Goal: Task Accomplishment & Management: Manage account settings

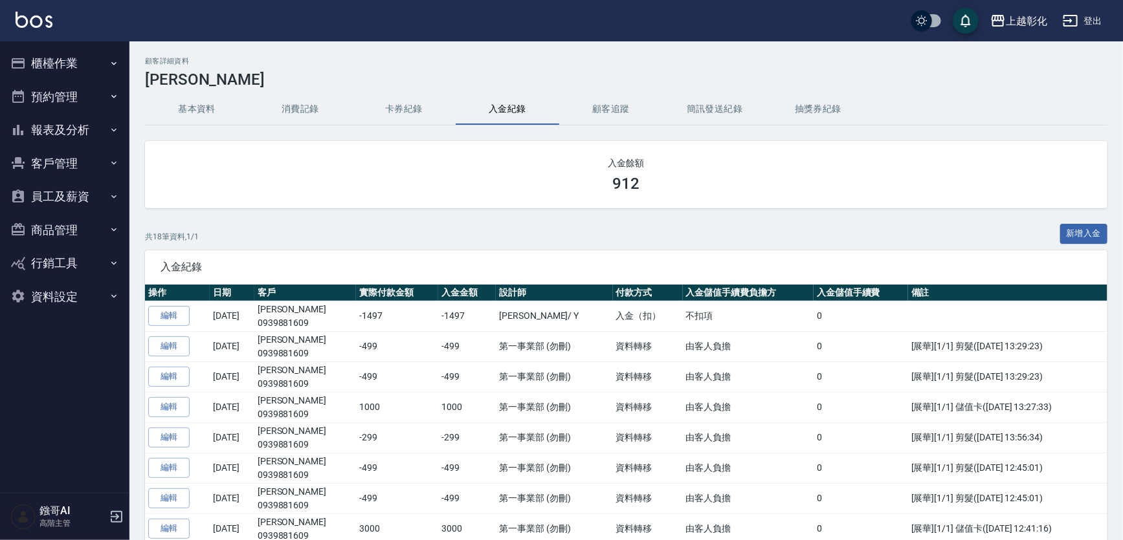
click at [50, 170] on button "客戶管理" at bounding box center [64, 164] width 119 height 34
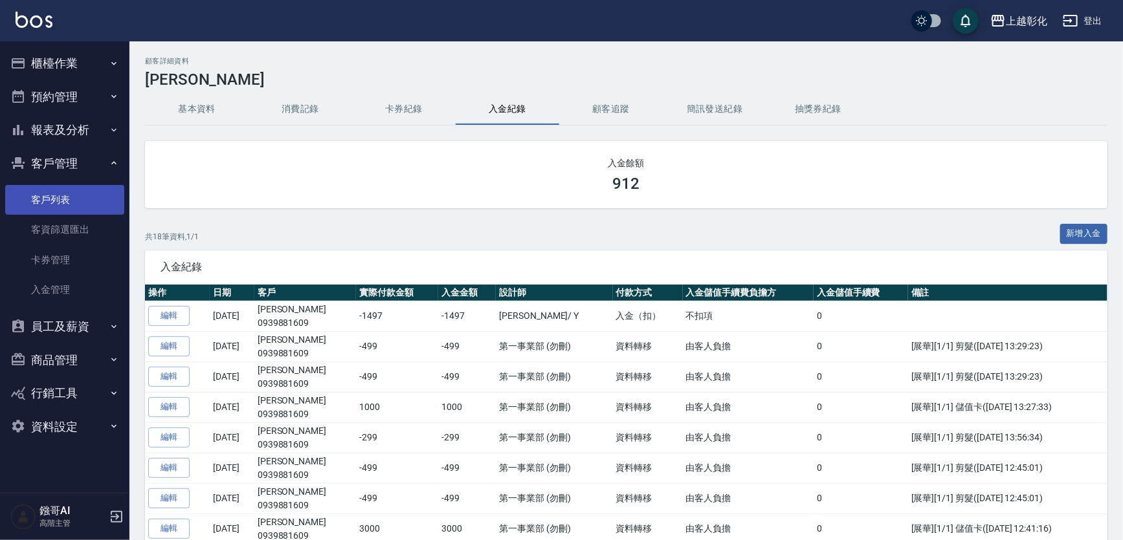
drag, startPoint x: 56, startPoint y: 205, endPoint x: 71, endPoint y: 195, distance: 18.0
click at [56, 206] on link "客戶列表" at bounding box center [64, 200] width 119 height 30
click at [27, 200] on link "客戶列表" at bounding box center [64, 200] width 119 height 30
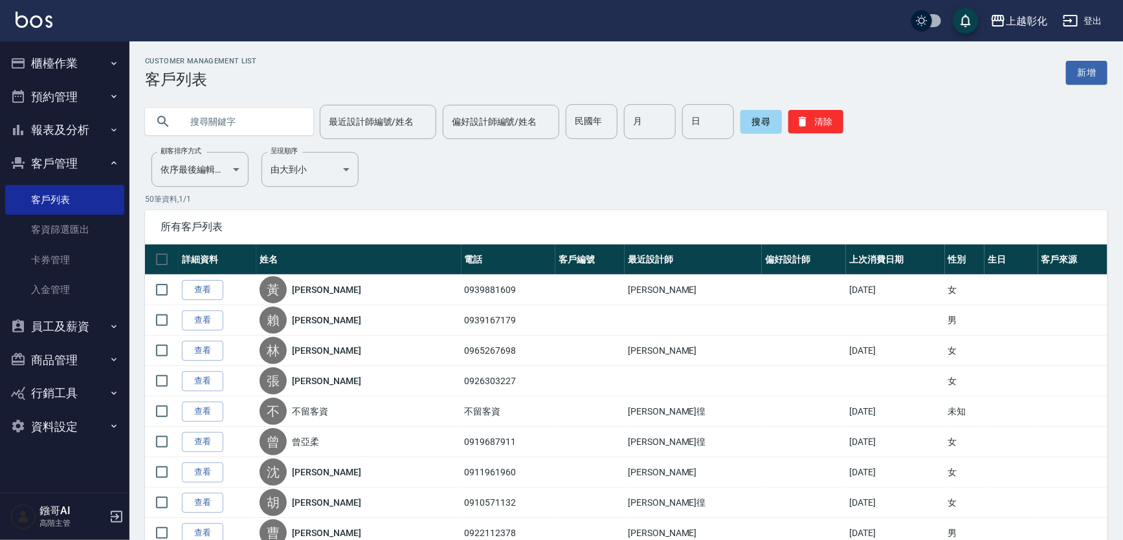
click at [210, 127] on input "text" at bounding box center [242, 121] width 122 height 35
type input "0983735528"
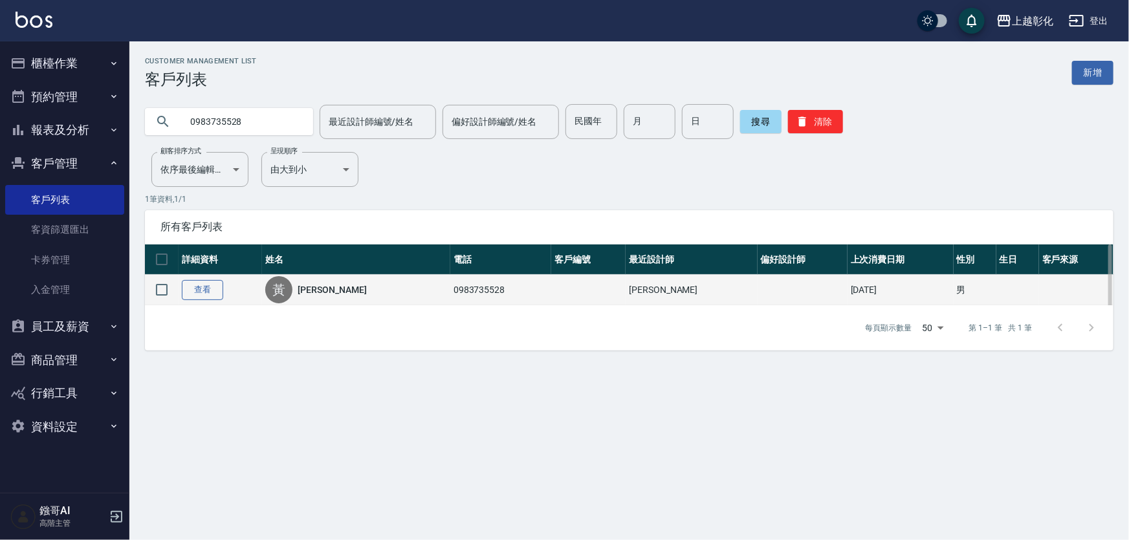
click at [207, 297] on link "查看" at bounding box center [202, 290] width 41 height 20
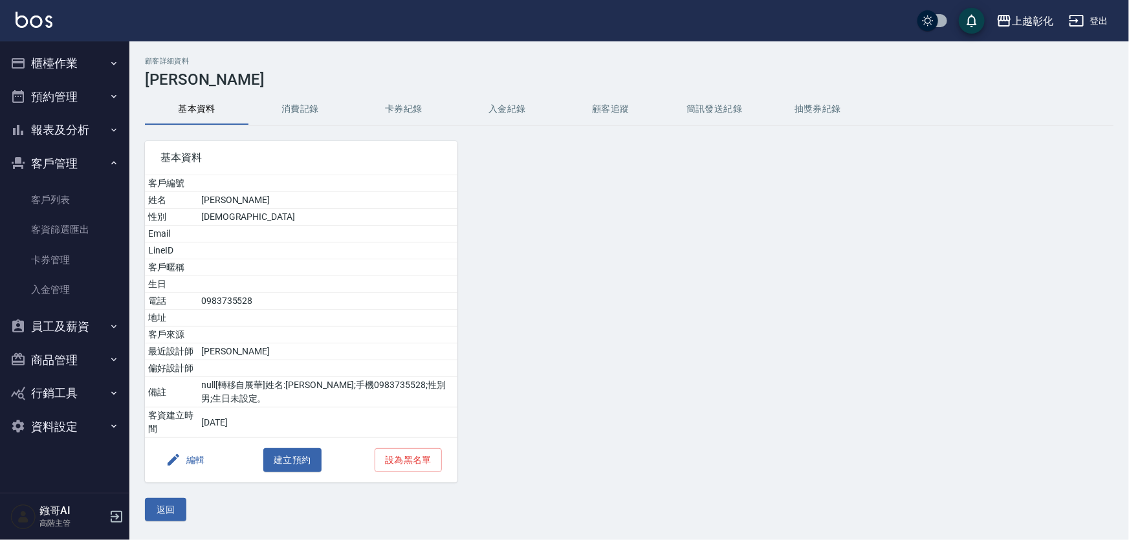
click at [501, 104] on button "入金紀錄" at bounding box center [508, 109] width 104 height 31
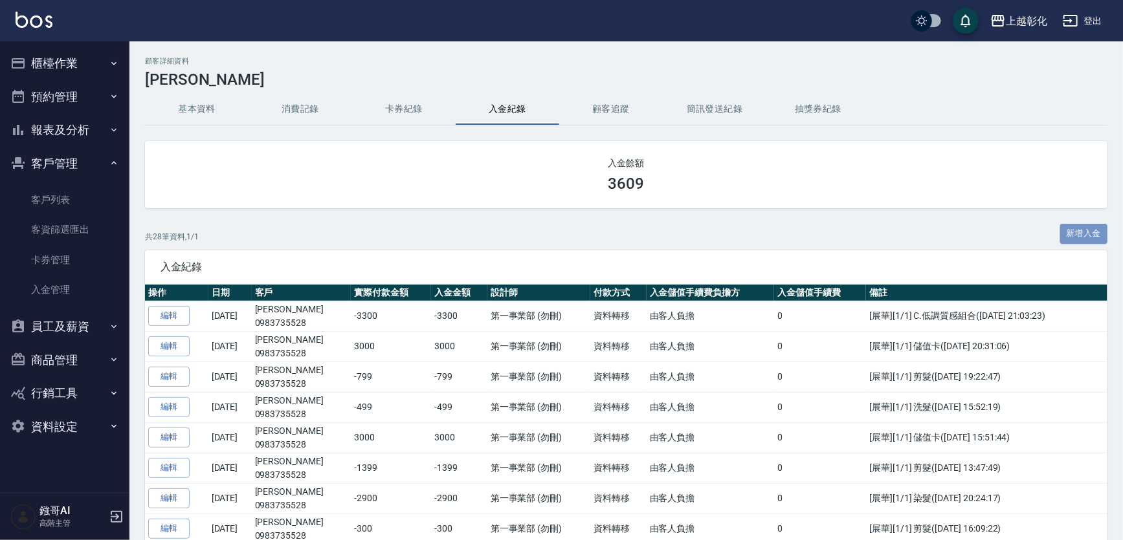
drag, startPoint x: 1082, startPoint y: 232, endPoint x: 1065, endPoint y: 232, distance: 16.2
click at [1080, 232] on button "新增入金" at bounding box center [1084, 234] width 48 height 20
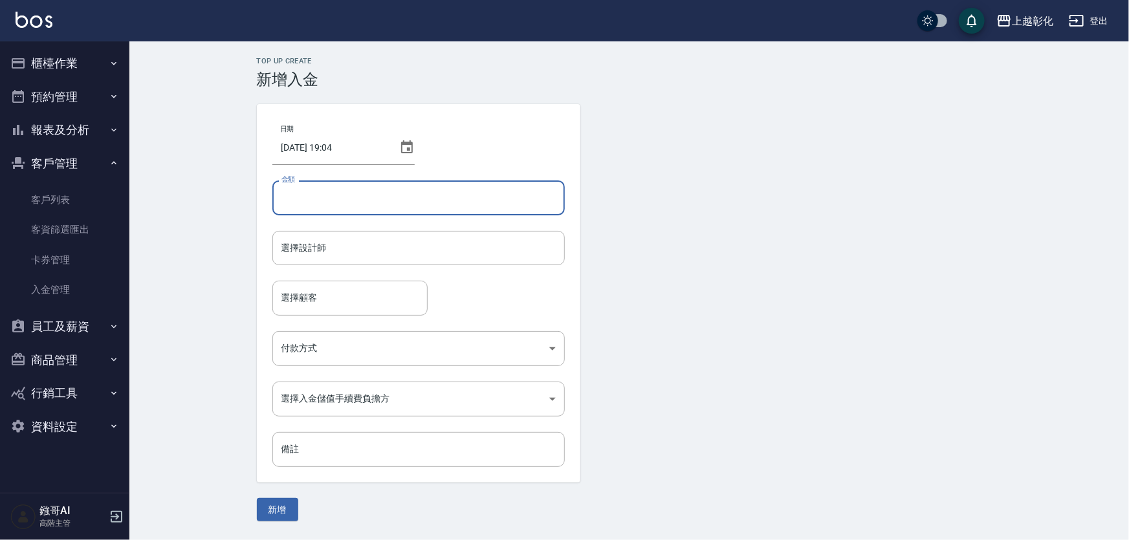
click at [369, 204] on input "金額" at bounding box center [418, 198] width 293 height 35
type input "-599"
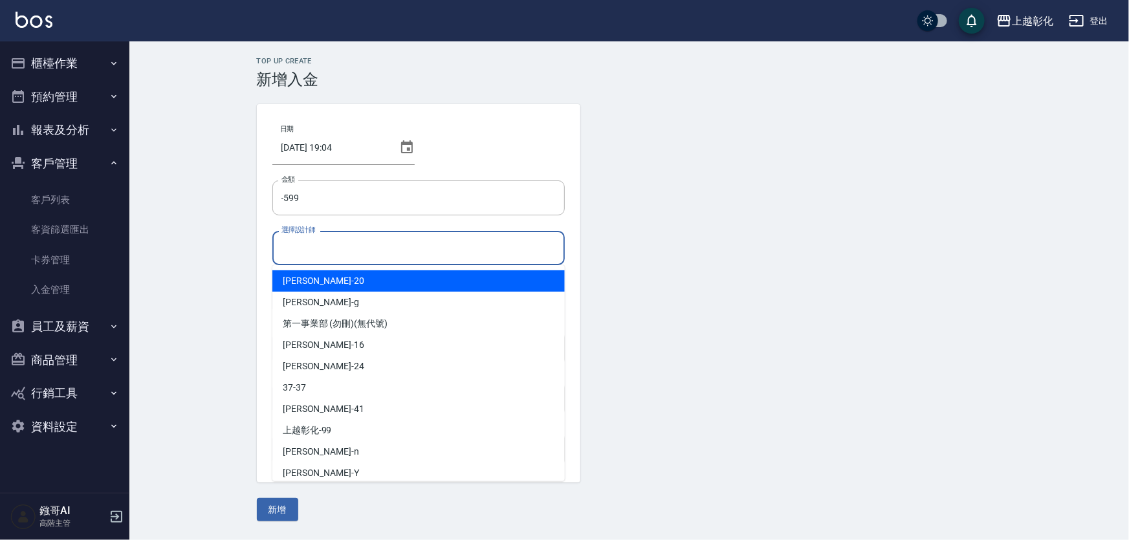
click at [309, 246] on div "選擇設計師 選擇設計師" at bounding box center [418, 248] width 293 height 34
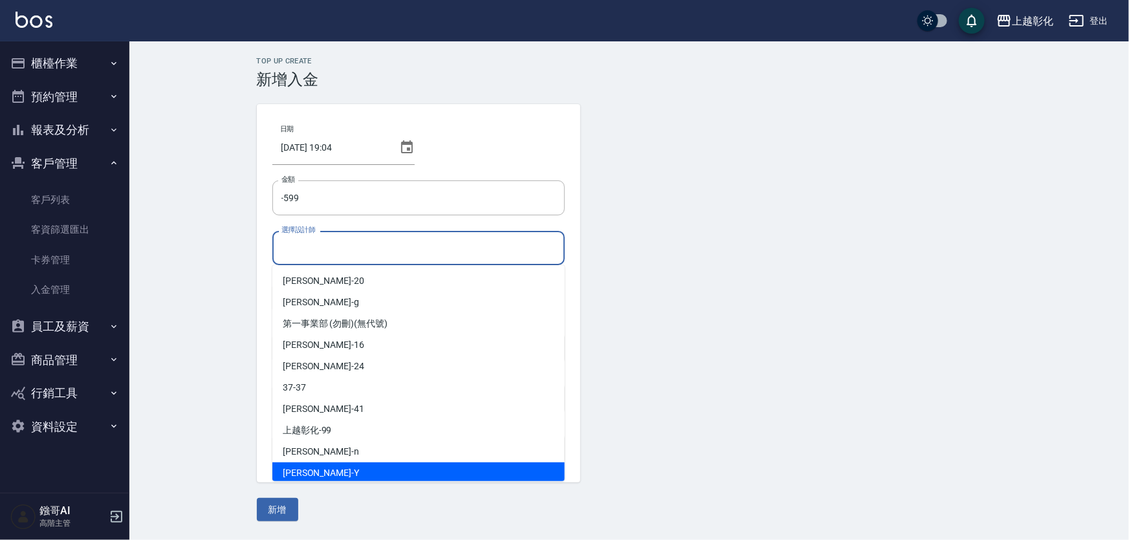
click at [308, 476] on span "YURI -Y" at bounding box center [321, 474] width 76 height 14
type input "YURI-Y"
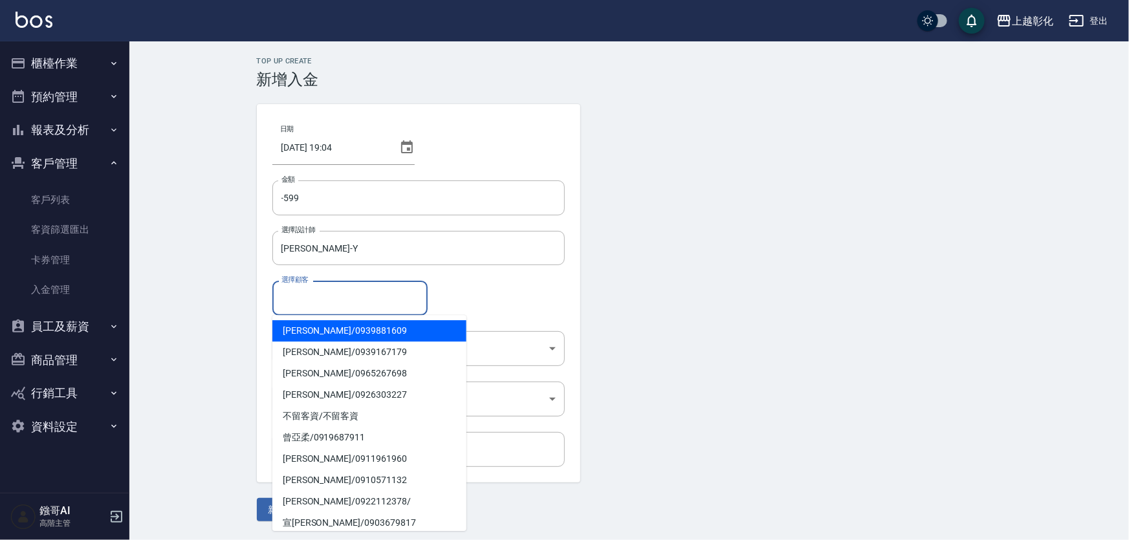
click at [331, 300] on input "選擇顧客" at bounding box center [350, 298] width 144 height 23
click at [369, 298] on input "選擇顧客" at bounding box center [350, 298] width 144 height 23
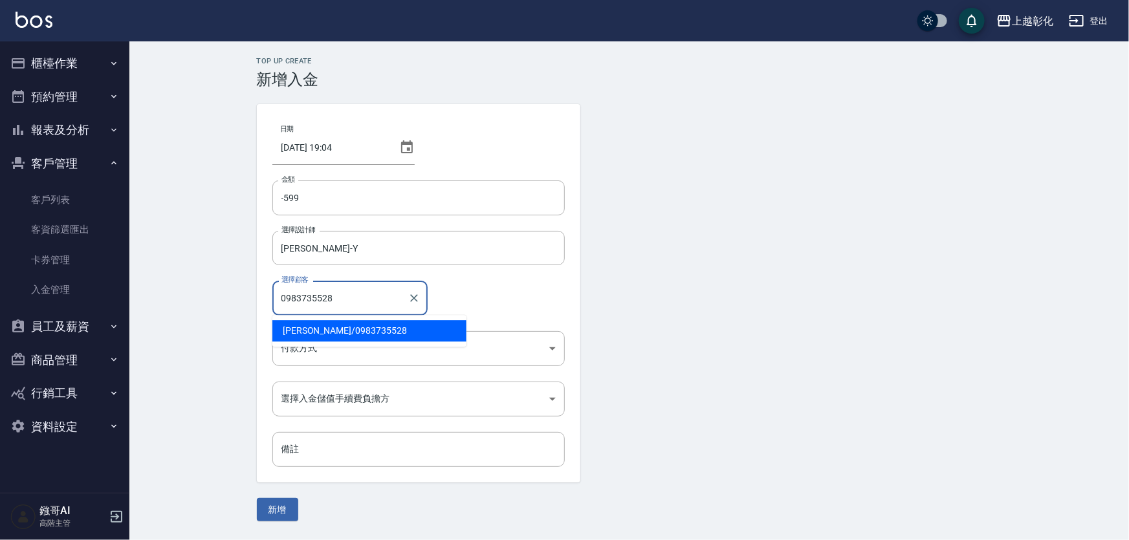
click at [332, 331] on span "黃本智 / 0983735528" at bounding box center [369, 330] width 194 height 21
type input "黃本智/0983735528"
click at [345, 351] on body "上越彰化 登出 櫃檯作業 打帳單 帳單列表 掛單列表 座位開單 營業儀表板 現金收支登錄 高階收支登錄 材料自購登錄 每日結帳 排班表 現場電腦打卡 掃碼打卡…" at bounding box center [564, 270] width 1129 height 540
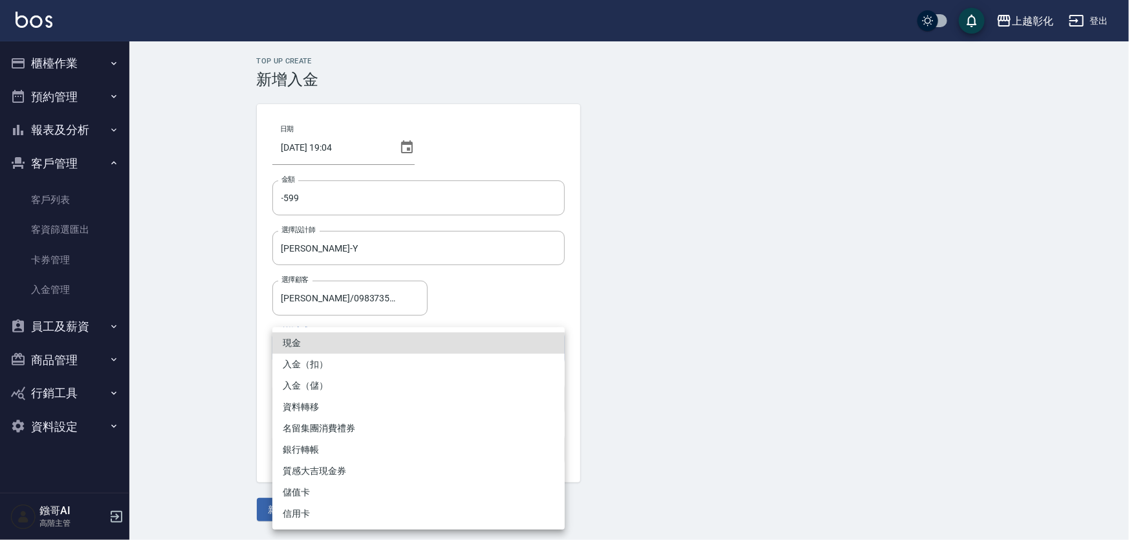
click at [295, 364] on li "入金（扣）" at bounding box center [418, 364] width 293 height 21
type input "入金（扣）"
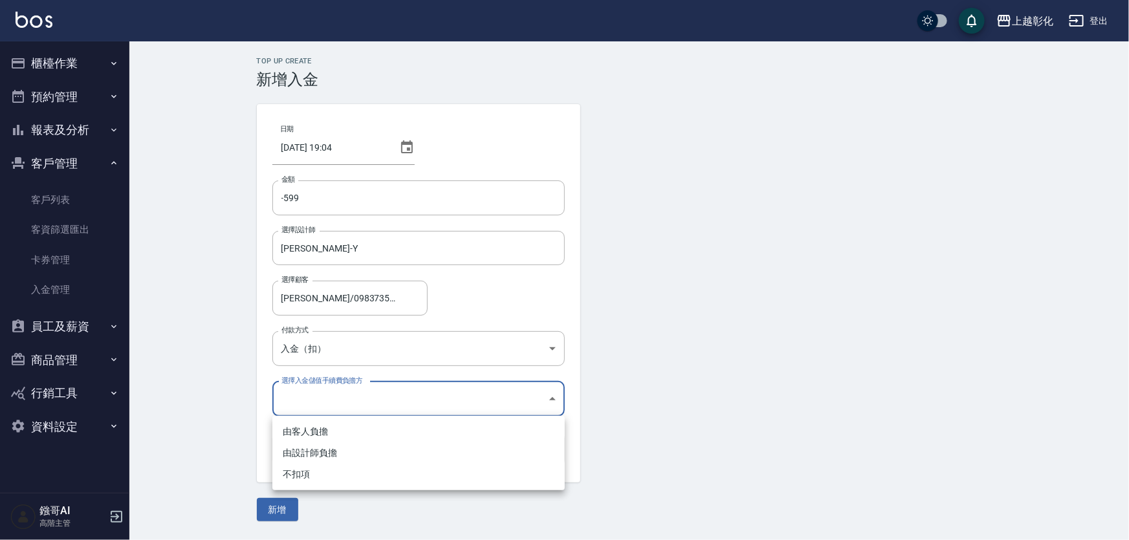
click at [312, 406] on body "上越彰化 登出 櫃檯作業 打帳單 帳單列表 掛單列表 座位開單 營業儀表板 現金收支登錄 高階收支登錄 材料自購登錄 每日結帳 排班表 現場電腦打卡 掃碼打卡…" at bounding box center [564, 270] width 1129 height 540
click at [299, 482] on li "不扣項" at bounding box center [418, 474] width 293 height 21
type input "WITHOUTHANDLINGFEE"
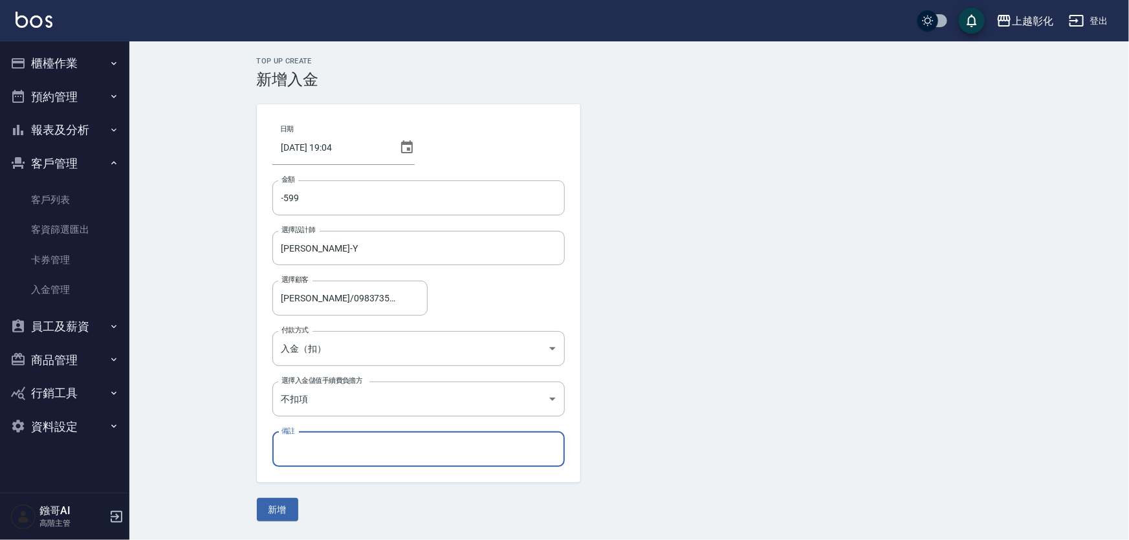
click at [320, 452] on input "備註" at bounding box center [418, 449] width 293 height 35
type input "f"
type input "去角質"
click at [278, 512] on button "新增" at bounding box center [277, 510] width 41 height 24
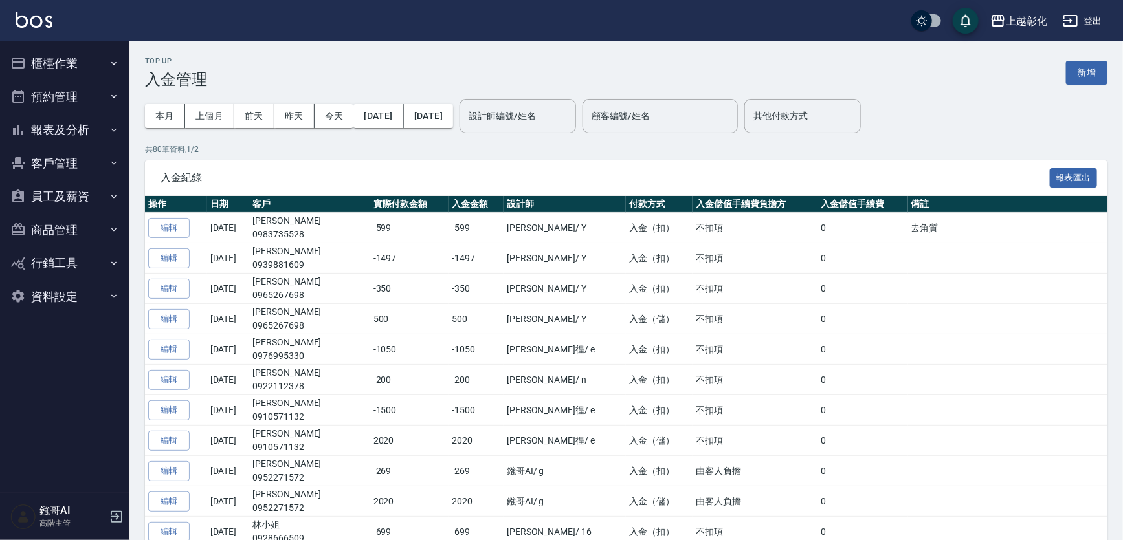
click at [63, 162] on button "客戶管理" at bounding box center [64, 164] width 119 height 34
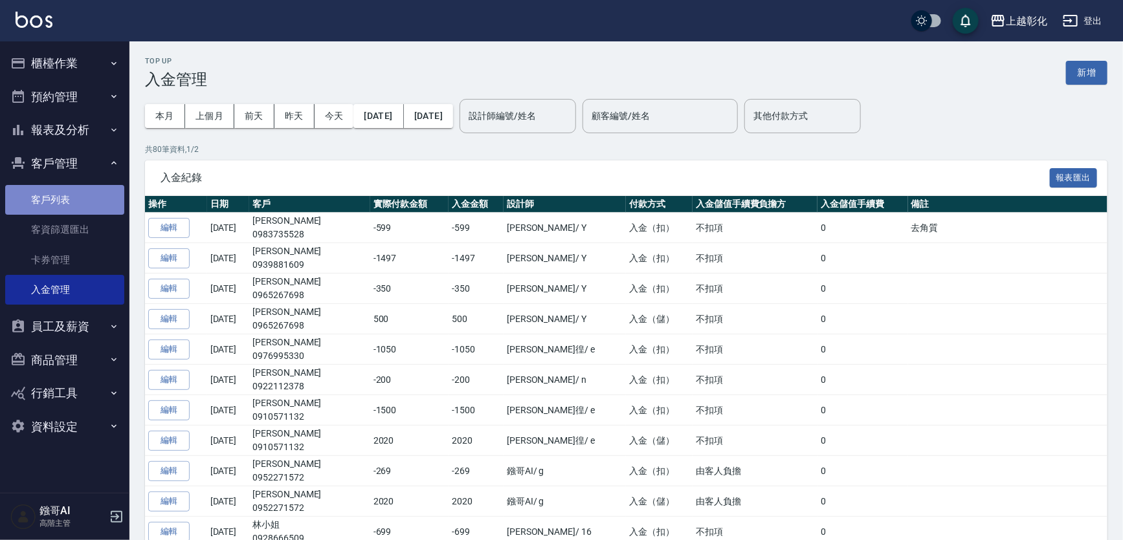
click at [41, 200] on link "客戶列表" at bounding box center [64, 200] width 119 height 30
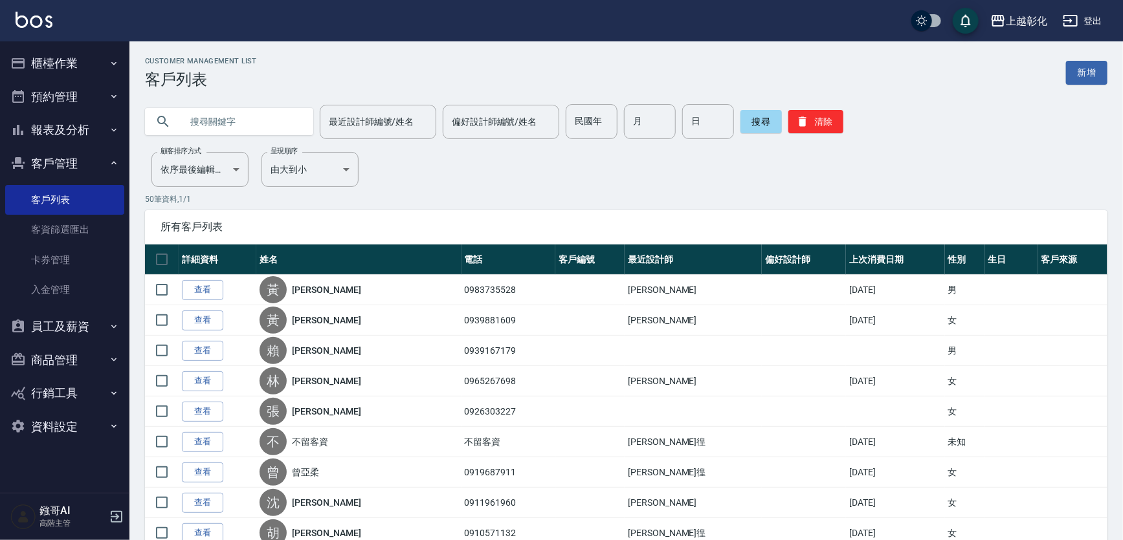
click at [197, 123] on input "text" at bounding box center [242, 121] width 122 height 35
type input "0983735528"
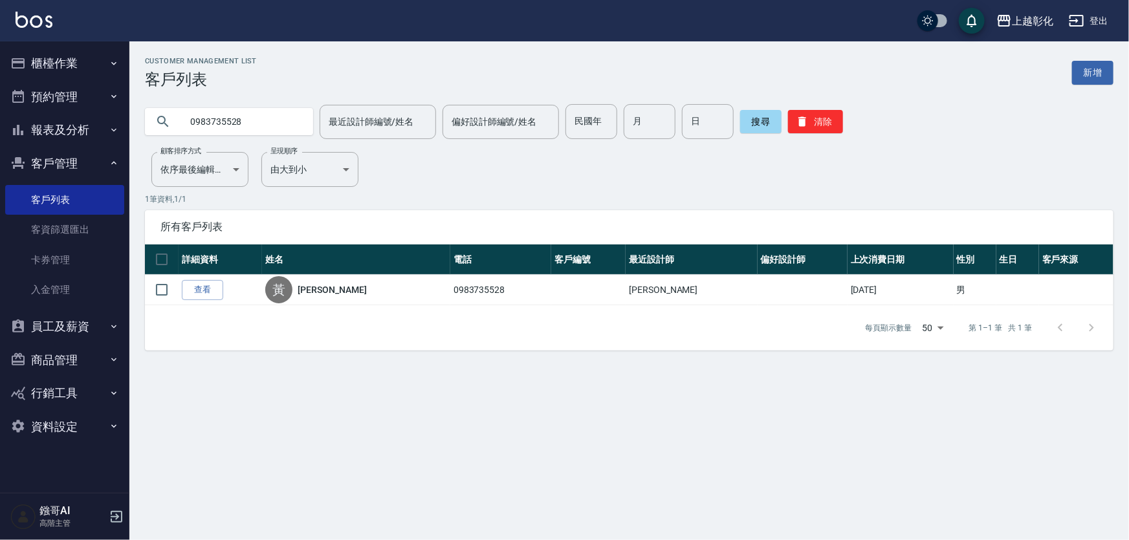
drag, startPoint x: 220, startPoint y: 284, endPoint x: 216, endPoint y: 291, distance: 7.5
click at [219, 285] on link "查看" at bounding box center [202, 290] width 41 height 20
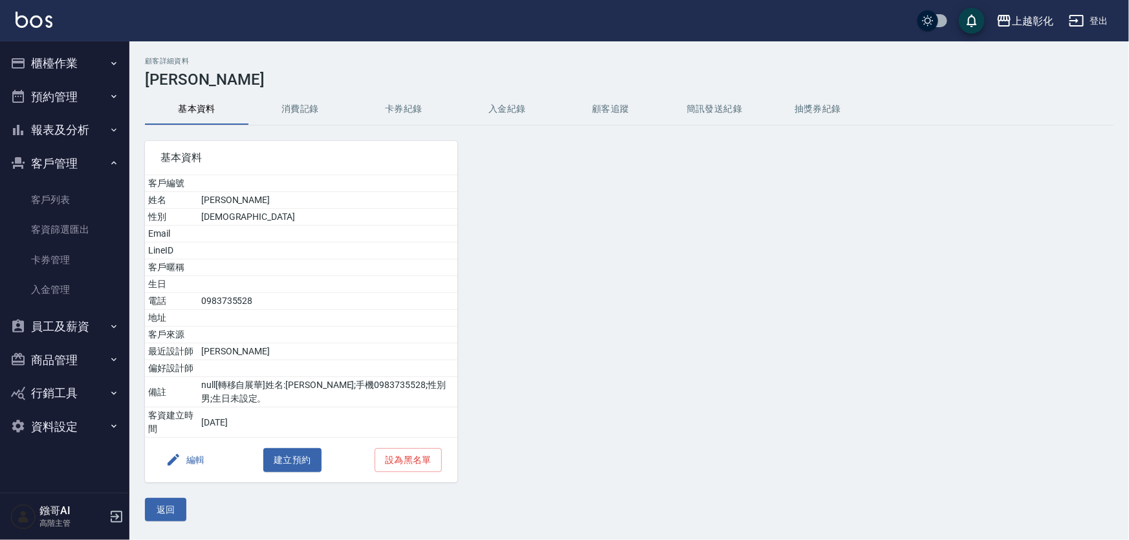
click at [517, 106] on button "入金紀錄" at bounding box center [508, 109] width 104 height 31
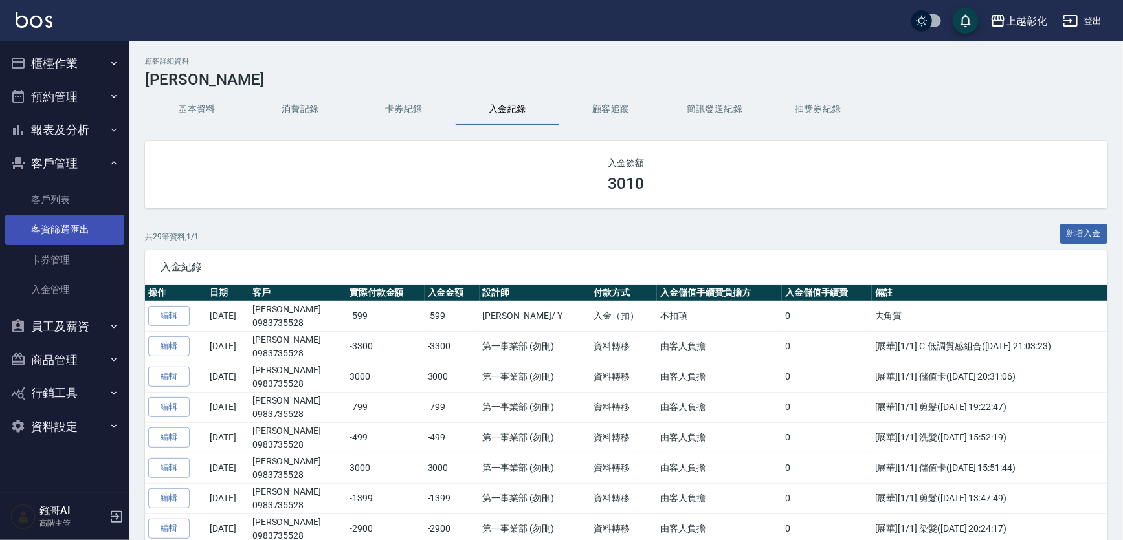
drag, startPoint x: 46, startPoint y: 203, endPoint x: 50, endPoint y: 218, distance: 15.6
click at [46, 205] on link "客戶列表" at bounding box center [64, 200] width 119 height 30
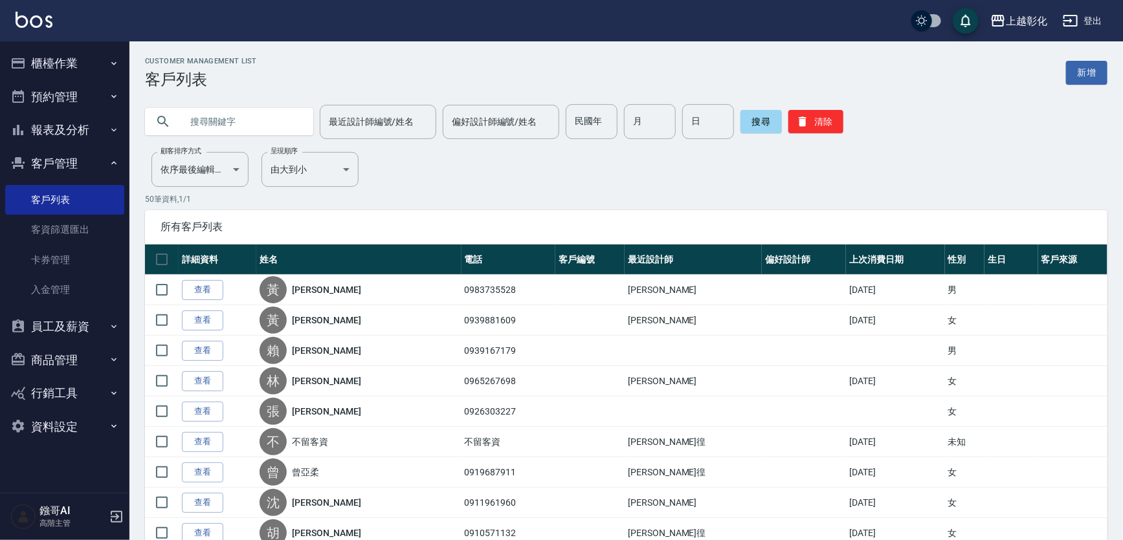
click at [42, 52] on button "櫃檯作業" at bounding box center [64, 64] width 119 height 34
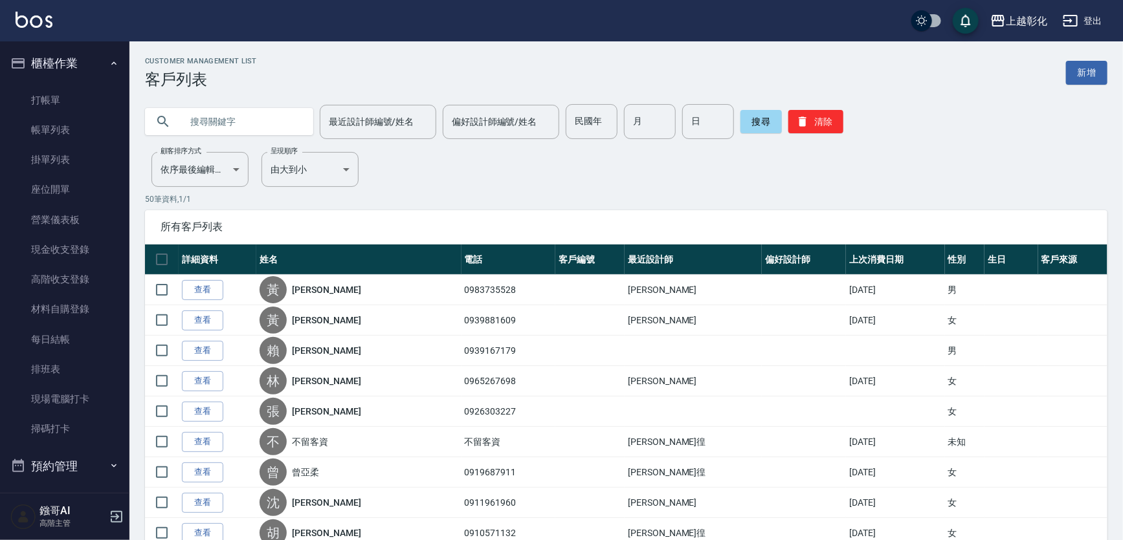
click at [249, 137] on input "text" at bounding box center [242, 121] width 122 height 35
type input "0937063195"
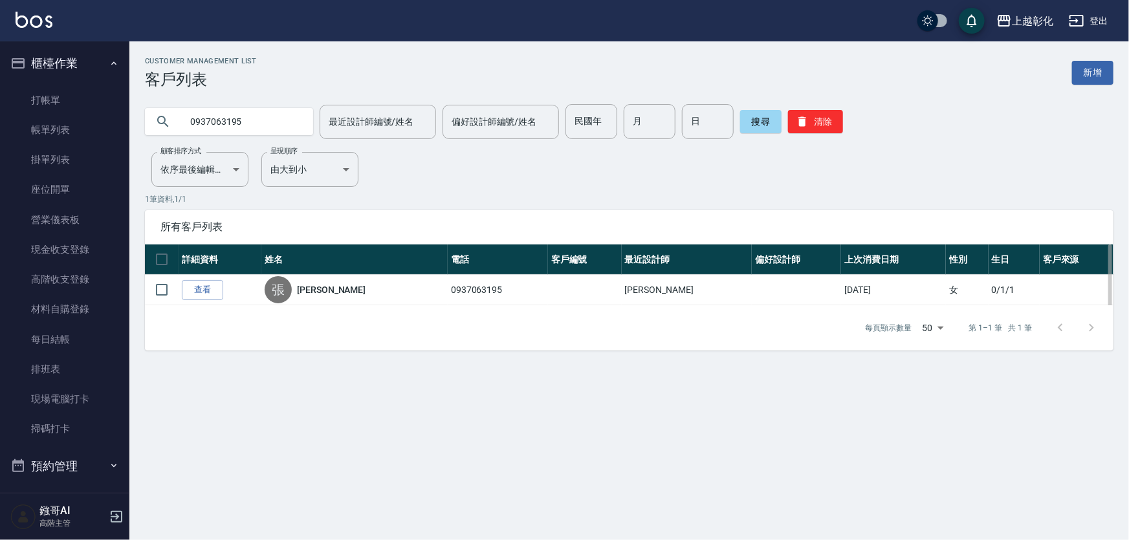
click at [204, 275] on th "詳細資料" at bounding box center [220, 260] width 83 height 30
click at [207, 296] on link "查看" at bounding box center [202, 290] width 41 height 20
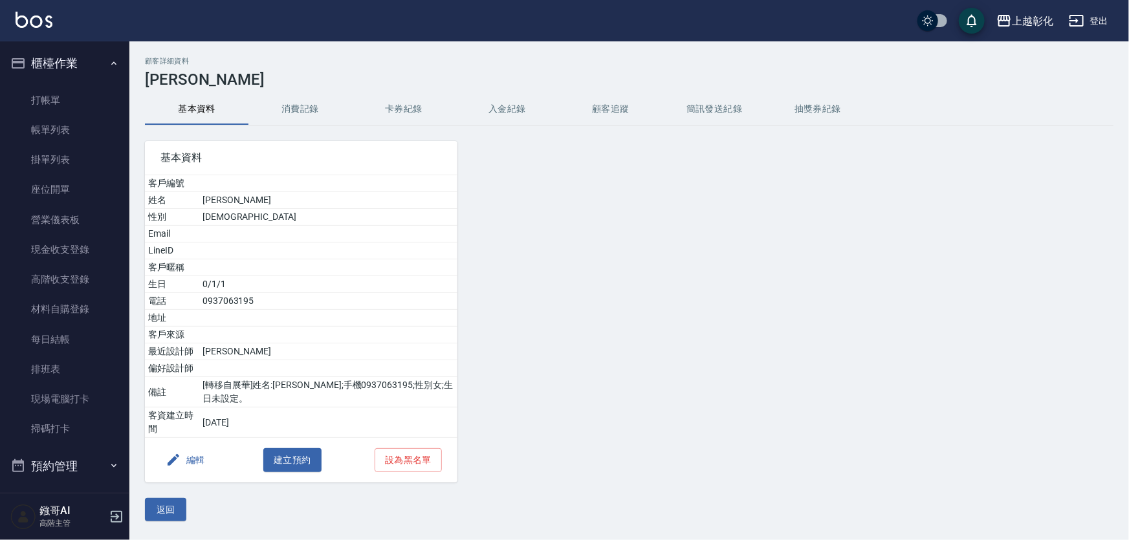
click at [306, 97] on button "消費記錄" at bounding box center [301, 109] width 104 height 31
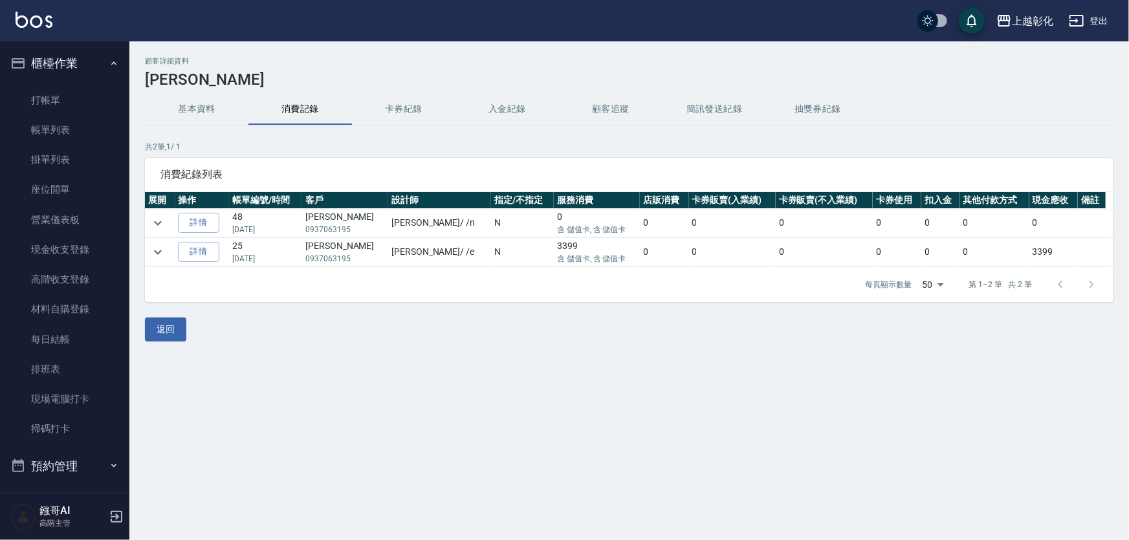
click at [473, 121] on button "入金紀錄" at bounding box center [508, 109] width 104 height 31
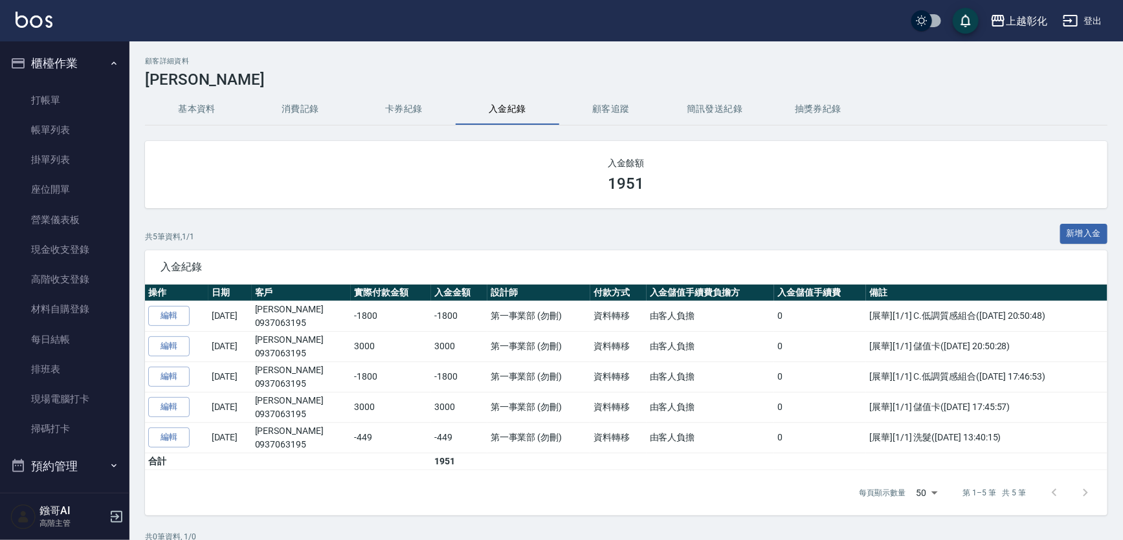
click at [388, 109] on button "卡券紀錄" at bounding box center [404, 109] width 104 height 31
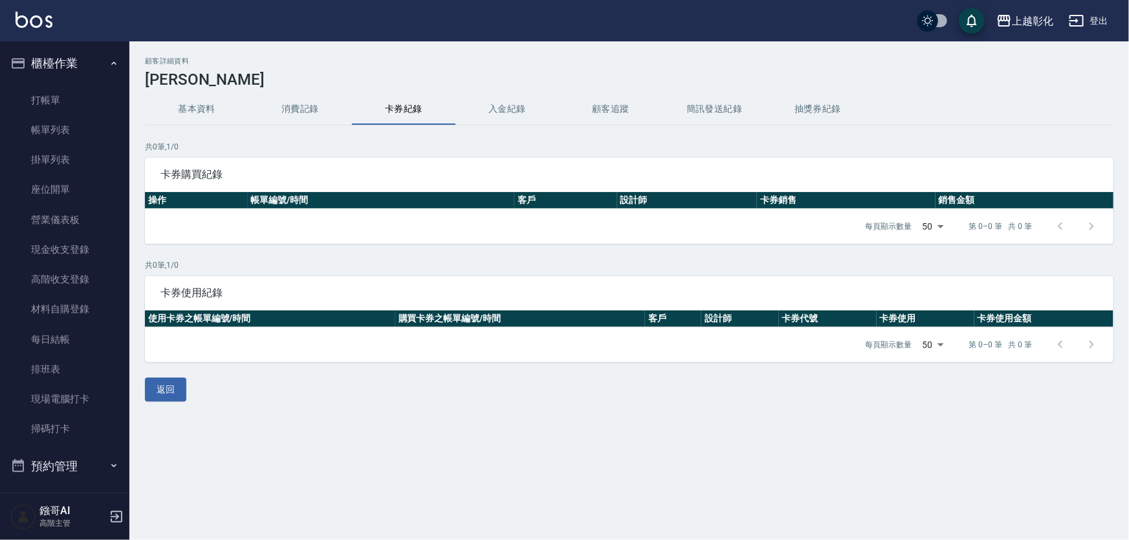
click at [452, 108] on button "卡券紀錄" at bounding box center [404, 109] width 104 height 31
click at [603, 114] on button "顧客追蹤" at bounding box center [611, 109] width 104 height 31
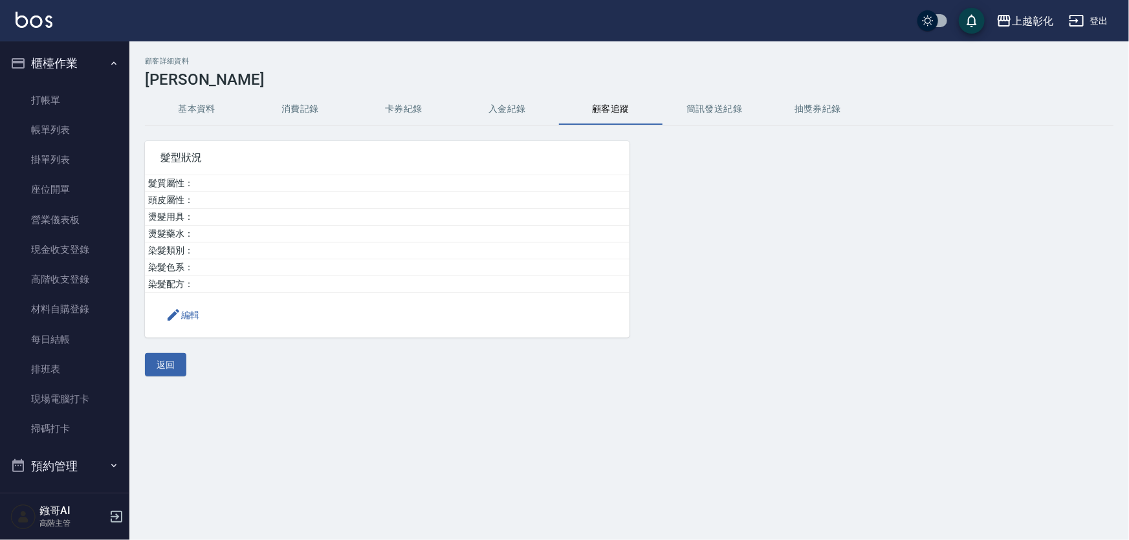
click at [471, 105] on button "入金紀錄" at bounding box center [508, 109] width 104 height 31
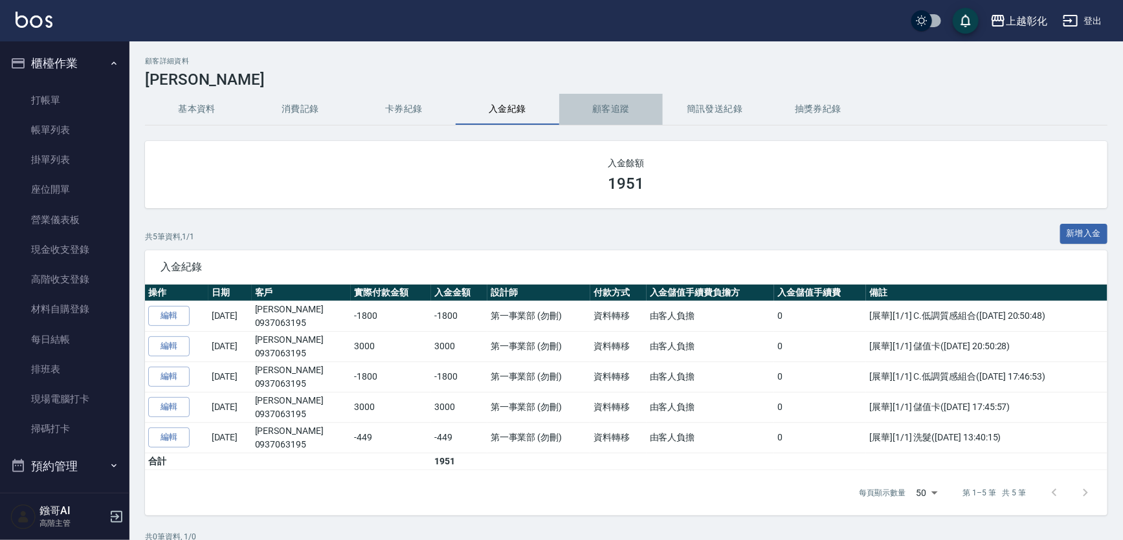
click at [609, 112] on button "顧客追蹤" at bounding box center [611, 109] width 104 height 31
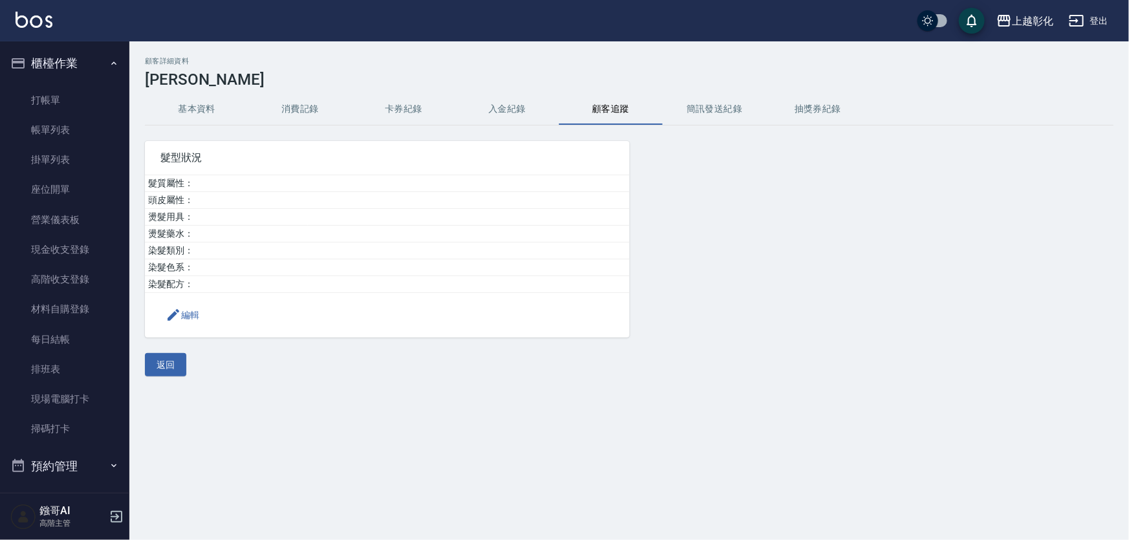
click at [554, 113] on button "入金紀錄" at bounding box center [508, 109] width 104 height 31
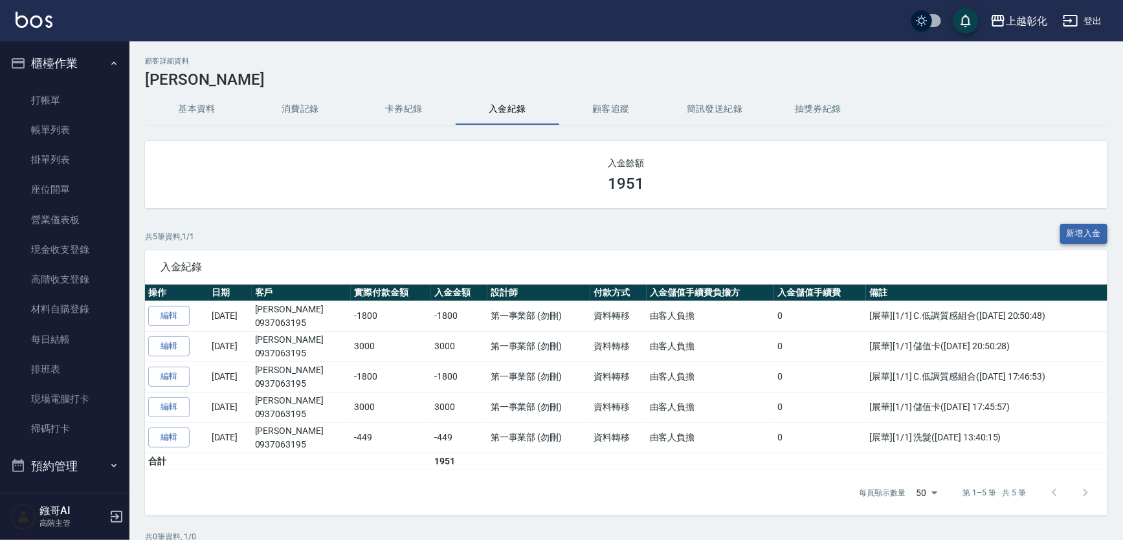
click at [1082, 233] on button "新增入金" at bounding box center [1084, 234] width 48 height 20
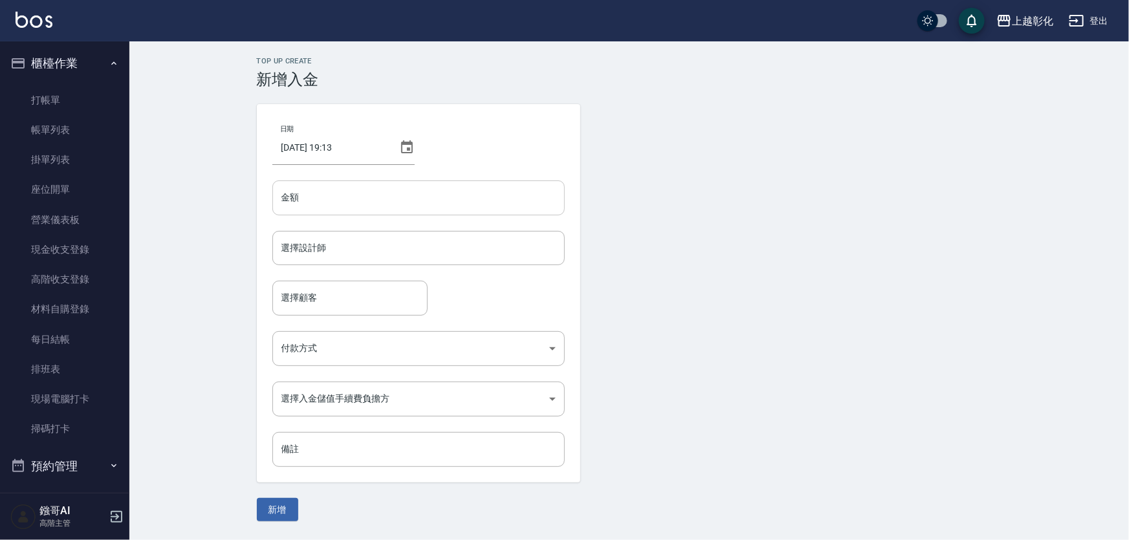
click at [350, 187] on input "金額" at bounding box center [418, 198] width 293 height 35
click at [438, 265] on div "選擇設計師" at bounding box center [418, 248] width 293 height 34
type input "2020"
click at [322, 311] on div "選擇顧客" at bounding box center [349, 298] width 155 height 34
type input "[PERSON_NAME]-e"
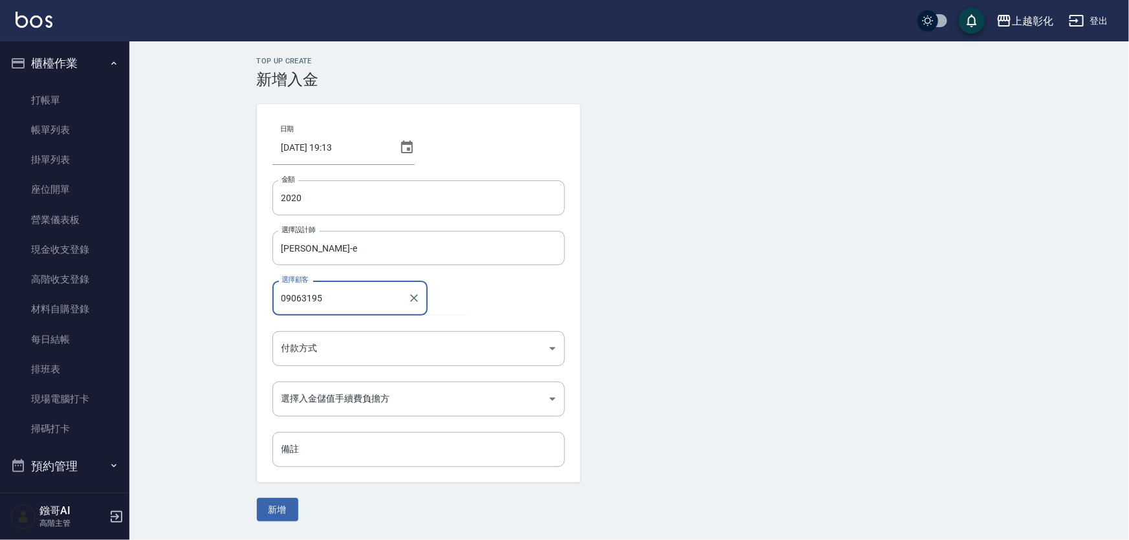
click at [342, 291] on input "09063195" at bounding box center [340, 298] width 124 height 23
click at [353, 313] on div "09063195 選擇顧客" at bounding box center [349, 298] width 155 height 34
click at [351, 294] on input "09063195" at bounding box center [340, 298] width 124 height 23
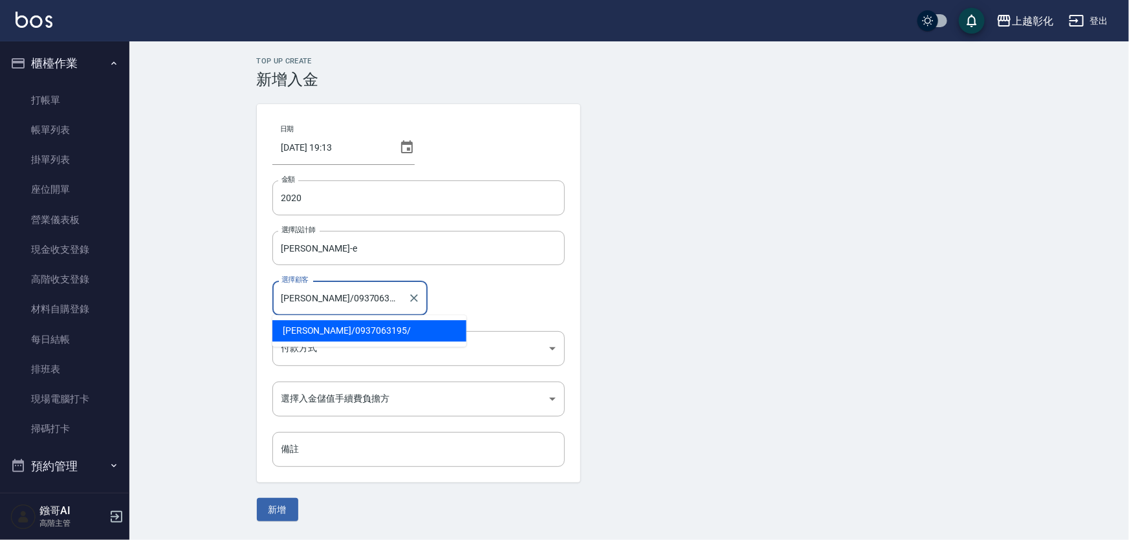
drag, startPoint x: 364, startPoint y: 298, endPoint x: 313, endPoint y: 298, distance: 51.1
click at [313, 298] on input "[PERSON_NAME]/0937063195/" at bounding box center [340, 298] width 124 height 23
type input "[PERSON_NAME]/0937063195/"
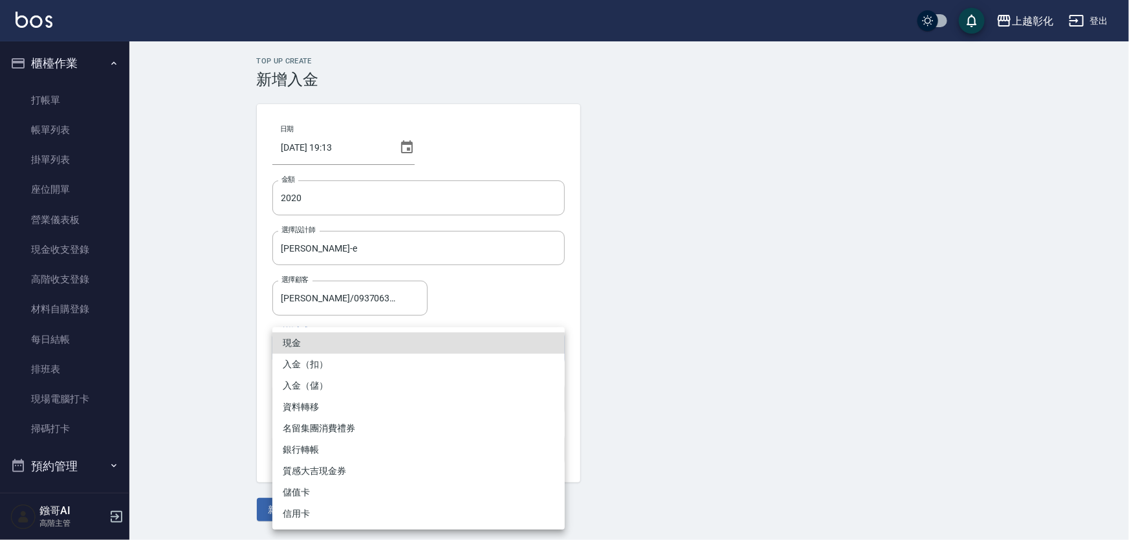
click at [317, 350] on body "上越彰化 登出 櫃檯作業 打帳單 帳單列表 掛單列表 座位開單 營業儀表板 現金收支登錄 高階收支登錄 材料自購登錄 每日結帳 排班表 現場電腦打卡 掃碼打卡…" at bounding box center [564, 270] width 1129 height 540
click at [331, 362] on li "入金（扣）" at bounding box center [418, 364] width 293 height 21
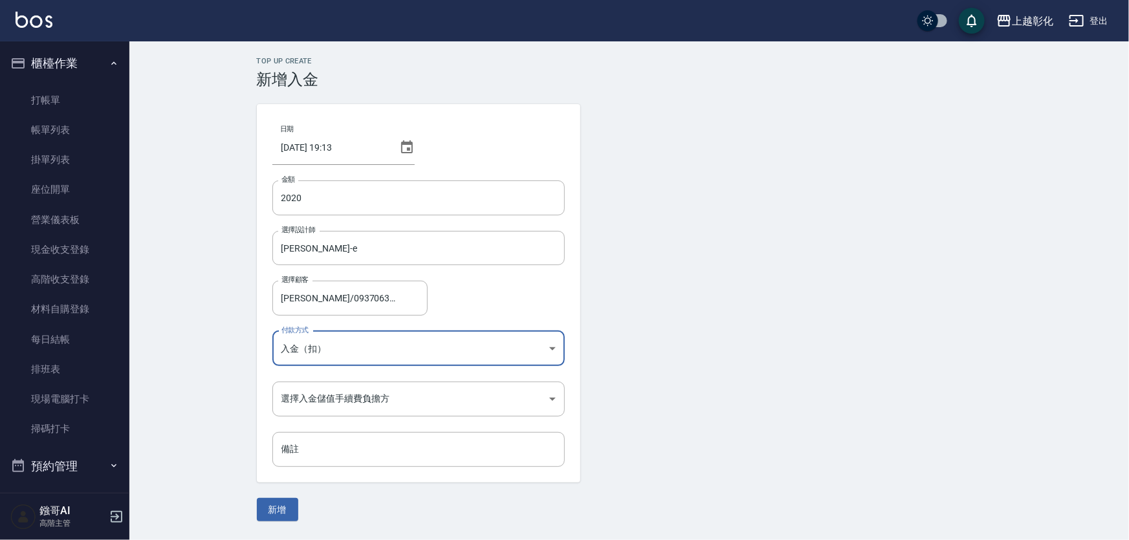
click at [334, 353] on body "上越彰化 登出 櫃檯作業 打帳單 帳單列表 掛單列表 座位開單 營業儀表板 現金收支登錄 高階收支登錄 材料自購登錄 每日結帳 排班表 現場電腦打卡 掃碼打卡…" at bounding box center [564, 270] width 1129 height 540
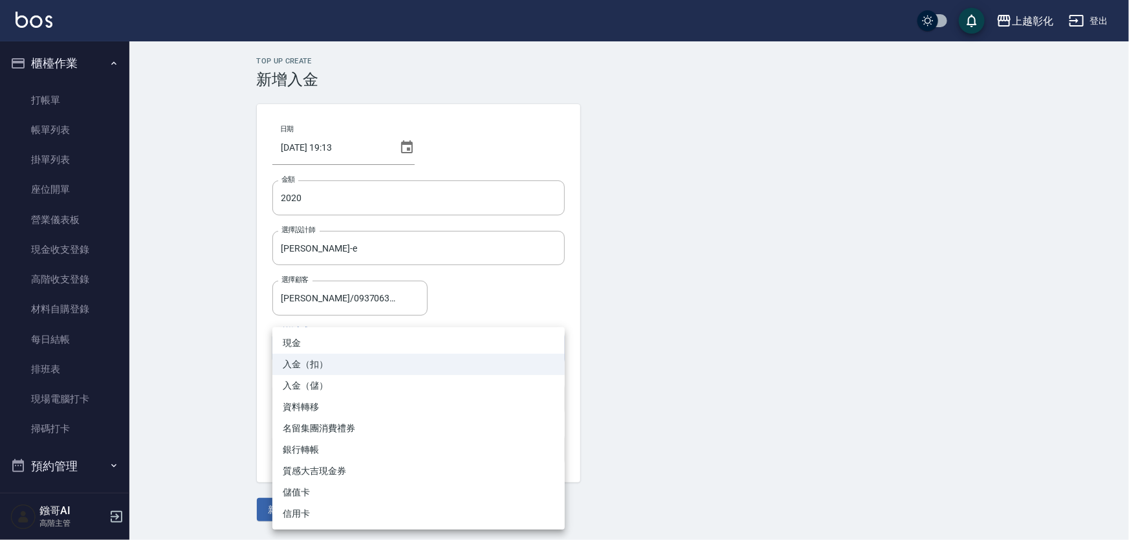
click at [333, 389] on li "入金（儲）" at bounding box center [418, 385] width 293 height 21
type input "入金（儲）"
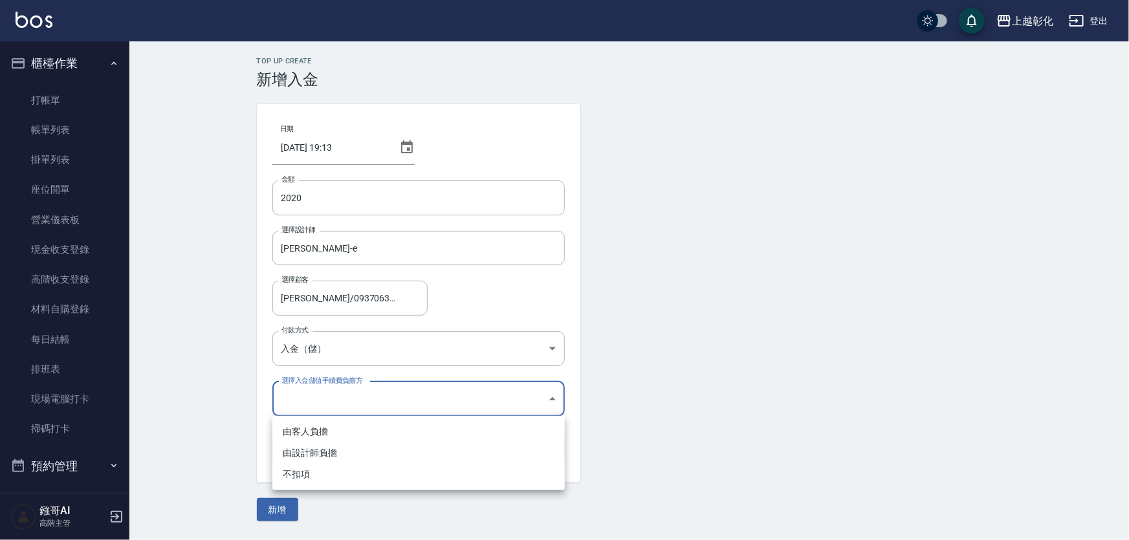
click at [332, 390] on body "上越彰化 登出 櫃檯作業 打帳單 帳單列表 掛單列表 座位開單 營業儀表板 現金收支登錄 高階收支登錄 材料自購登錄 每日結帳 排班表 現場電腦打卡 掃碼打卡…" at bounding box center [564, 270] width 1129 height 540
click at [306, 473] on li "不扣項" at bounding box center [418, 474] width 293 height 21
type input "WITHOUTHANDLINGFEE"
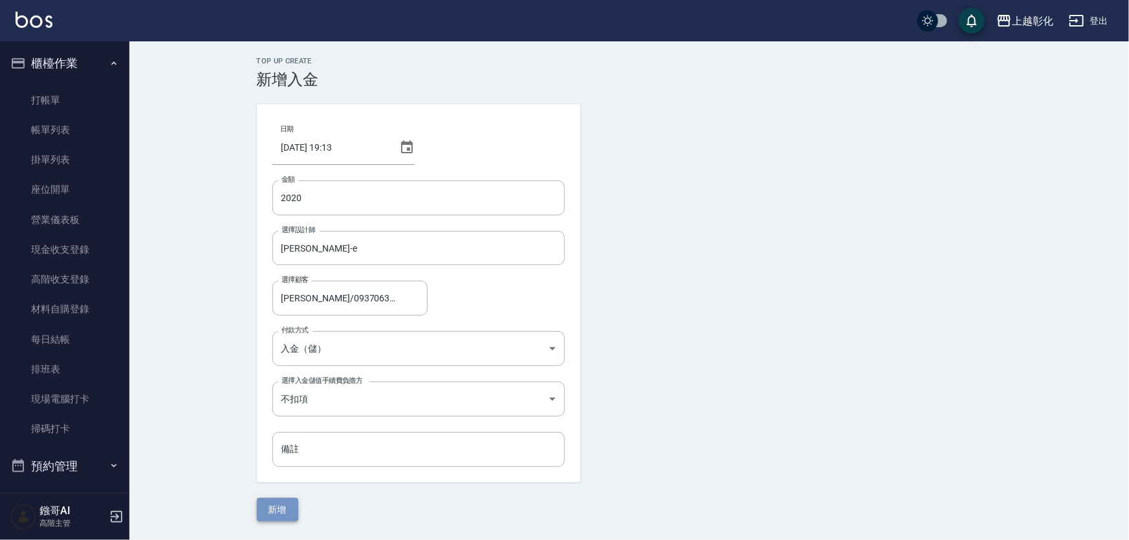
click at [285, 518] on button "新增" at bounding box center [277, 510] width 41 height 24
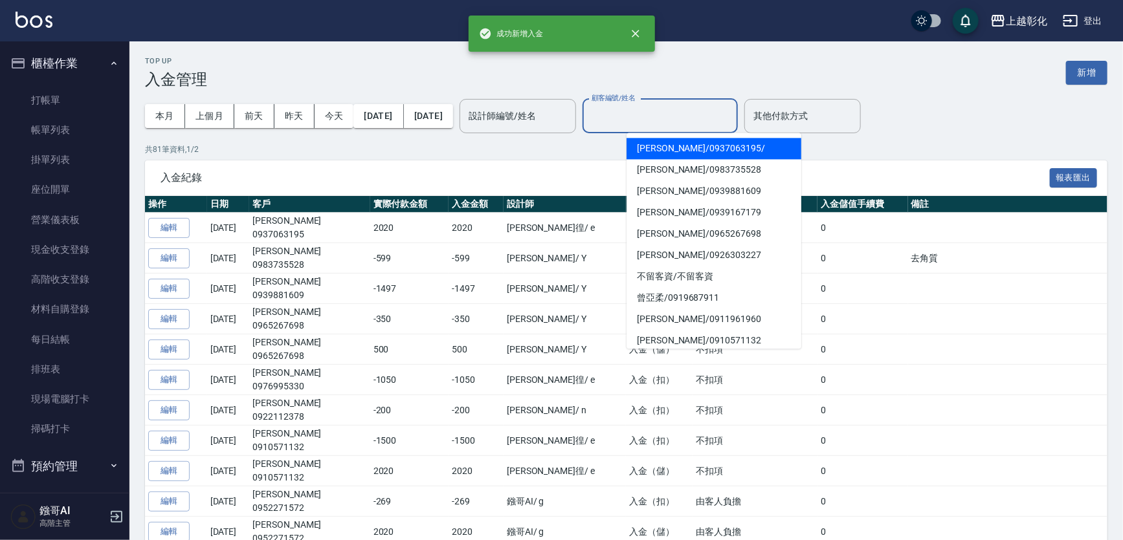
click at [669, 123] on input "顧客編號/姓名" at bounding box center [660, 116] width 144 height 23
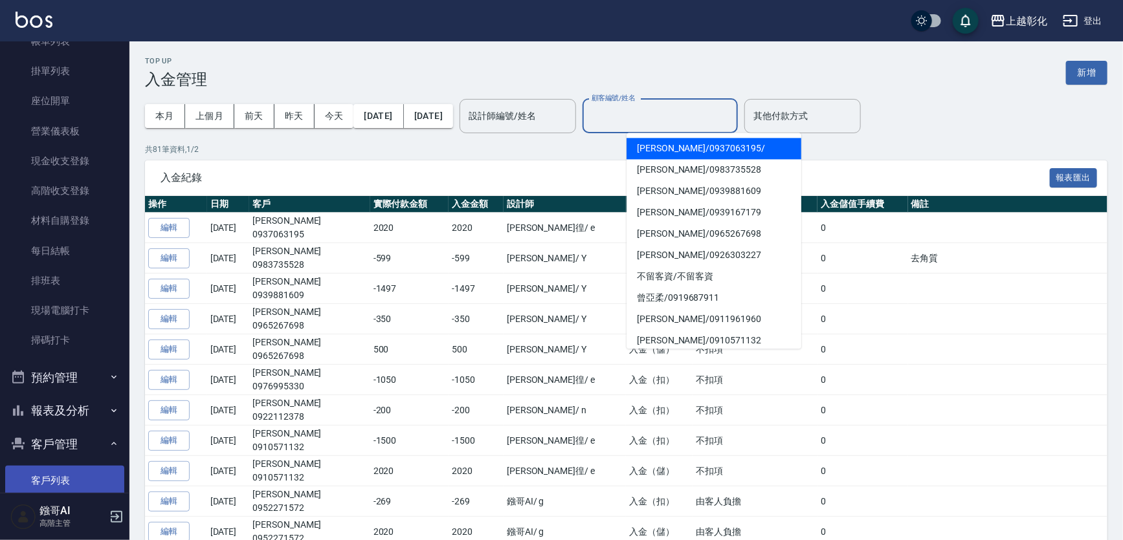
scroll to position [176, 0]
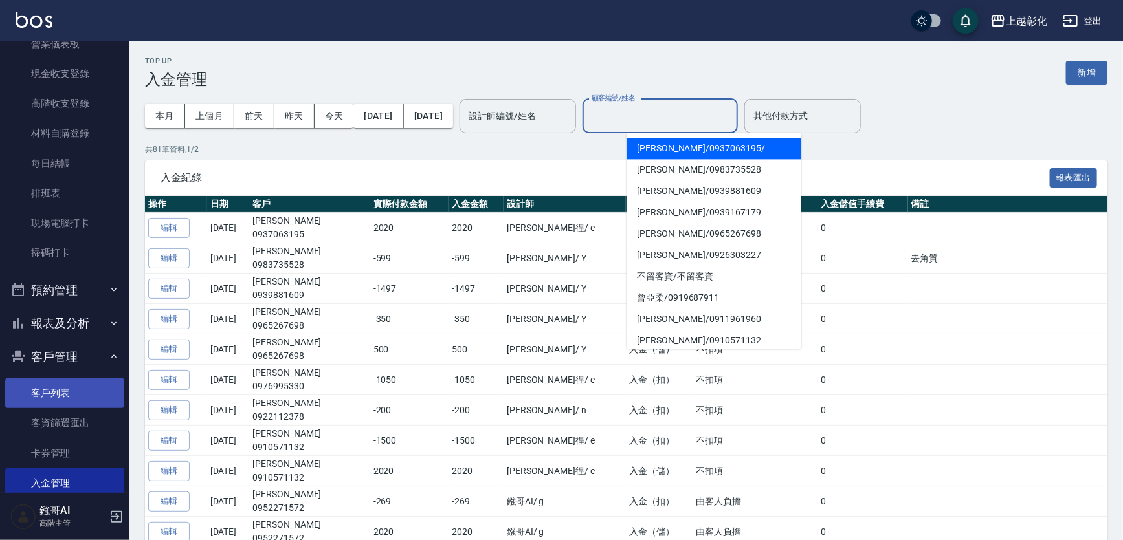
click at [71, 388] on link "客戶列表" at bounding box center [64, 394] width 119 height 30
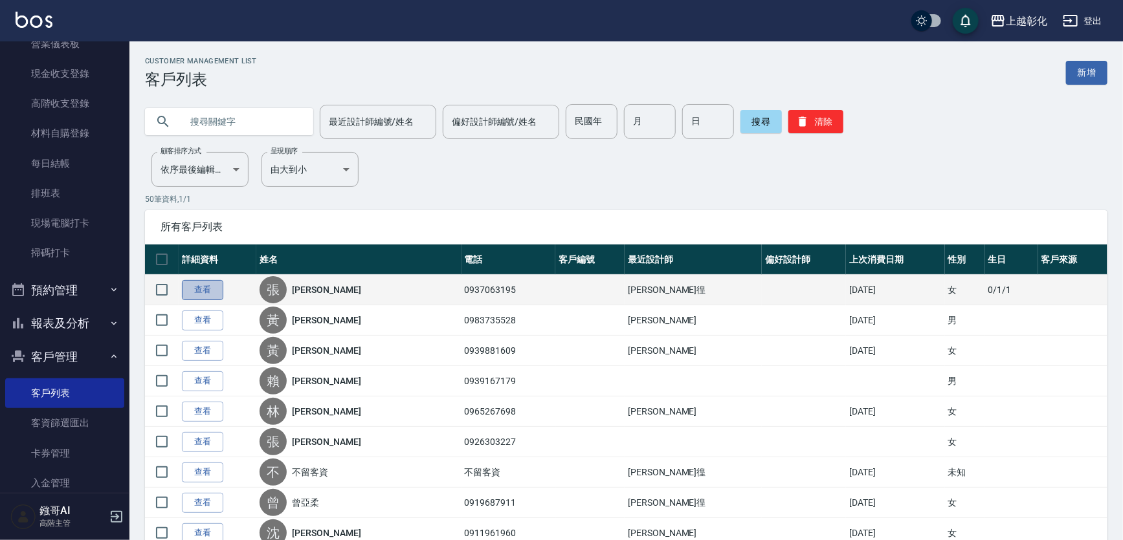
click at [209, 297] on link "查看" at bounding box center [202, 290] width 41 height 20
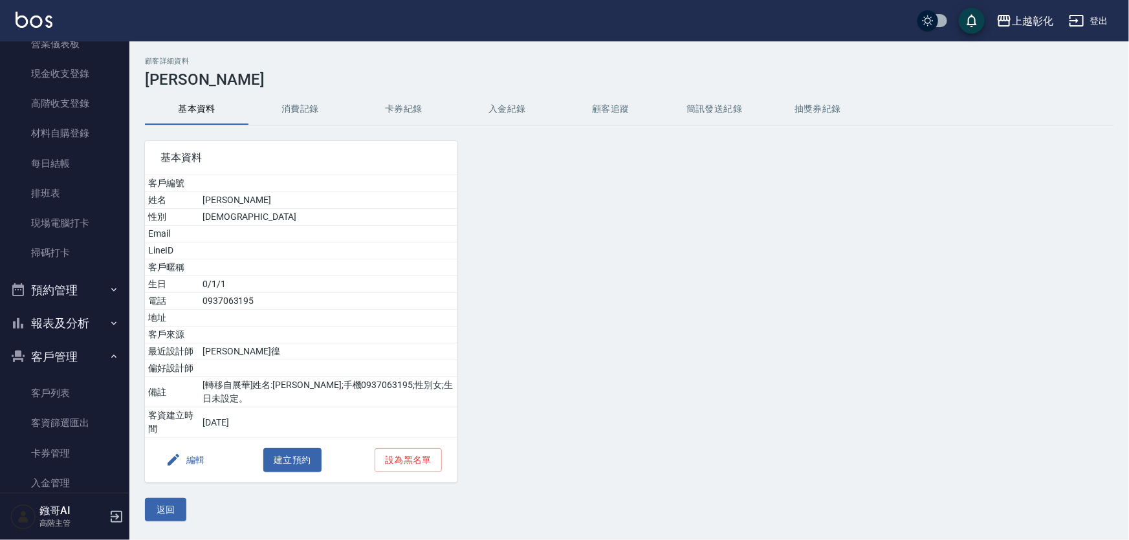
click at [493, 109] on button "入金紀錄" at bounding box center [508, 109] width 104 height 31
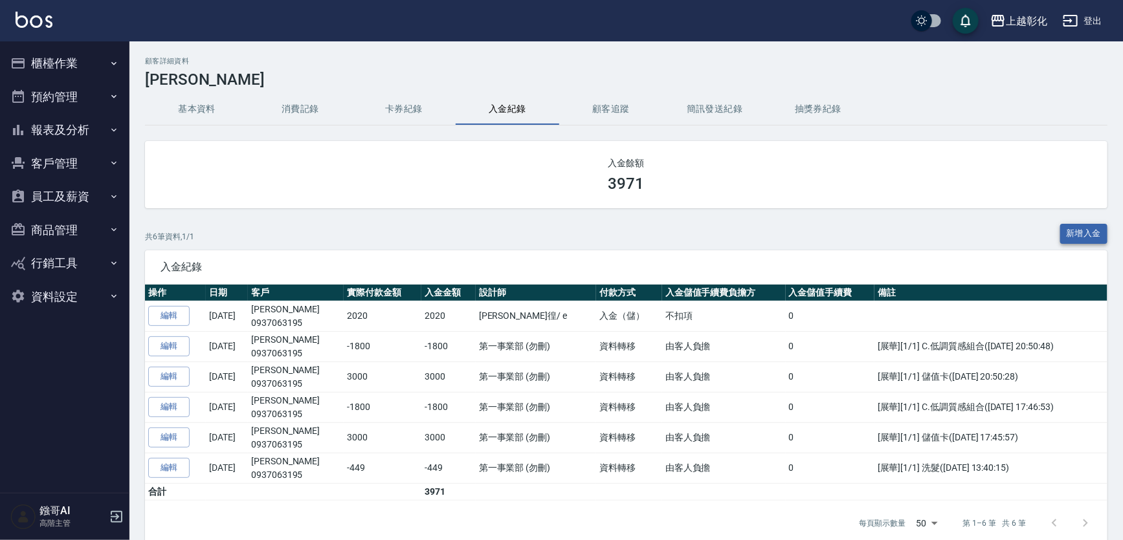
click at [1078, 230] on button "新增入金" at bounding box center [1084, 234] width 48 height 20
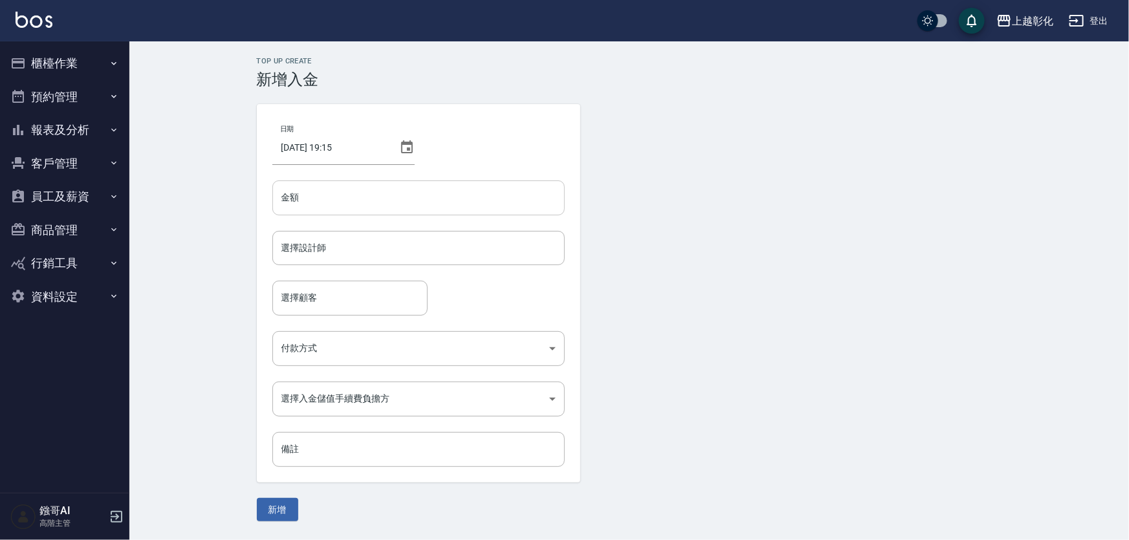
click at [348, 206] on input "金額" at bounding box center [418, 198] width 293 height 35
type input "-2599"
click at [330, 246] on input "選擇設計師" at bounding box center [418, 248] width 281 height 23
type input "allen-e"
click at [339, 304] on input "選擇顧客" at bounding box center [350, 298] width 144 height 23
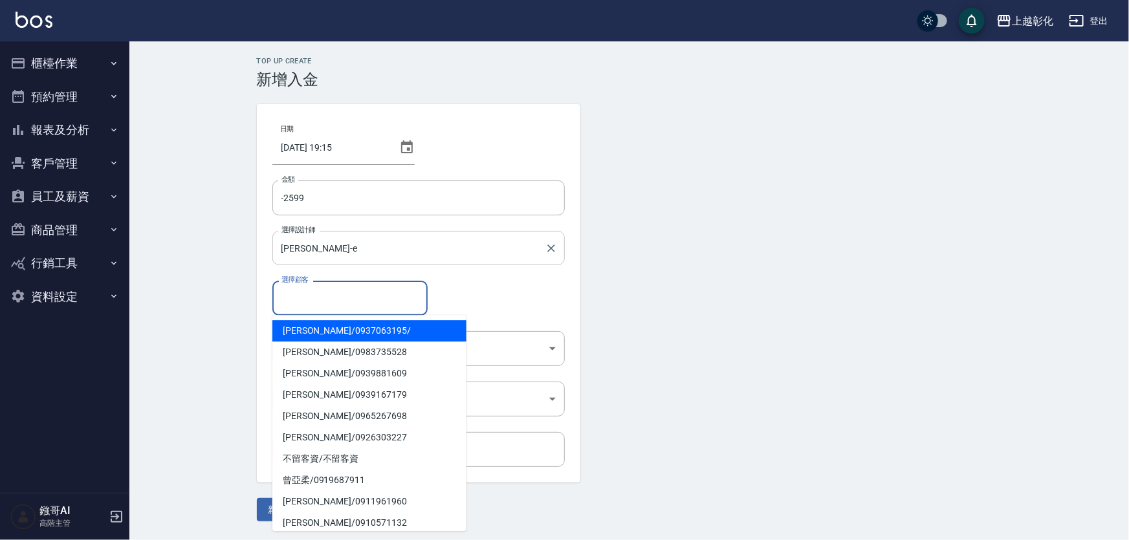
paste input "0937063195/"
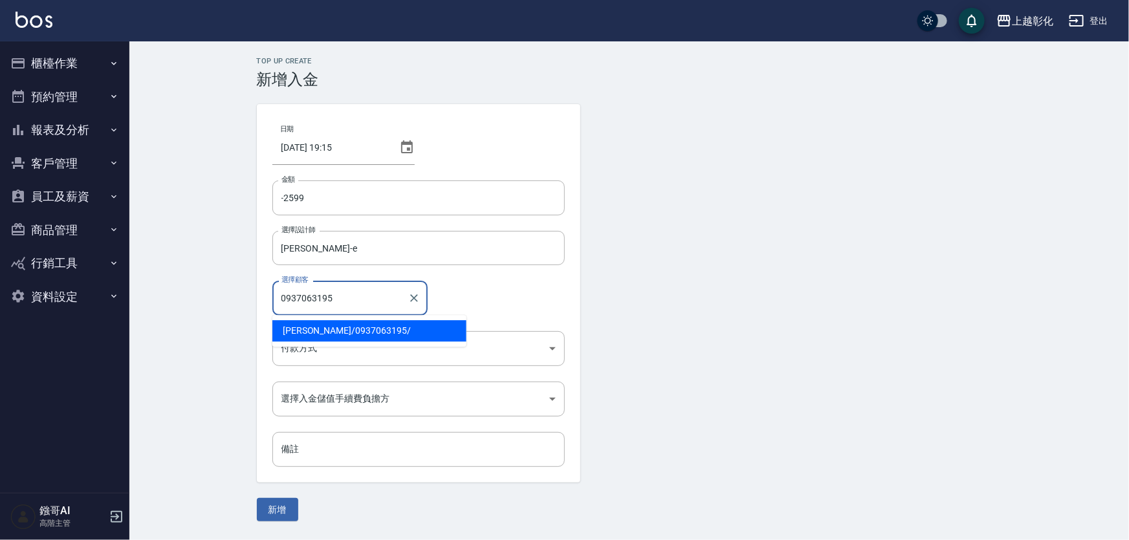
click at [335, 328] on span "張允榛 / 0937063195 /" at bounding box center [369, 330] width 194 height 21
type input "[PERSON_NAME]/0937063195/"
click at [331, 350] on body "上越彰化 登出 櫃檯作業 打帳單 帳單列表 掛單列表 座位開單 營業儀表板 現金收支登錄 高階收支登錄 材料自購登錄 每日結帳 排班表 現場電腦打卡 掃碼打卡…" at bounding box center [564, 270] width 1129 height 540
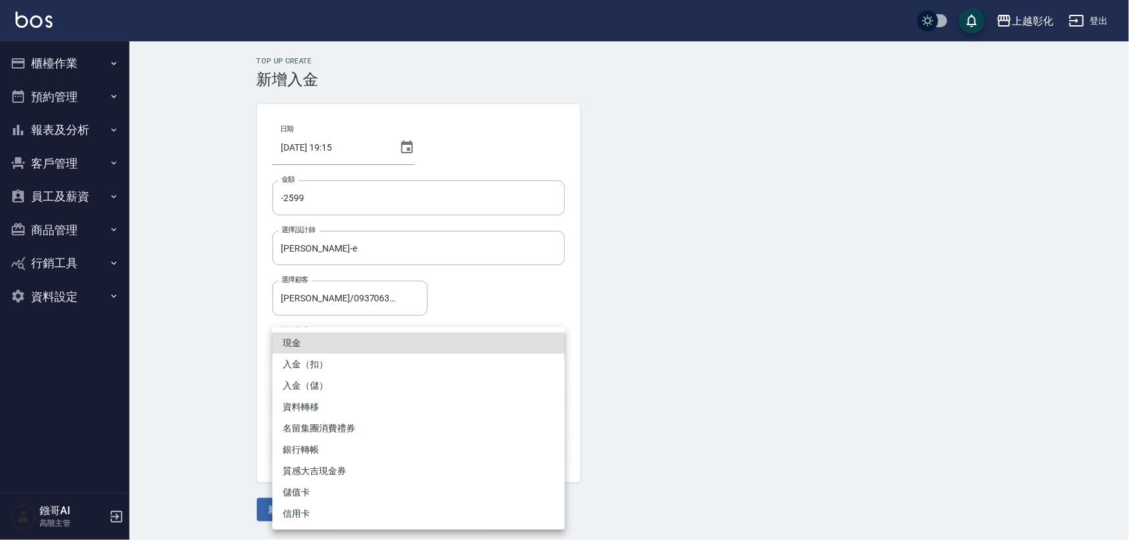
click at [324, 371] on li "入金（扣）" at bounding box center [418, 364] width 293 height 21
type input "入金（扣）"
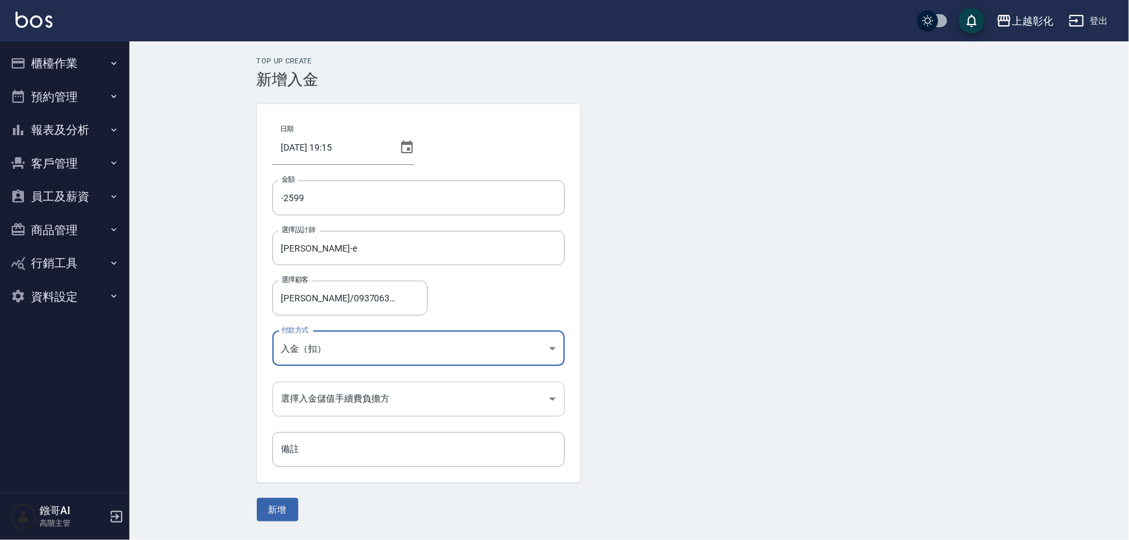
click at [304, 403] on body "上越彰化 登出 櫃檯作業 打帳單 帳單列表 掛單列表 座位開單 營業儀表板 現金收支登錄 高階收支登錄 材料自購登錄 每日結帳 排班表 現場電腦打卡 掃碼打卡…" at bounding box center [564, 270] width 1129 height 540
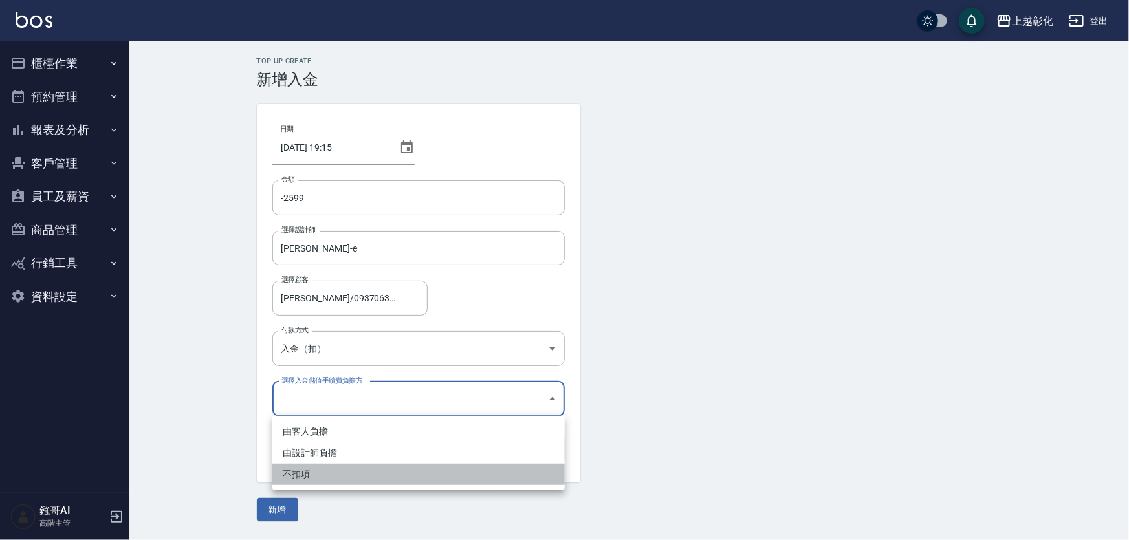
click at [290, 480] on li "不扣項" at bounding box center [418, 474] width 293 height 21
type input "WITHOUTHANDLINGFEE"
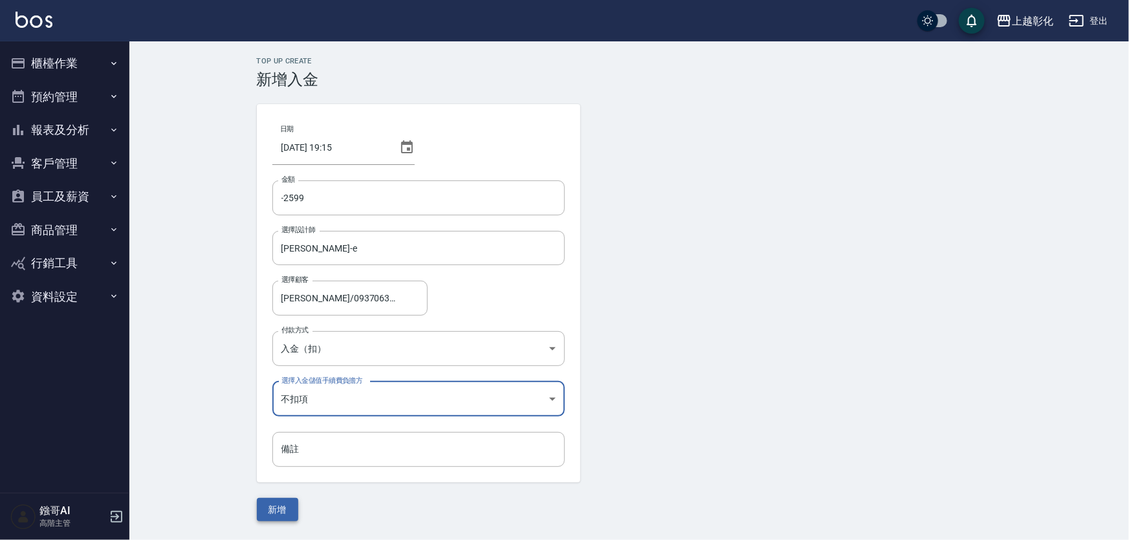
click at [283, 508] on button "新增" at bounding box center [277, 510] width 41 height 24
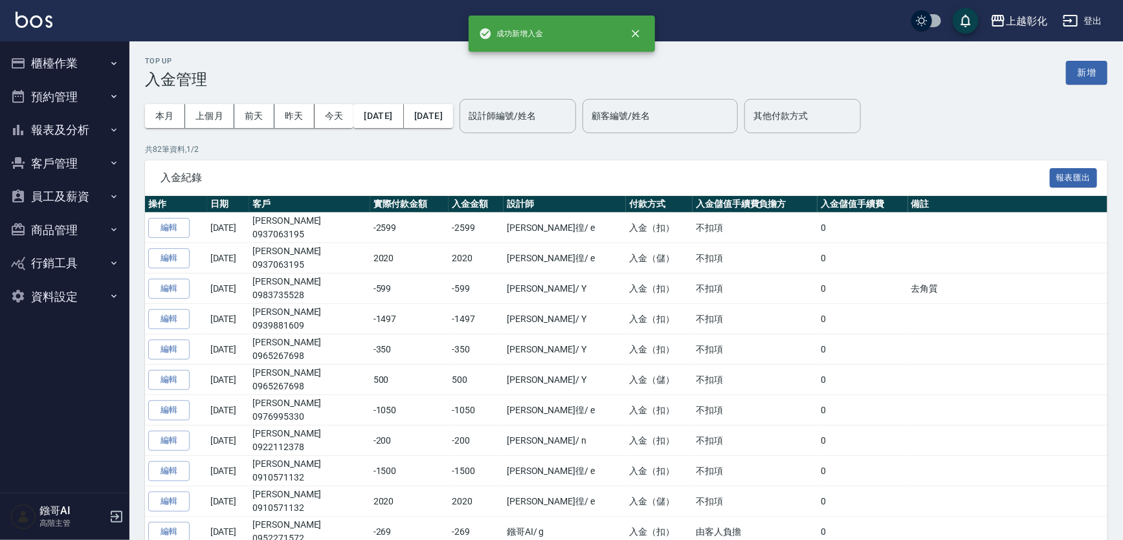
click at [74, 165] on button "客戶管理" at bounding box center [64, 164] width 119 height 34
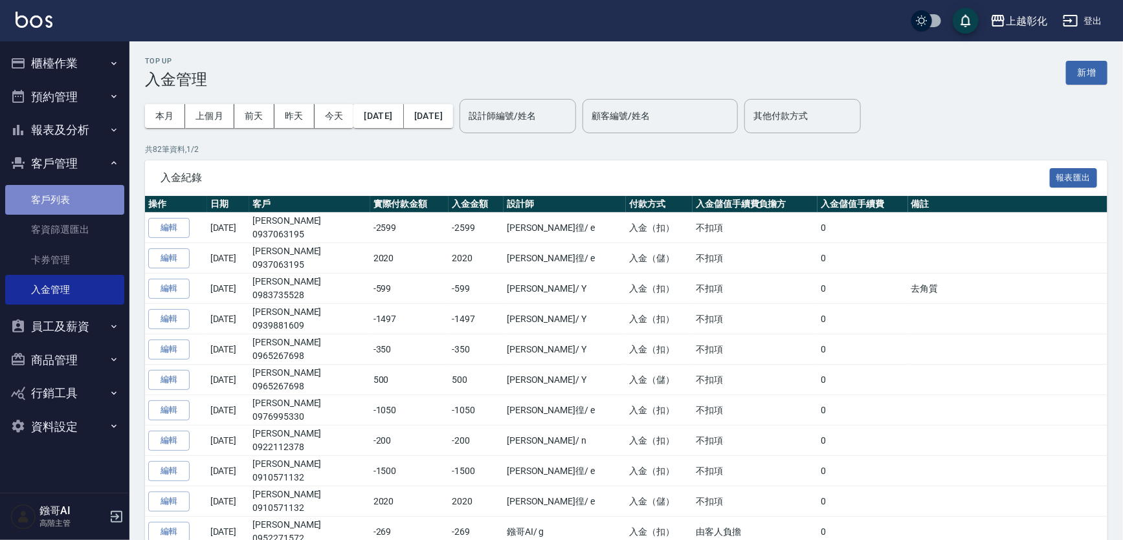
click at [59, 209] on link "客戶列表" at bounding box center [64, 200] width 119 height 30
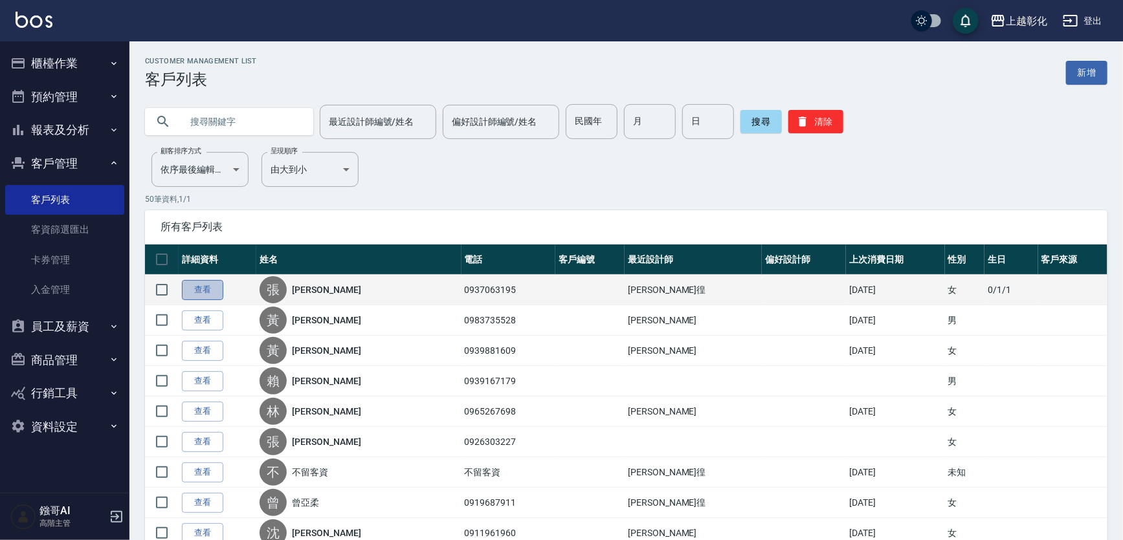
click at [201, 288] on link "查看" at bounding box center [202, 290] width 41 height 20
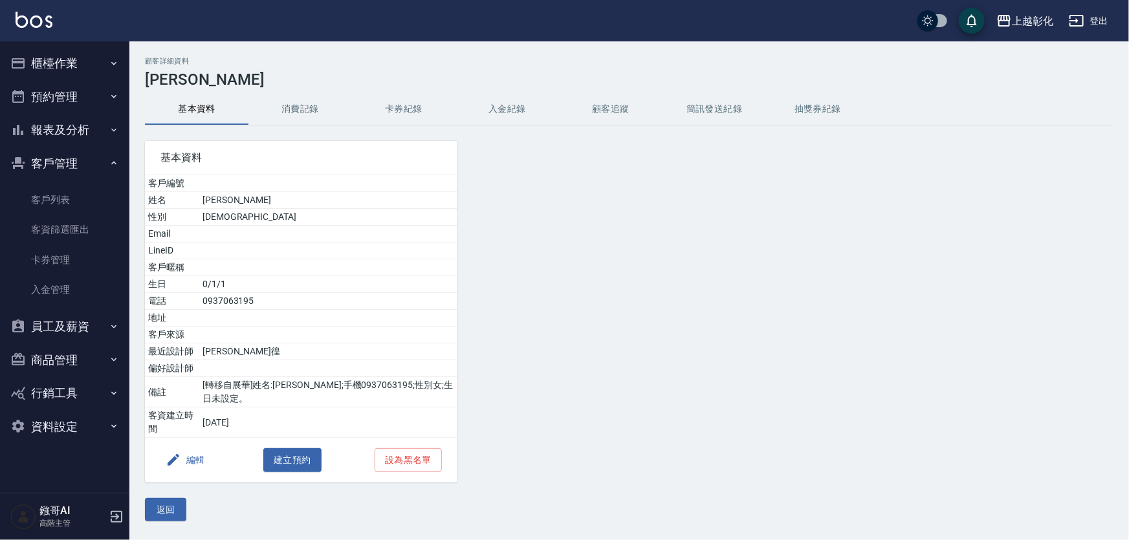
click at [556, 75] on h3 "張允榛" at bounding box center [629, 80] width 969 height 18
click at [531, 97] on button "入金紀錄" at bounding box center [508, 109] width 104 height 31
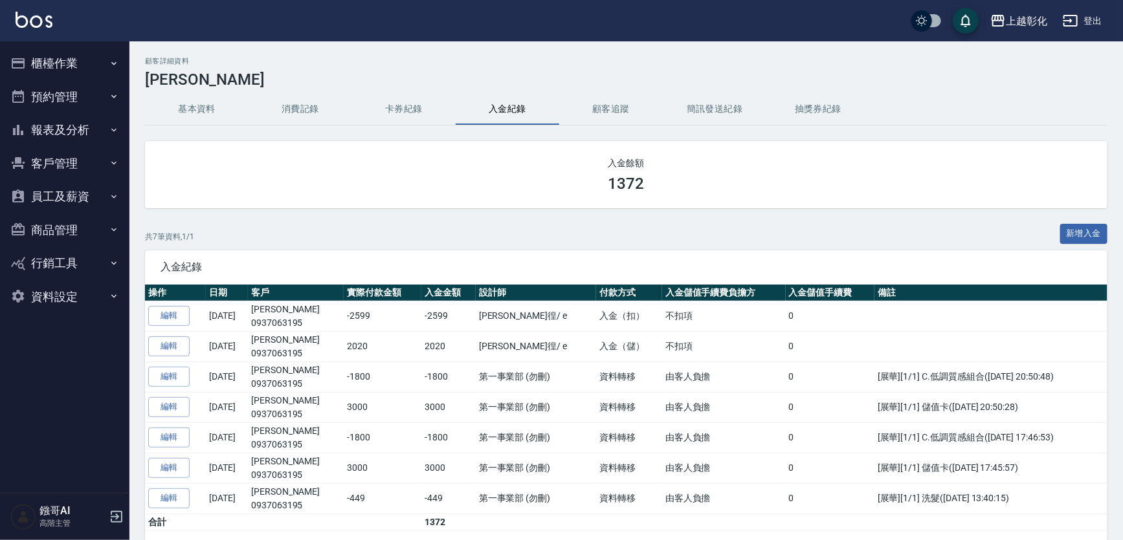
click at [59, 168] on button "客戶管理" at bounding box center [64, 164] width 119 height 34
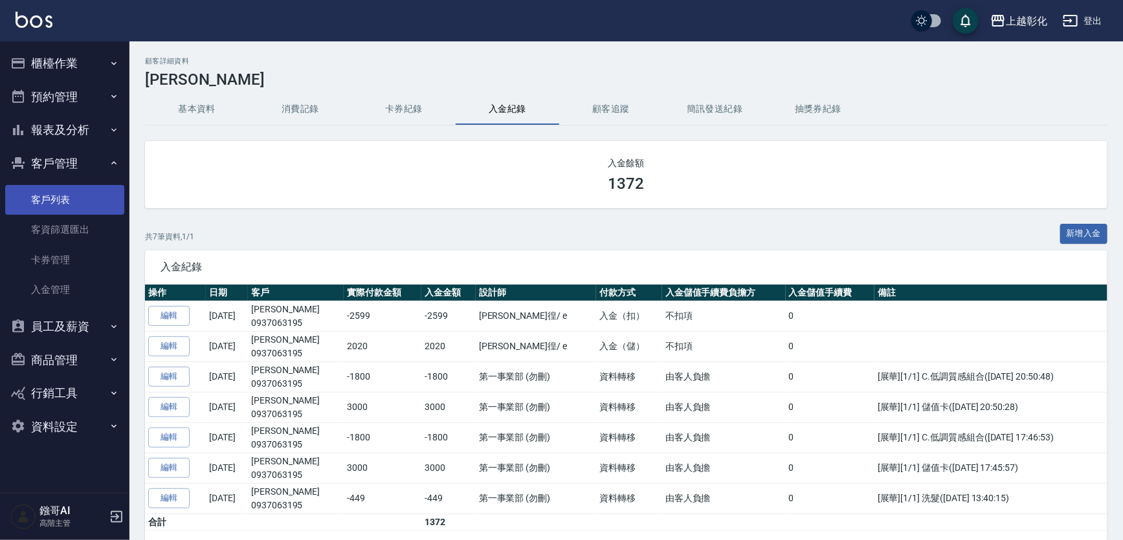
click at [53, 197] on link "客戶列表" at bounding box center [64, 200] width 119 height 30
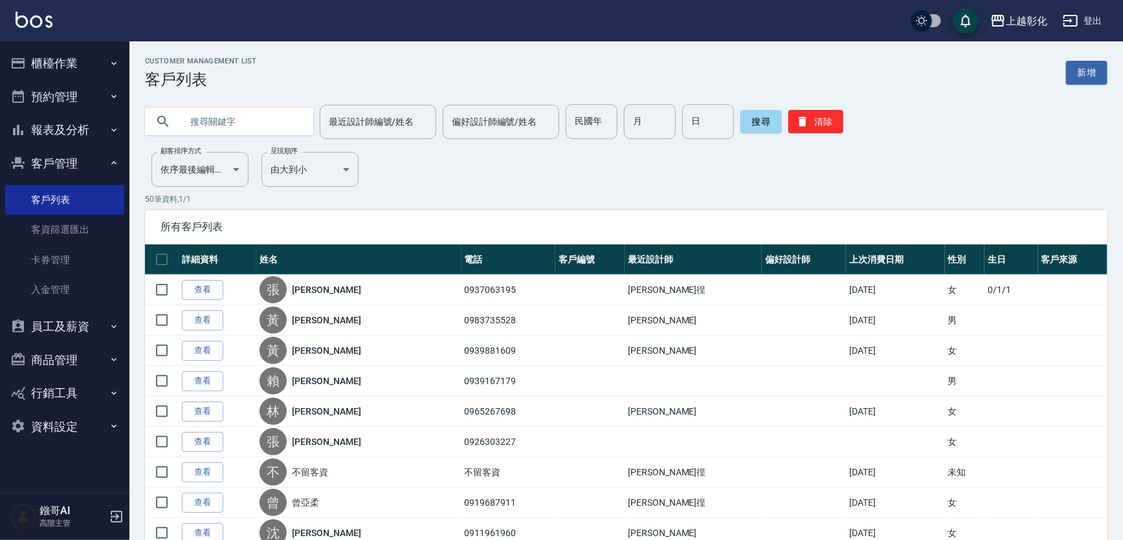
click at [206, 124] on input "text" at bounding box center [242, 121] width 122 height 35
type input "0931571912"
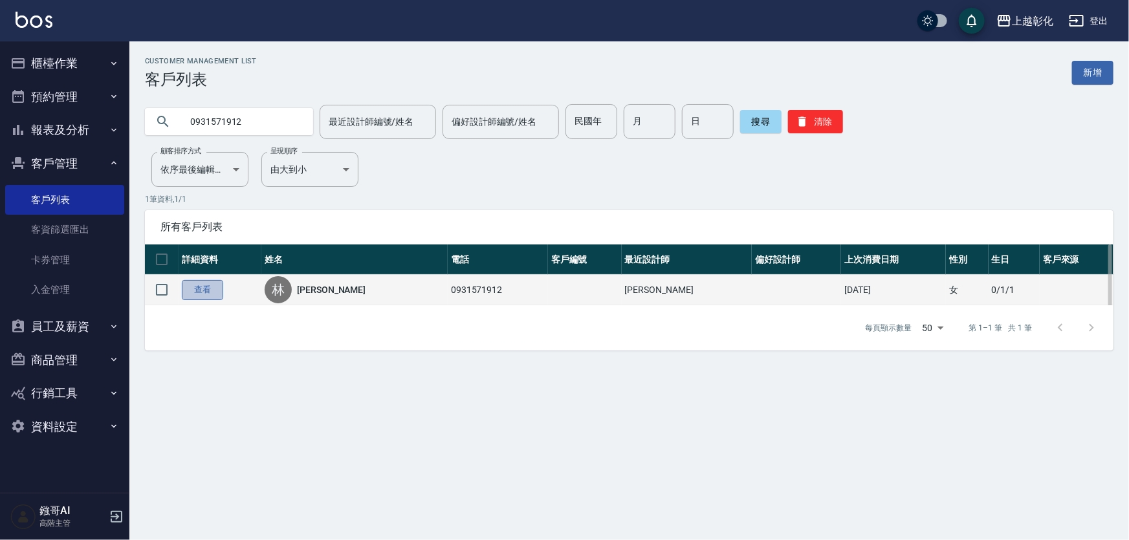
click at [221, 298] on link "查看" at bounding box center [202, 290] width 41 height 20
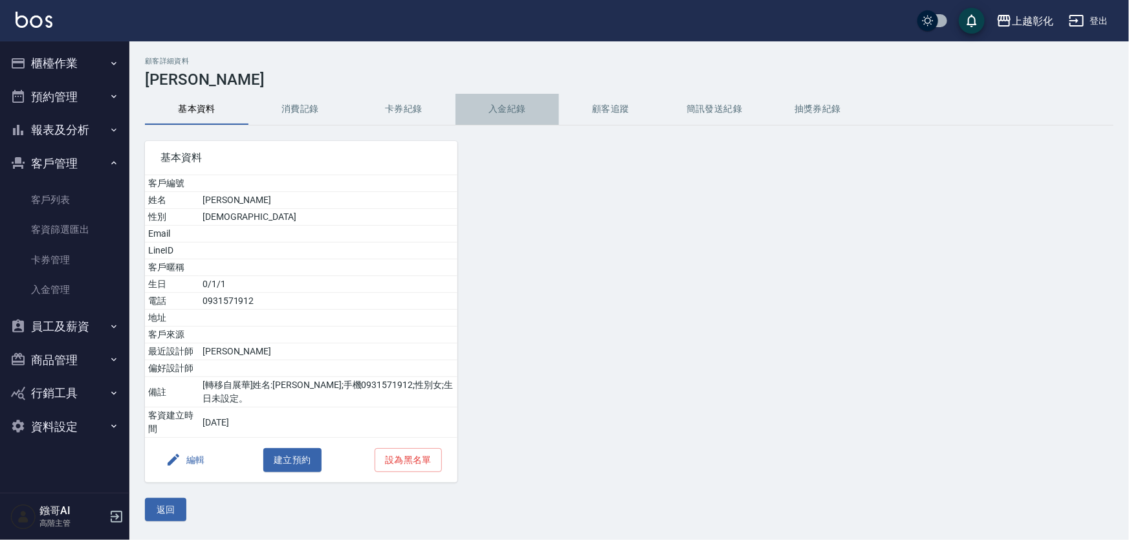
click at [502, 109] on button "入金紀錄" at bounding box center [508, 109] width 104 height 31
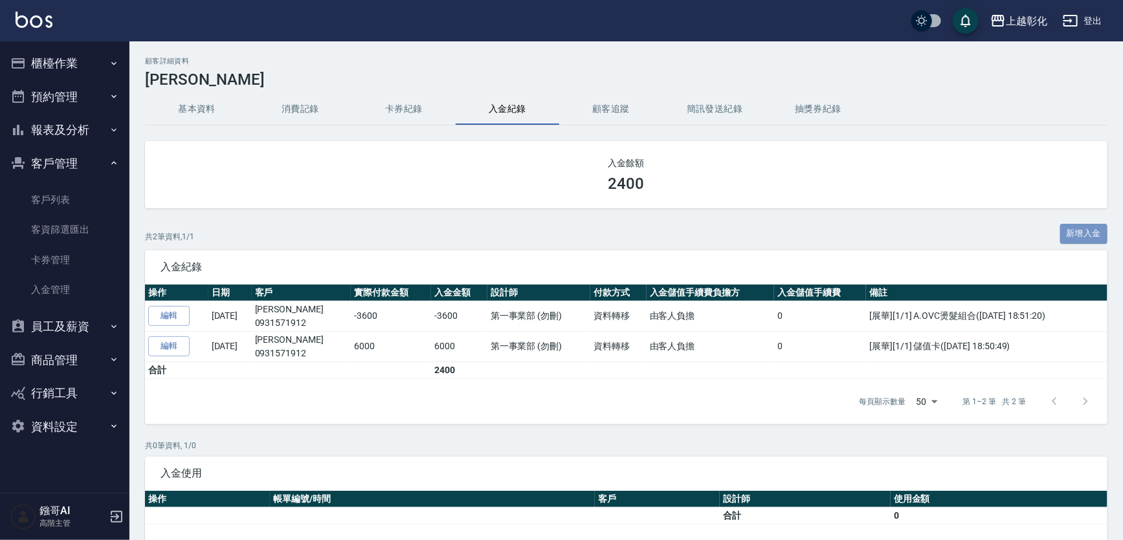
drag, startPoint x: 1071, startPoint y: 238, endPoint x: 1023, endPoint y: 214, distance: 53.0
click at [1071, 238] on button "新增入金" at bounding box center [1084, 234] width 48 height 20
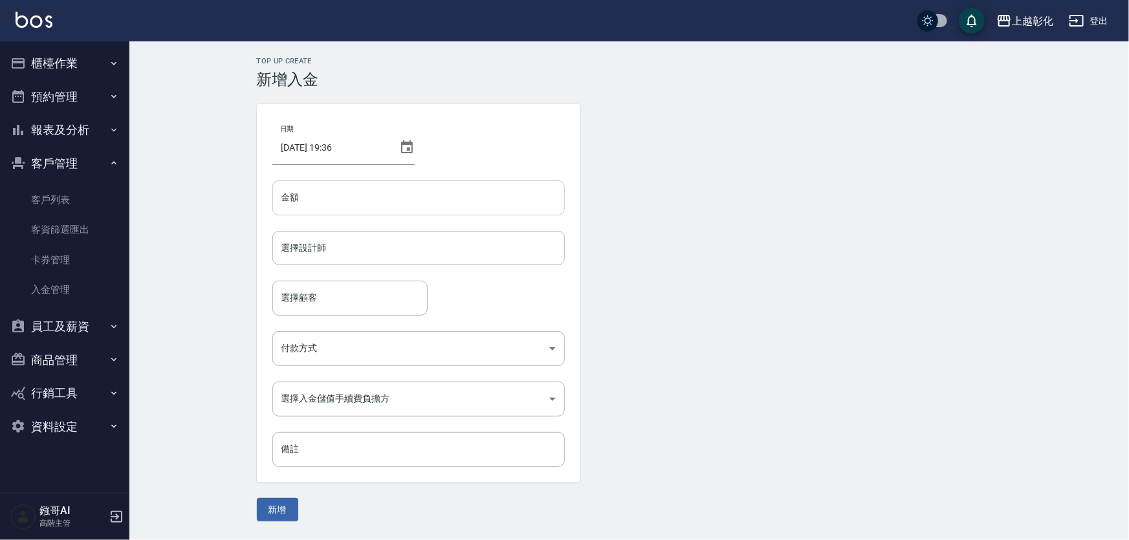
click at [361, 194] on input "金額" at bounding box center [418, 198] width 293 height 35
click at [278, 205] on input "2020" at bounding box center [418, 198] width 293 height 35
type input "2020"
click at [326, 252] on div "選擇設計師 選擇設計師" at bounding box center [418, 248] width 293 height 34
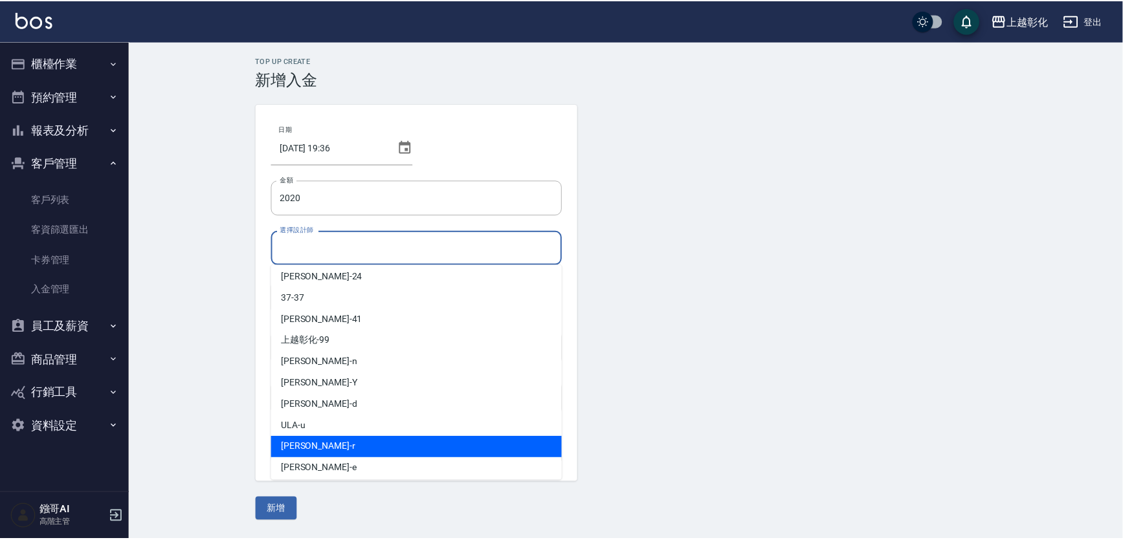
scroll to position [93, 0]
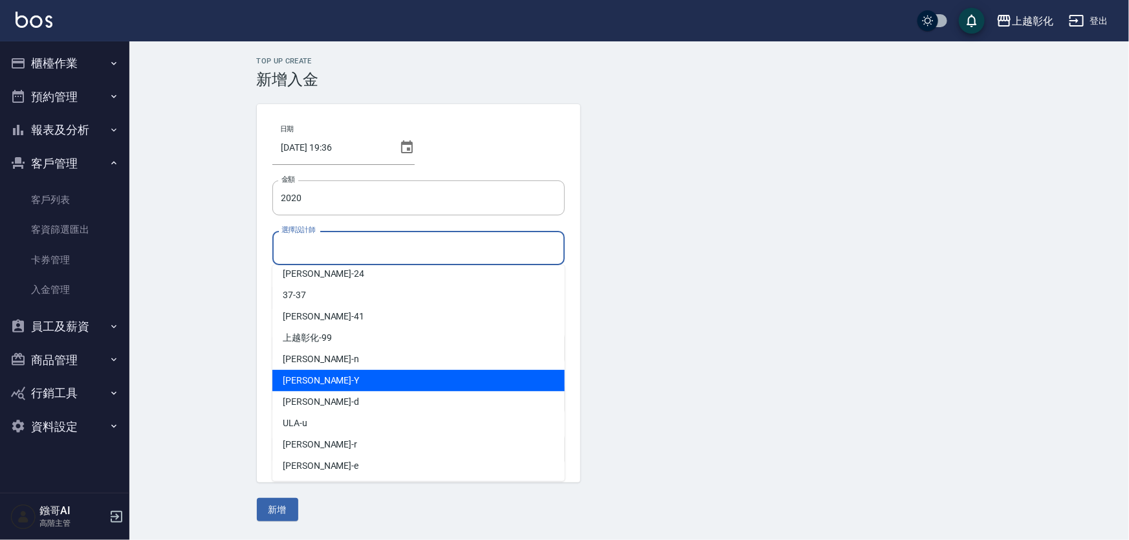
click at [298, 382] on span "[PERSON_NAME]" at bounding box center [321, 381] width 76 height 14
type input "[PERSON_NAME]-Y"
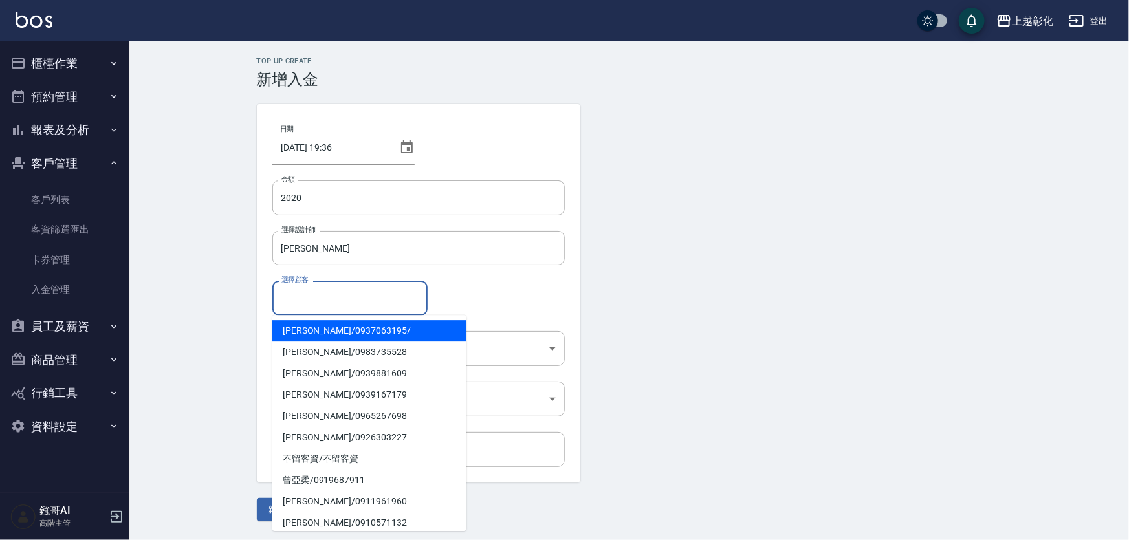
click at [324, 302] on input "選擇顧客" at bounding box center [350, 298] width 144 height 23
click at [304, 298] on input "選擇顧客" at bounding box center [350, 298] width 144 height 23
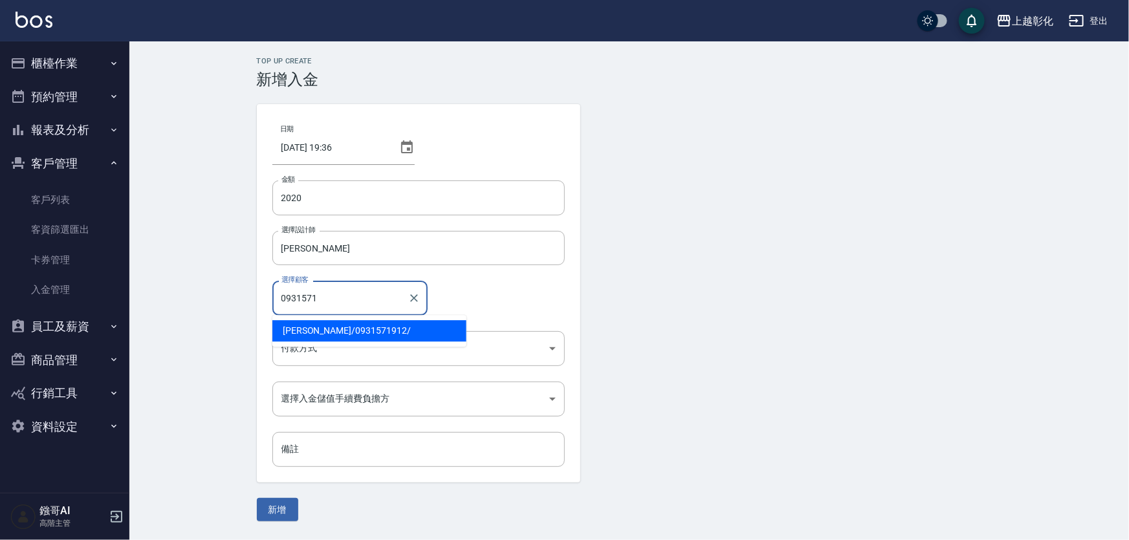
click at [329, 335] on span "林佩樺 / 0931571912 /" at bounding box center [369, 330] width 194 height 21
type input "[PERSON_NAME]/0931571912/"
click at [302, 353] on body "上越彰化 登出 櫃檯作業 打帳單 帳單列表 掛單列表 座位開單 營業儀表板 現金收支登錄 高階收支登錄 材料自購登錄 每日結帳 排班表 現場電腦打卡 掃碼打卡…" at bounding box center [564, 270] width 1129 height 540
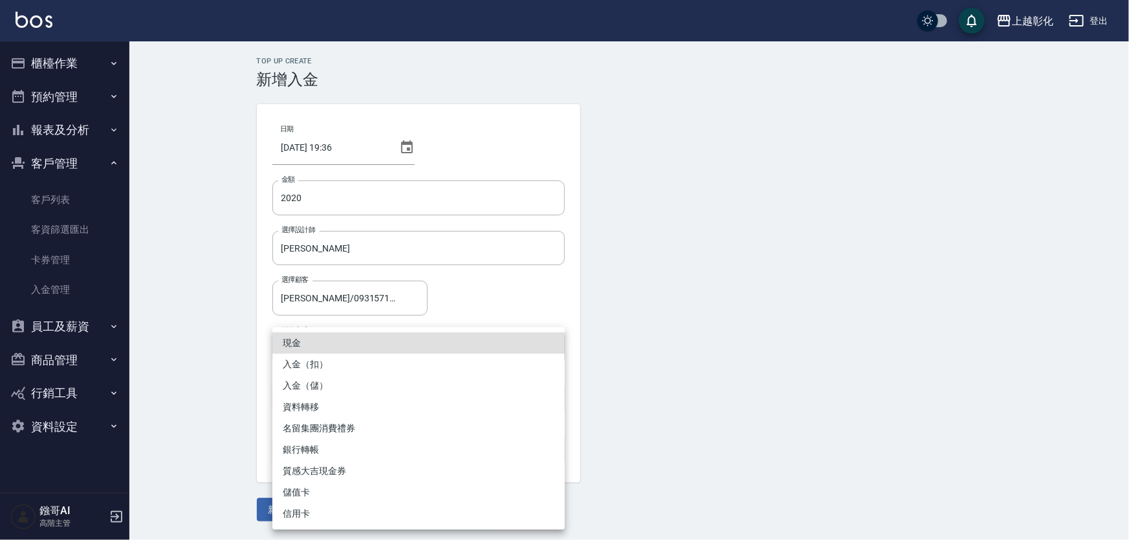
click at [332, 389] on li "入金（儲）" at bounding box center [418, 385] width 293 height 21
type input "入金（儲）"
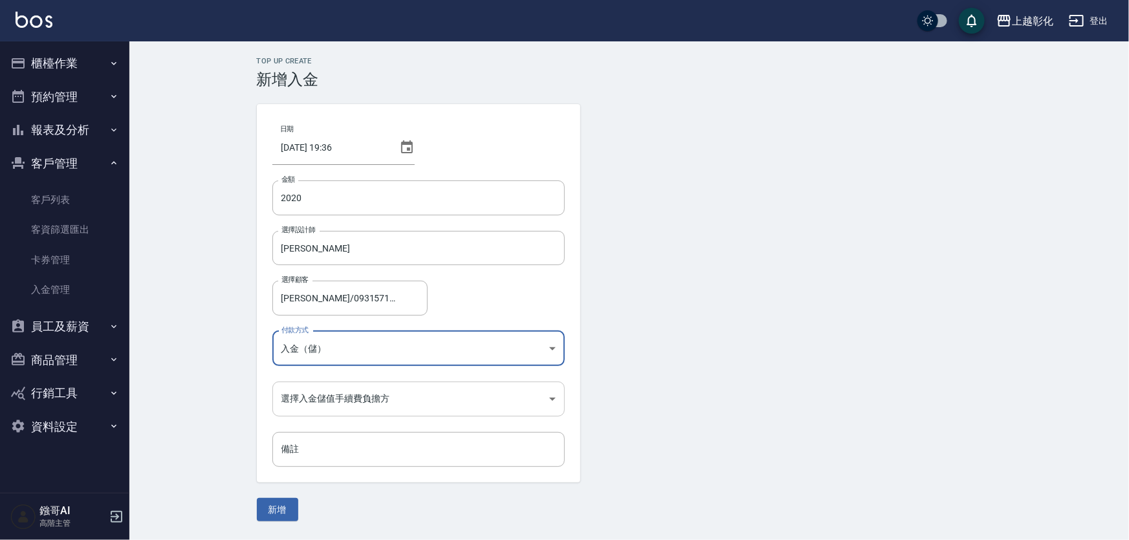
click at [329, 384] on body "上越彰化 登出 櫃檯作業 打帳單 帳單列表 掛單列表 座位開單 營業儀表板 現金收支登錄 高階收支登錄 材料自購登錄 每日結帳 排班表 現場電腦打卡 掃碼打卡…" at bounding box center [564, 270] width 1129 height 540
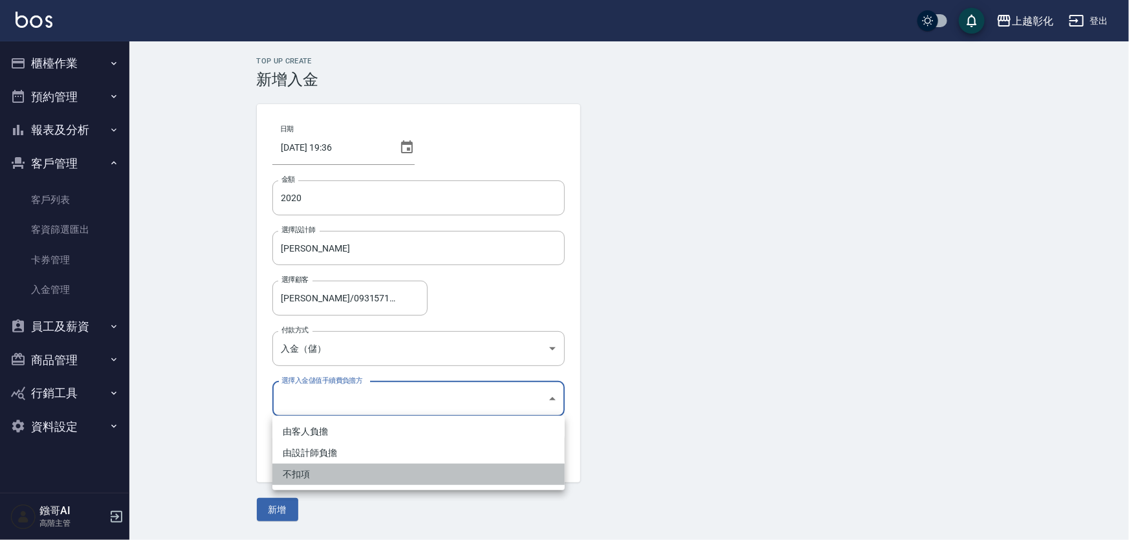
drag, startPoint x: 301, startPoint y: 480, endPoint x: 360, endPoint y: 485, distance: 59.2
click at [300, 480] on li "不扣項" at bounding box center [418, 474] width 293 height 21
type input "WITHOUTHANDLINGFEE"
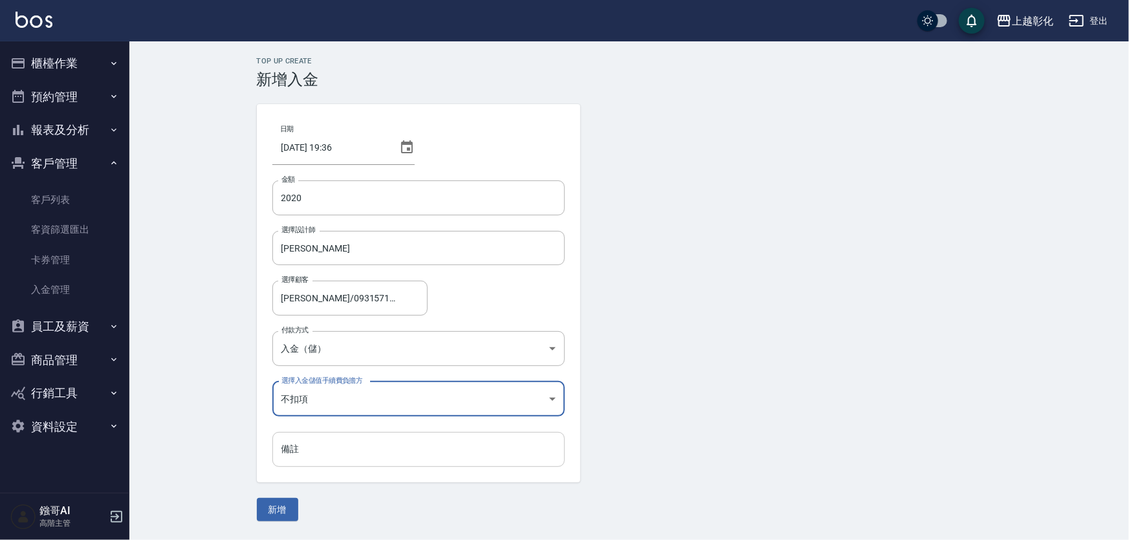
click at [314, 452] on input "備註" at bounding box center [418, 449] width 293 height 35
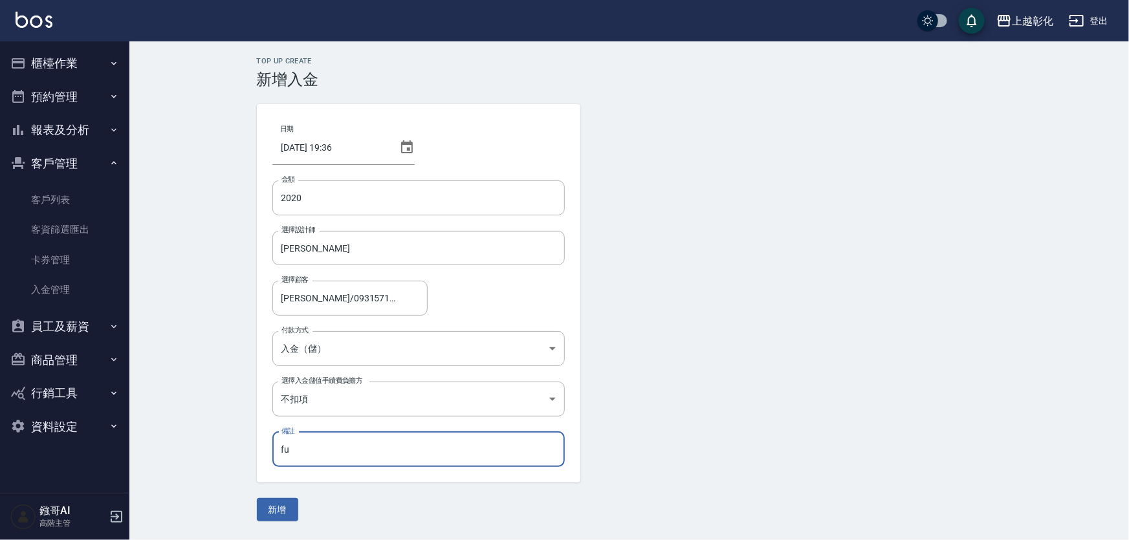
type input "f"
type input "情人活動"
click at [274, 510] on button "新增" at bounding box center [277, 510] width 41 height 24
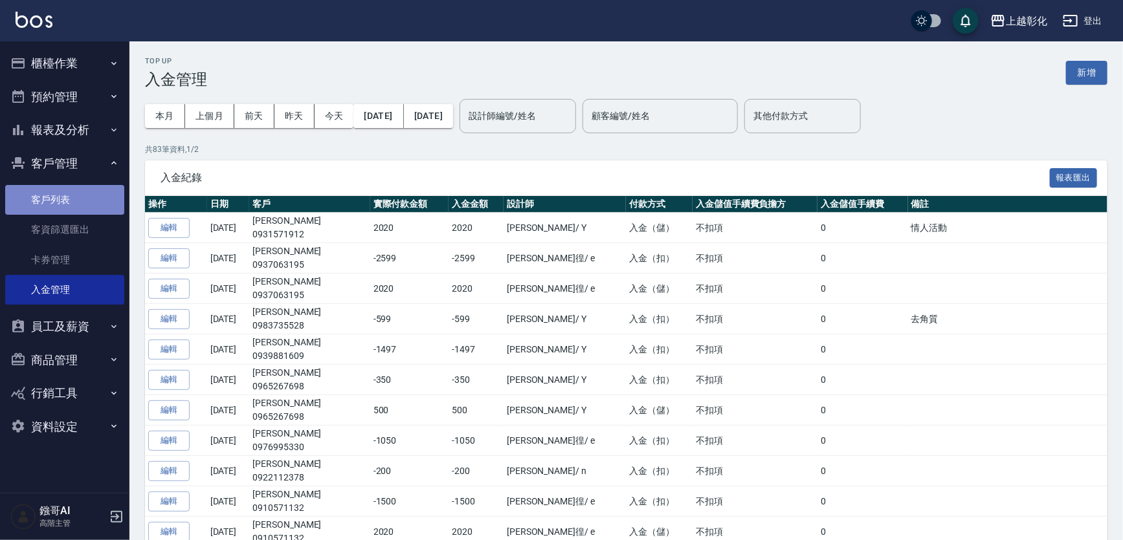
click at [58, 194] on link "客戶列表" at bounding box center [64, 200] width 119 height 30
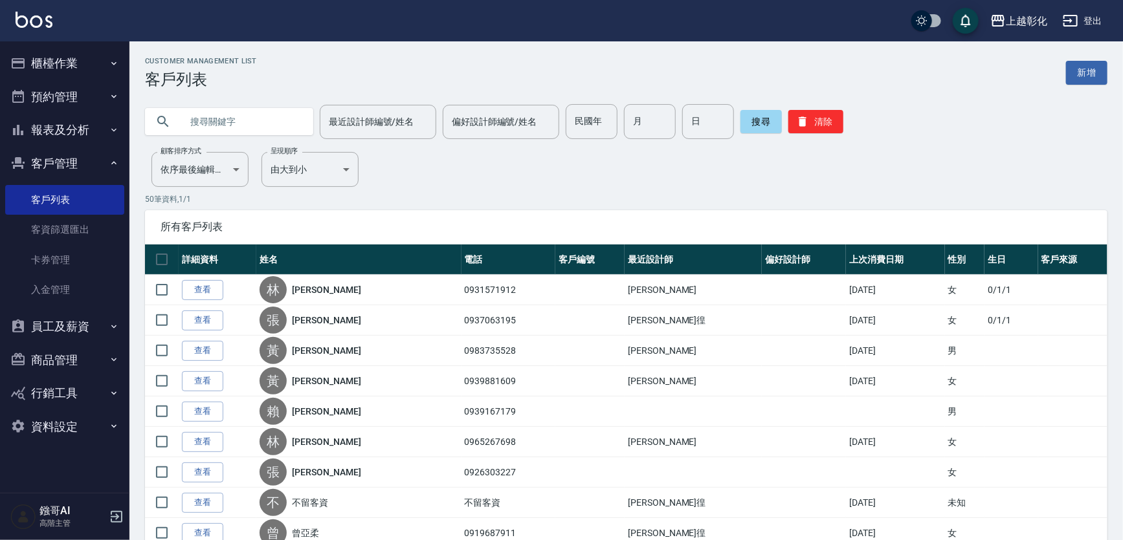
click at [208, 126] on input "text" at bounding box center [242, 121] width 122 height 35
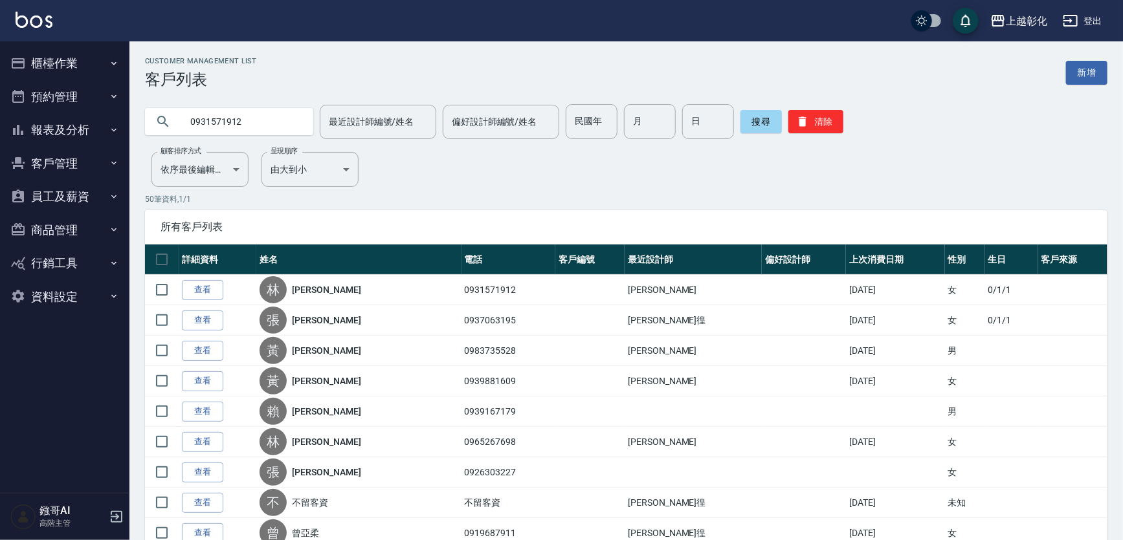
type input "0931571912"
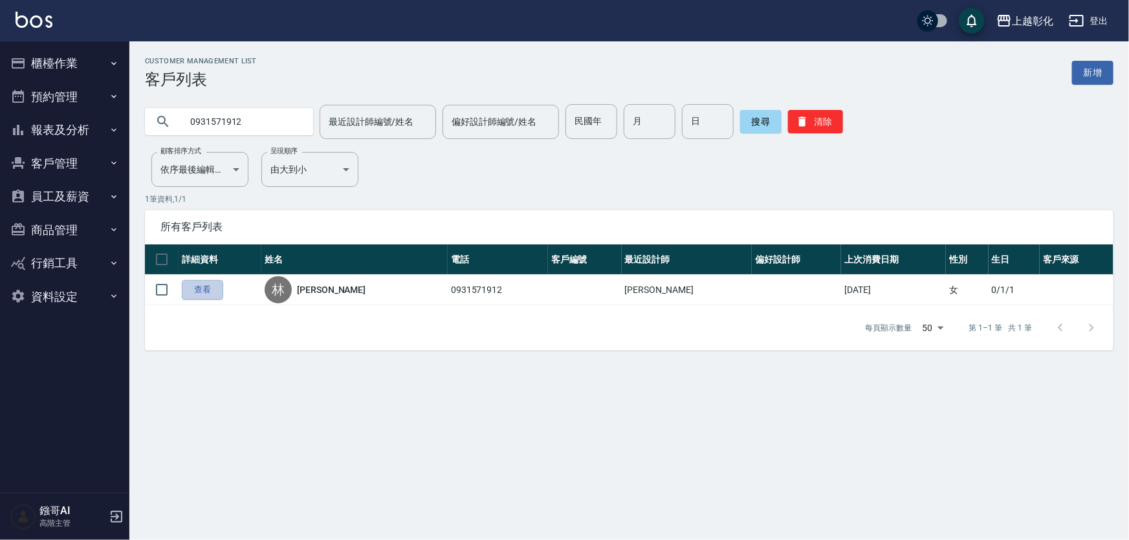
drag, startPoint x: 206, startPoint y: 294, endPoint x: 372, endPoint y: 243, distance: 173.2
click at [206, 293] on link "查看" at bounding box center [202, 290] width 41 height 20
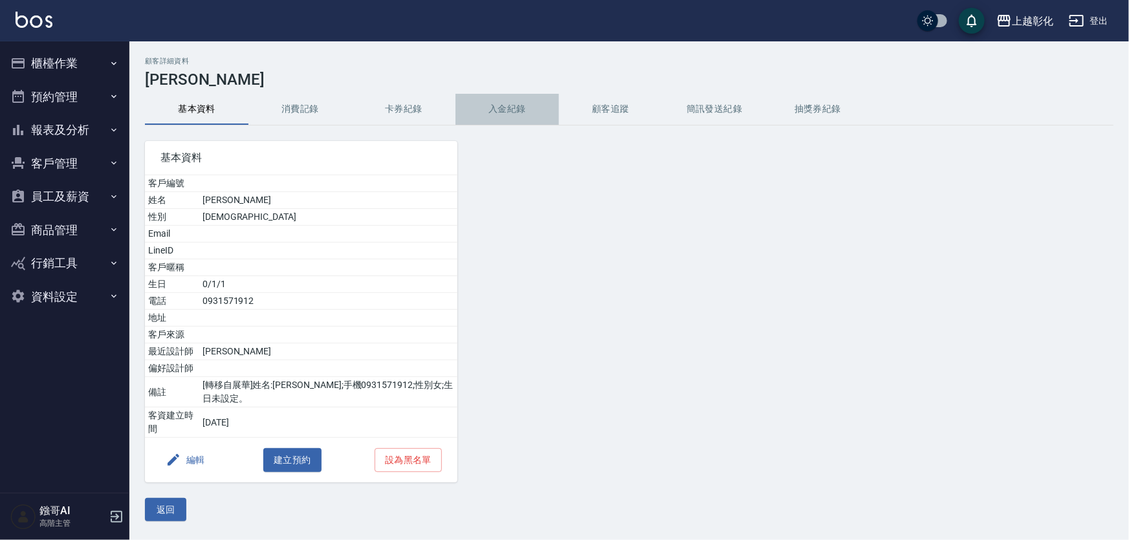
click at [501, 109] on button "入金紀錄" at bounding box center [508, 109] width 104 height 31
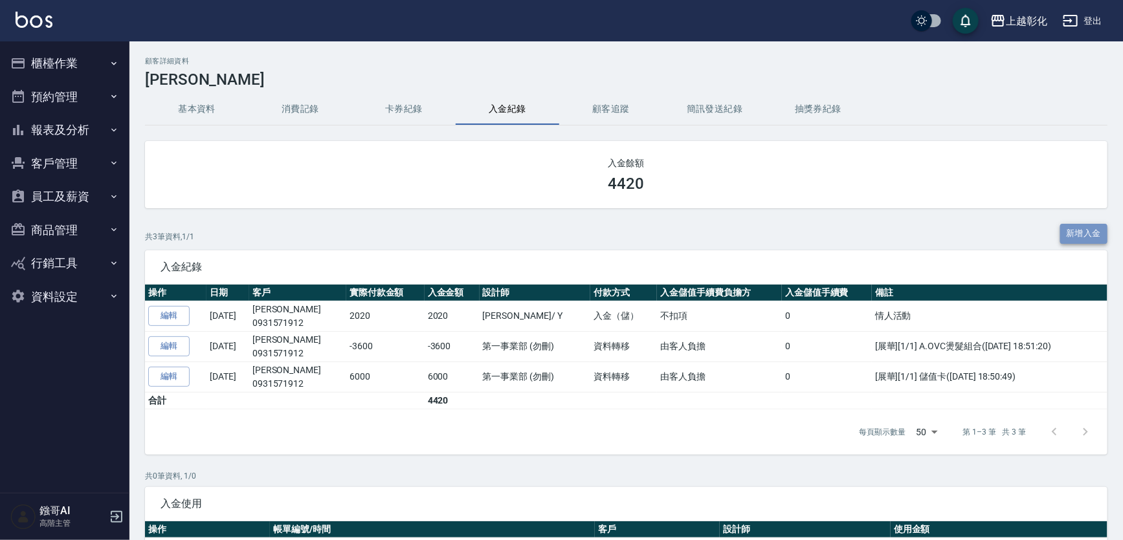
click at [1074, 237] on button "新增入金" at bounding box center [1084, 234] width 48 height 20
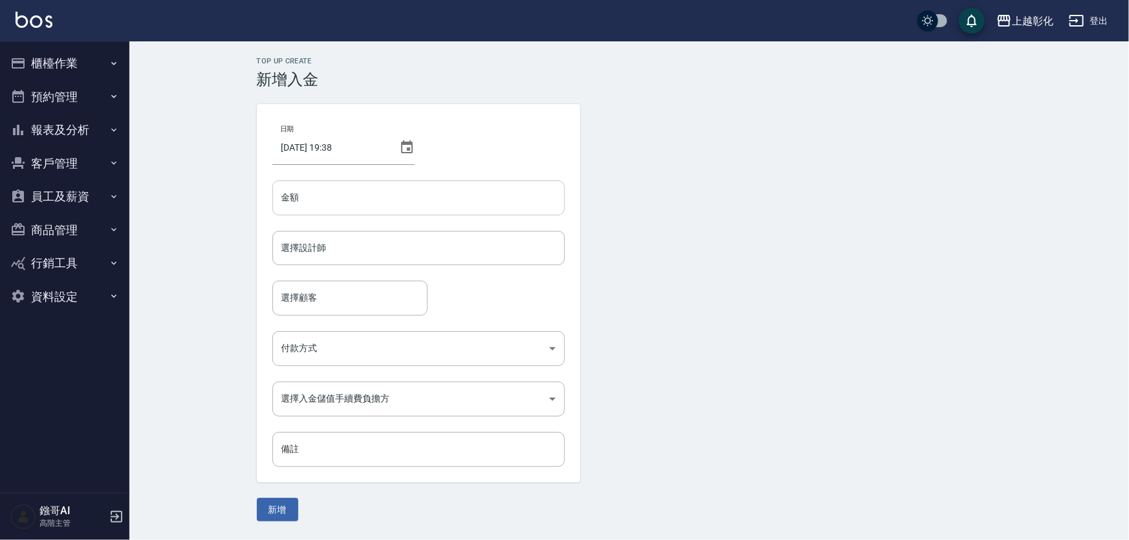
click at [297, 207] on input "金額" at bounding box center [418, 198] width 293 height 35
type input "-2540"
click at [336, 252] on input "選擇設計師" at bounding box center [418, 248] width 281 height 23
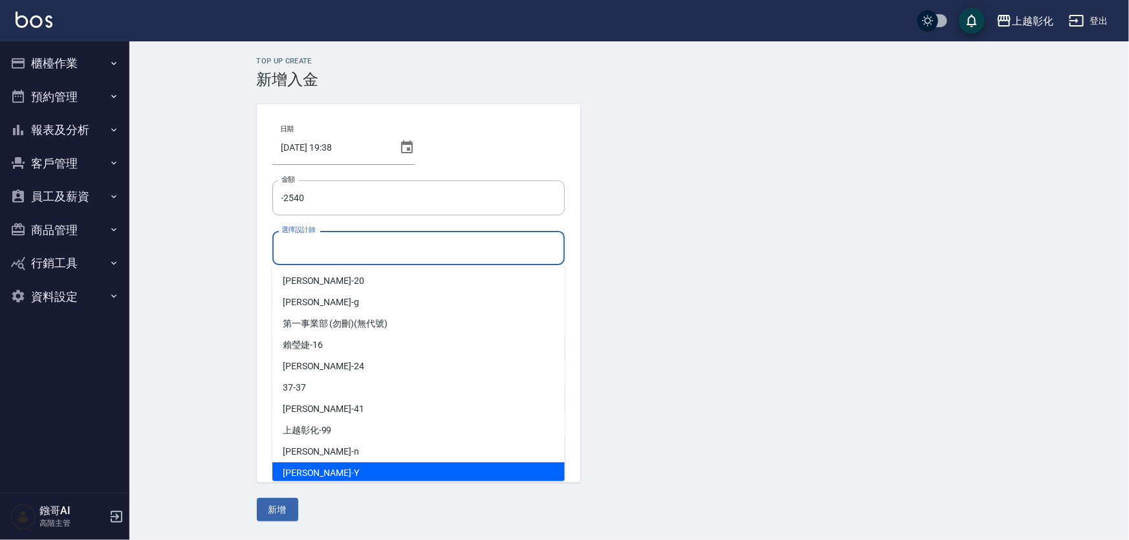
click at [313, 471] on div "[PERSON_NAME]" at bounding box center [418, 473] width 293 height 21
type input "[PERSON_NAME]-Y"
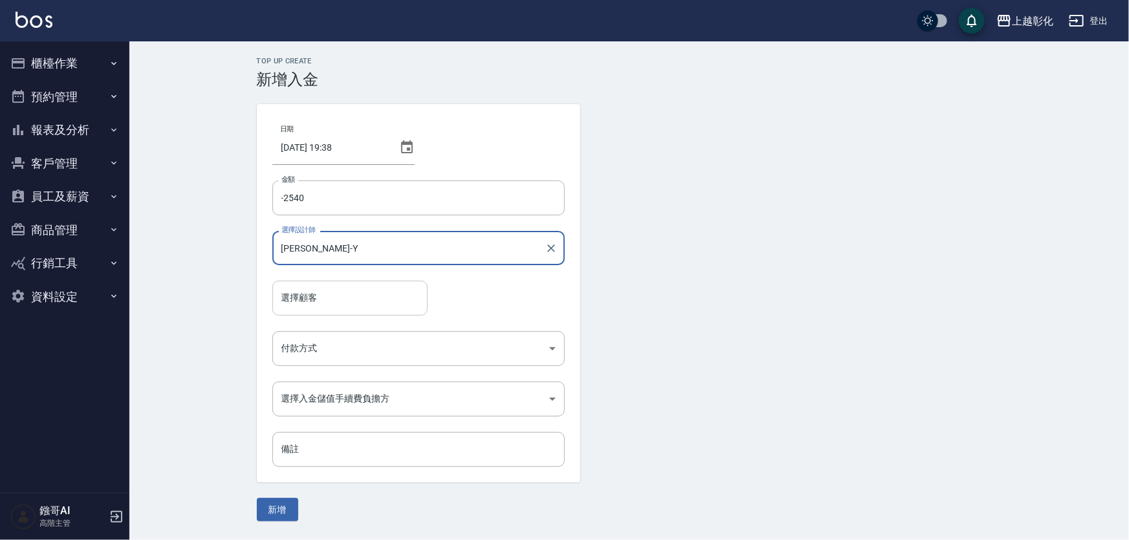
click at [317, 305] on input "選擇顧客" at bounding box center [350, 298] width 144 height 23
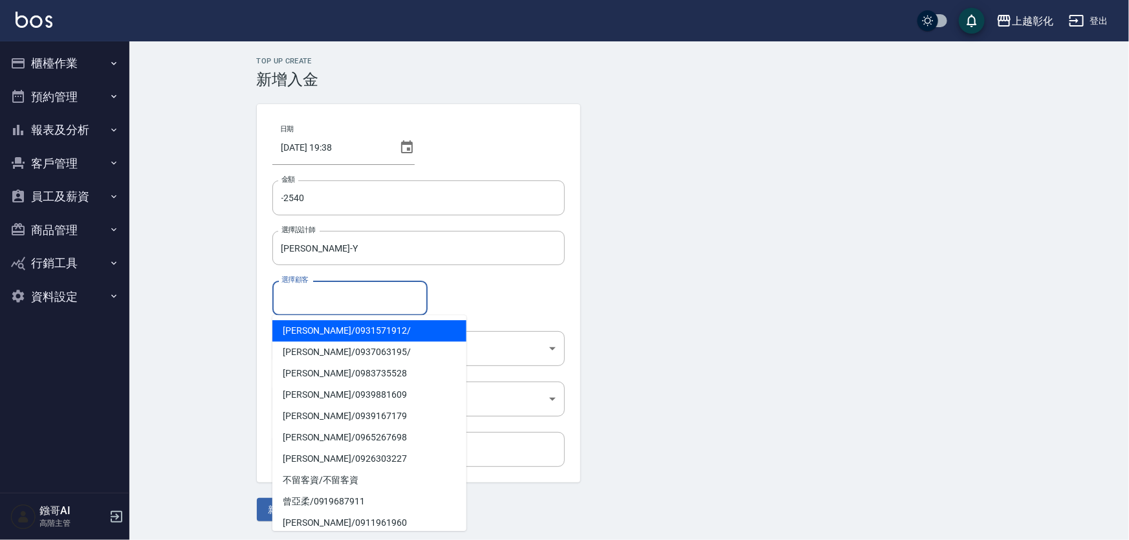
click at [293, 329] on span "[PERSON_NAME]/ 0931571912 /" at bounding box center [369, 330] width 194 height 21
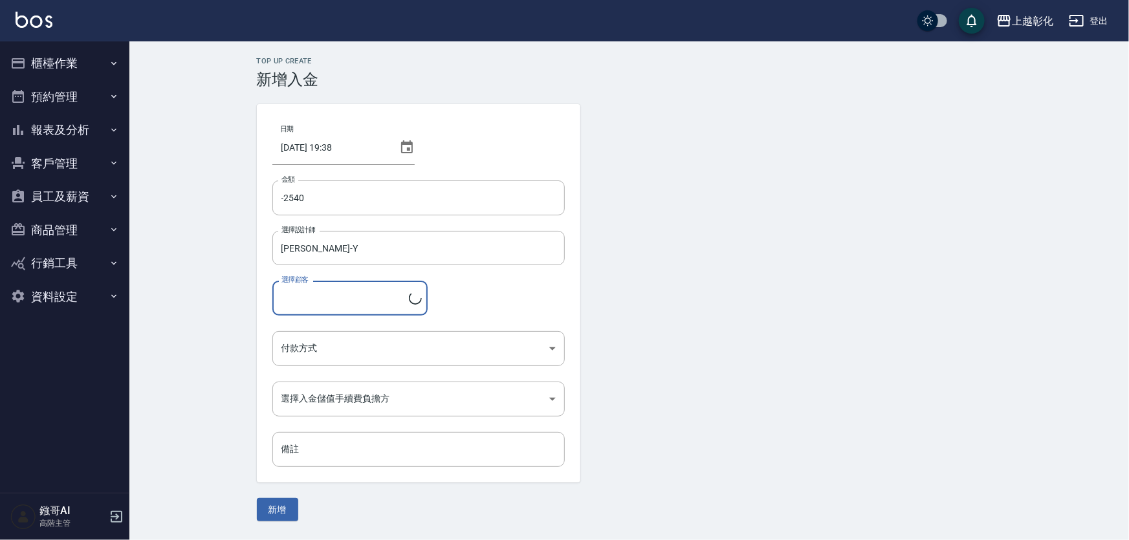
type input "[PERSON_NAME]/0931571912/"
click at [298, 343] on body "上越彰化 登出 櫃檯作業 打帳單 帳單列表 掛單列表 座位開單 營業儀表板 現金收支登錄 高階收支登錄 材料自購登錄 每日結帳 排班表 現場電腦打卡 掃碼打卡…" at bounding box center [564, 270] width 1129 height 540
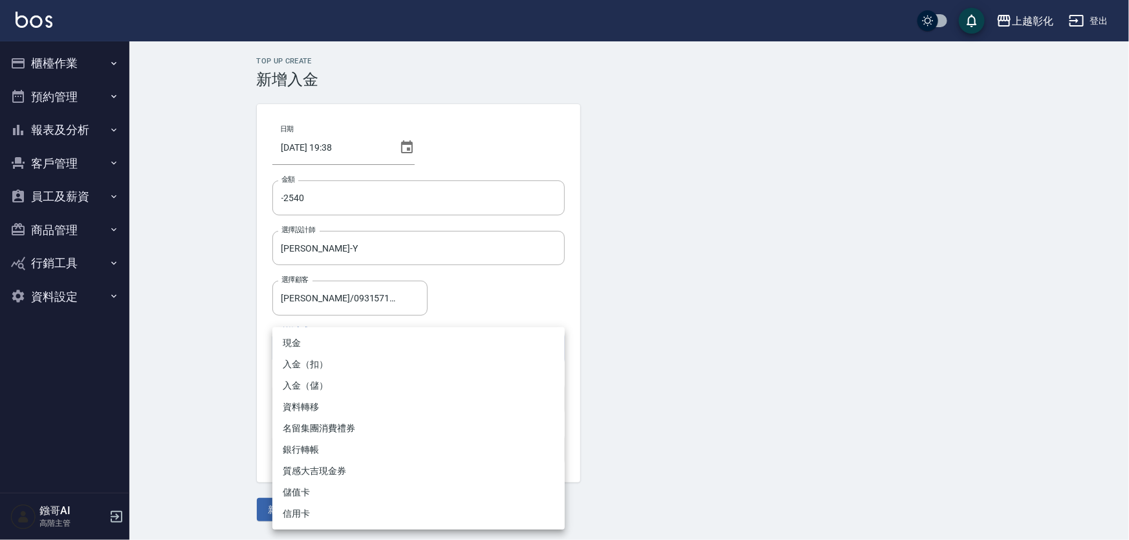
click at [304, 361] on li "入金（扣）" at bounding box center [418, 364] width 293 height 21
type input "入金（扣）"
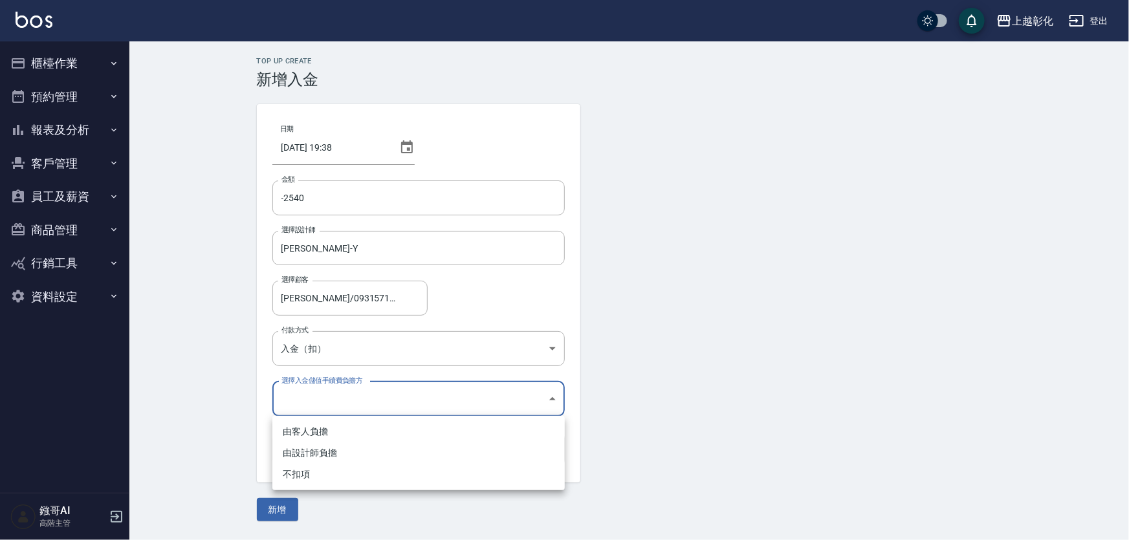
click at [315, 401] on body "上越彰化 登出 櫃檯作業 打帳單 帳單列表 掛單列表 座位開單 營業儀表板 現金收支登錄 高階收支登錄 材料自購登錄 每日結帳 排班表 現場電腦打卡 掃碼打卡…" at bounding box center [564, 270] width 1129 height 540
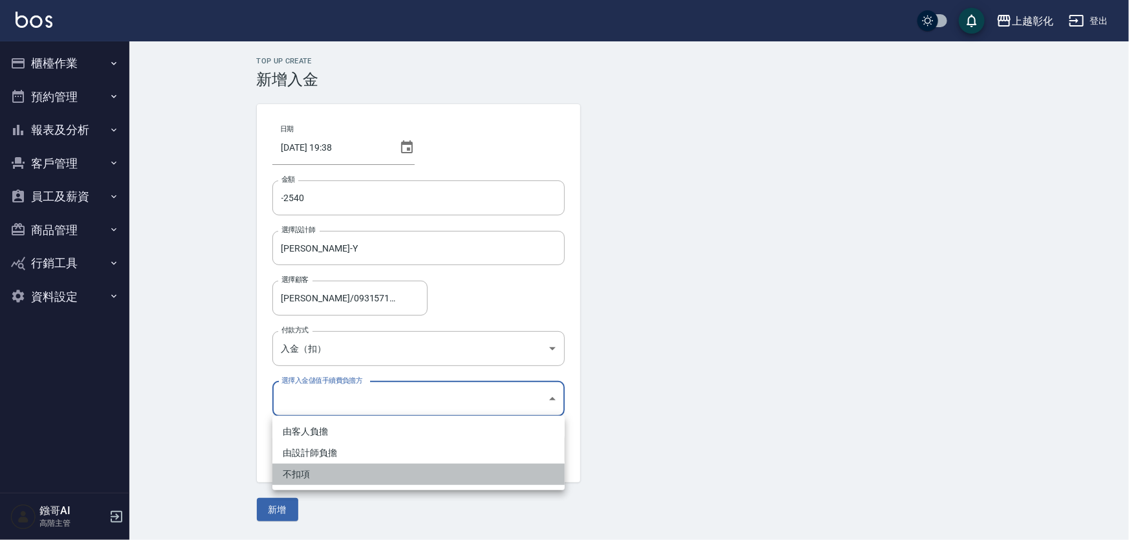
drag, startPoint x: 290, startPoint y: 476, endPoint x: 295, endPoint y: 467, distance: 11.0
click at [290, 475] on li "不扣項" at bounding box center [418, 474] width 293 height 21
type input "WITHOUTHANDLINGFEE"
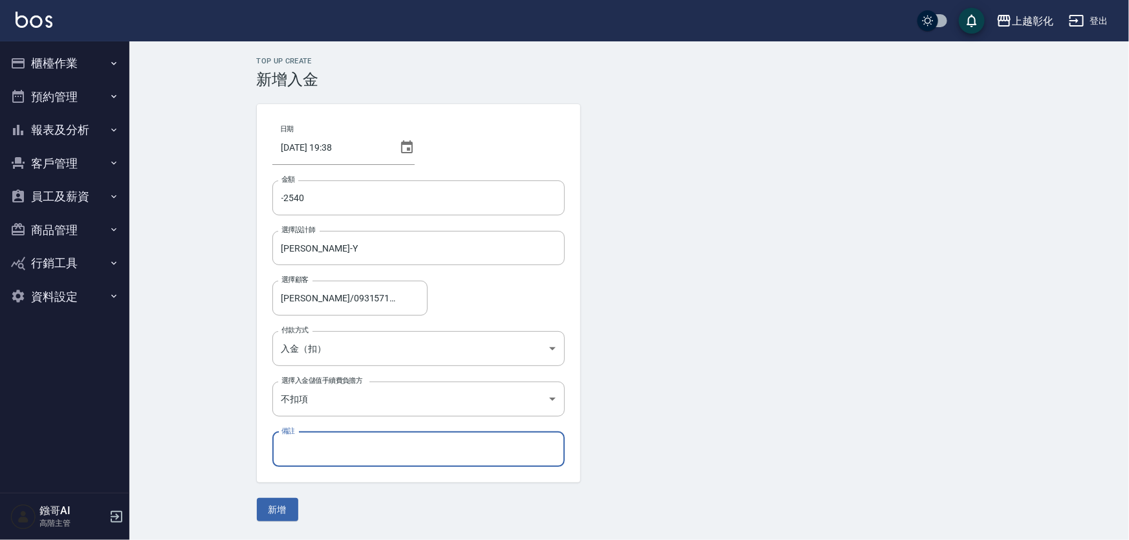
click at [295, 447] on input "備註" at bounding box center [418, 449] width 293 height 35
type input "q"
type input "漂瀏海*2/2000"
click at [282, 504] on button "新增" at bounding box center [277, 510] width 41 height 24
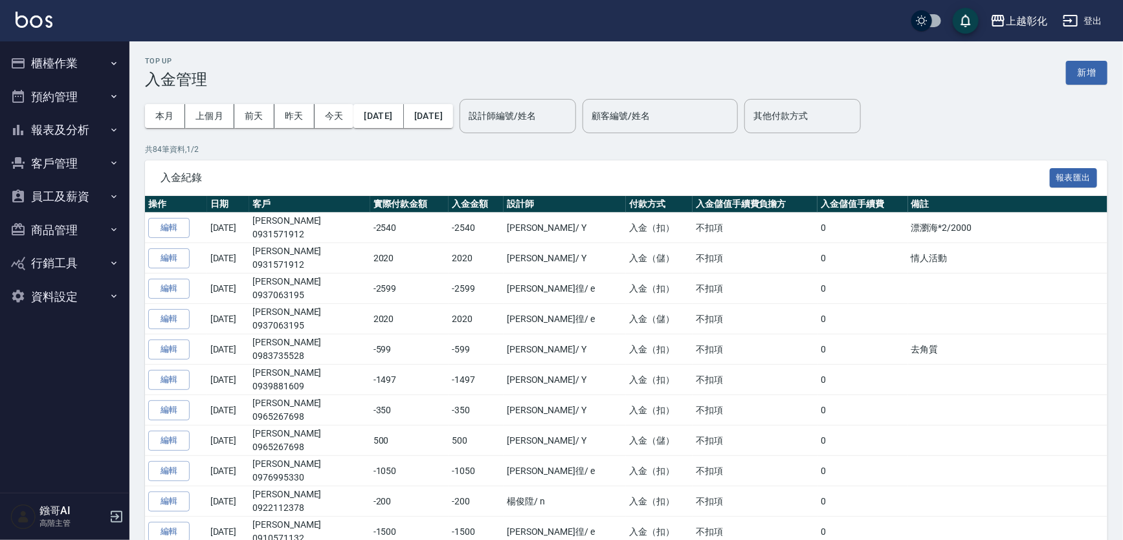
click at [65, 162] on button "客戶管理" at bounding box center [64, 164] width 119 height 34
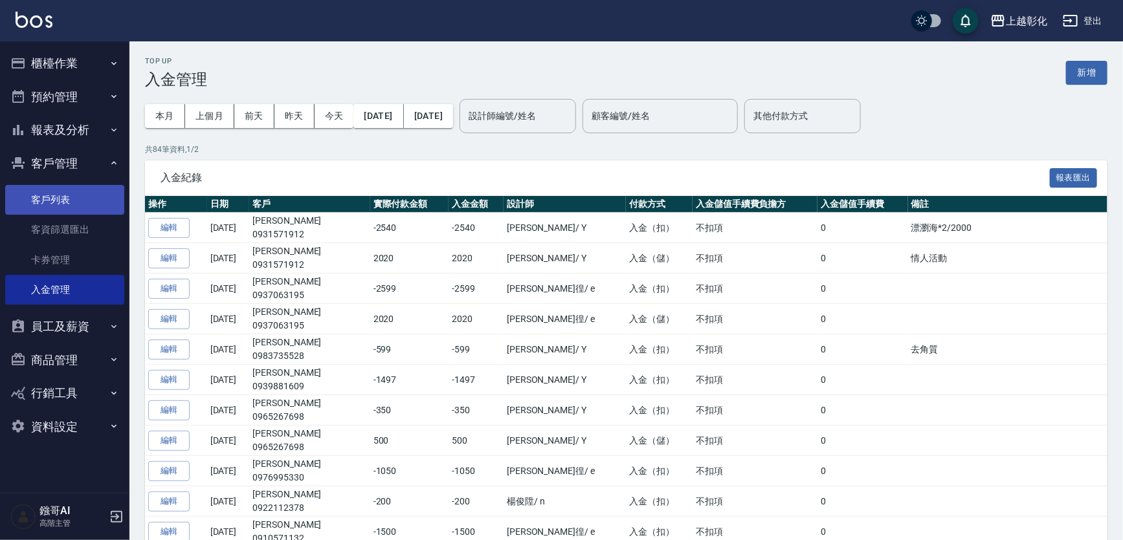
click at [65, 197] on link "客戶列表" at bounding box center [64, 200] width 119 height 30
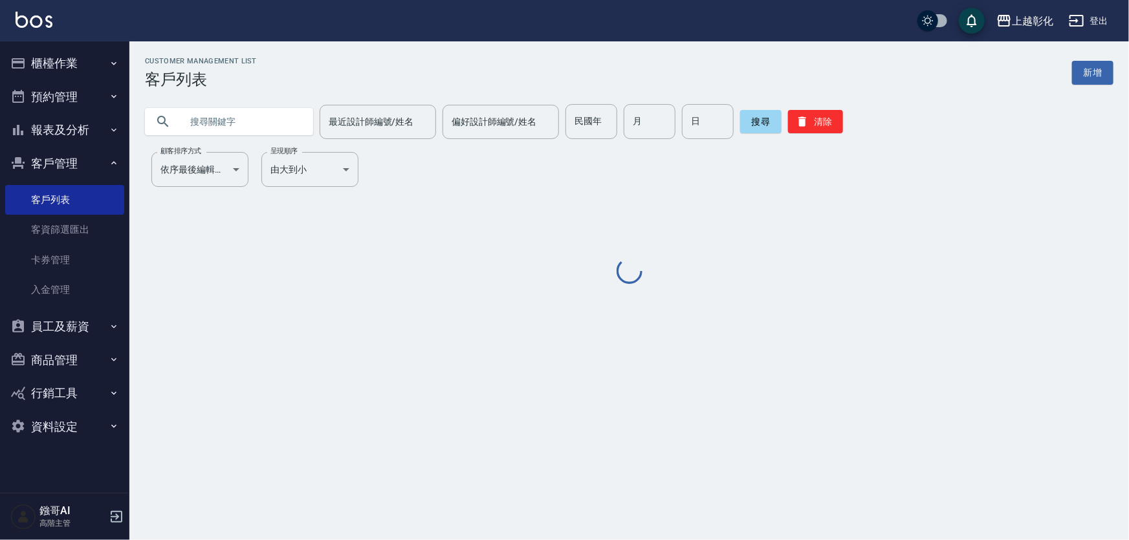
click at [287, 120] on input "text" at bounding box center [242, 121] width 122 height 35
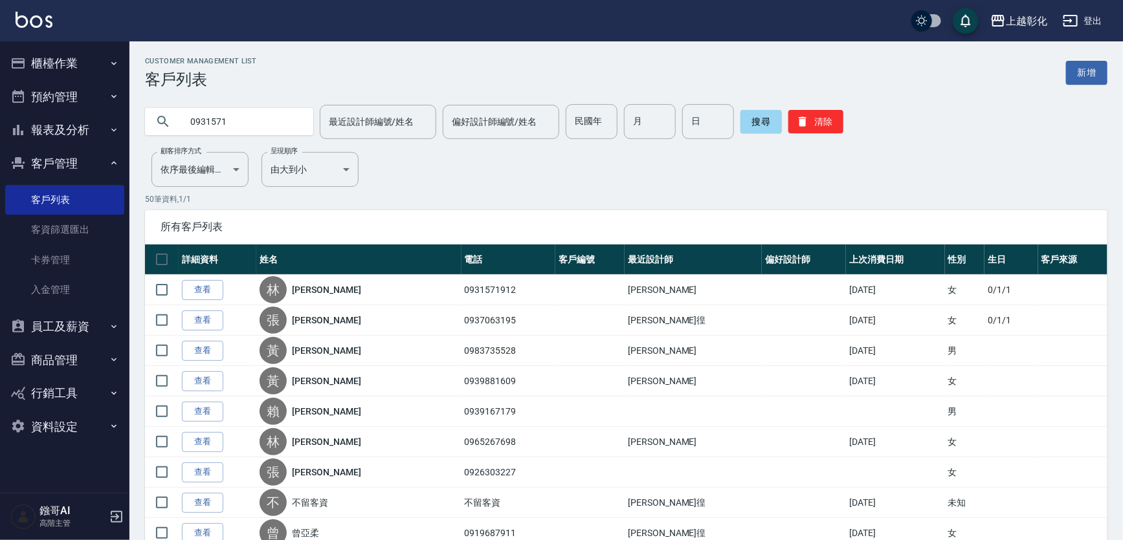
type input "0931571"
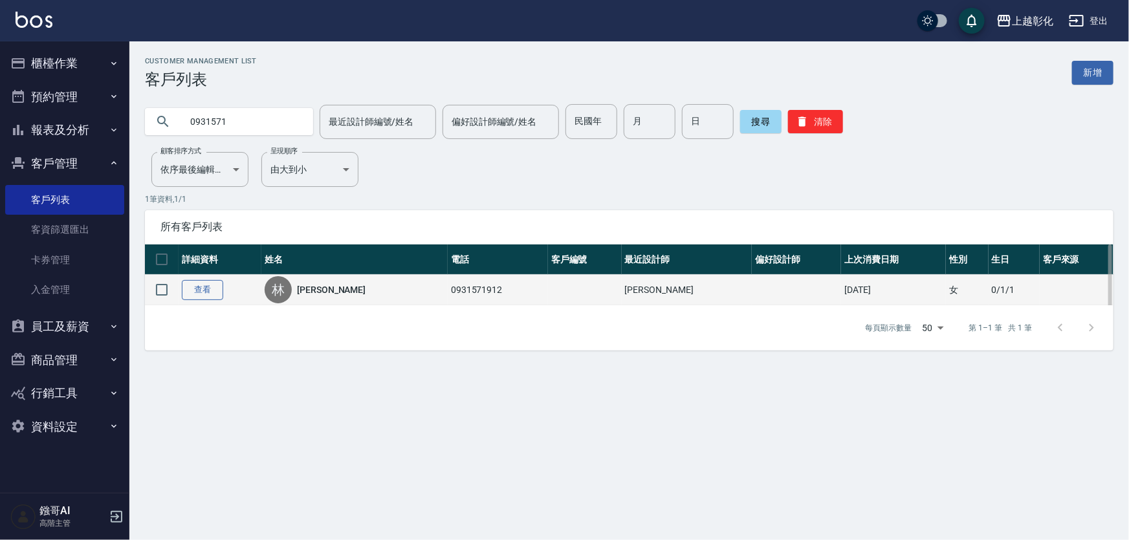
click at [201, 295] on link "查看" at bounding box center [202, 290] width 41 height 20
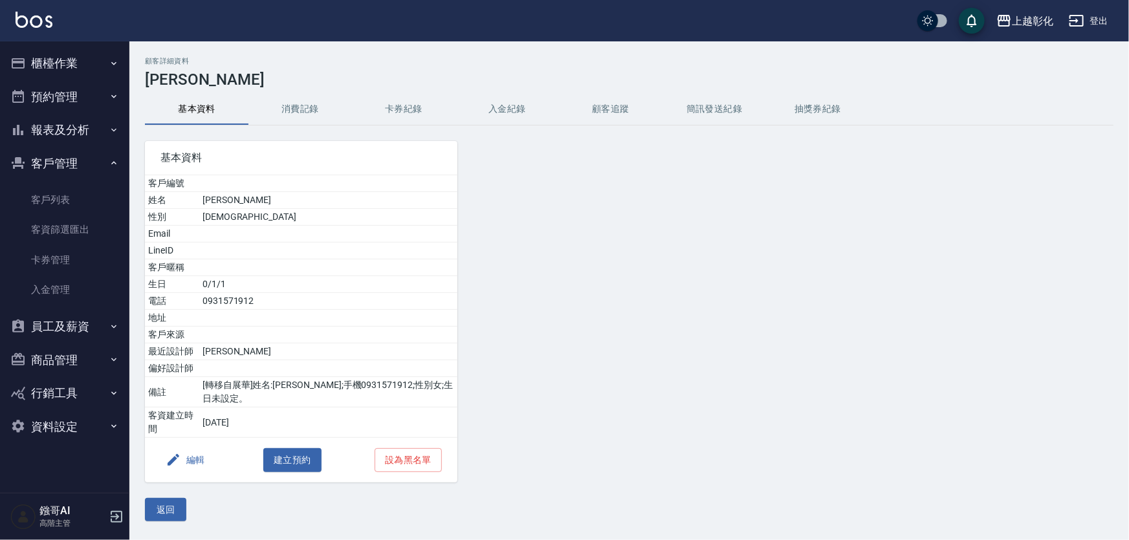
click at [517, 108] on button "入金紀錄" at bounding box center [508, 109] width 104 height 31
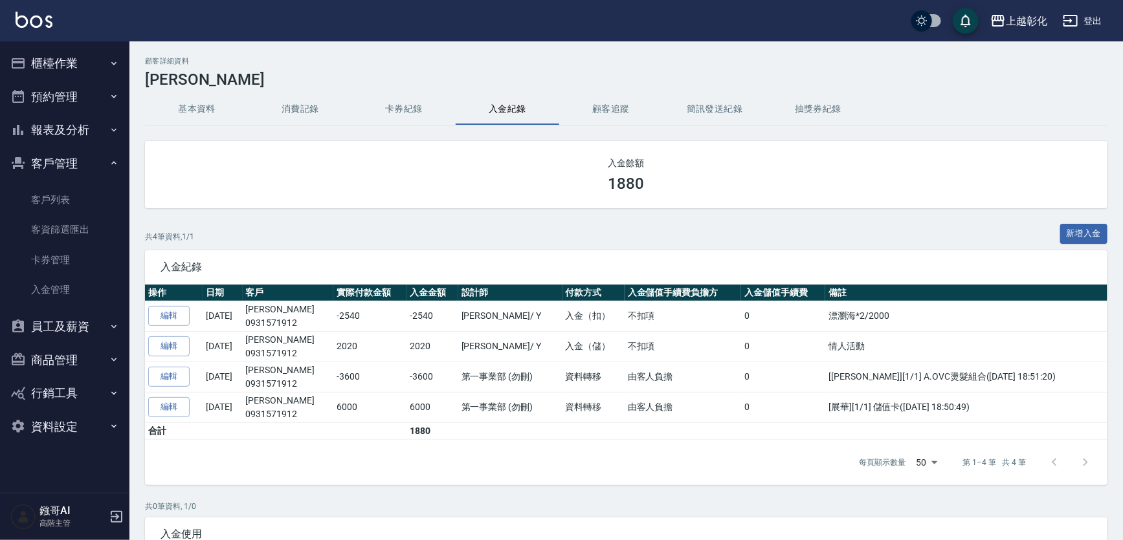
click at [79, 76] on button "櫃檯作業" at bounding box center [64, 64] width 119 height 34
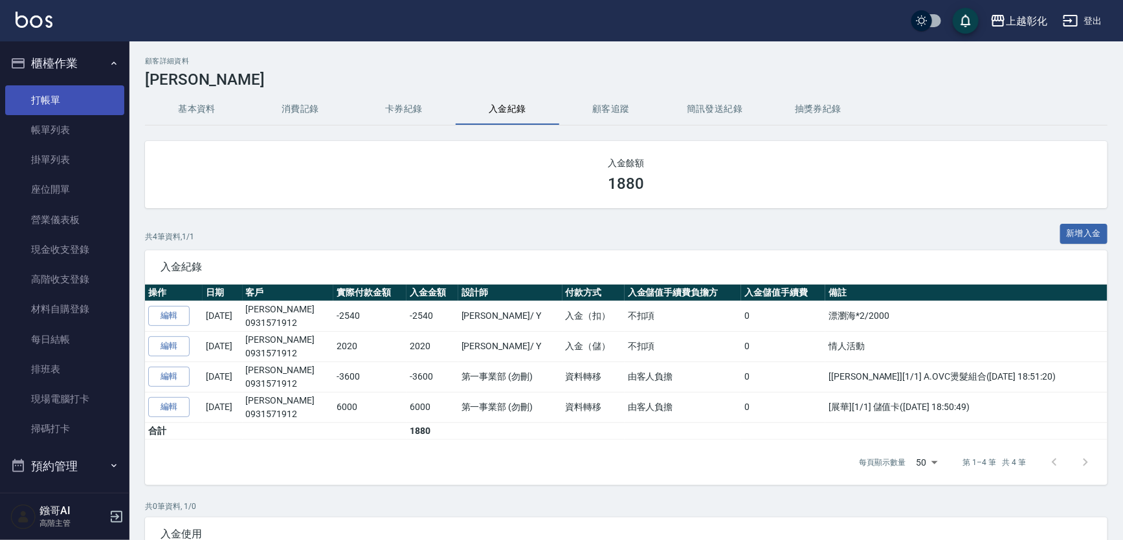
click at [65, 98] on link "打帳單" at bounding box center [64, 100] width 119 height 30
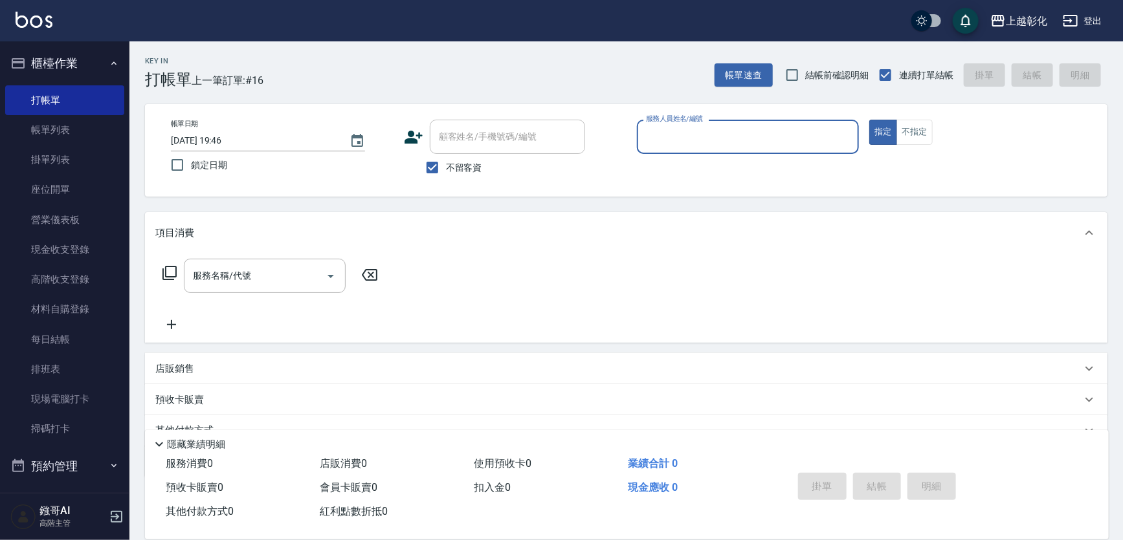
click at [470, 162] on span "不留客資" at bounding box center [464, 168] width 36 height 14
click at [446, 162] on input "不留客資" at bounding box center [432, 167] width 27 height 27
checkbox input "false"
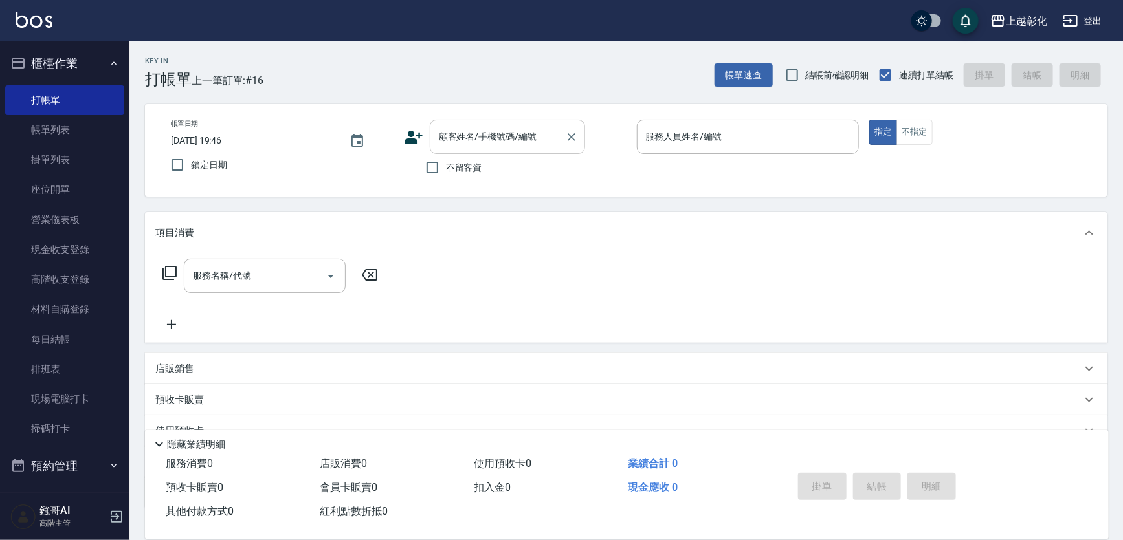
click at [479, 148] on div "顧客姓名/手機號碼/編號" at bounding box center [507, 137] width 155 height 34
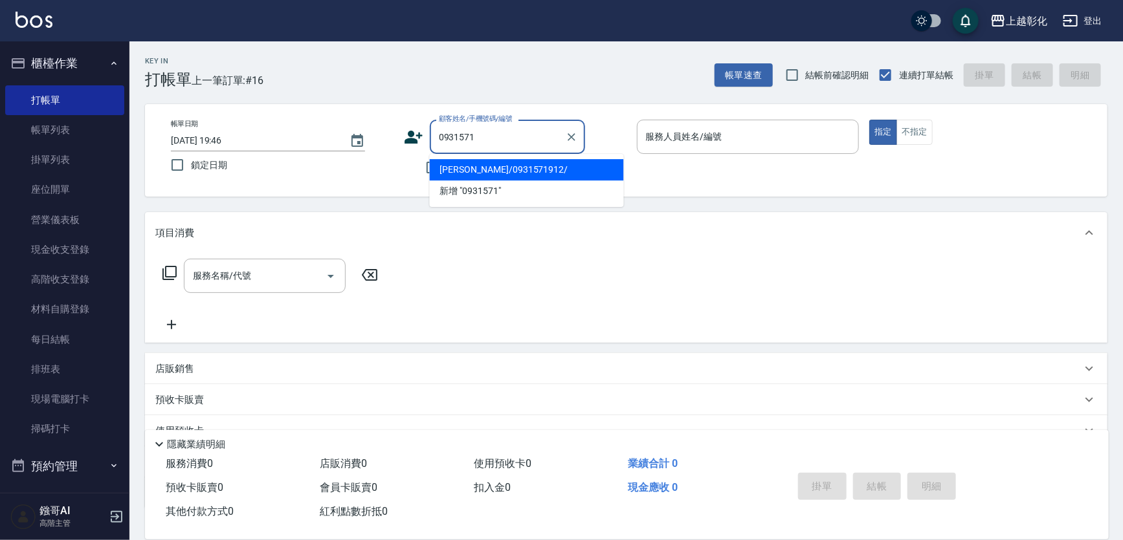
type input "林佩樺/0931571912/"
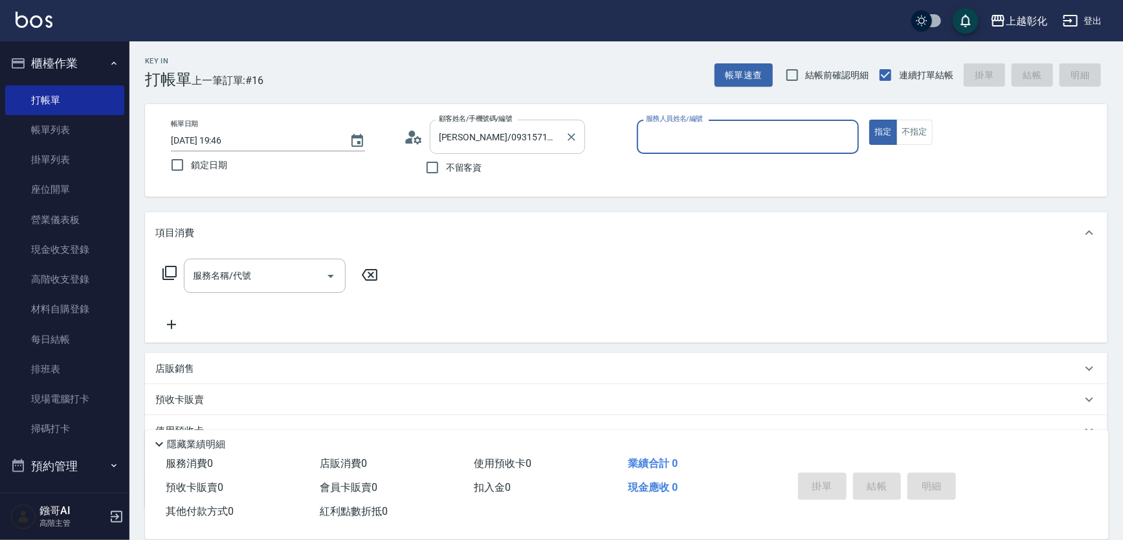
type input "ㄗ"
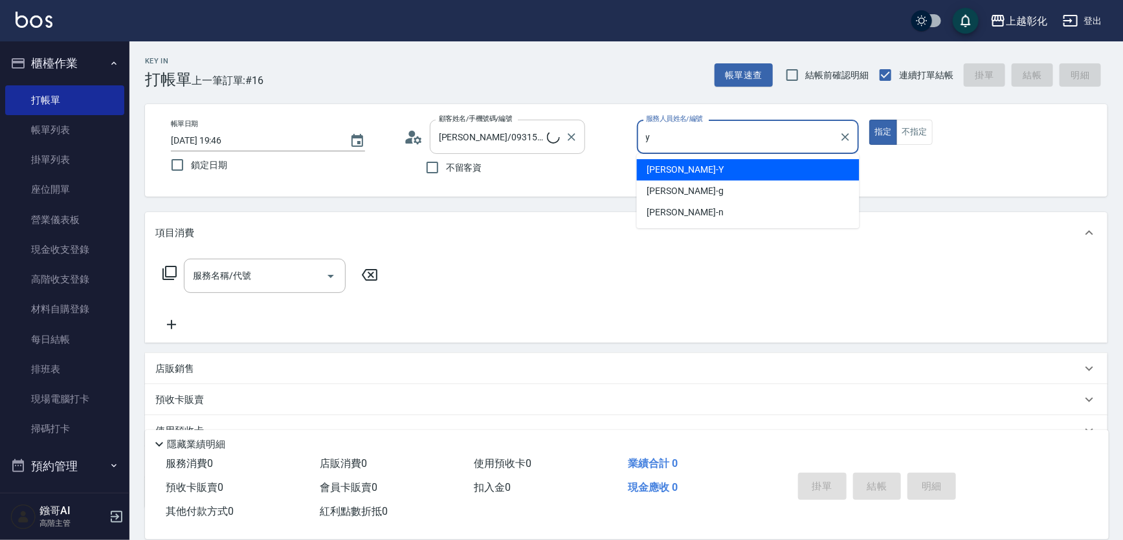
type input "YURI-Y"
type button "true"
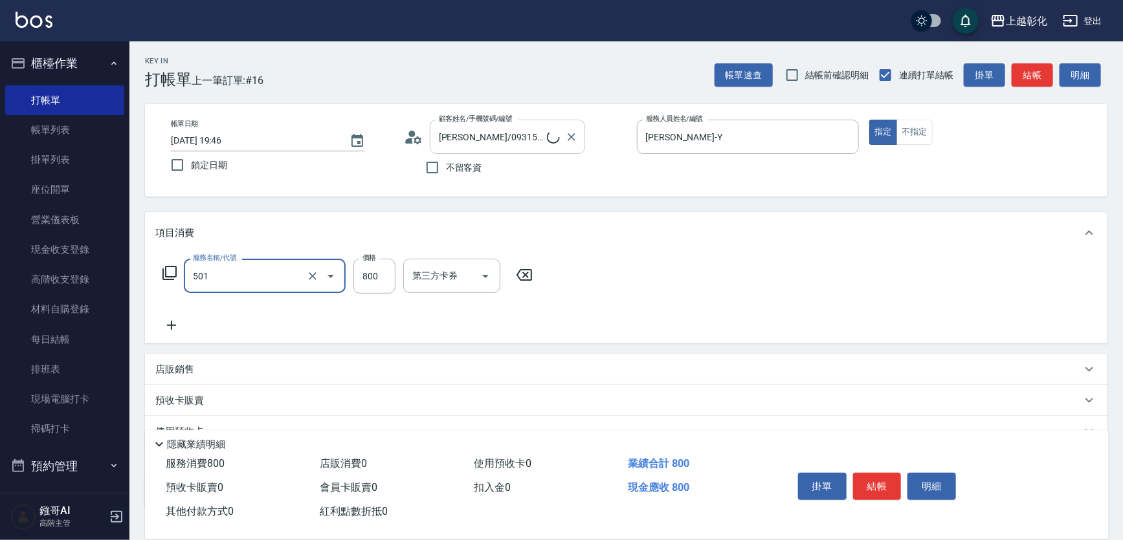
type input "染髮(501)"
type input "1000"
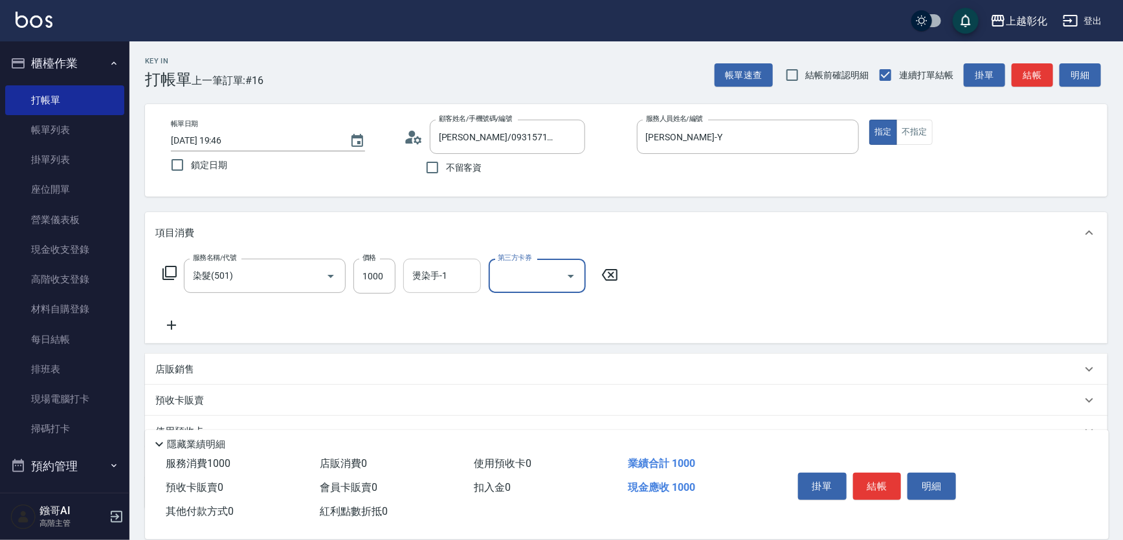
click at [420, 287] on input "燙染手-1" at bounding box center [442, 276] width 66 height 23
type input "賴瑩婕-16"
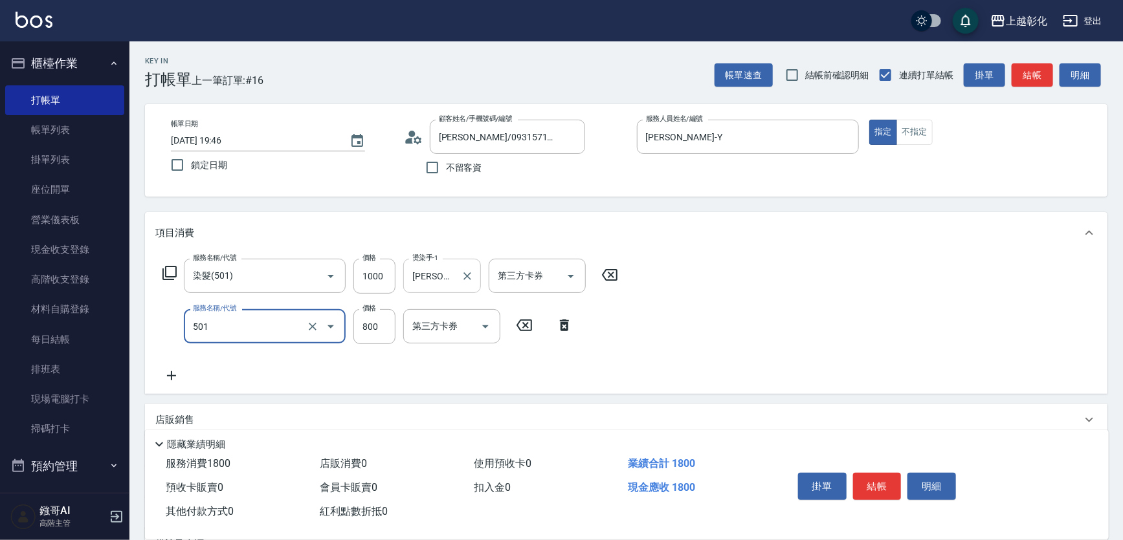
type input "染髮(501)"
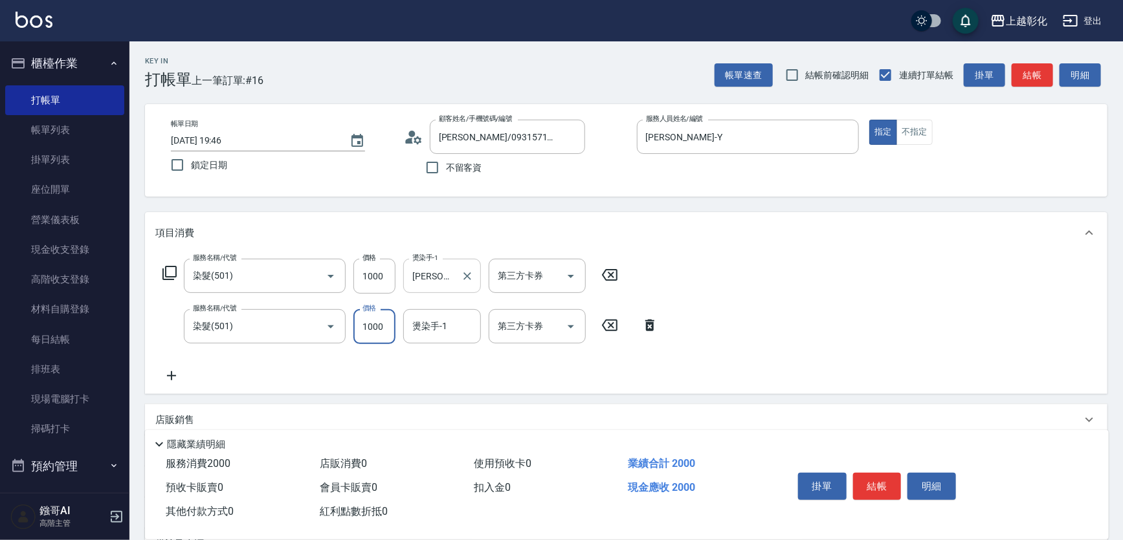
type input "1000"
type input "賴瑩婕-16"
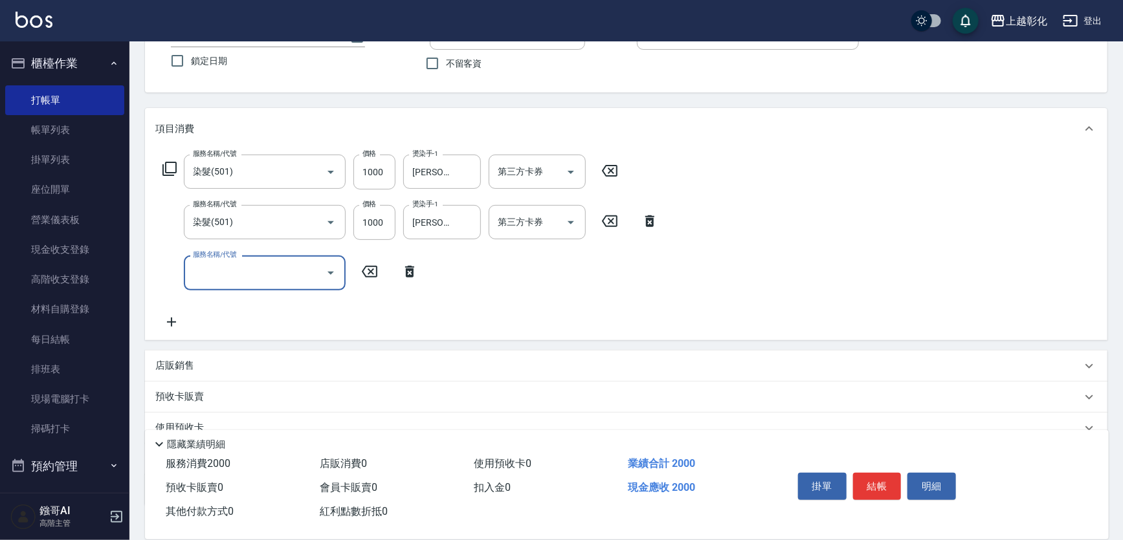
scroll to position [176, 0]
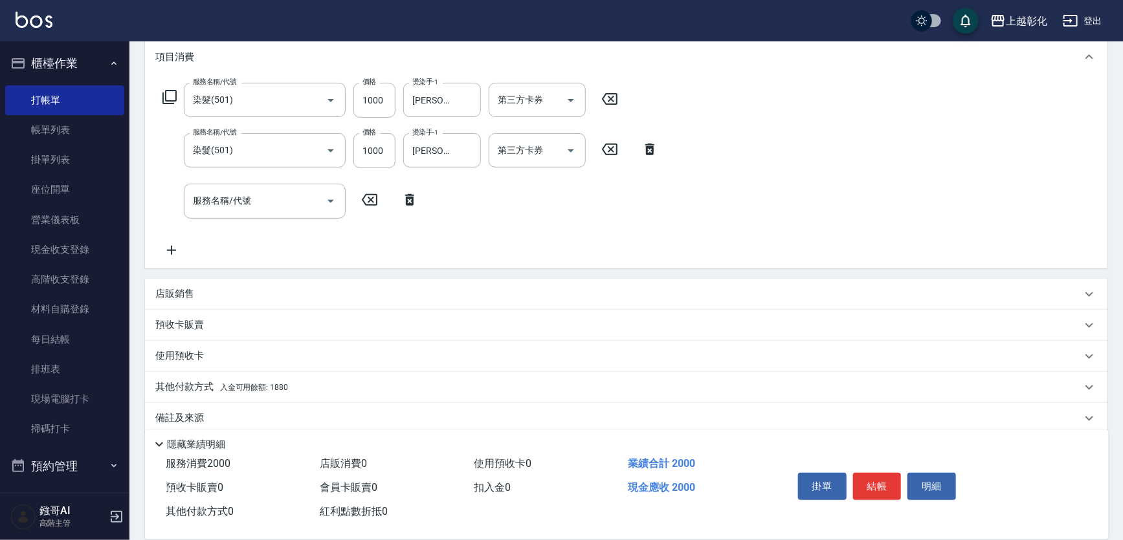
click at [241, 293] on div "店販銷售" at bounding box center [626, 294] width 962 height 31
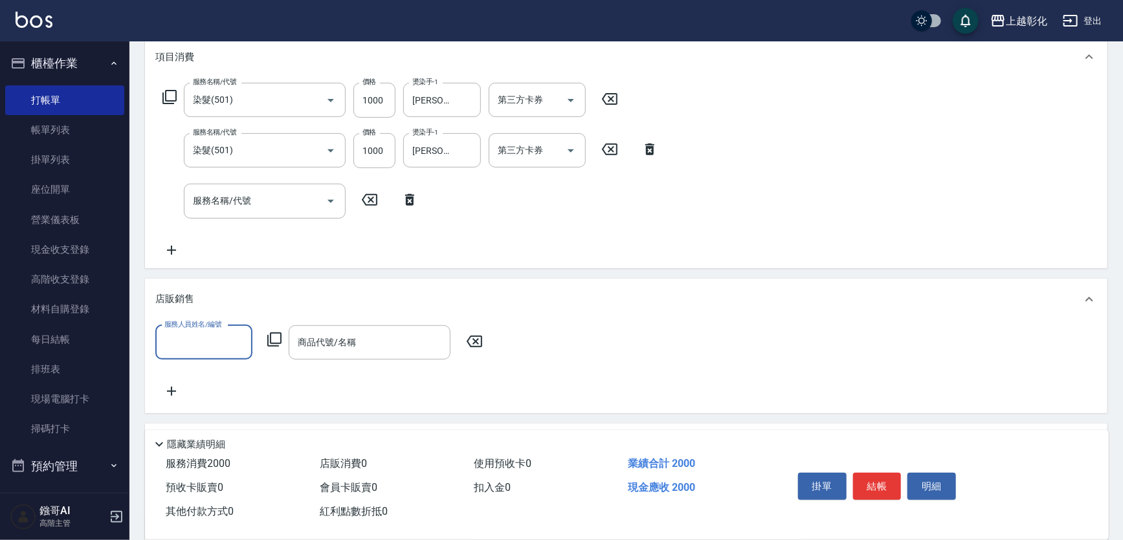
scroll to position [0, 0]
type input "YURI-Y"
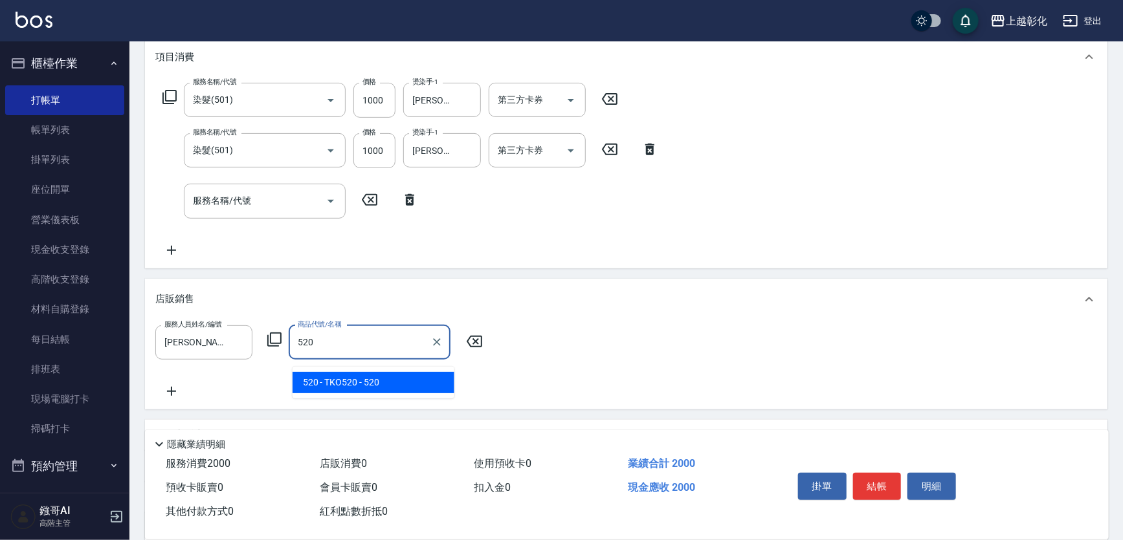
type input "TKO520"
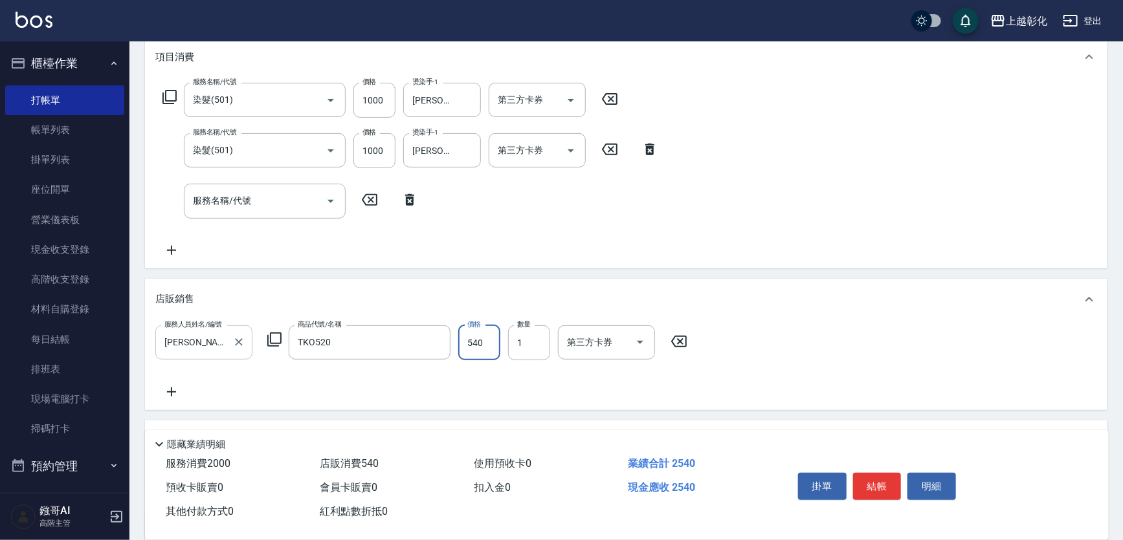
scroll to position [235, 0]
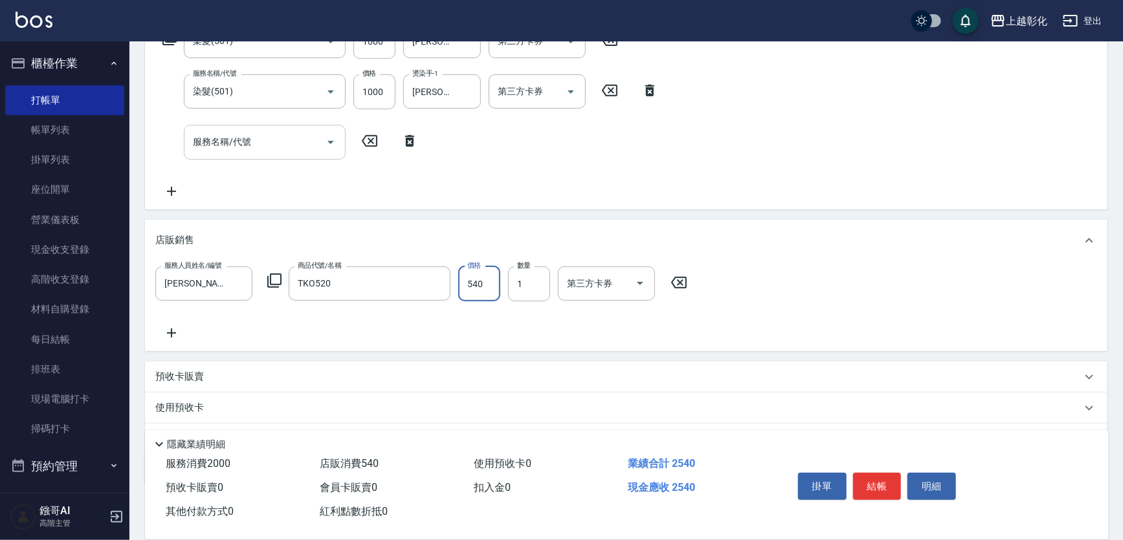
click at [236, 129] on div "服務名稱/代號" at bounding box center [265, 142] width 162 height 34
type input "540"
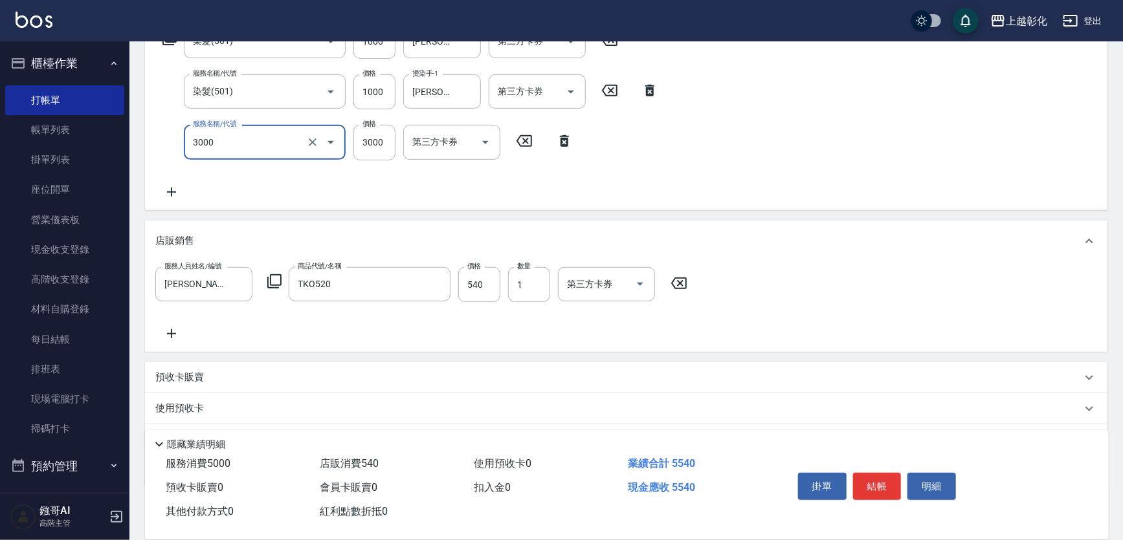
type input "頂級豪華OVC3(3000)"
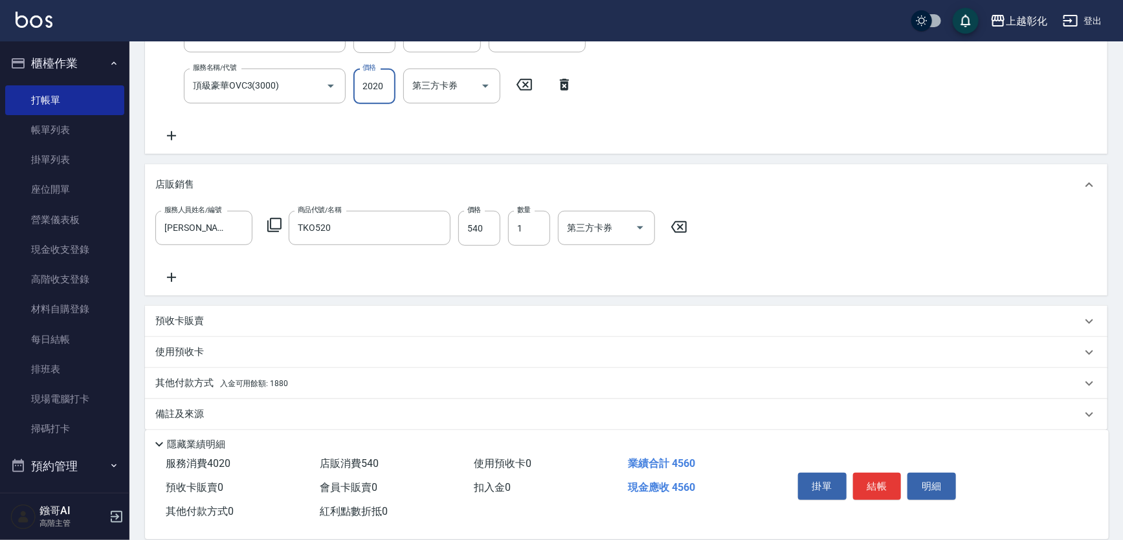
scroll to position [330, 0]
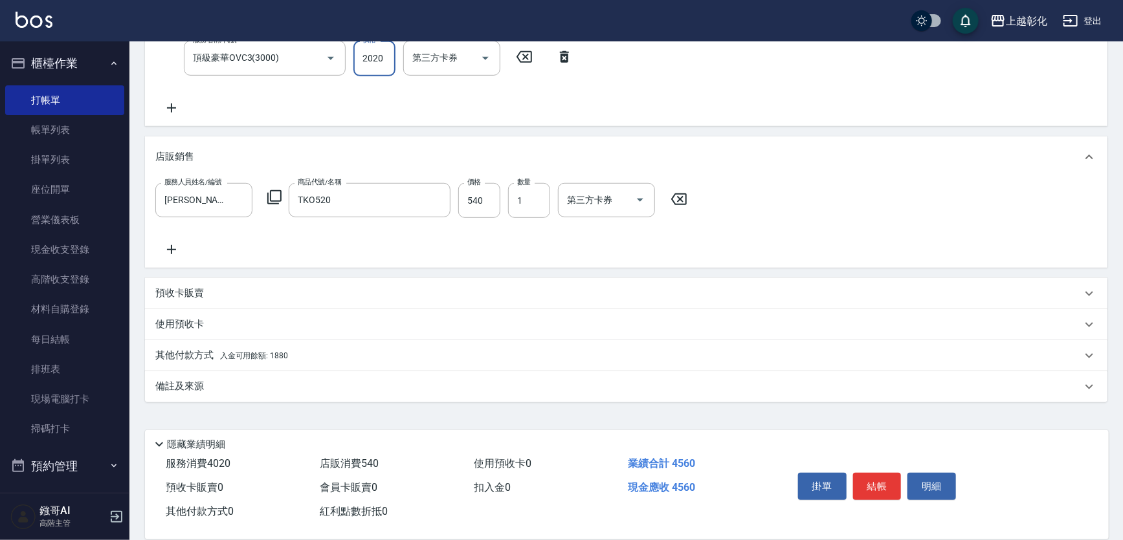
type input "2020"
click at [192, 358] on p "其他付款方式 入金可用餘額: 1880" at bounding box center [221, 356] width 133 height 14
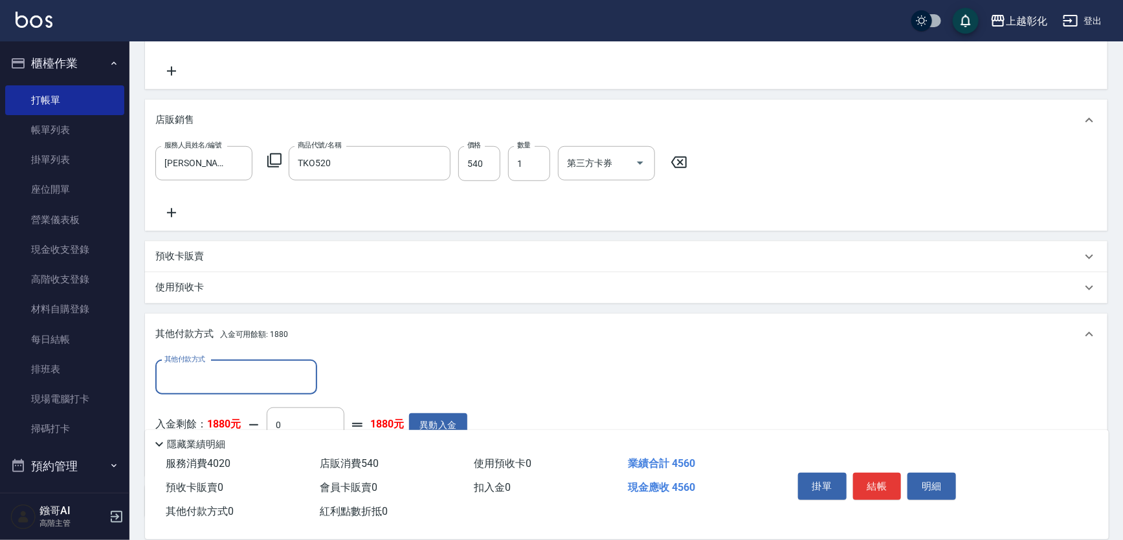
scroll to position [0, 0]
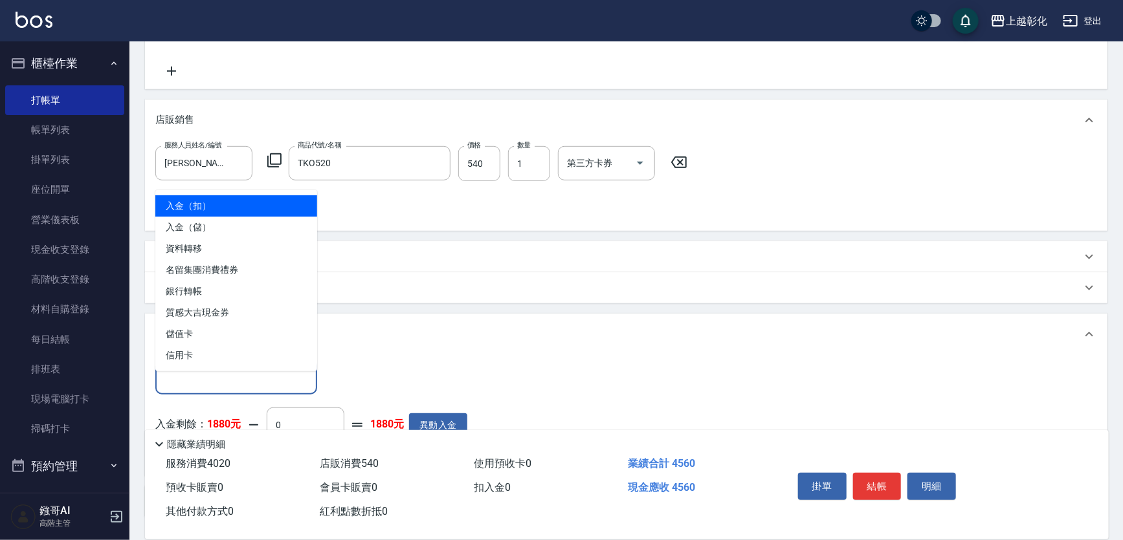
click at [177, 377] on input "其他付款方式" at bounding box center [236, 377] width 150 height 23
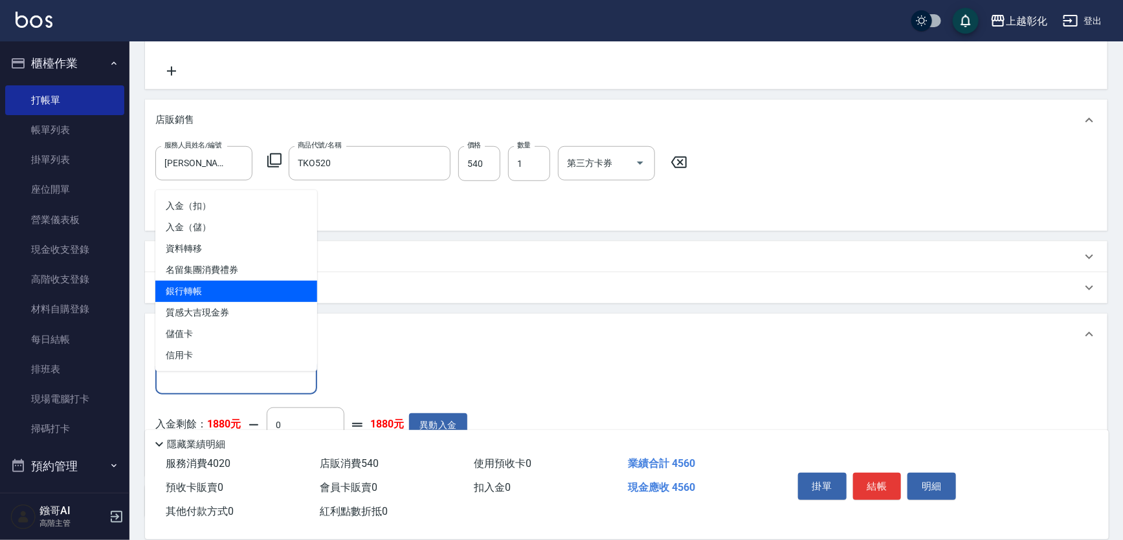
click at [193, 298] on span "銀行轉帳" at bounding box center [236, 291] width 162 height 21
type input "銀行轉帳"
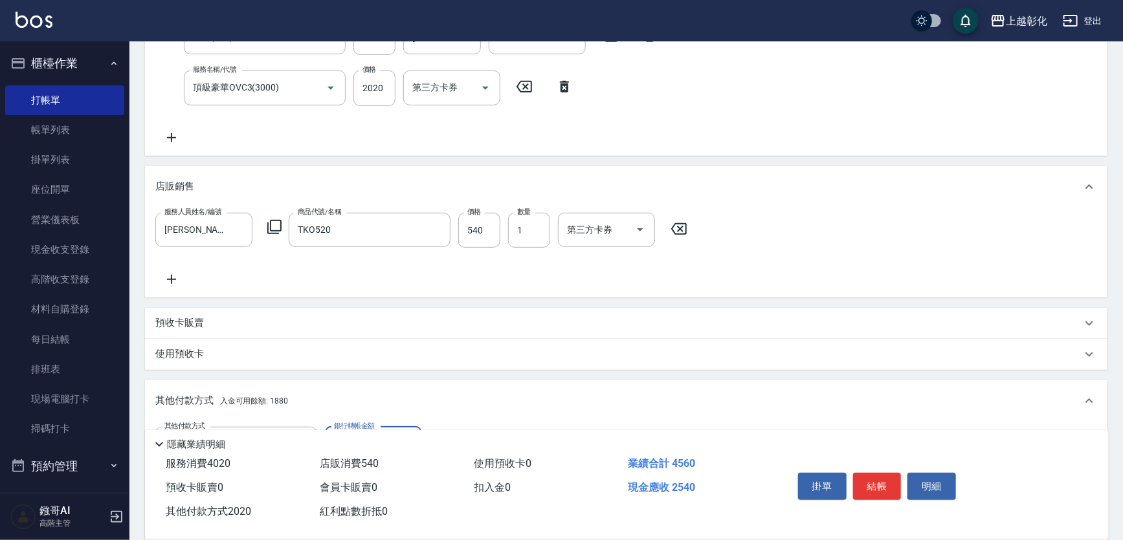
scroll to position [180, 0]
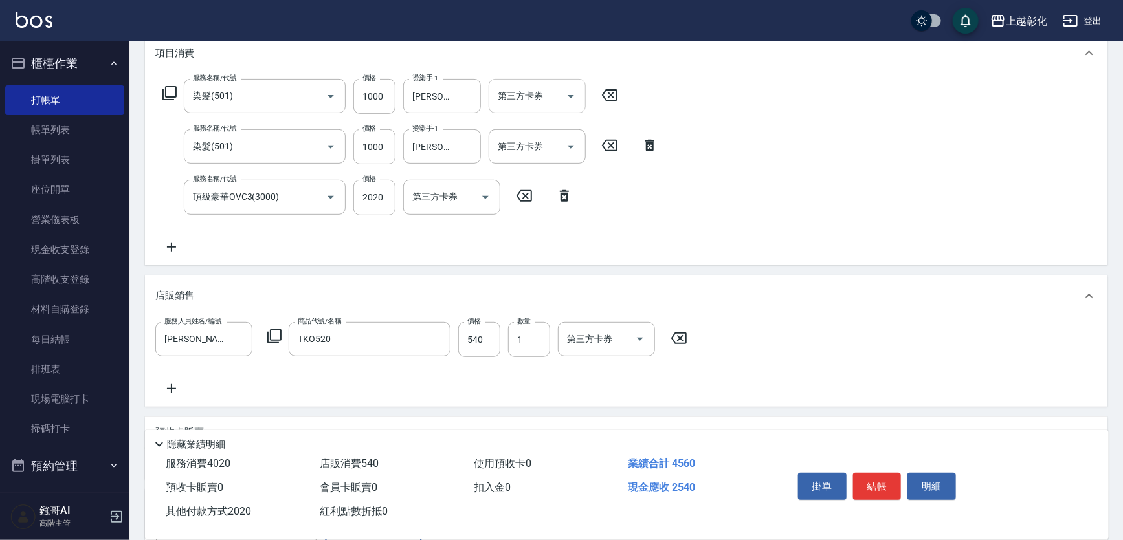
type input "2020"
click at [518, 96] on div "第三方卡券 第三方卡券" at bounding box center [537, 96] width 97 height 34
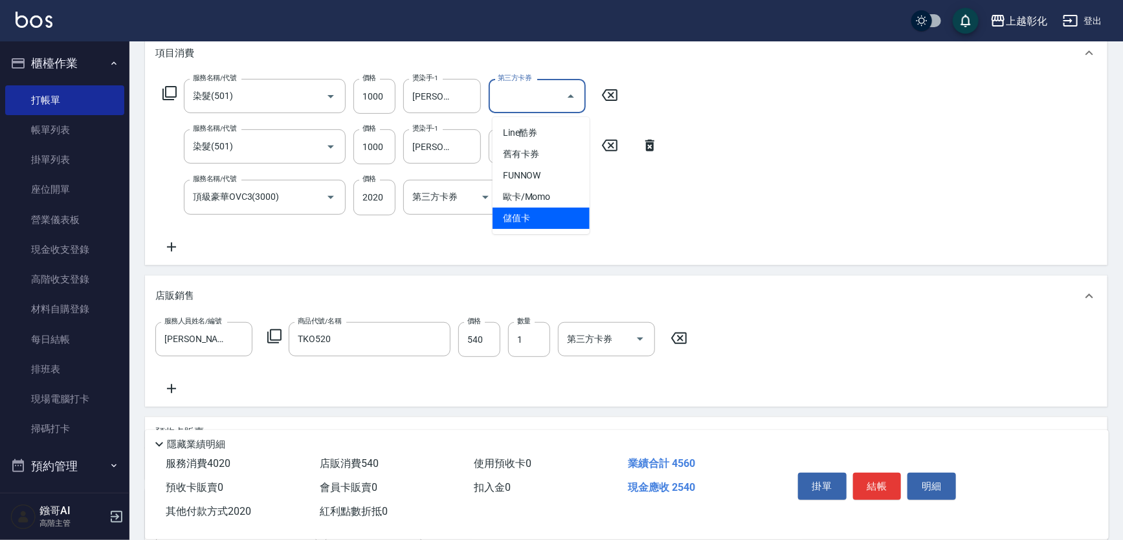
type input "儲值卡"
type input "0"
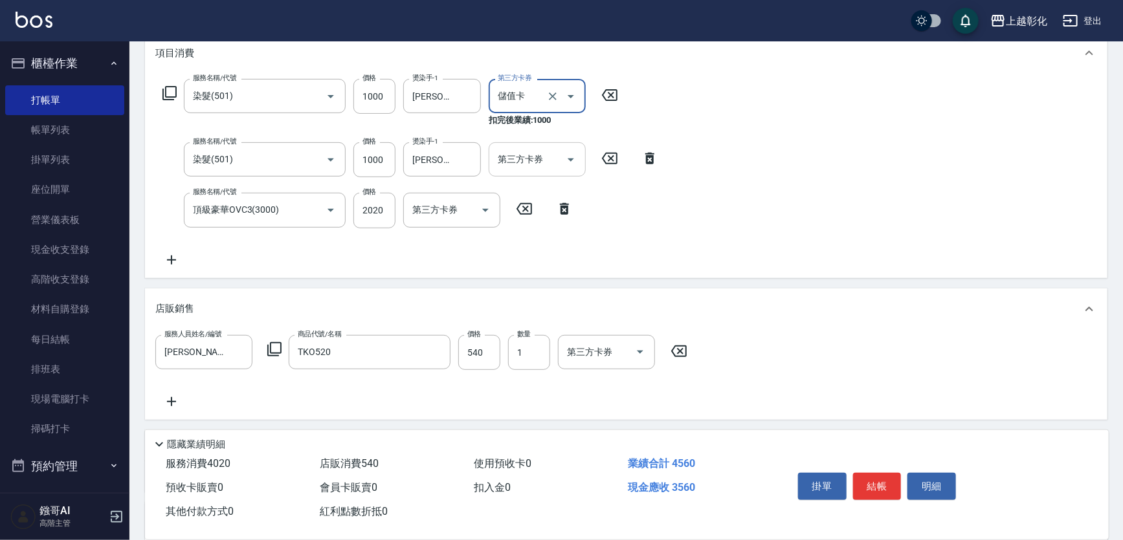
click at [529, 159] on div "第三方卡券 第三方卡券" at bounding box center [537, 159] width 97 height 34
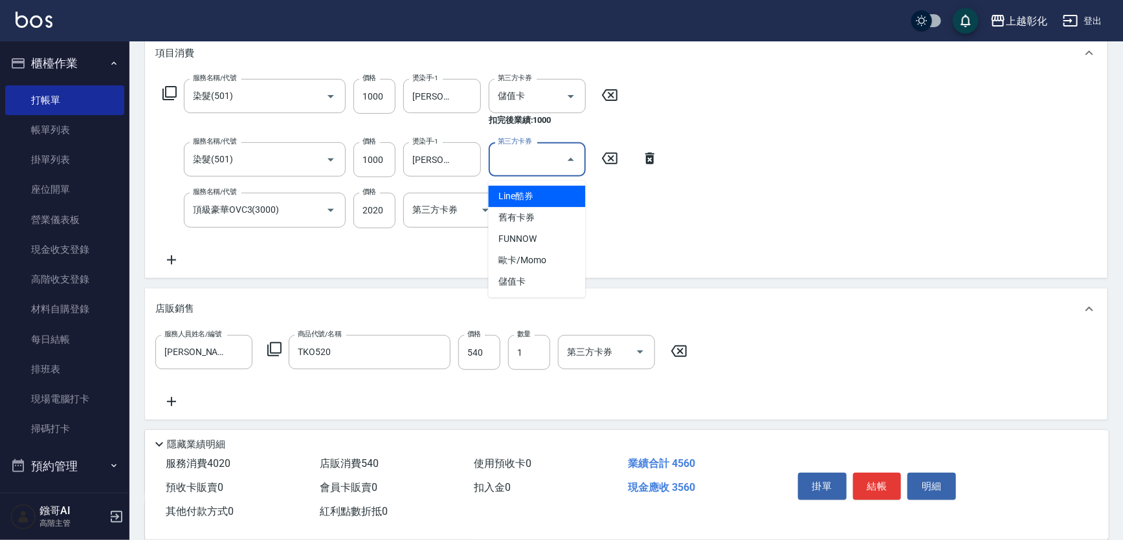
type input "儲值卡"
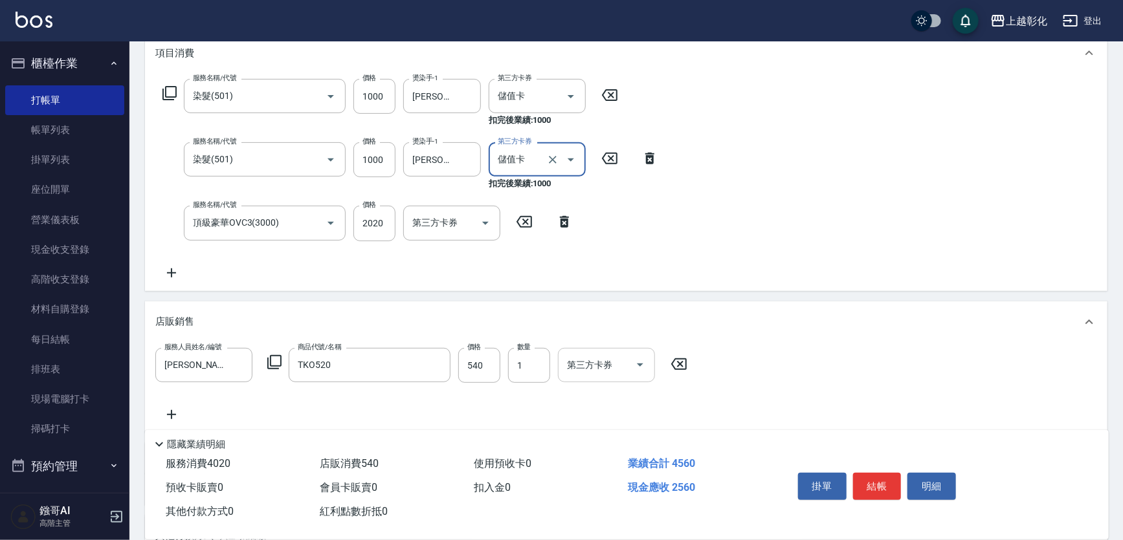
click at [588, 363] on div "第三方卡券 第三方卡券" at bounding box center [606, 365] width 97 height 34
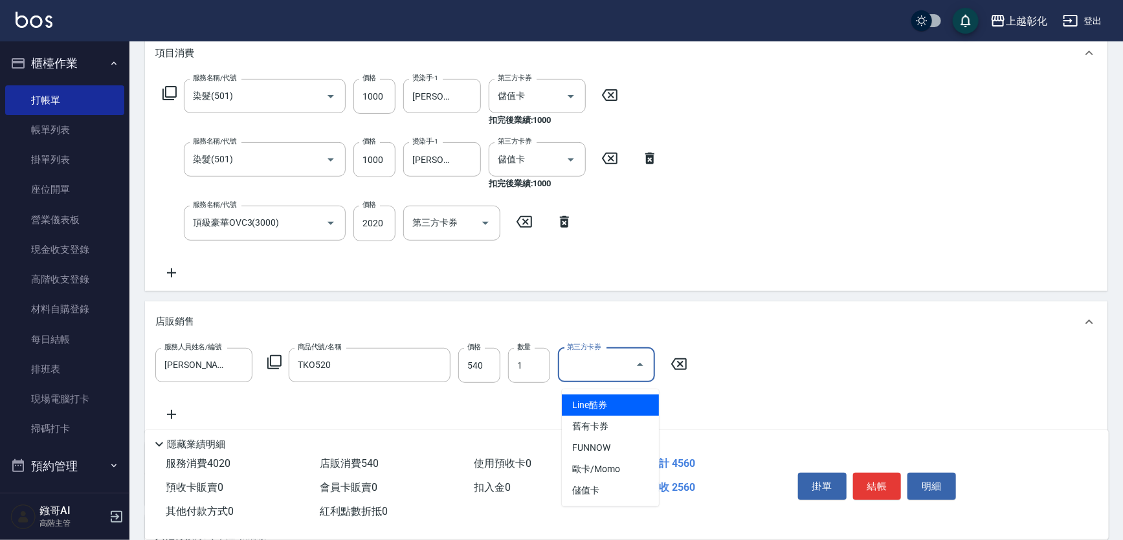
type input "儲值卡"
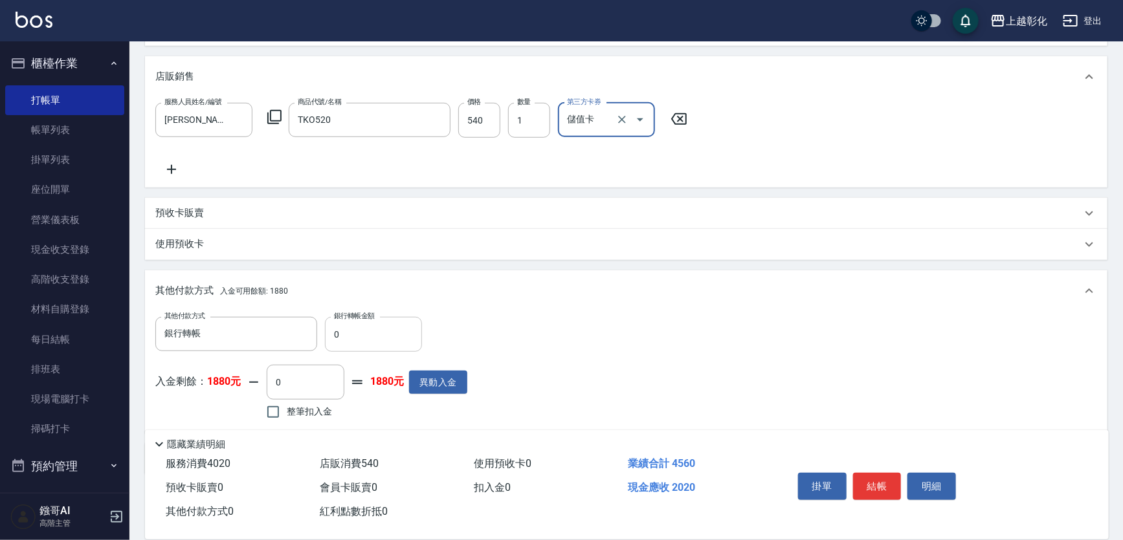
scroll to position [471, 0]
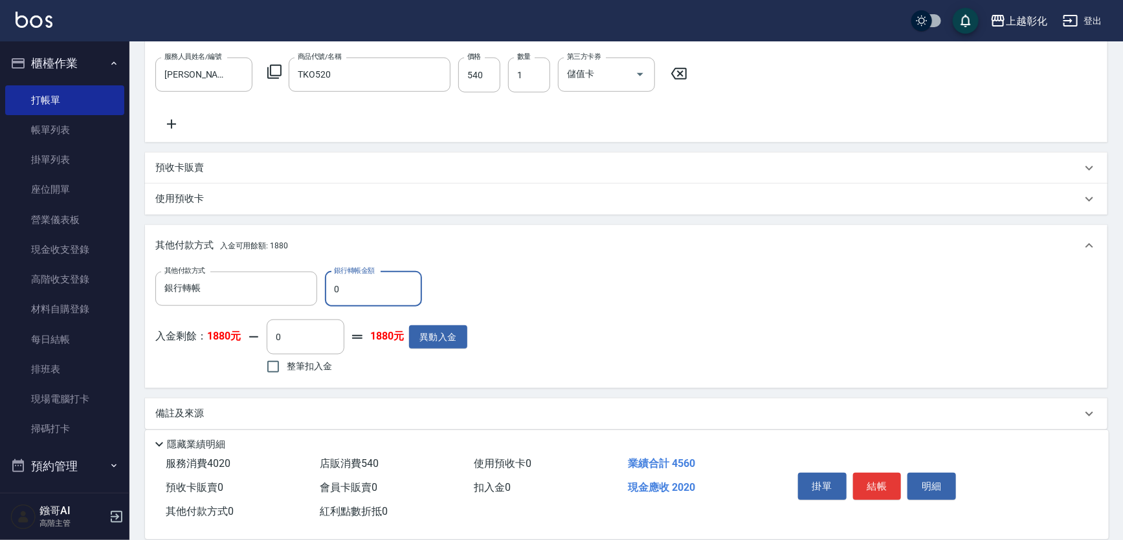
click at [366, 307] on input "0" at bounding box center [373, 289] width 97 height 35
type input "2020"
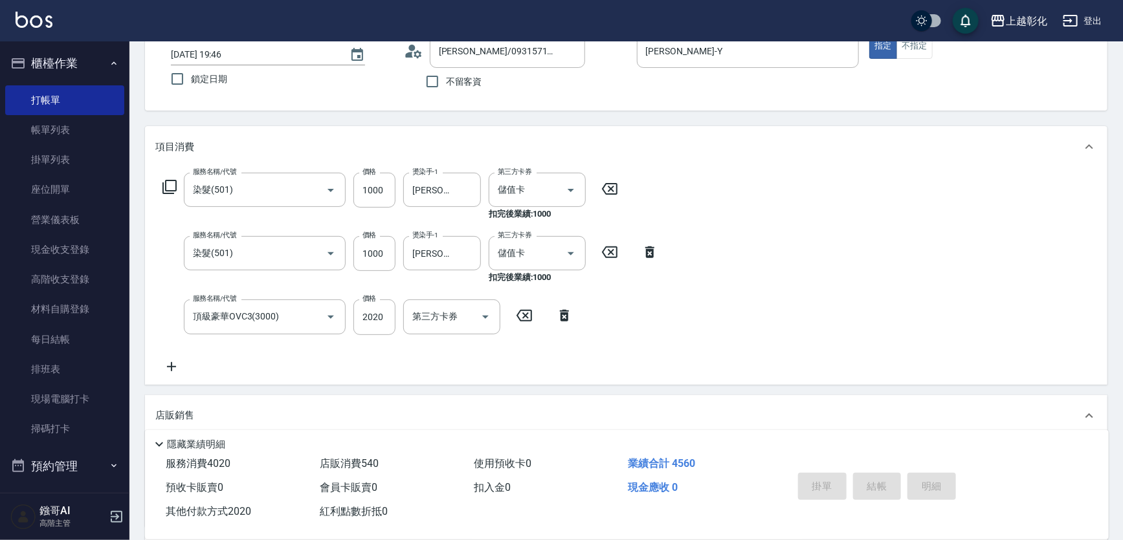
scroll to position [0, 0]
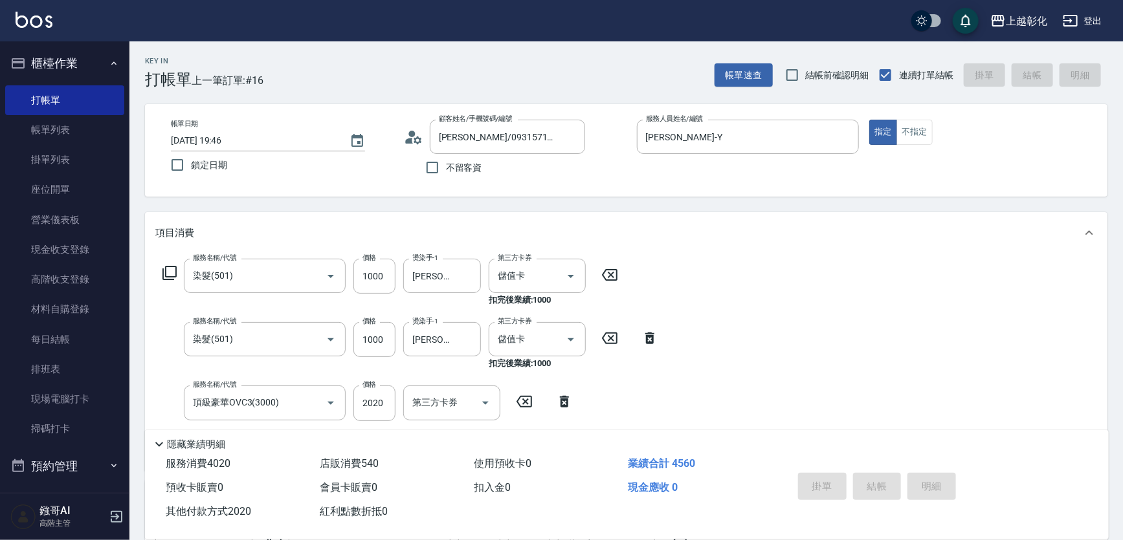
type input "2025/08/16 19:47"
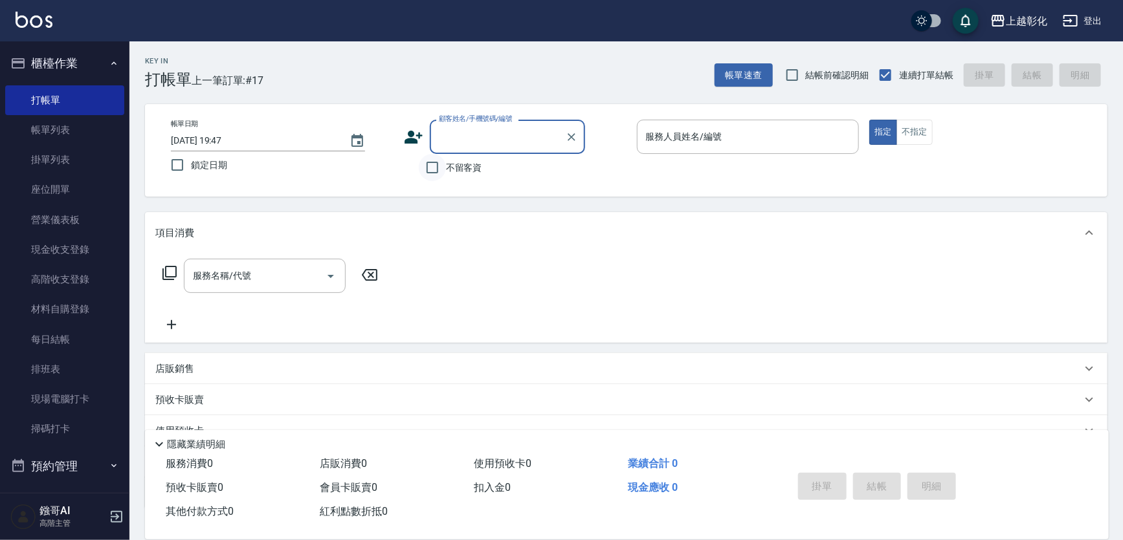
click at [441, 174] on input "不留客資" at bounding box center [432, 167] width 27 height 27
checkbox input "true"
type input "林佩樺/0931571912/"
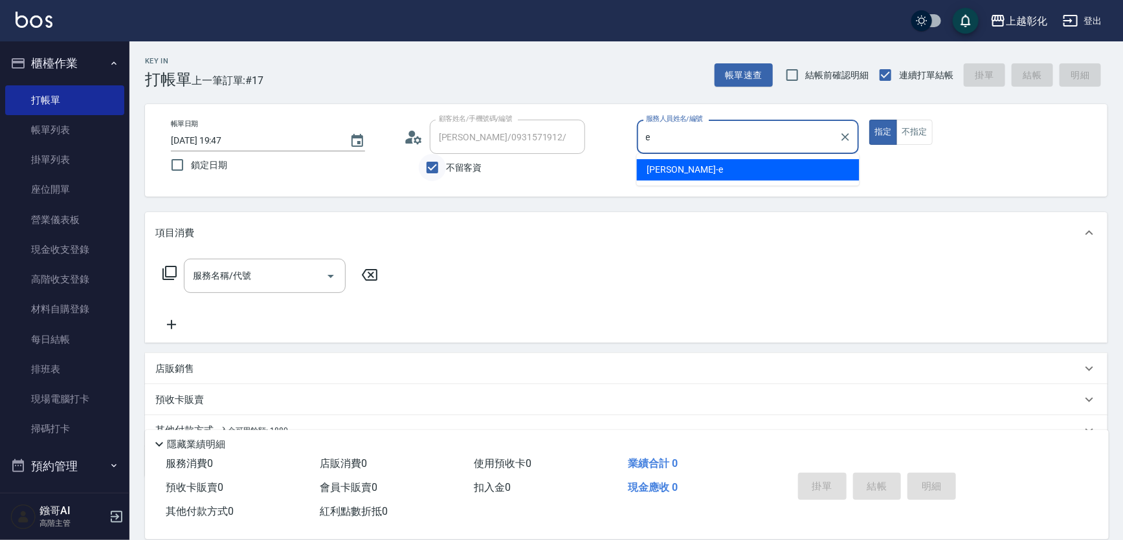
type input "allen-e"
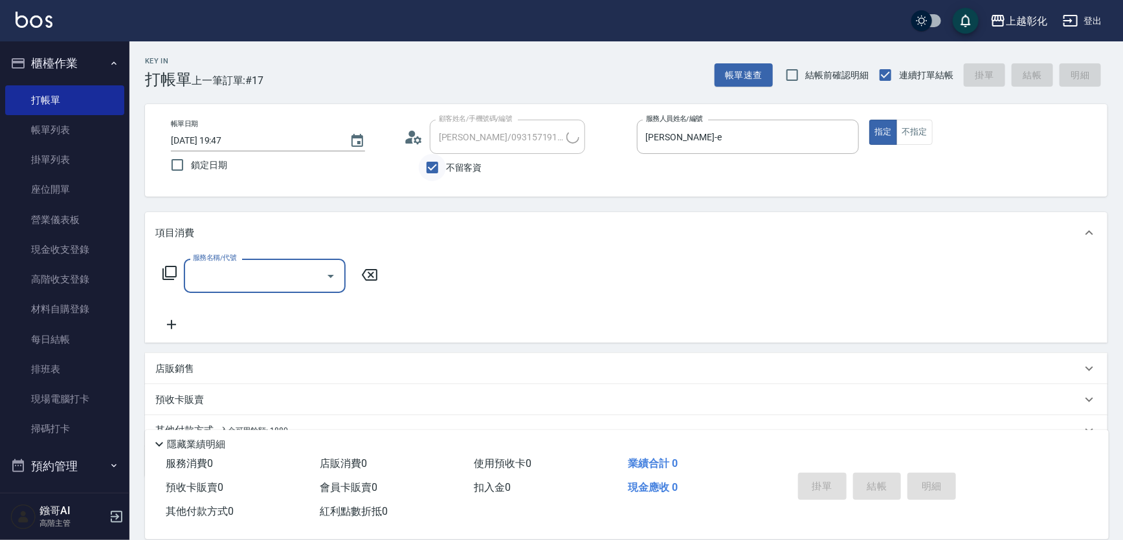
type input "曹元銘/0922112378/"
type input "2"
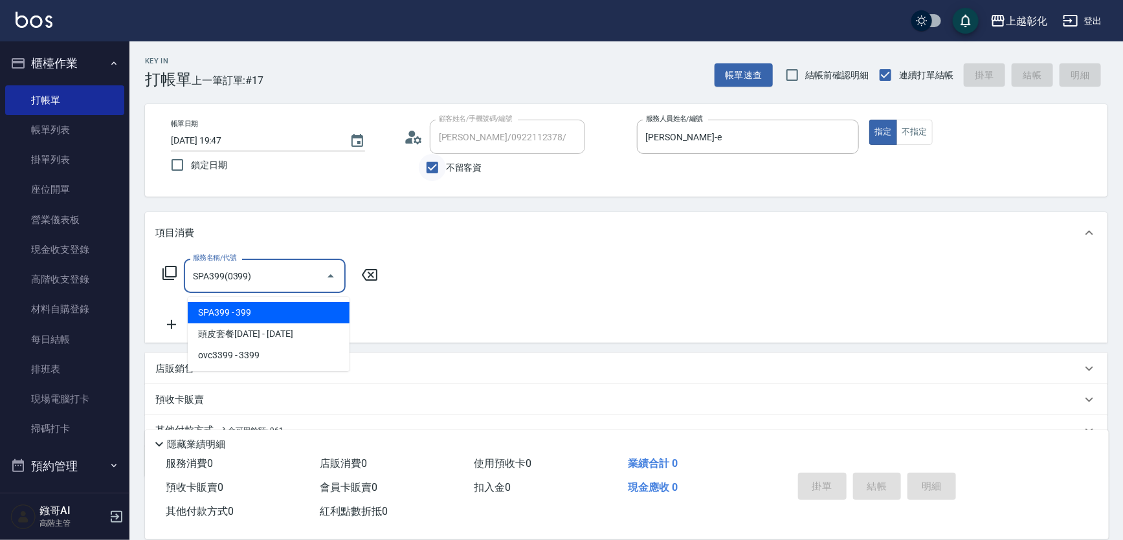
type input "SPA399(0399)"
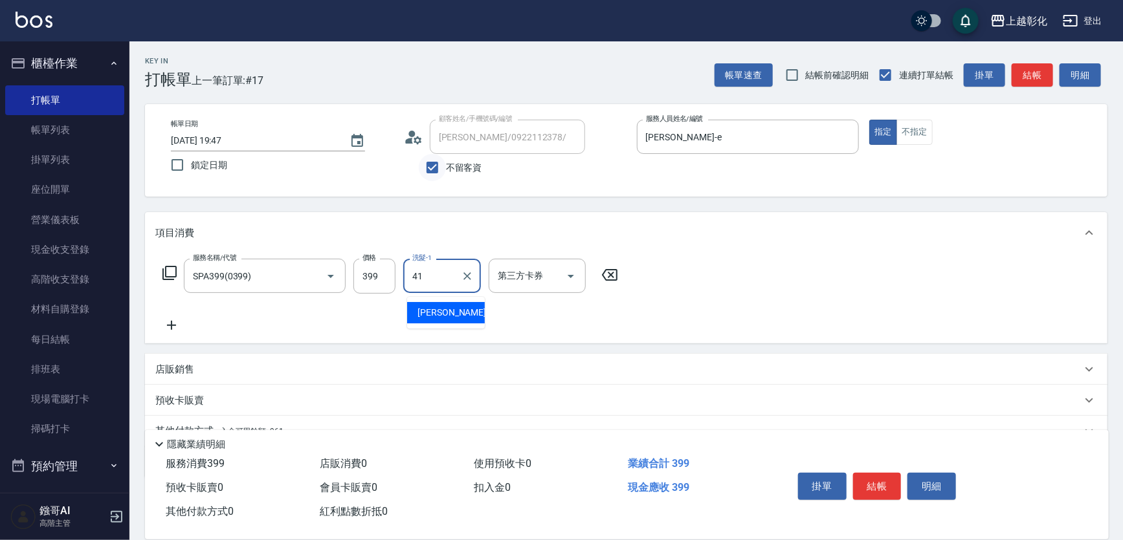
type input "謝宥萱-41"
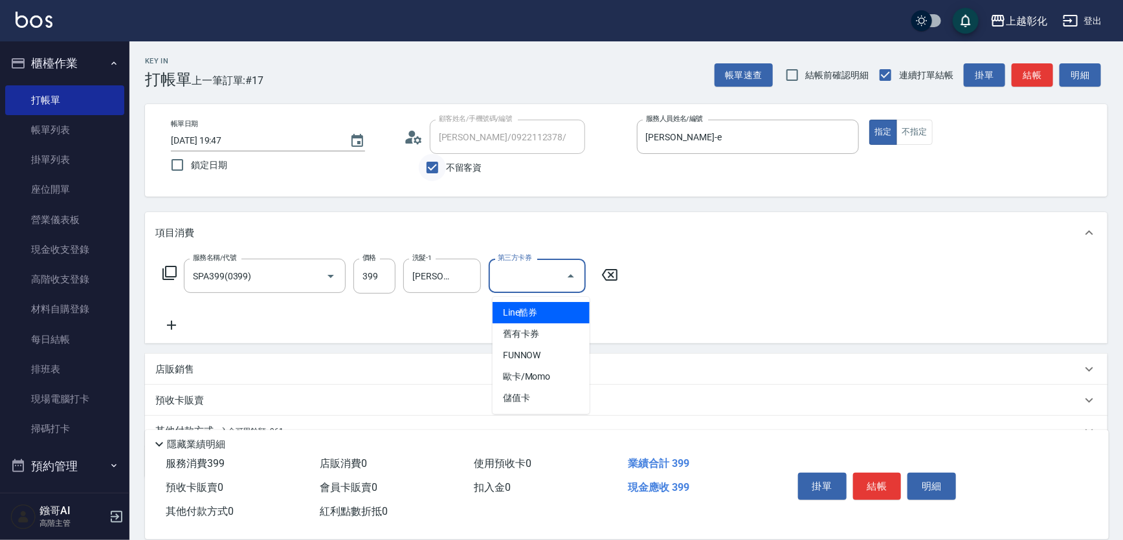
type input "儲值卡"
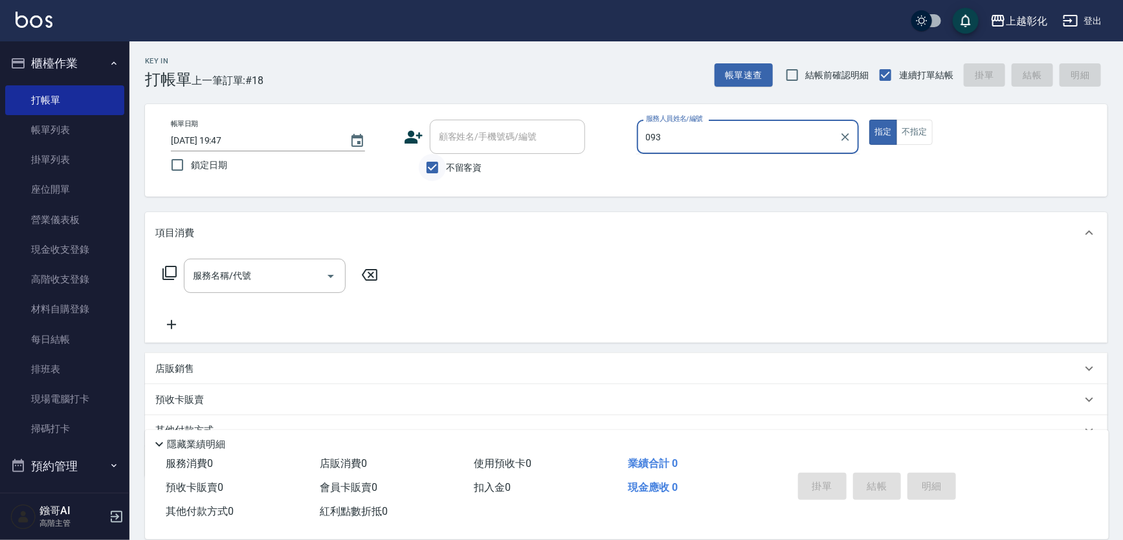
type input "093"
click at [446, 174] on input "不留客資" at bounding box center [432, 167] width 27 height 27
checkbox input "false"
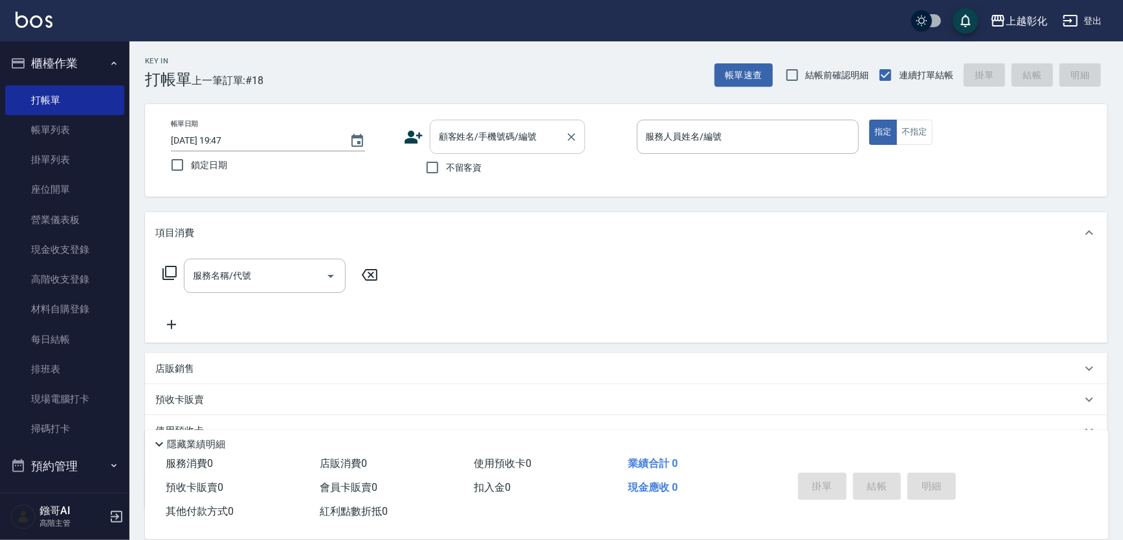
click at [464, 124] on div "顧客姓名/手機號碼/編號" at bounding box center [507, 137] width 155 height 34
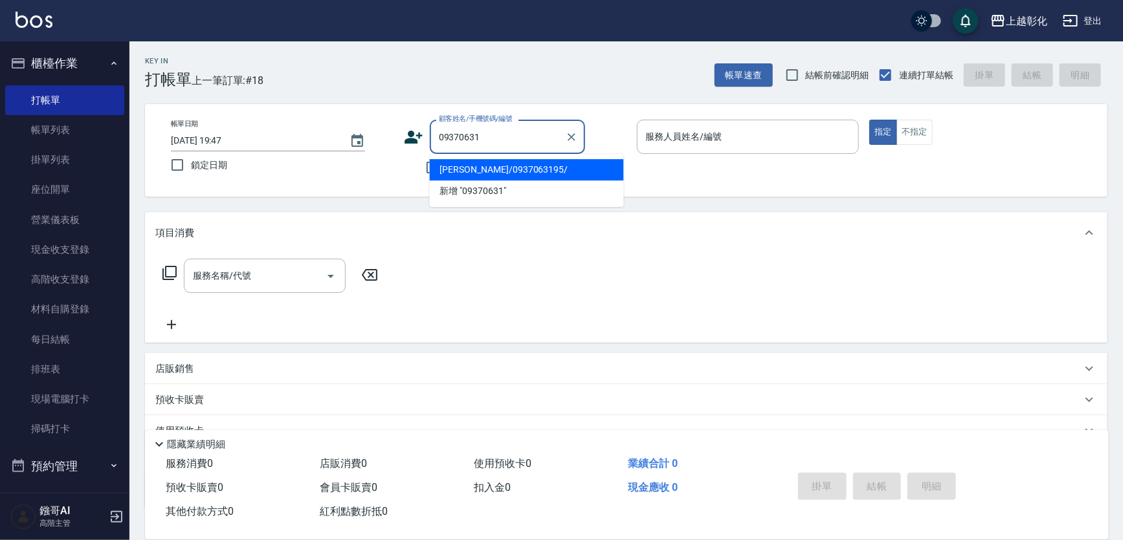
type input "張允榛/0937063195/"
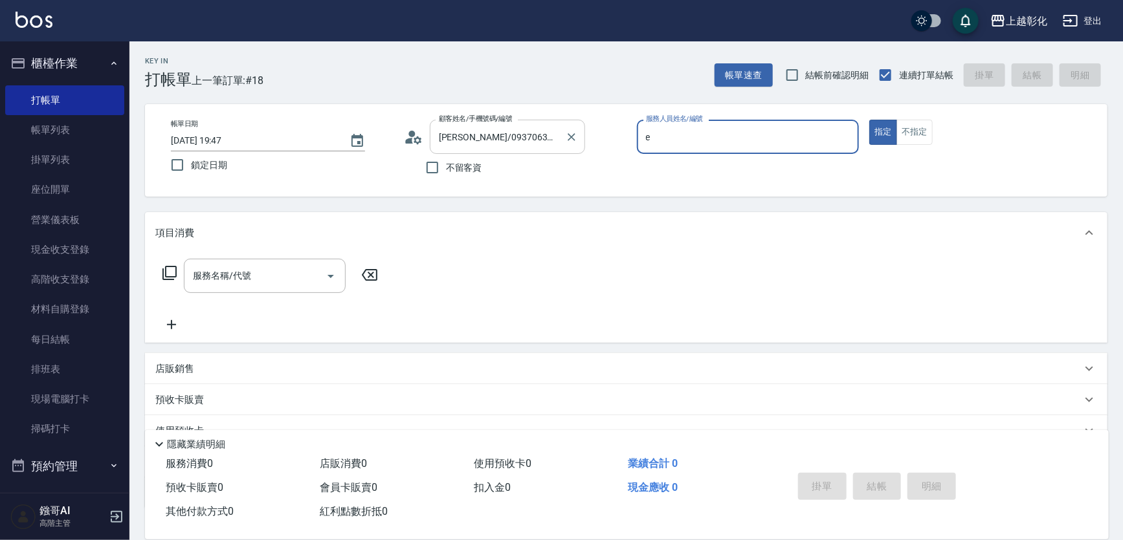
type input "allen-e"
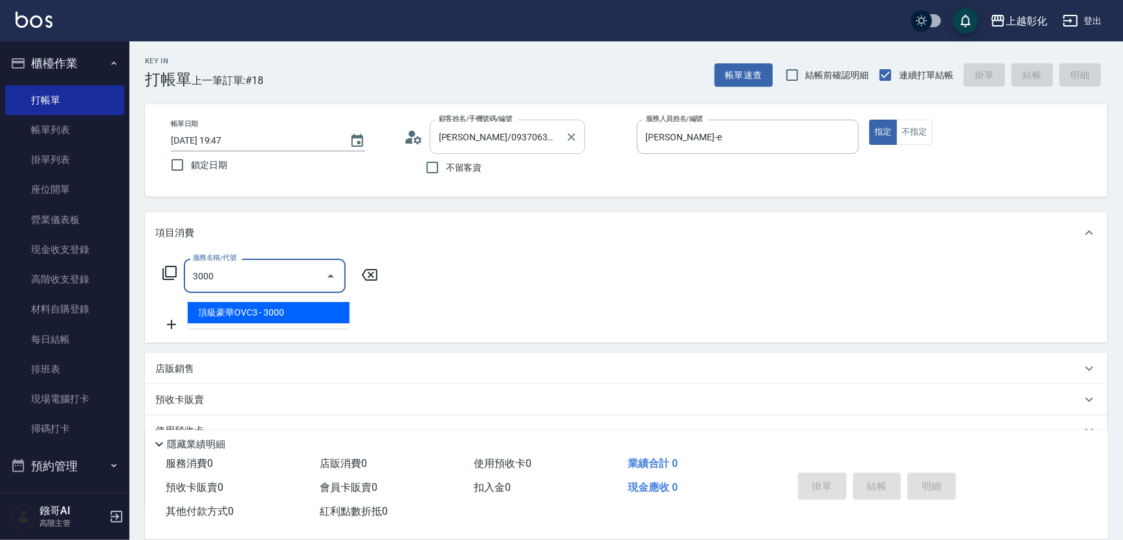
type input "頂級豪華OVC3(3000)"
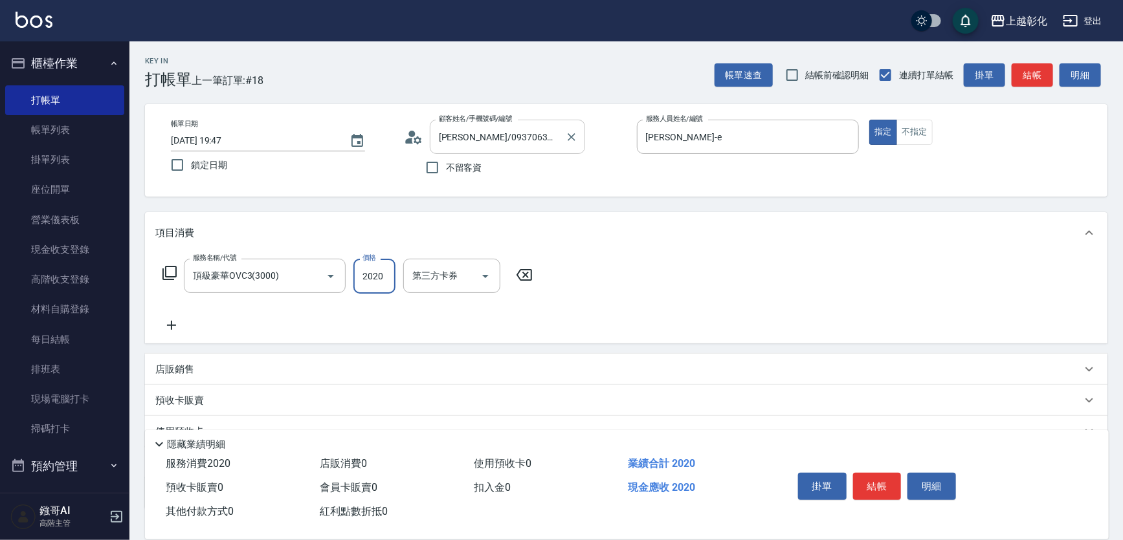
type input "2020"
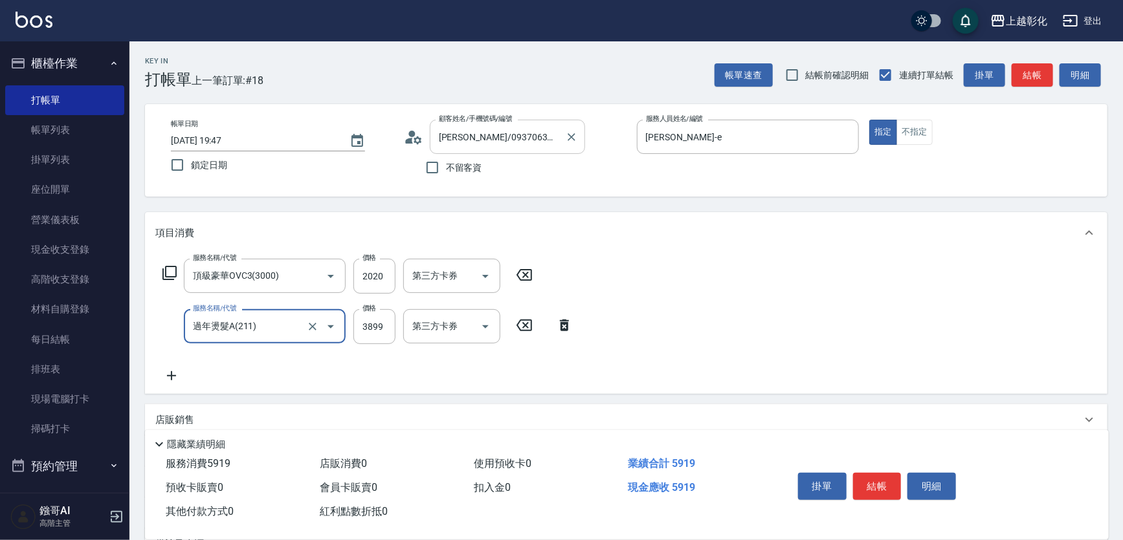
type input "過年燙髮A(211)"
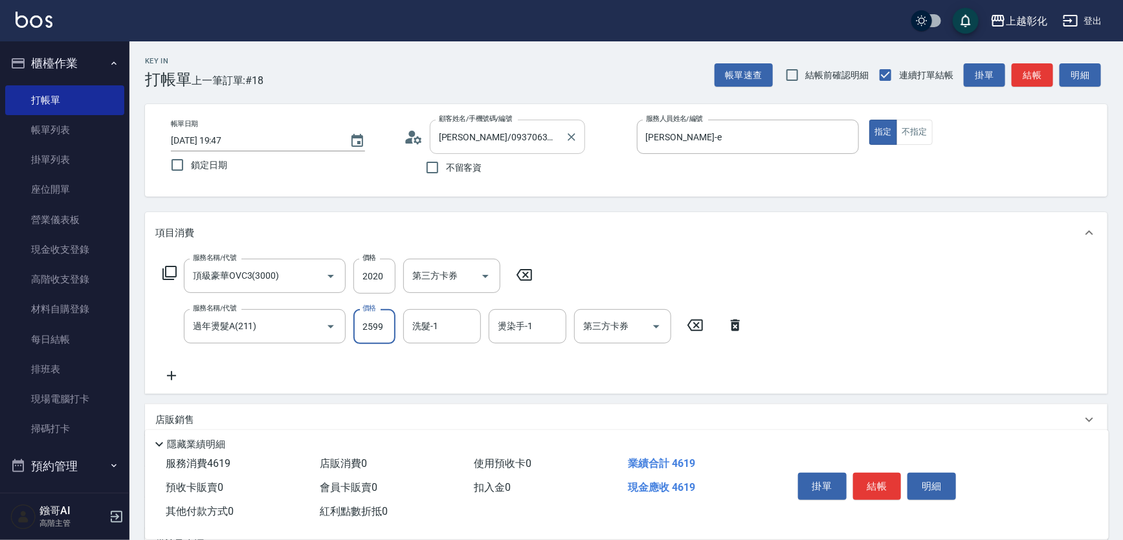
type input "2599"
type input "謝宥萱-41"
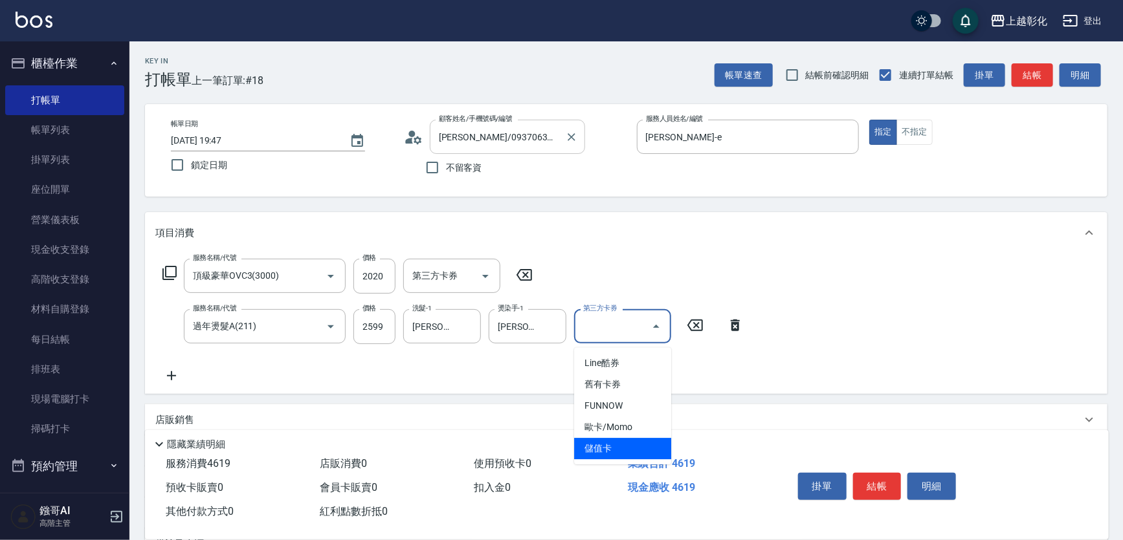
type input "儲值卡"
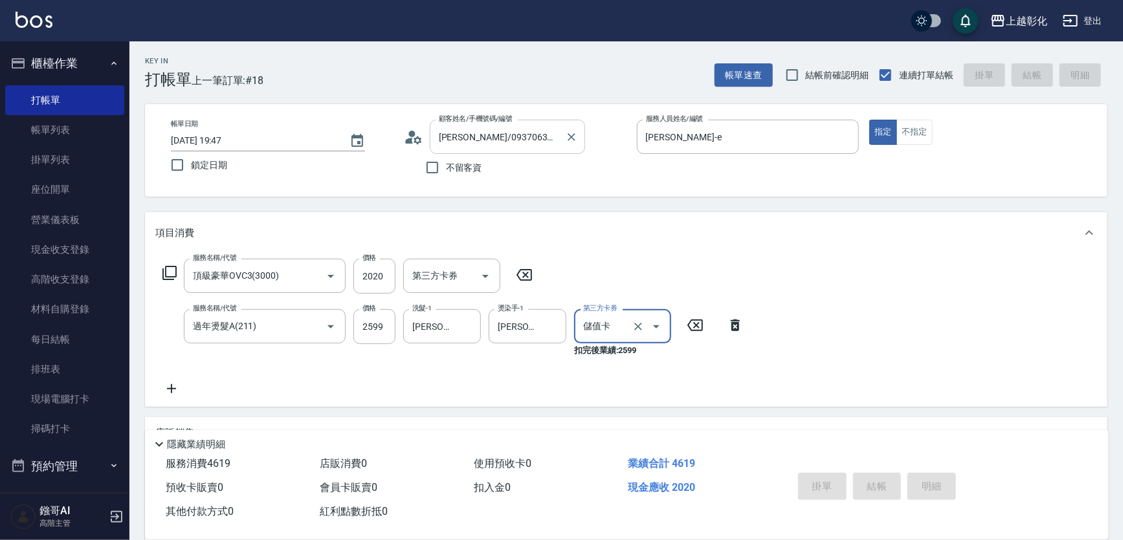
type input "2025/08/16 19:48"
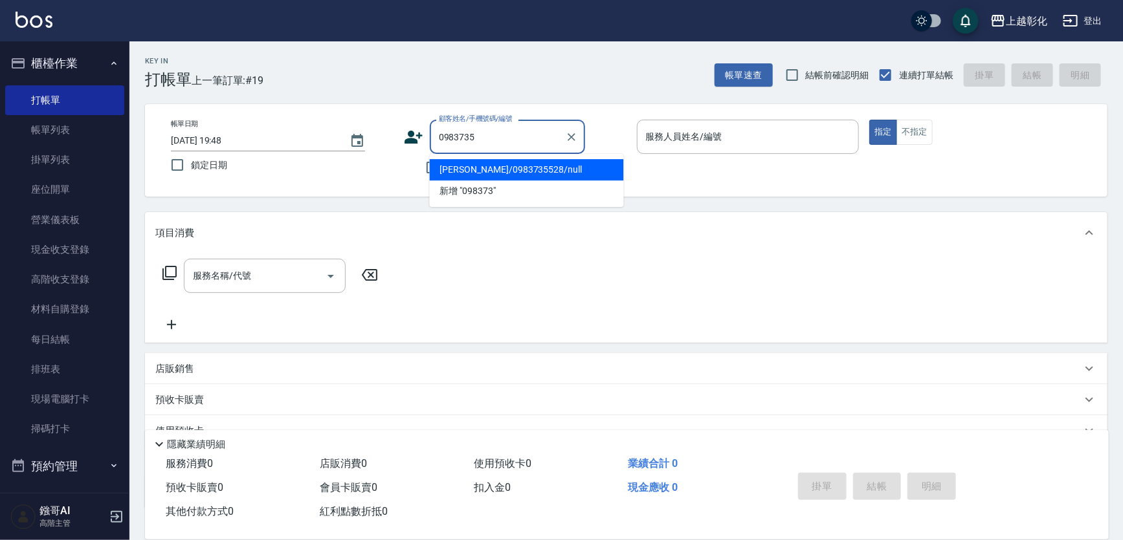
type input "黃本智/0983735528/null"
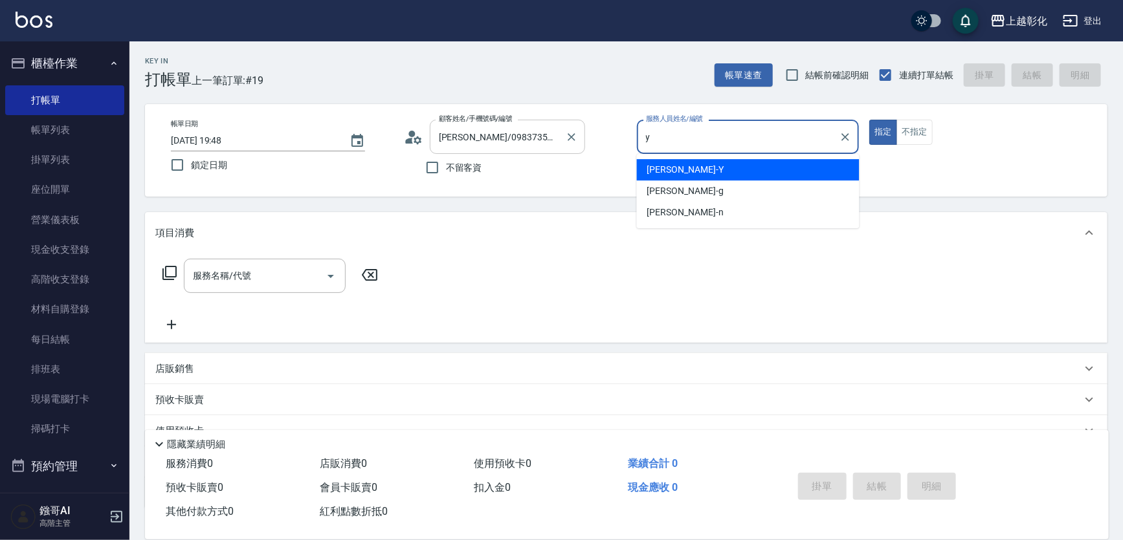
type input "YURI-Y"
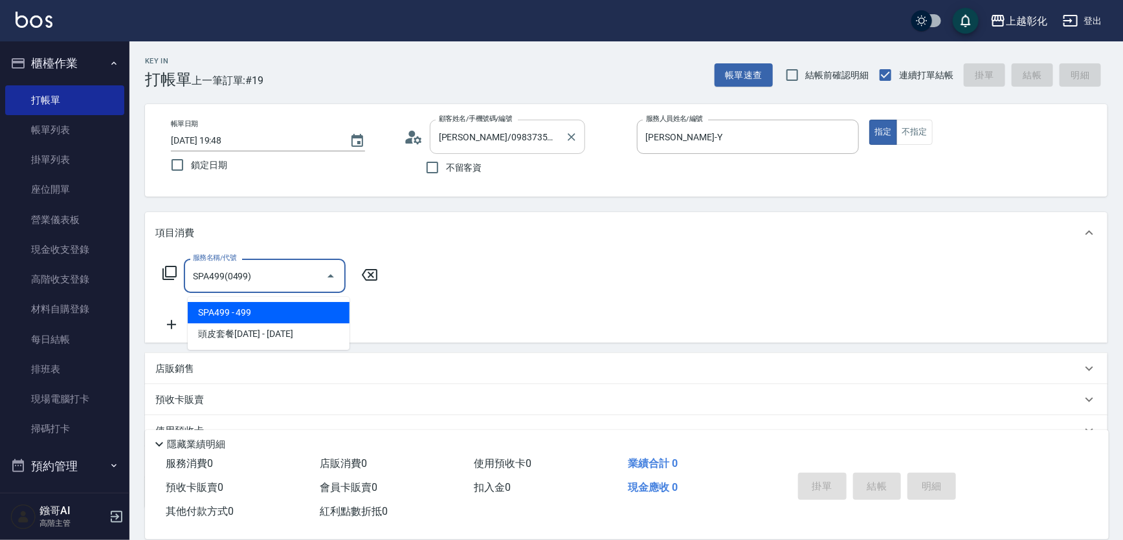
type input "SPA499(0499)"
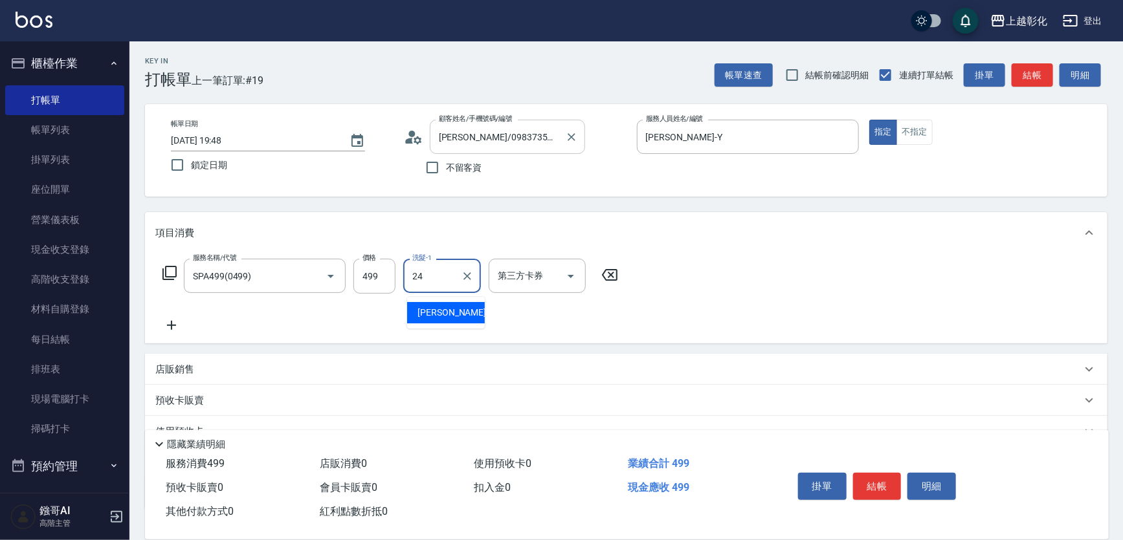
type input "林梓希-24"
click at [375, 285] on input "499" at bounding box center [374, 276] width 42 height 35
type input "599"
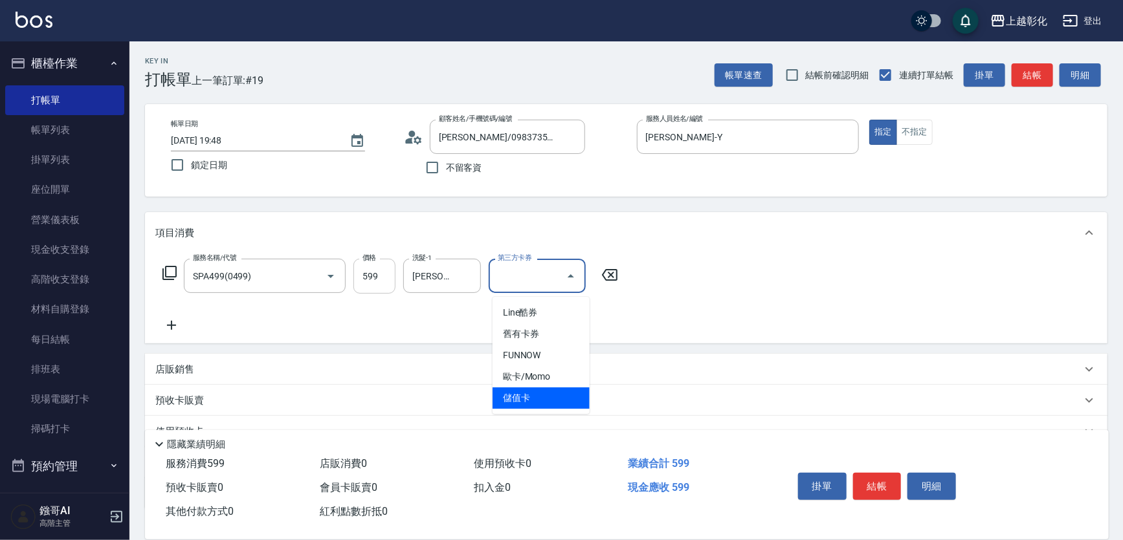
type input "儲值卡"
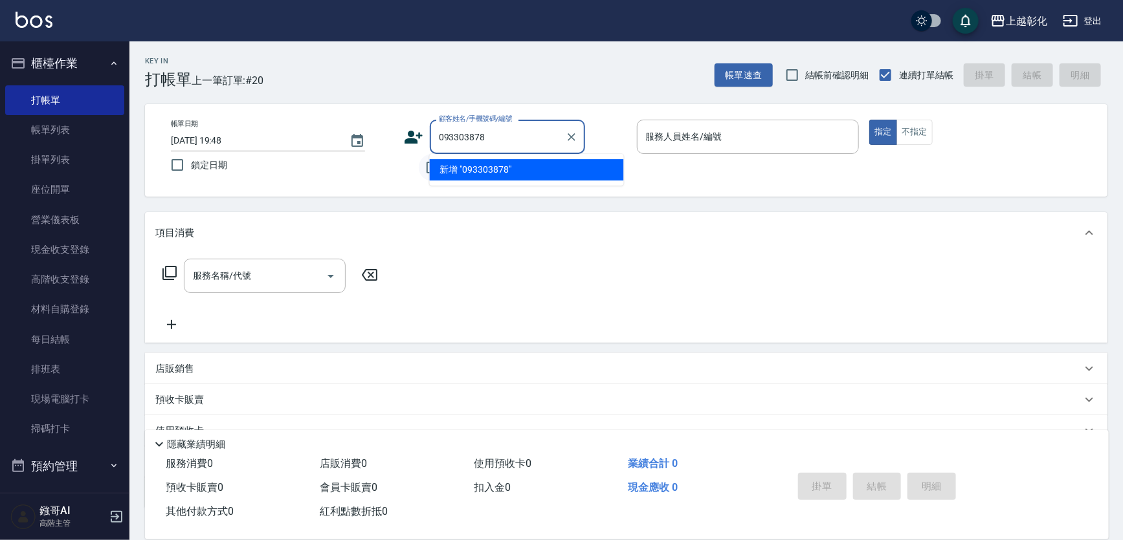
type input "093303878"
click at [424, 175] on input "不留客資" at bounding box center [432, 167] width 27 height 27
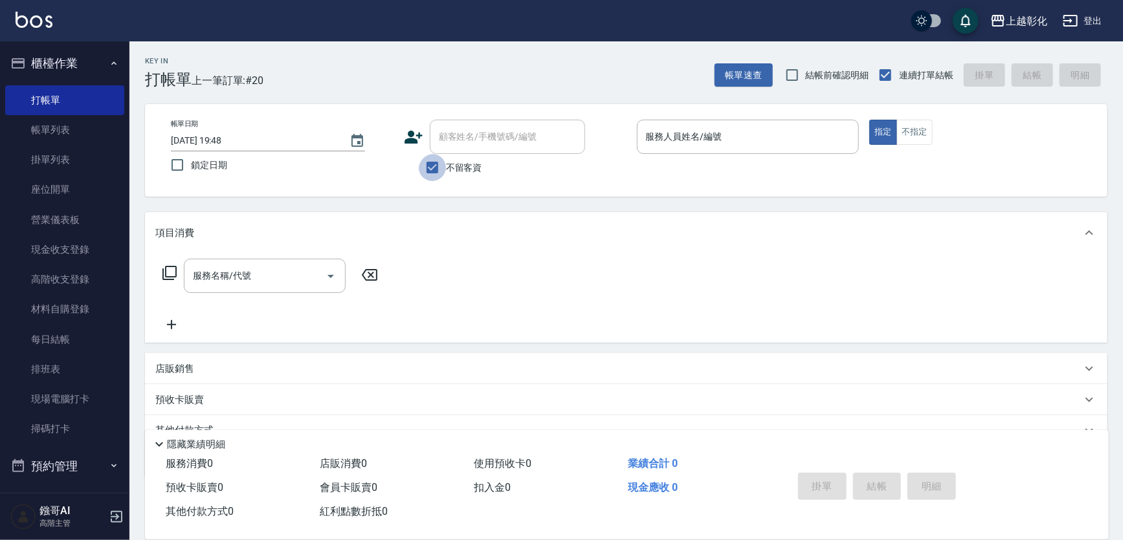
click at [424, 175] on input "不留客資" at bounding box center [432, 167] width 27 height 27
checkbox input "false"
click at [453, 151] on div "顧客姓名/手機號碼/編號" at bounding box center [507, 137] width 155 height 34
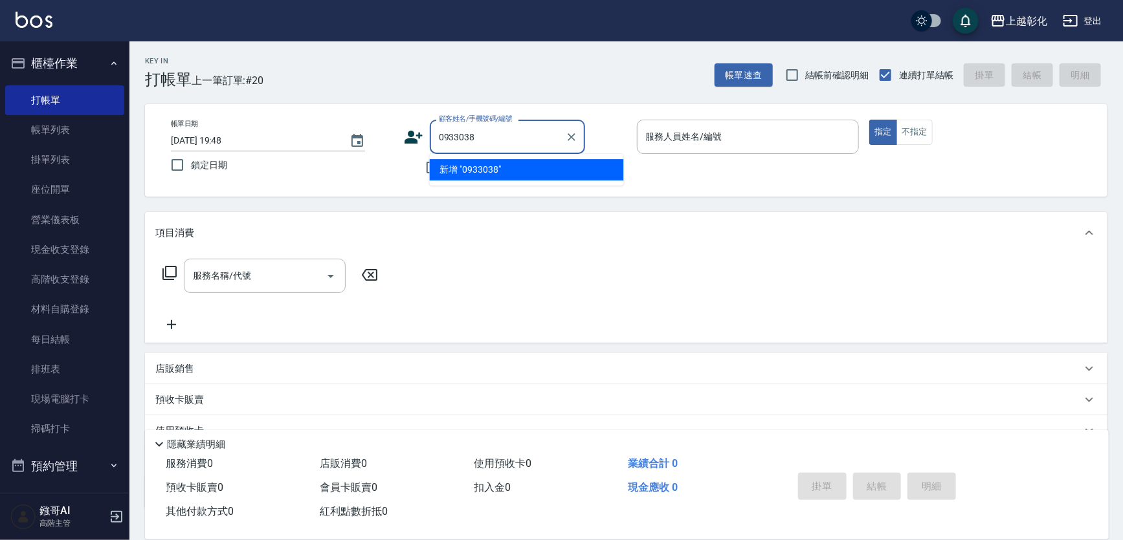
click at [432, 162] on li "新增 "0933038"" at bounding box center [527, 169] width 194 height 21
type input "0933038"
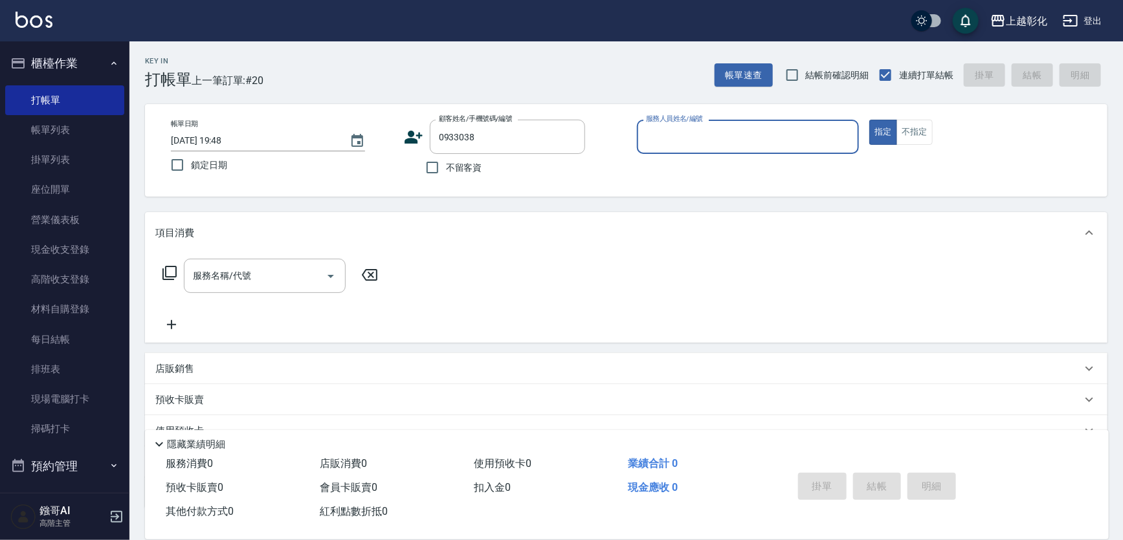
click at [432, 162] on input "不留客資" at bounding box center [432, 167] width 27 height 27
checkbox input "true"
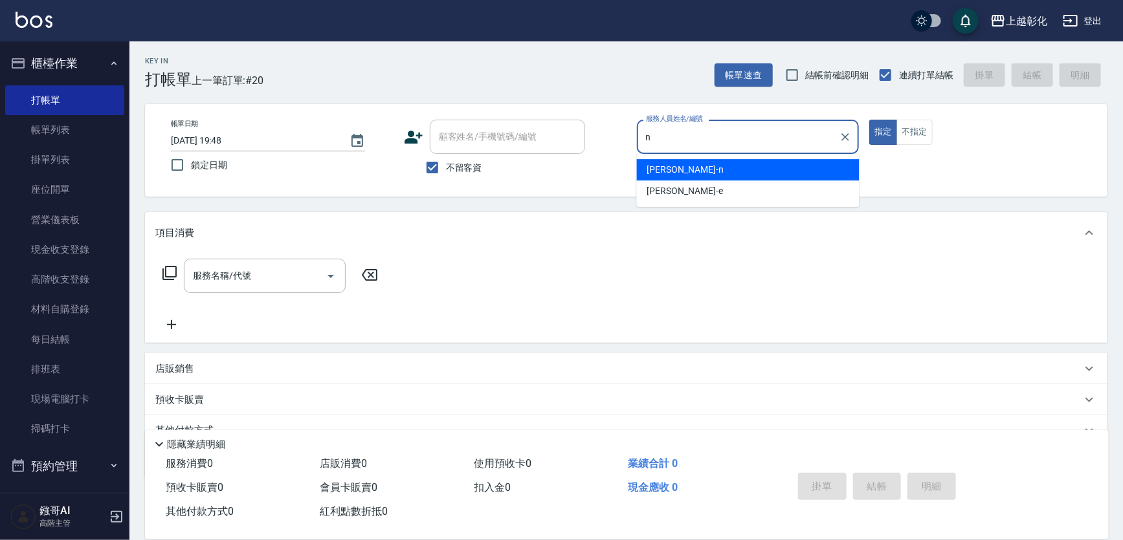
type input "yung yung-n"
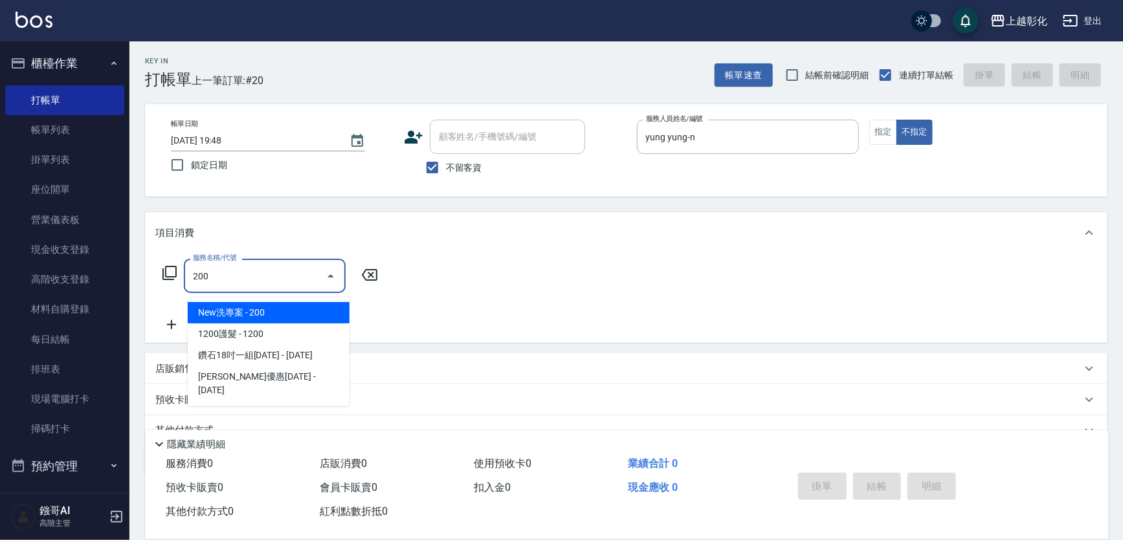
type input "New洗專案(200)"
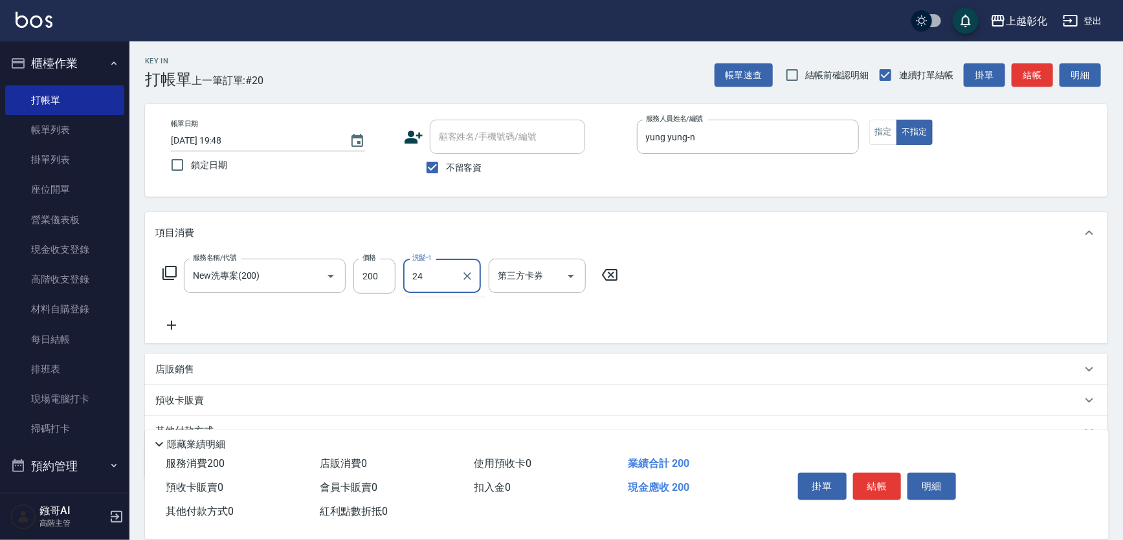
type input "林梓希-24"
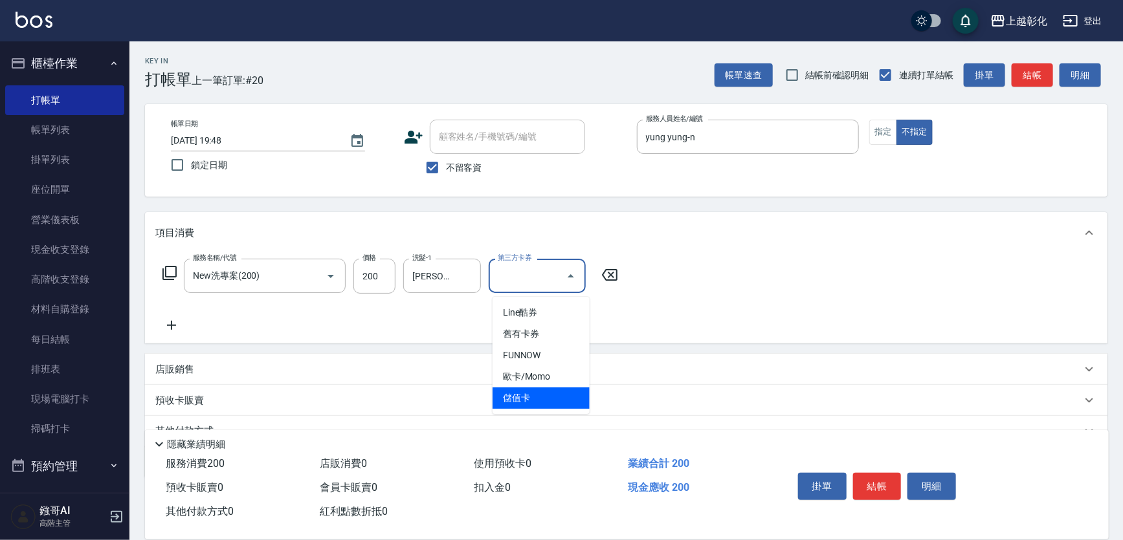
type input "儲值卡"
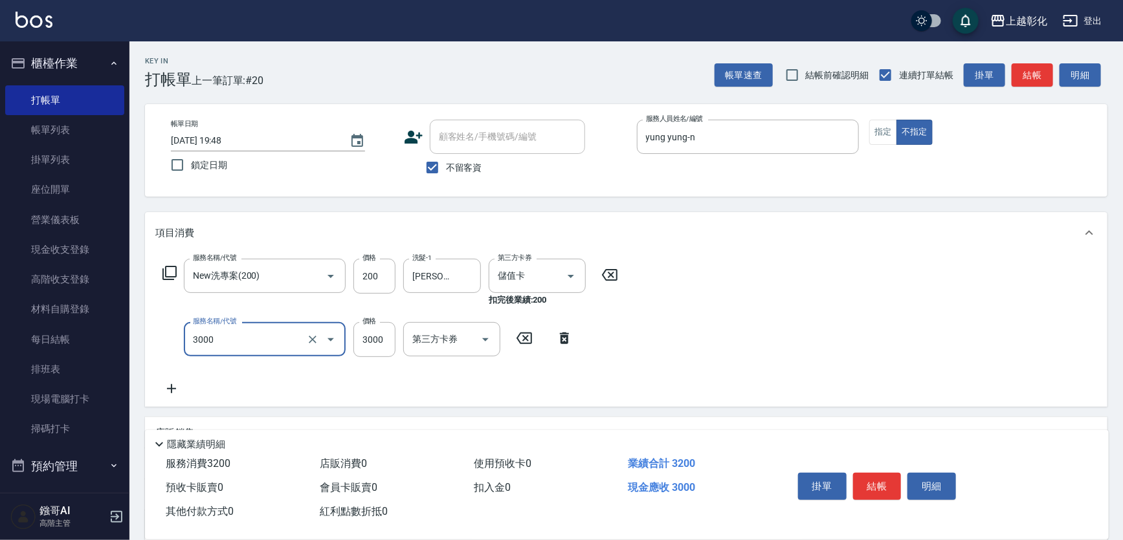
type input "頂級豪華OVC3(3000)"
type input "1000"
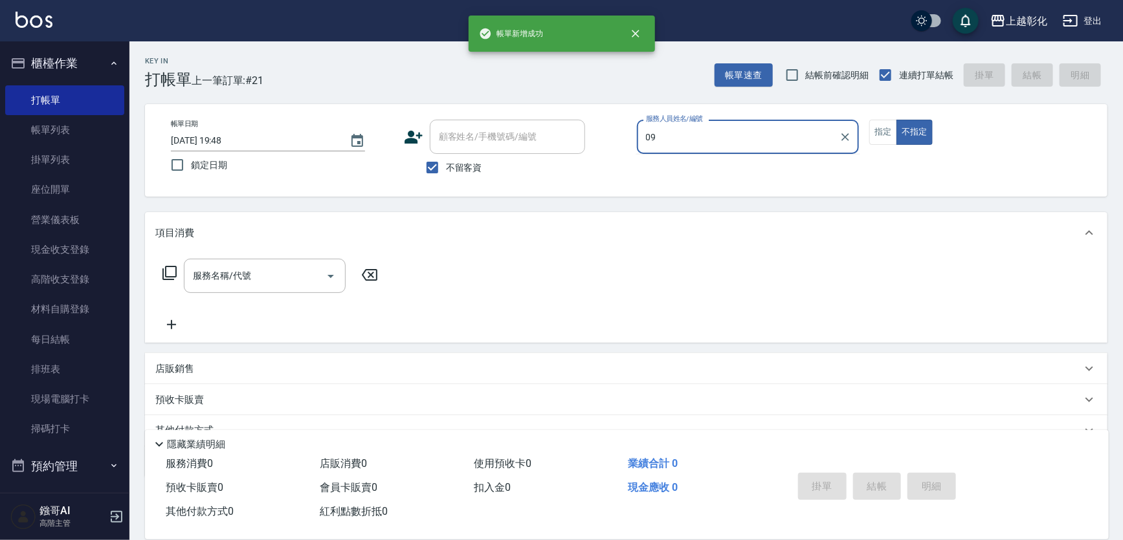
type input "09"
click at [465, 163] on span "不留客資" at bounding box center [464, 168] width 36 height 14
click at [446, 163] on input "不留客資" at bounding box center [432, 167] width 27 height 27
checkbox input "false"
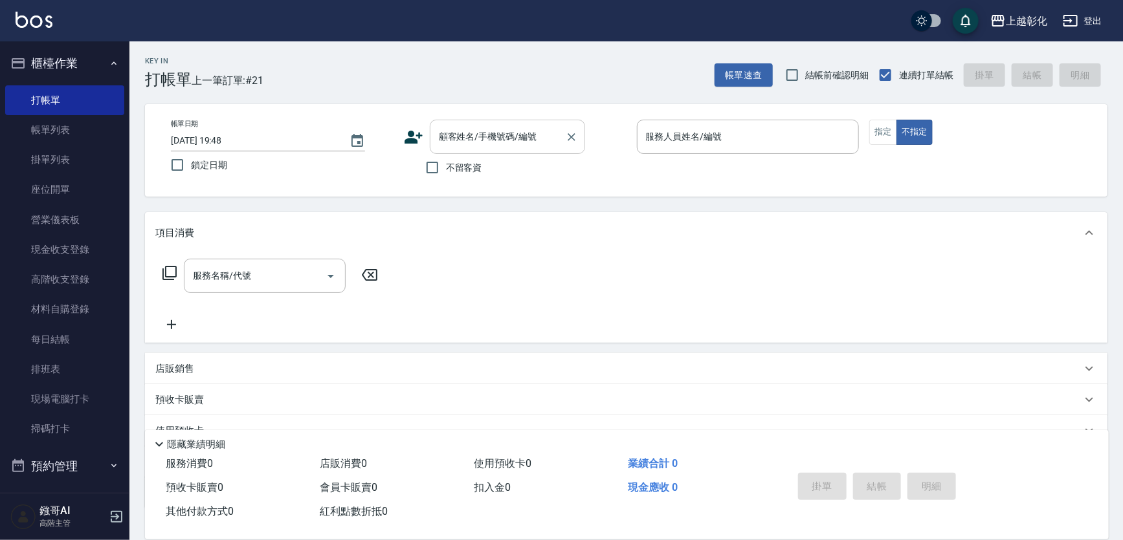
click at [469, 150] on div "顧客姓名/手機號碼/編號" at bounding box center [507, 137] width 155 height 34
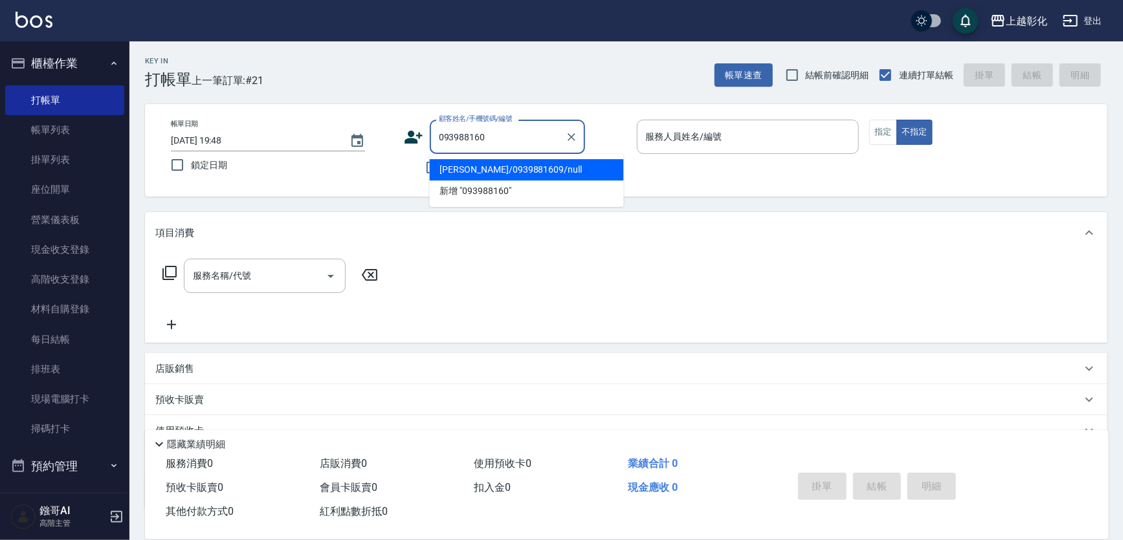
type input "黃雅雯/0939881609/null"
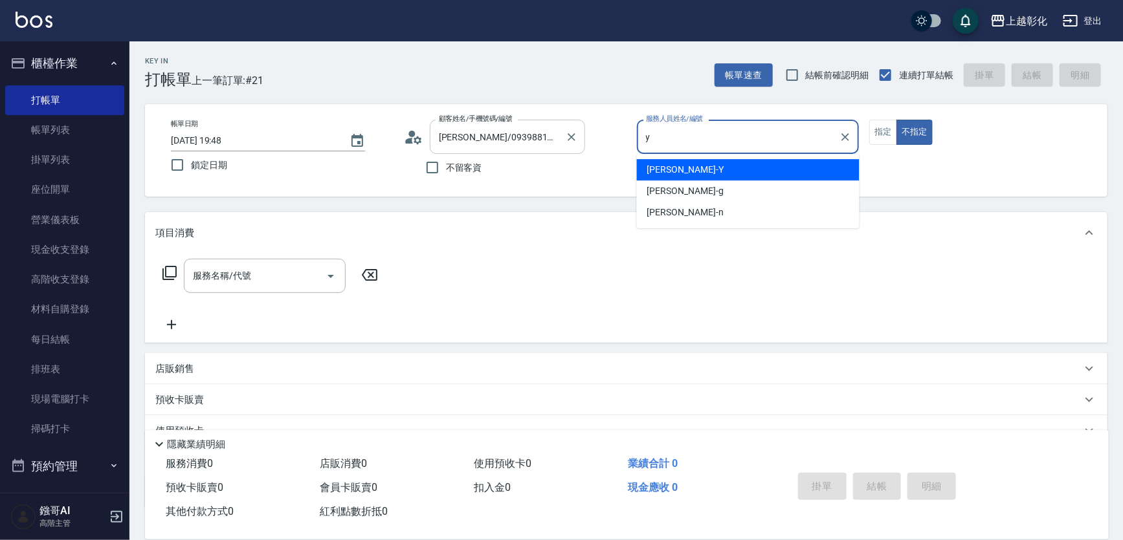
type input "YURI-Y"
type button "false"
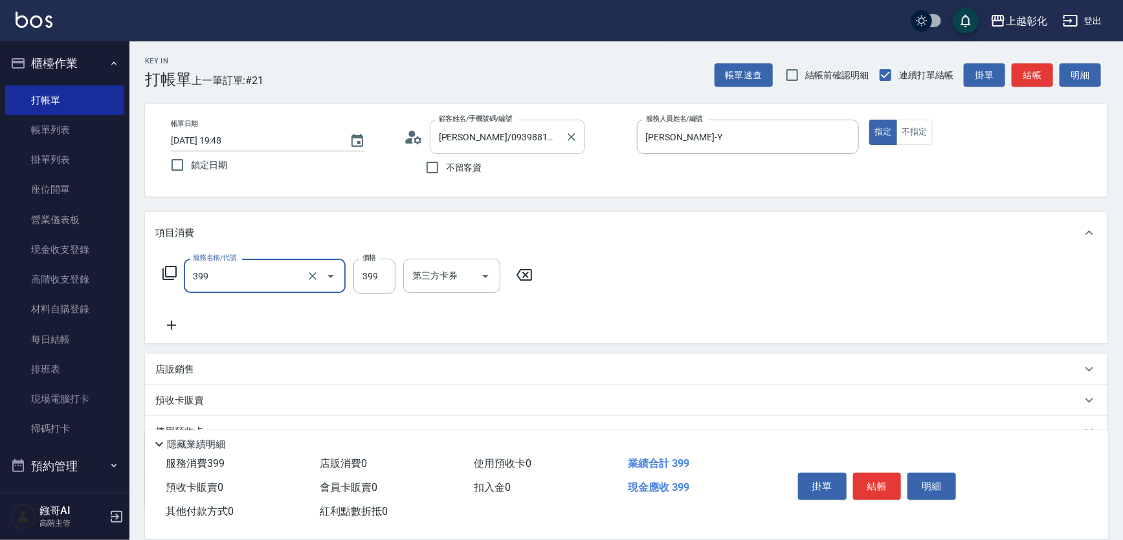
type input "貼片洗髮(399)"
type input "499"
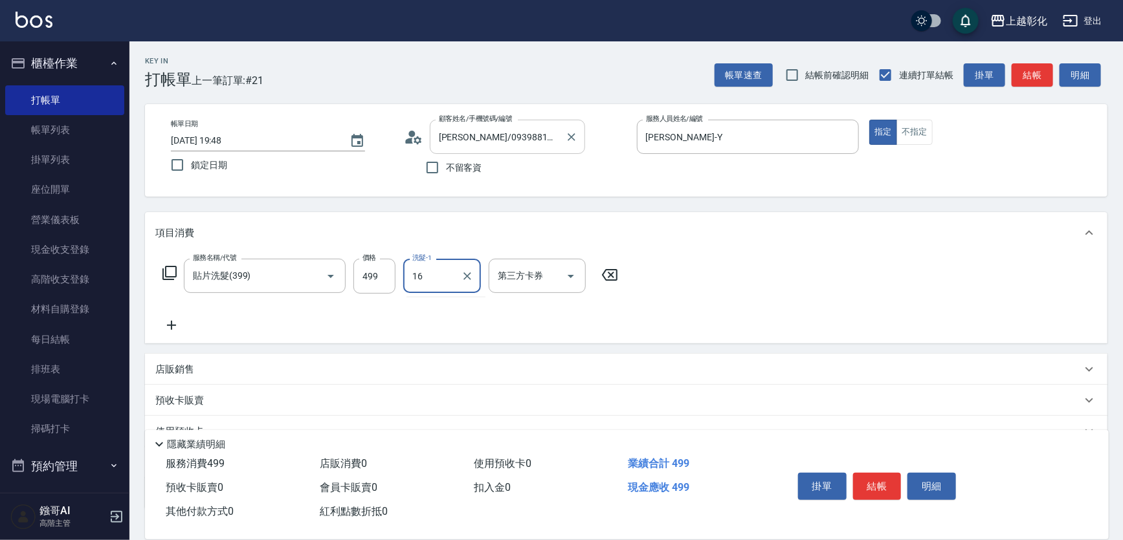
type input "賴瑩婕-16"
click at [304, 259] on div "服務名稱/代號 貼片洗髮(399) 服務名稱/代號 價格 499 價格 洗髮-1 賴瑩婕-16 洗髮-1 第三方卡券 第三方卡券" at bounding box center [626, 299] width 962 height 90
click at [284, 272] on input "貼片洗髮(399)" at bounding box center [247, 276] width 114 height 23
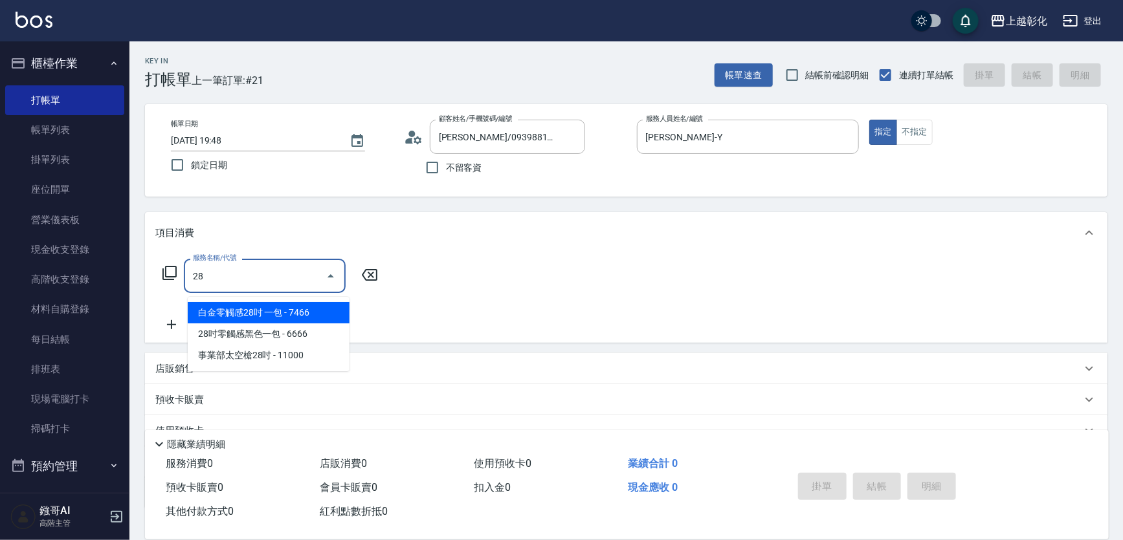
type input "2"
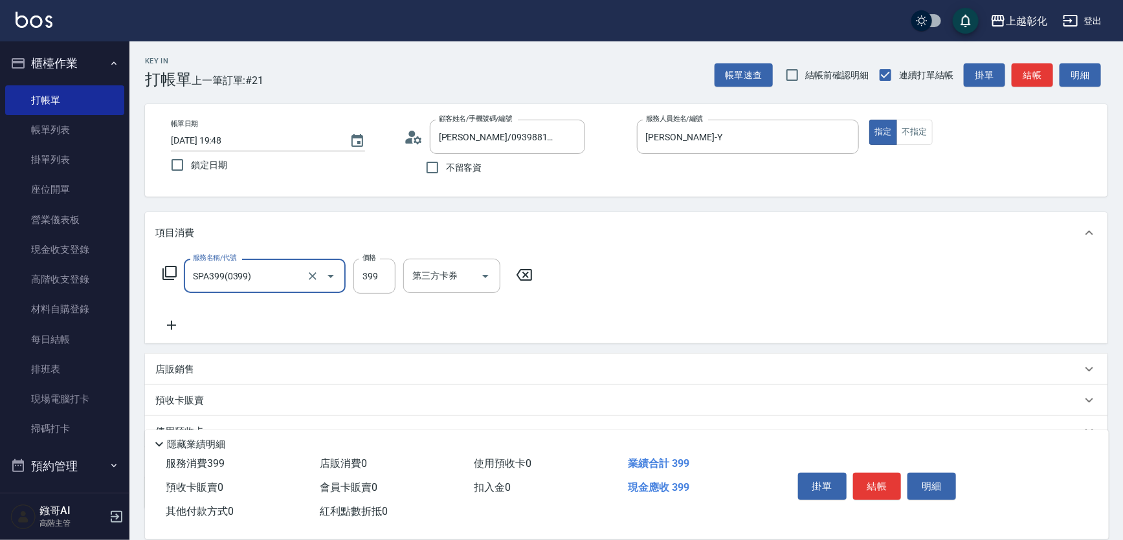
type input "SPA399(0399)"
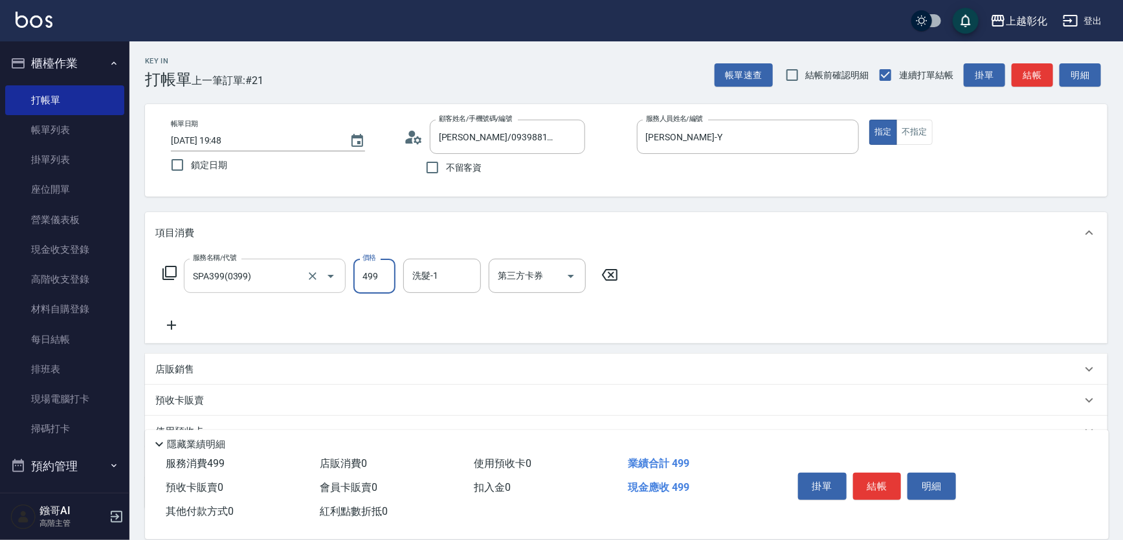
type input "499"
type input "賴瑩婕-16"
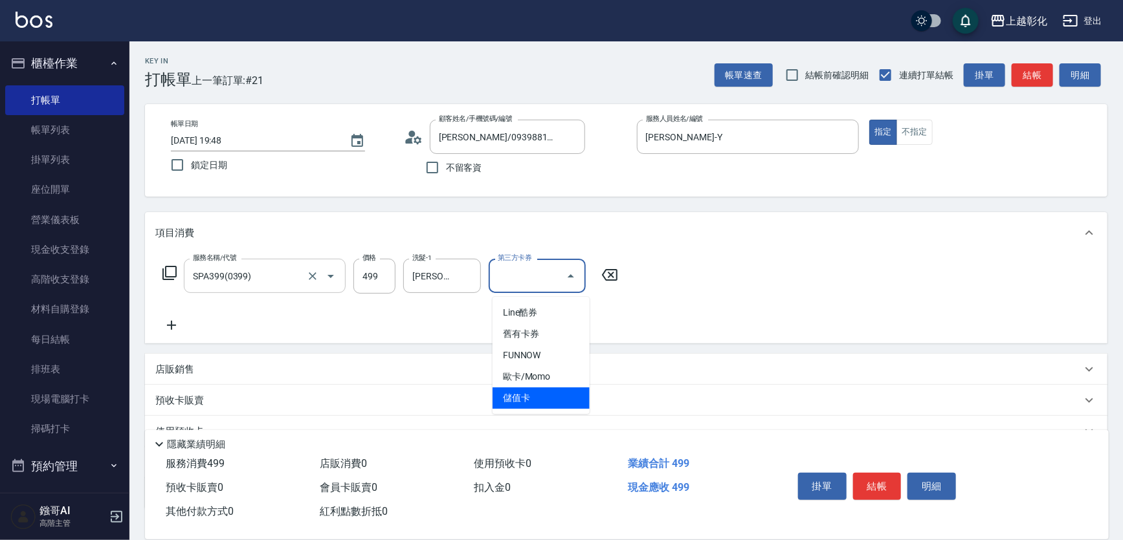
type input "儲值卡"
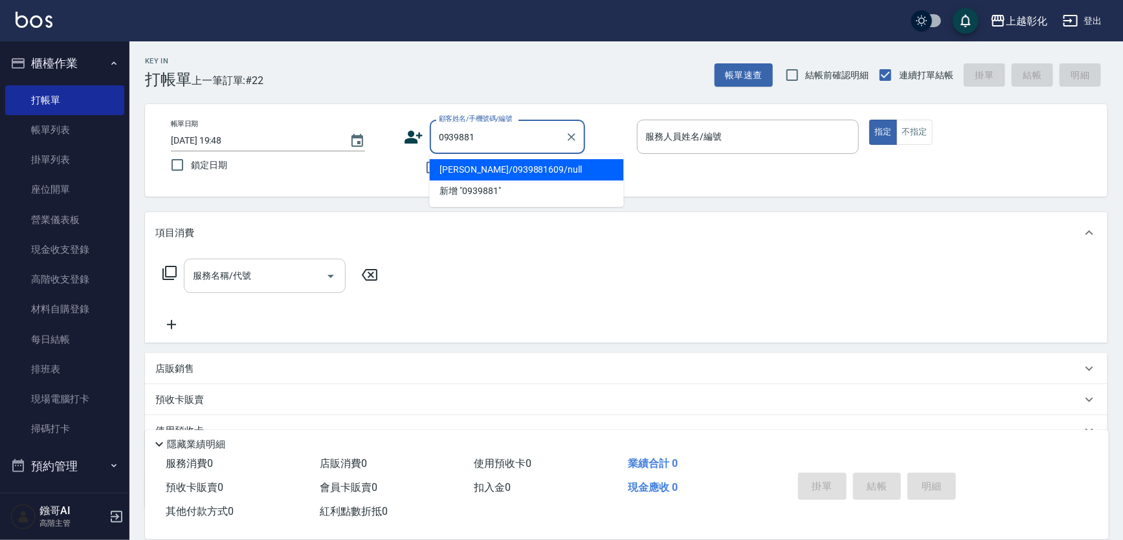
type input "黃雅雯/0939881609/null"
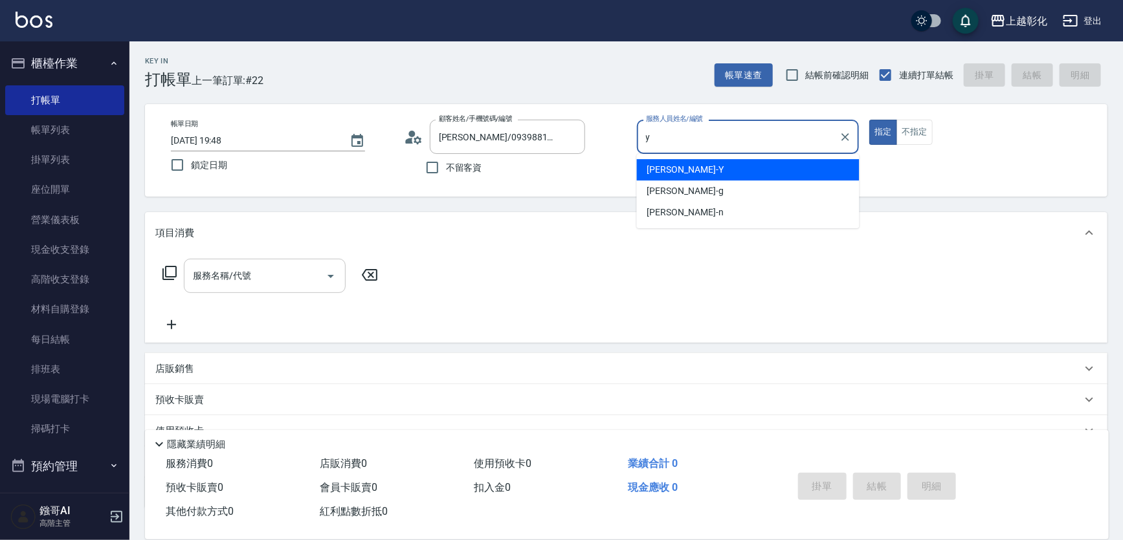
type input "YURI-Y"
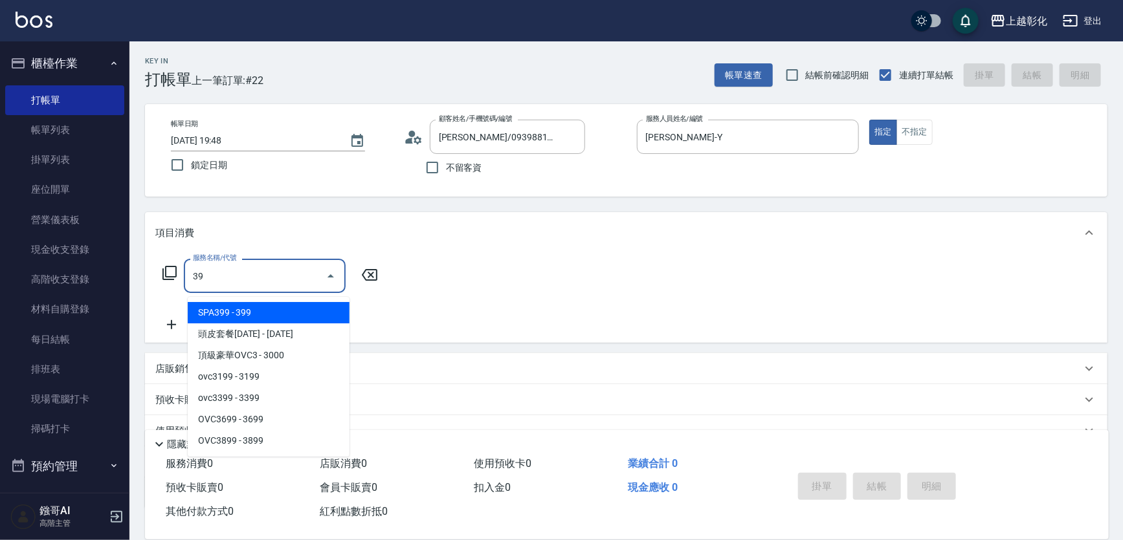
type input "399"
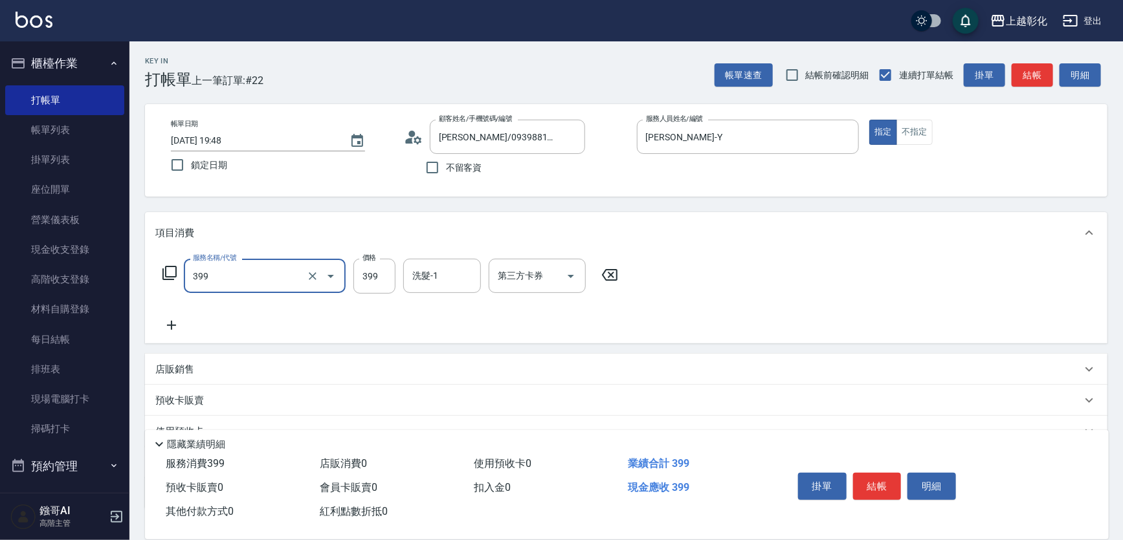
click at [304, 265] on div at bounding box center [322, 276] width 36 height 34
type input "SPA399(0399)"
type input "499"
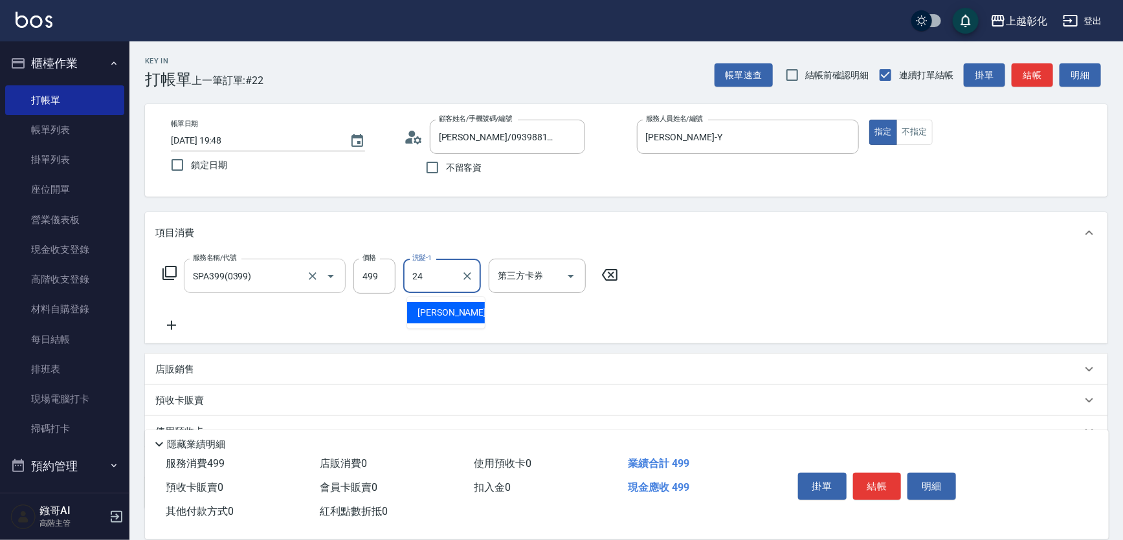
type input "林梓希-24"
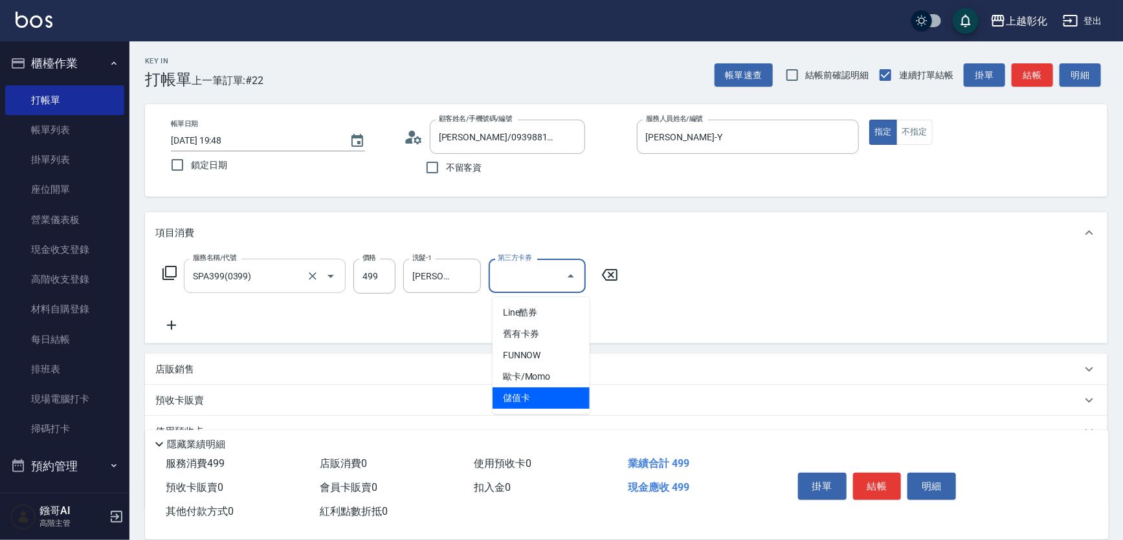
type input "儲值卡"
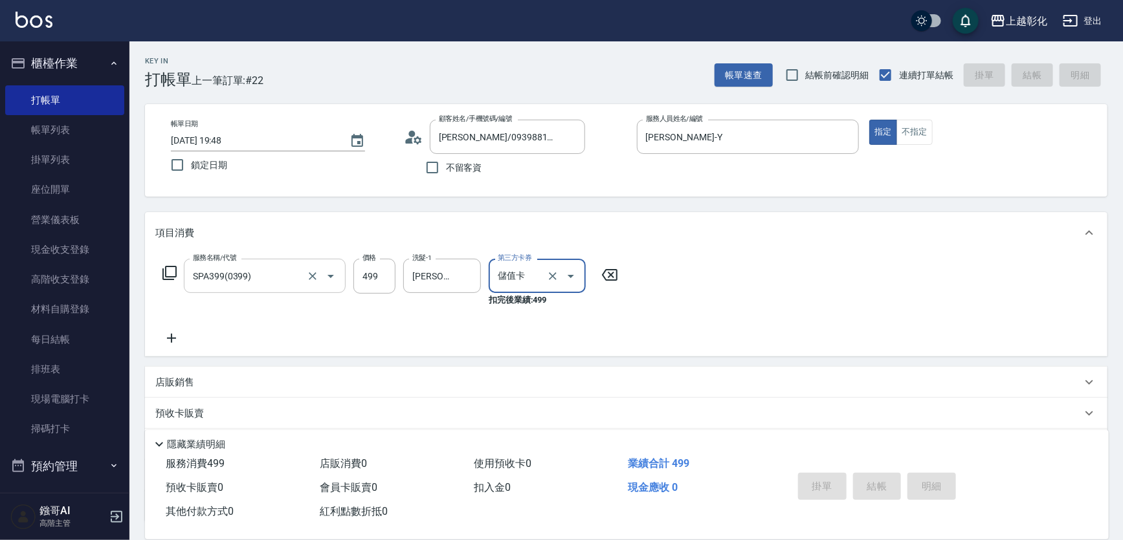
type input "2025/08/16 19:49"
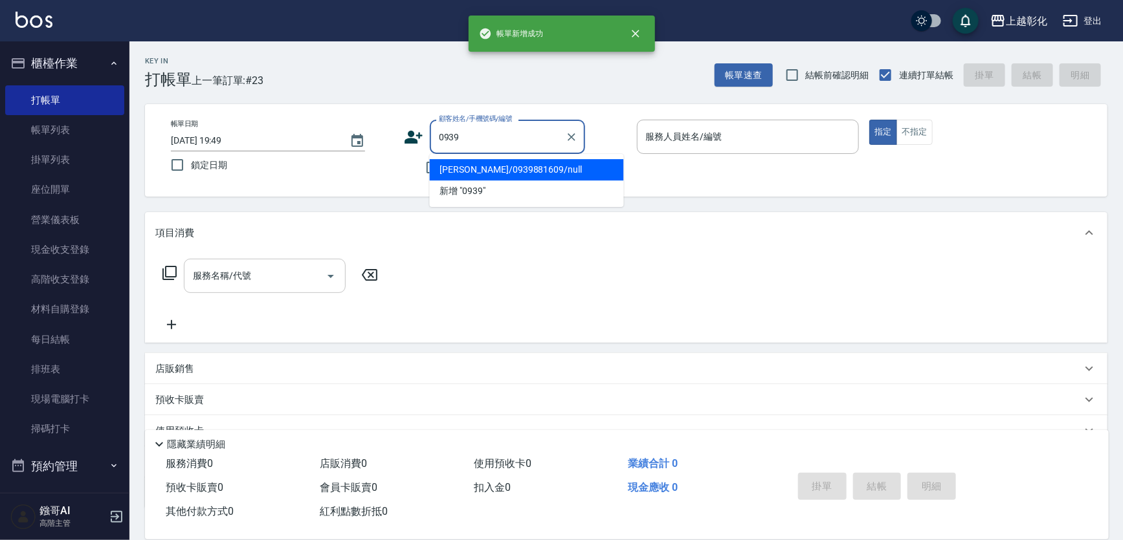
type input "黃雅雯/0939881609/null"
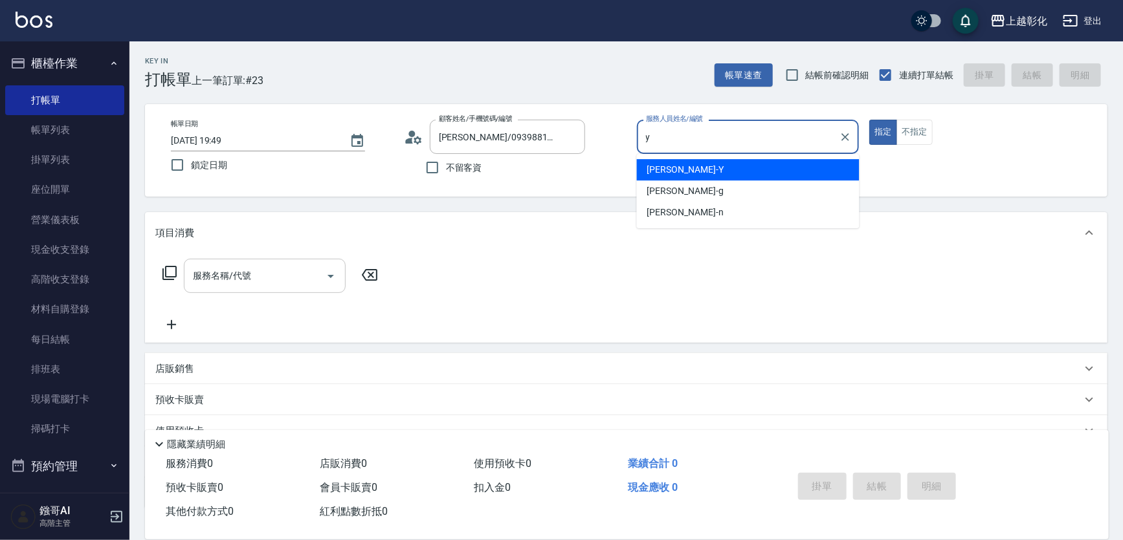
type input "YURI-Y"
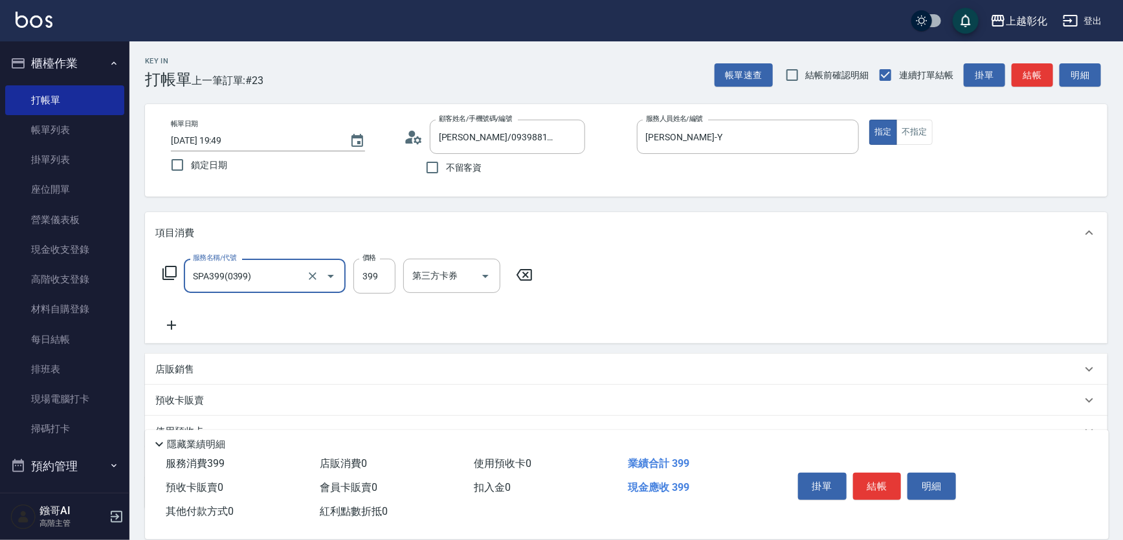
type input "SPA399(0399)"
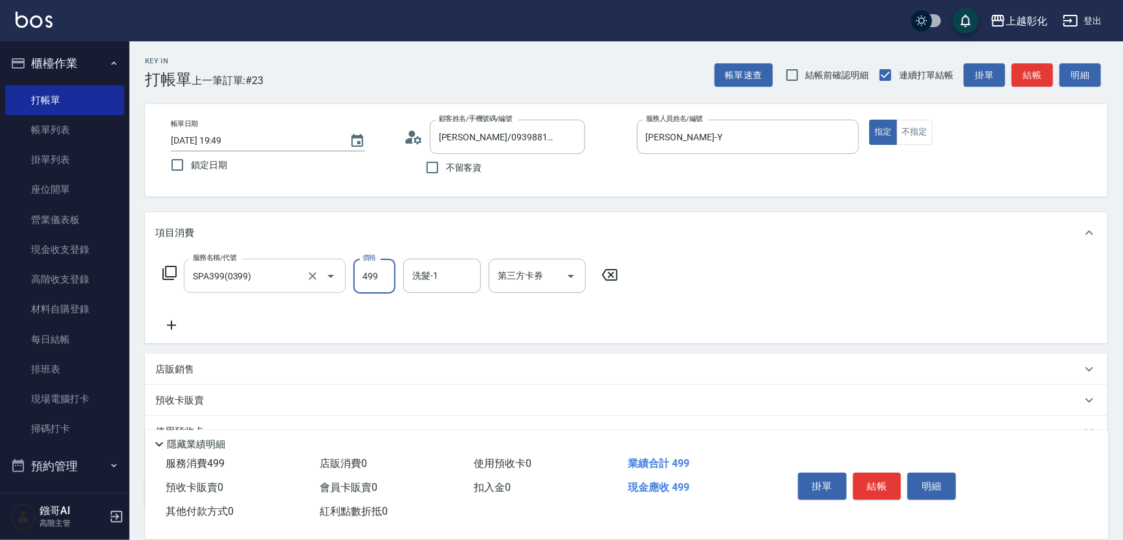
type input "499"
type input "謝宥萱-41"
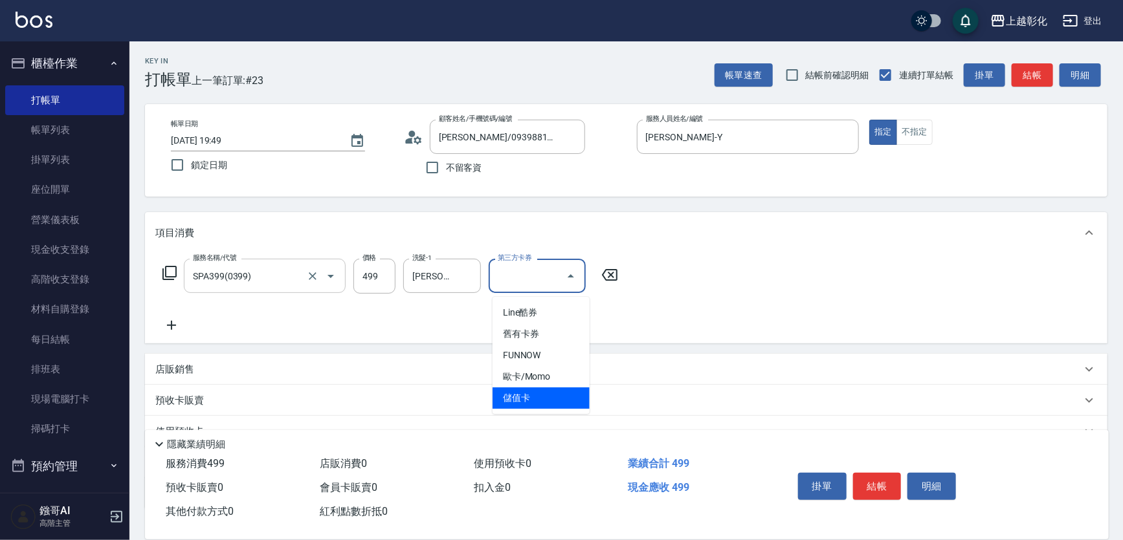
type input "儲值卡"
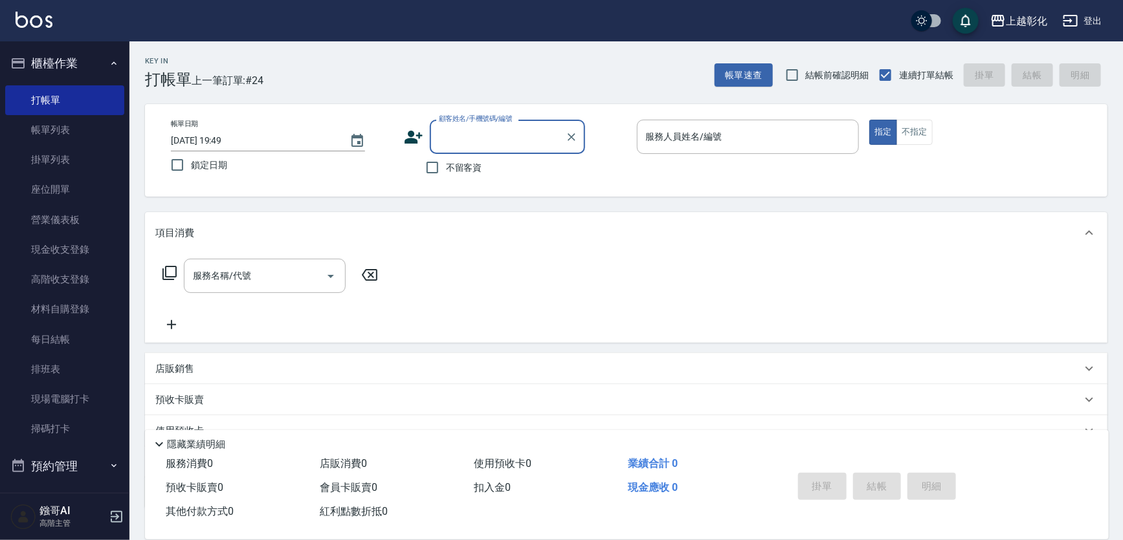
click at [453, 155] on label "不留客資" at bounding box center [450, 167] width 63 height 27
click at [446, 155] on input "不留客資" at bounding box center [432, 167] width 27 height 27
checkbox input "true"
type input "蕭靜宜/0923760939/"
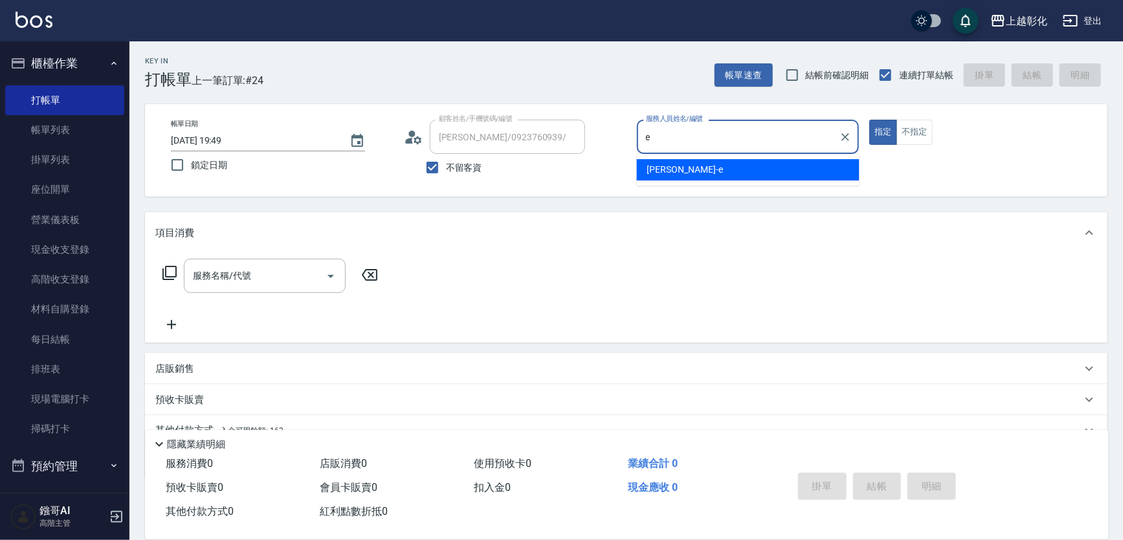
type input "allen-e"
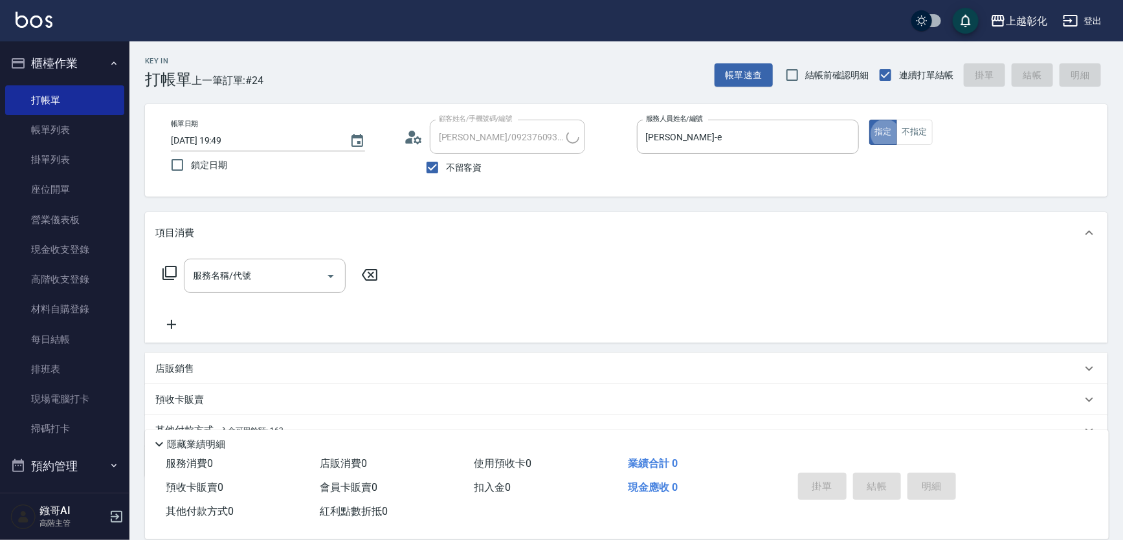
type input "曹元銘/0922112378/"
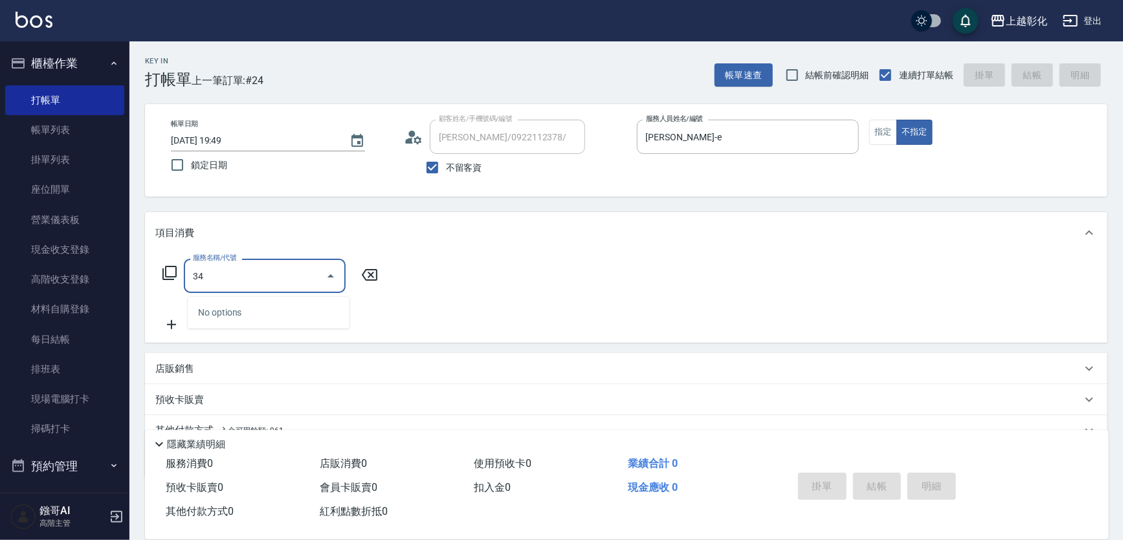
type input "3"
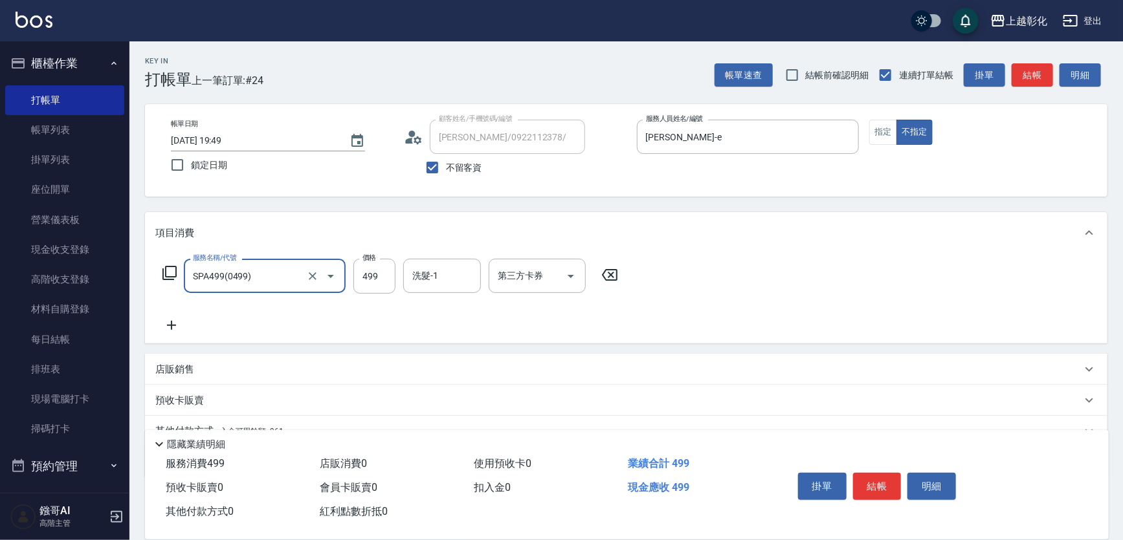
type input "SPA499(0499)"
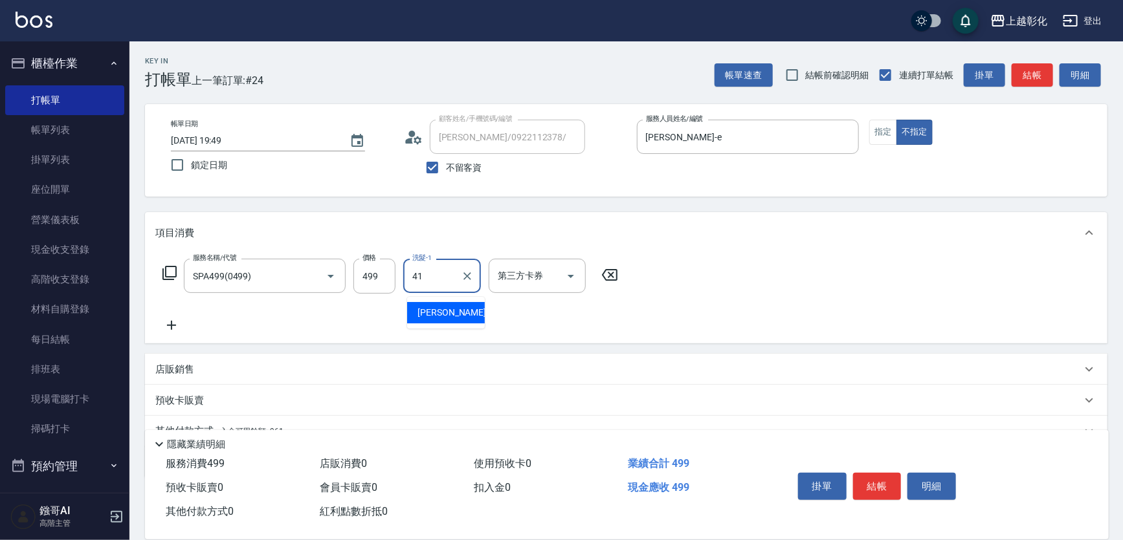
type input "謝宥萱-41"
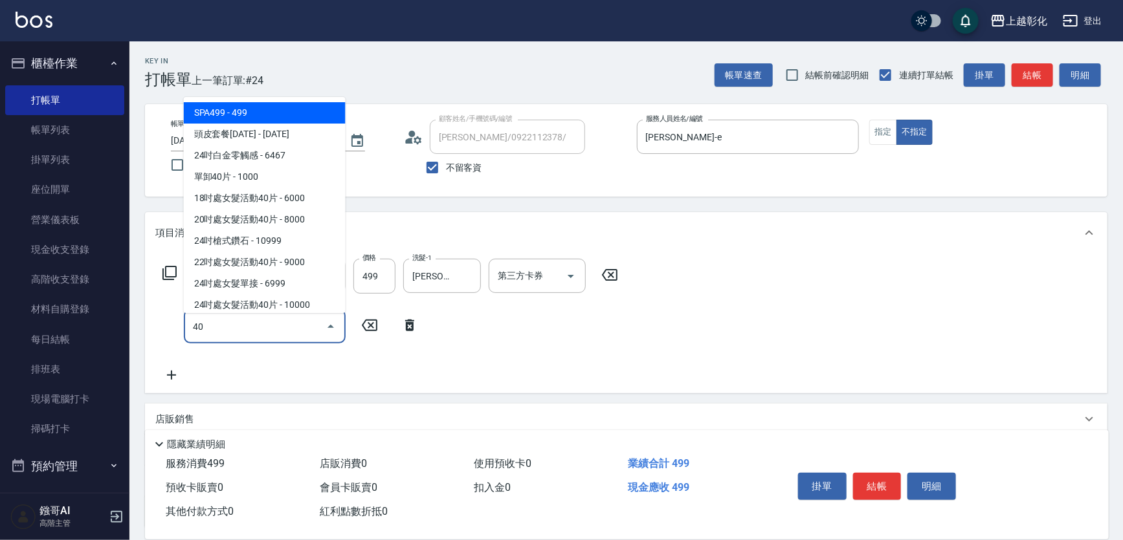
type input "407"
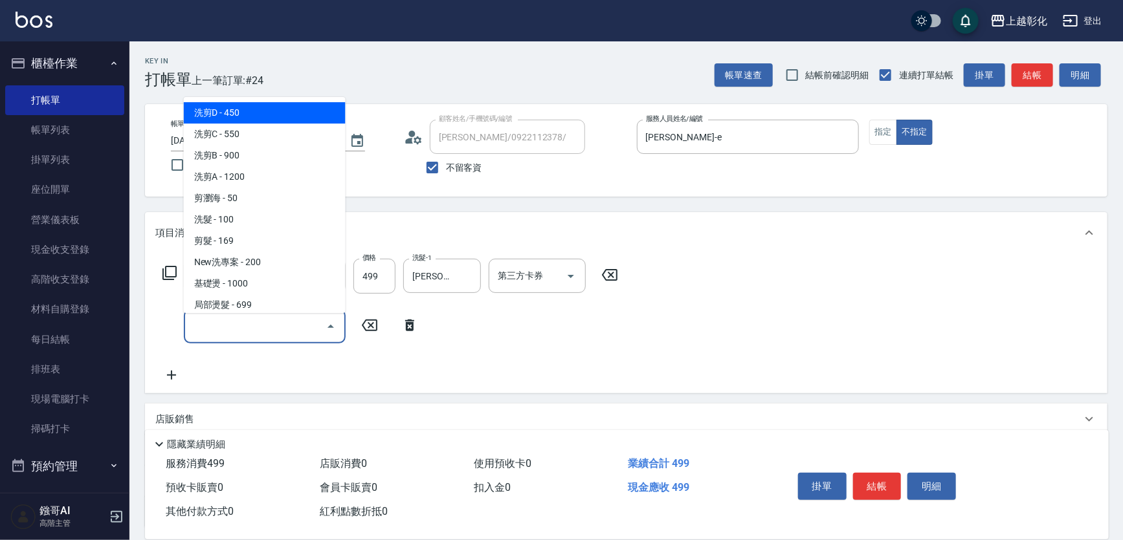
type input "1"
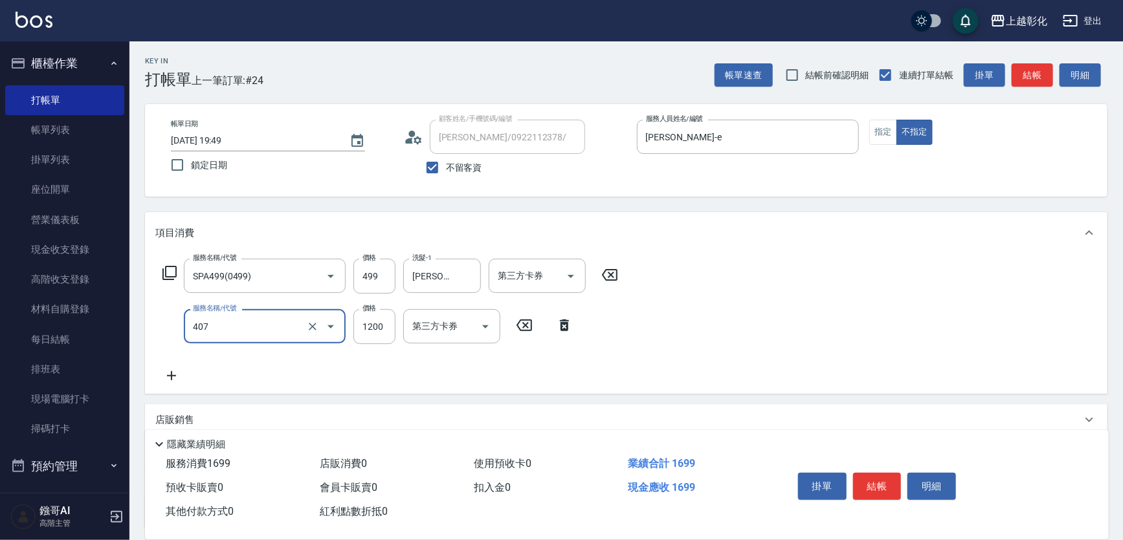
type input "1200護髮(407)"
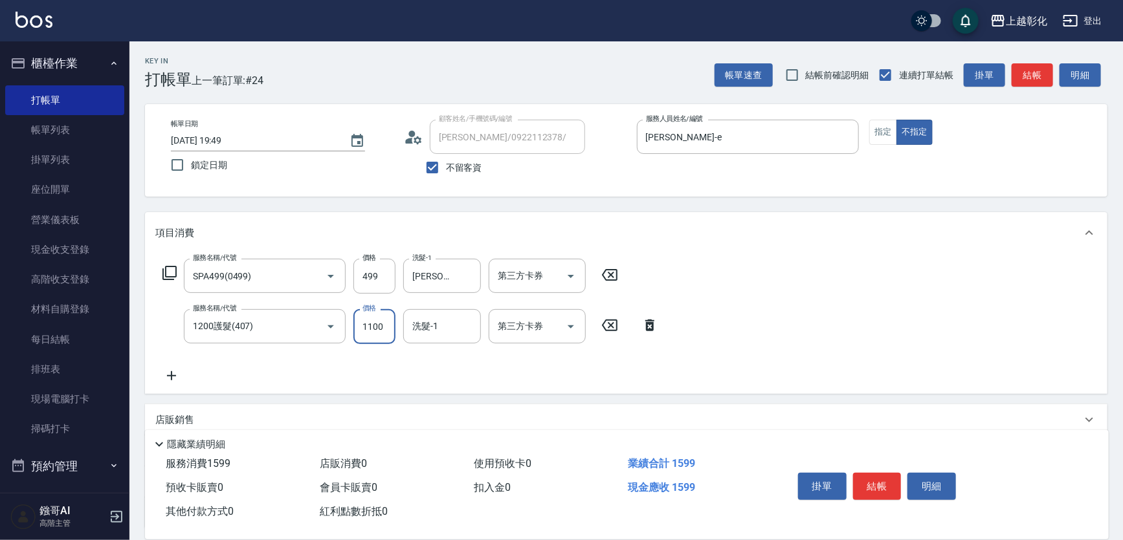
type input "1100"
type input "謝宥萱-41"
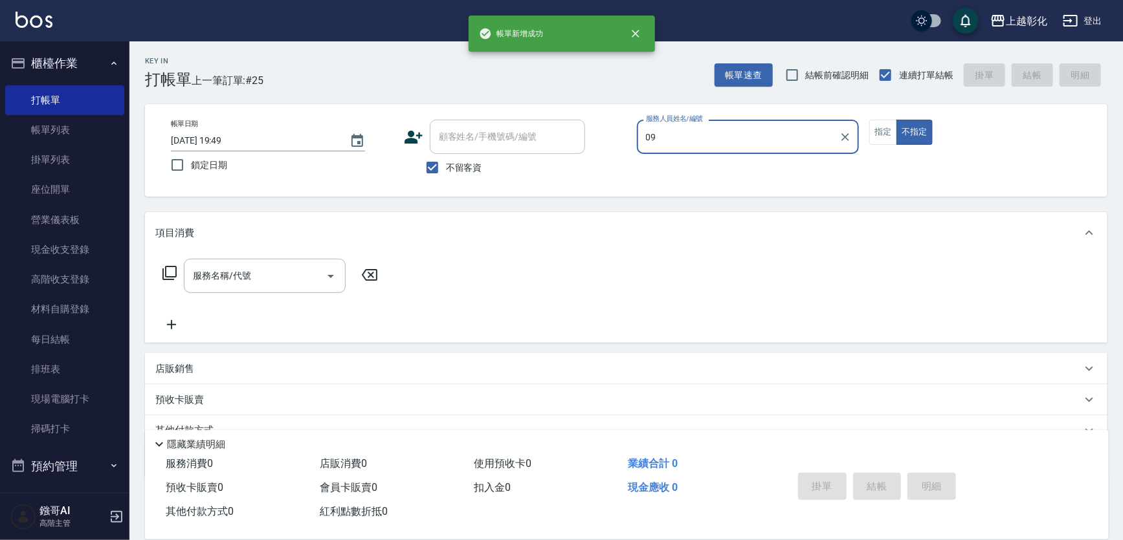
type input "0"
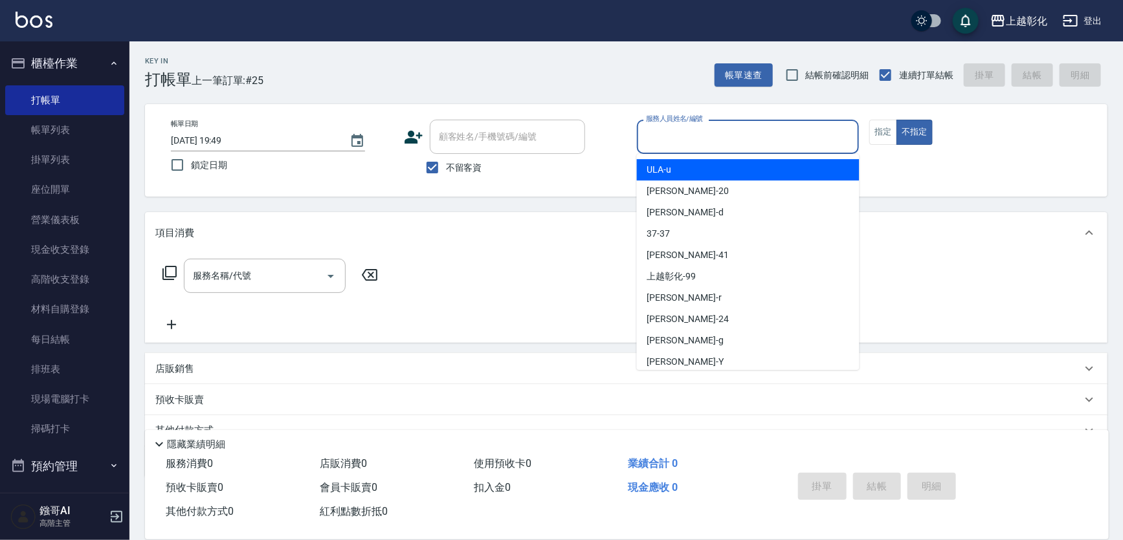
click at [453, 155] on label "不留客資" at bounding box center [450, 167] width 63 height 27
click at [446, 155] on input "不留客資" at bounding box center [432, 167] width 27 height 27
checkbox input "false"
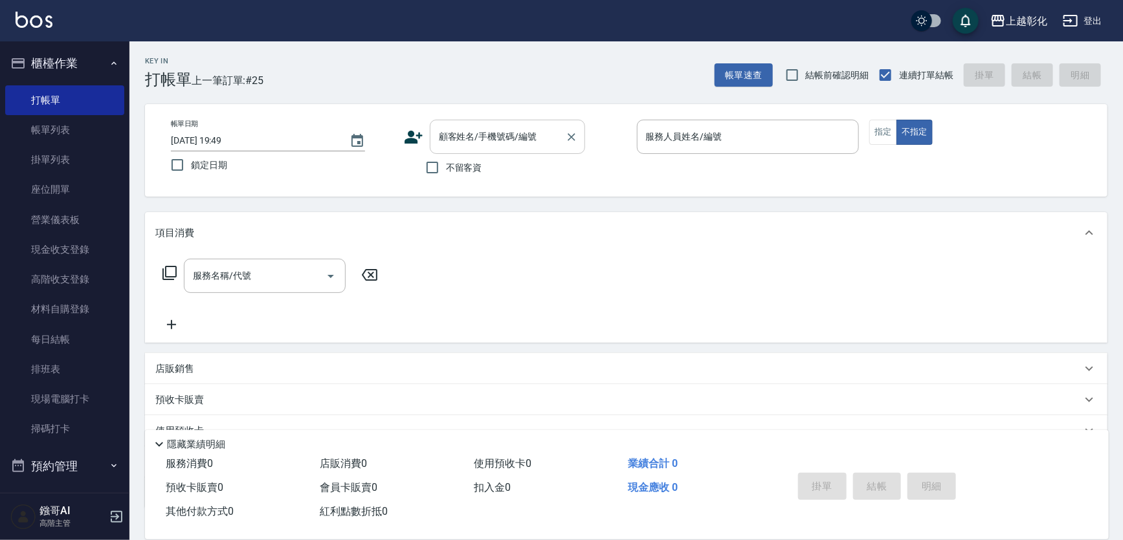
click at [487, 136] on div "顧客姓名/手機號碼/編號 顧客姓名/手機號碼/編號" at bounding box center [507, 137] width 155 height 34
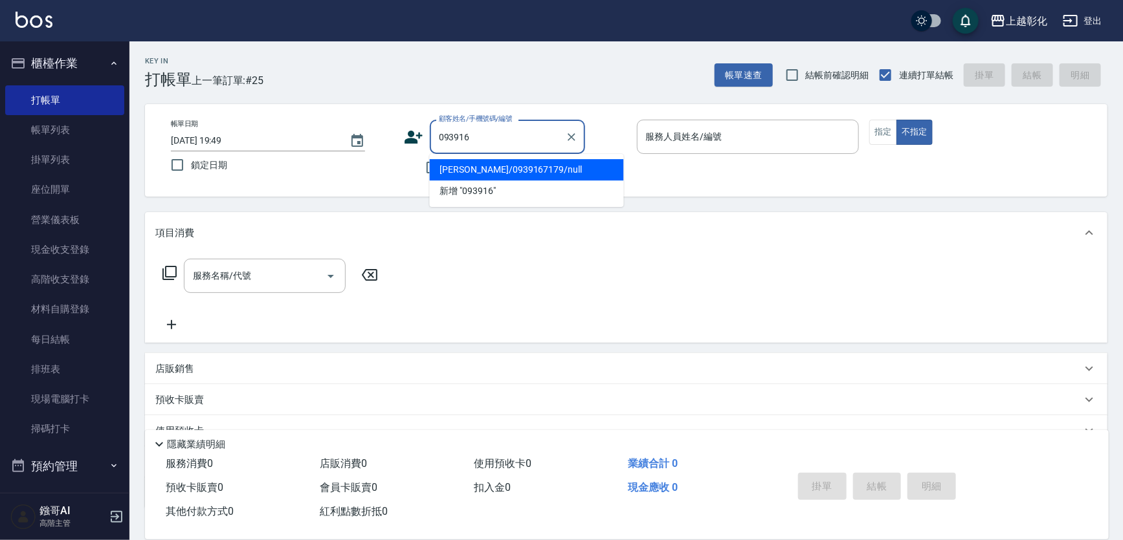
type input "賴威安/0939167179/null"
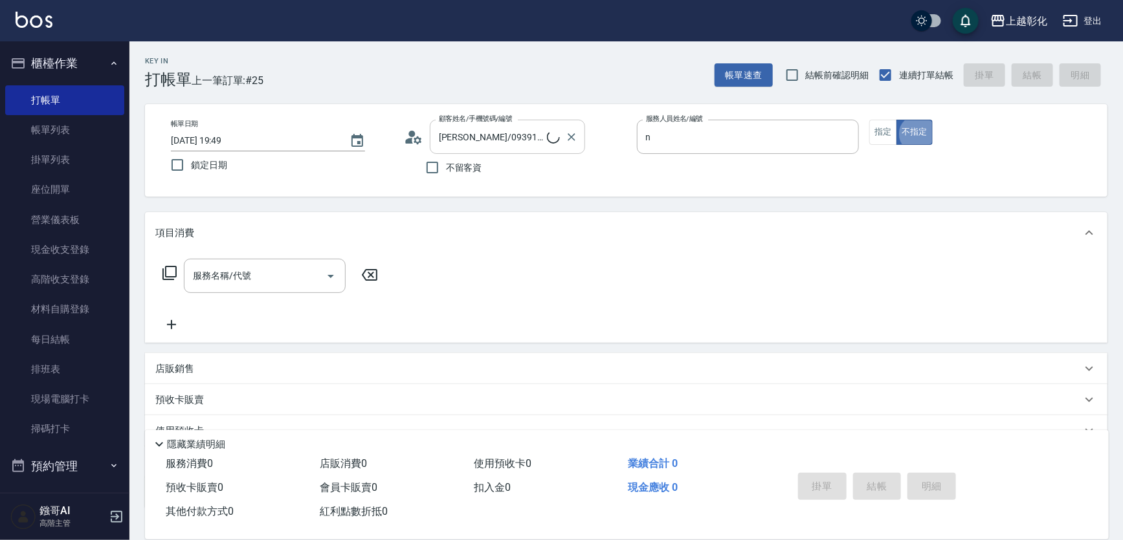
type input "yung yung-n"
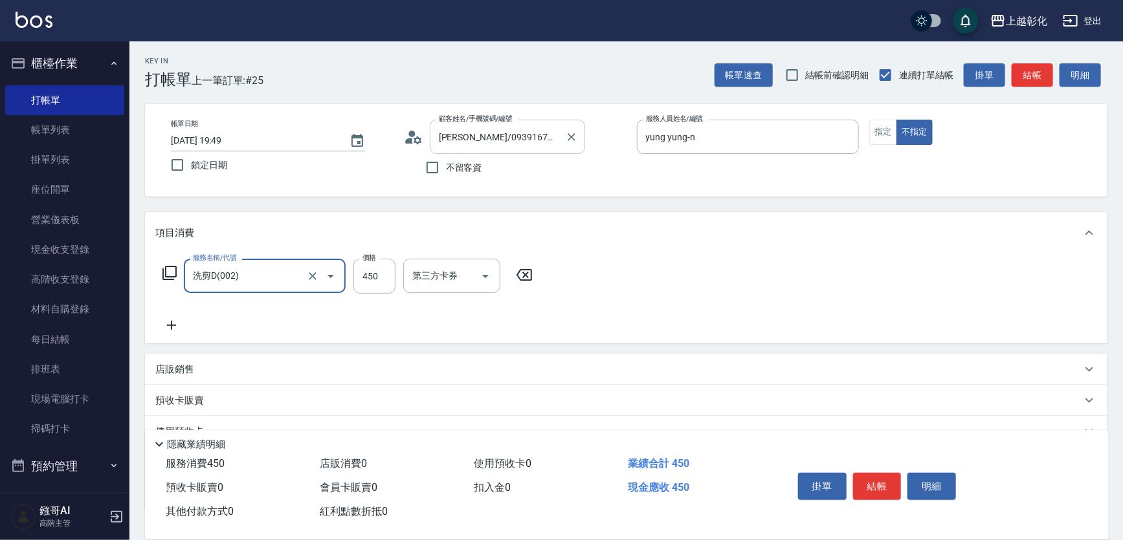
type input "洗剪D(002)"
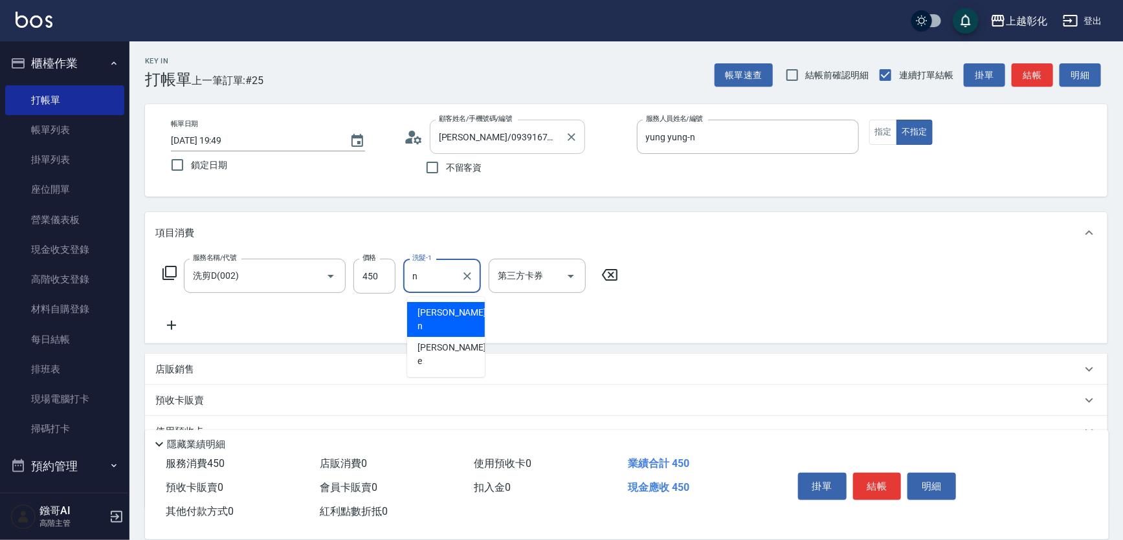
type input "yung yung-n"
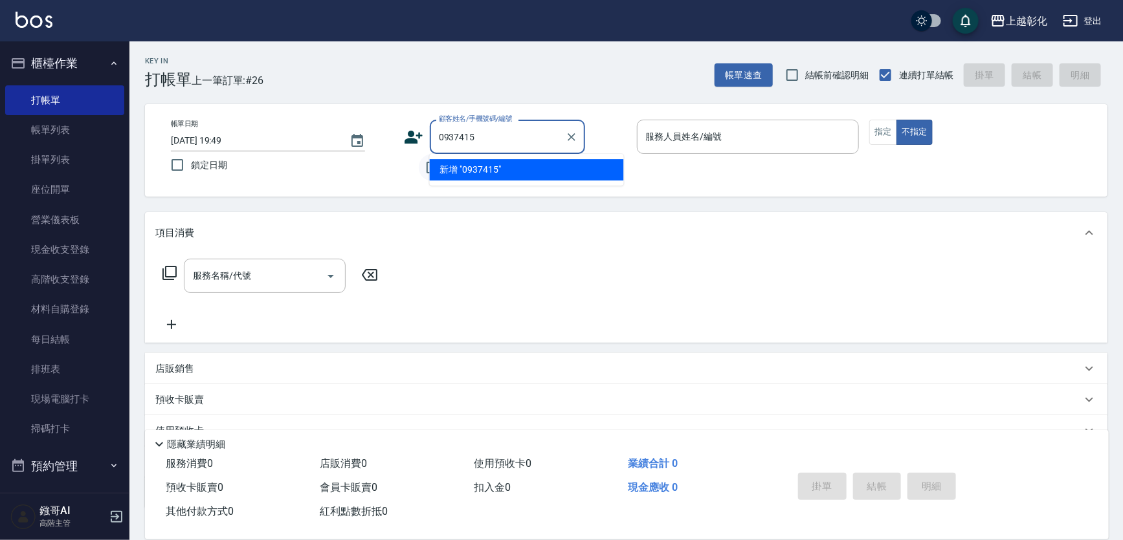
type input "0937415"
click at [425, 173] on input "不留客資" at bounding box center [432, 167] width 27 height 27
checkbox input "true"
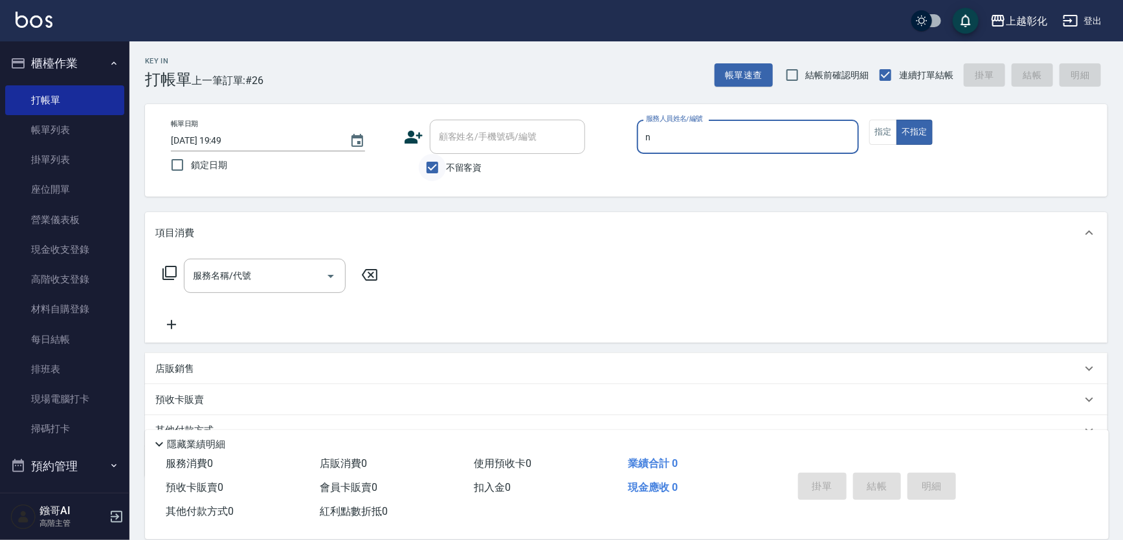
type input "yung yung-n"
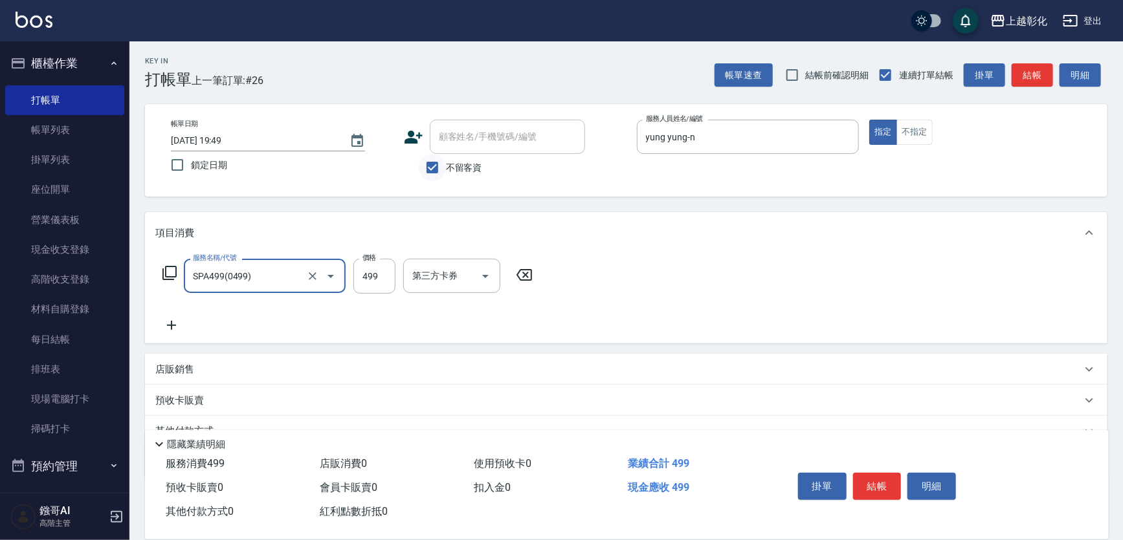
type input "SPA499(0499)"
type input "599"
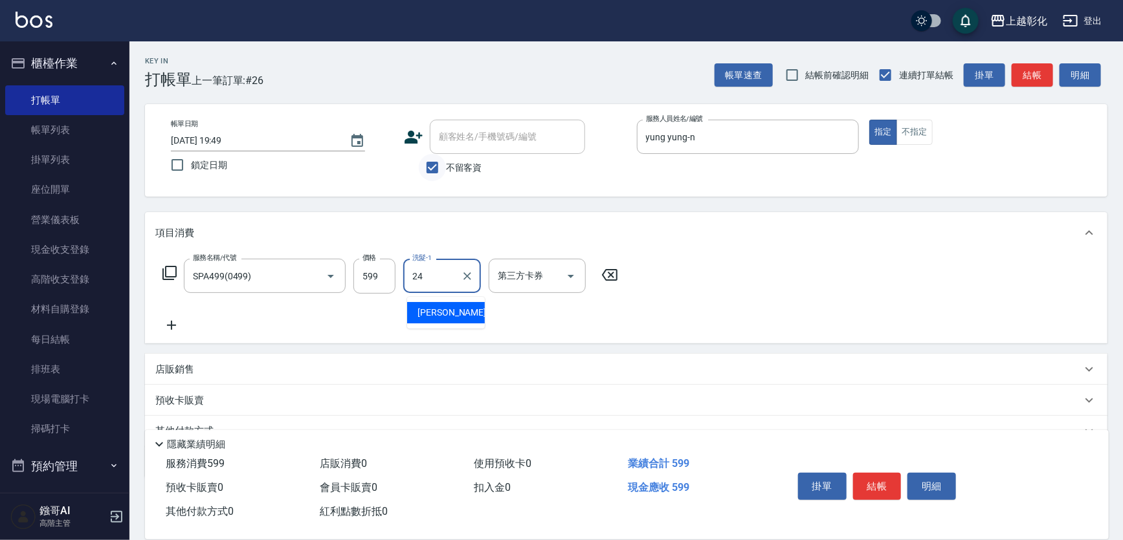
type input "林梓希-24"
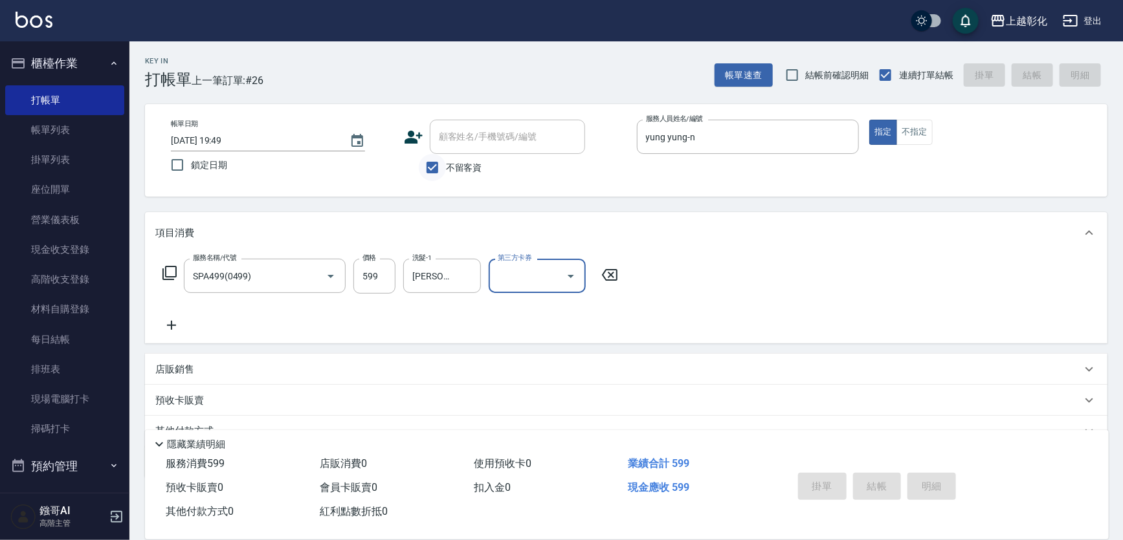
type input "2025/08/16 19:50"
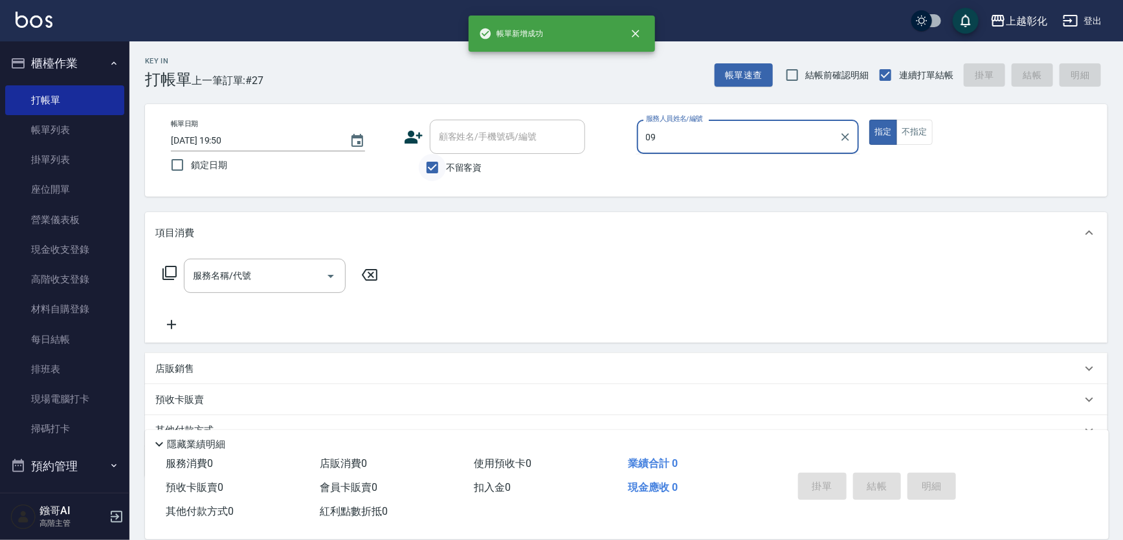
type input "09"
click at [425, 173] on input "不留客資" at bounding box center [432, 167] width 27 height 27
checkbox input "false"
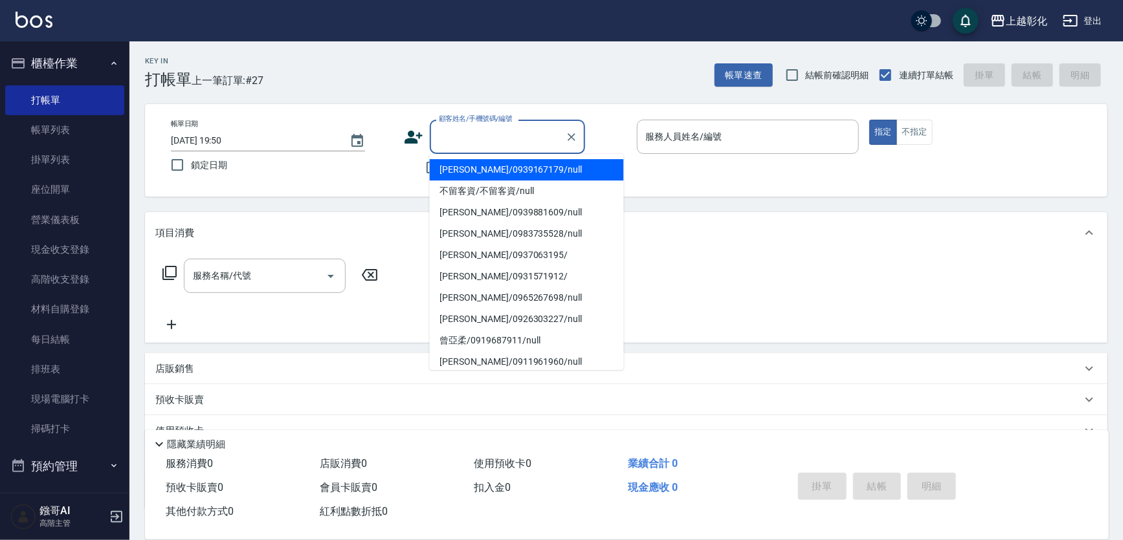
click at [464, 147] on input "顧客姓名/手機號碼/編號" at bounding box center [498, 137] width 124 height 23
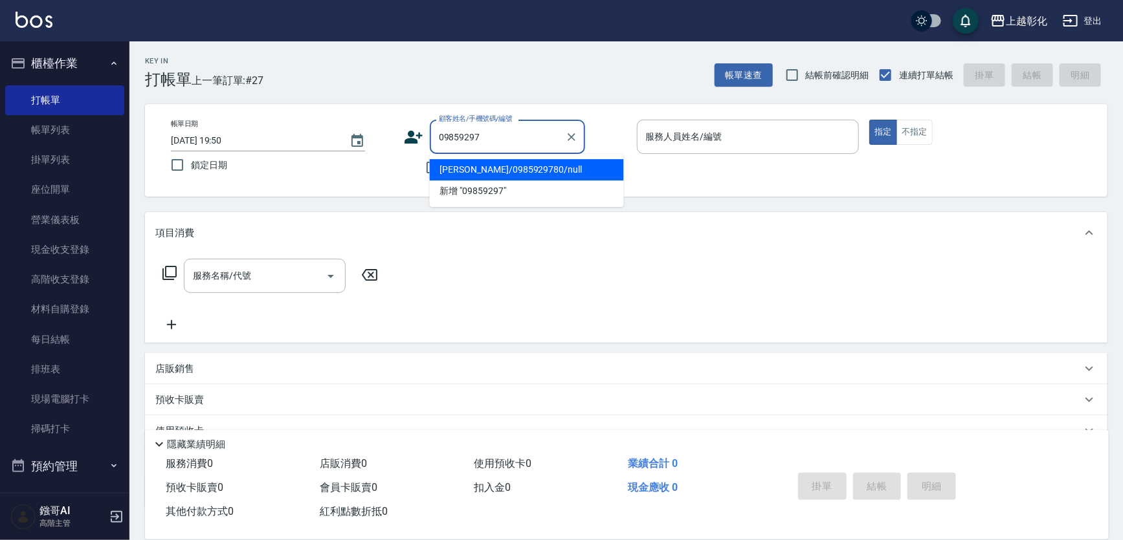
type input "黃郁翔/0985929780/null"
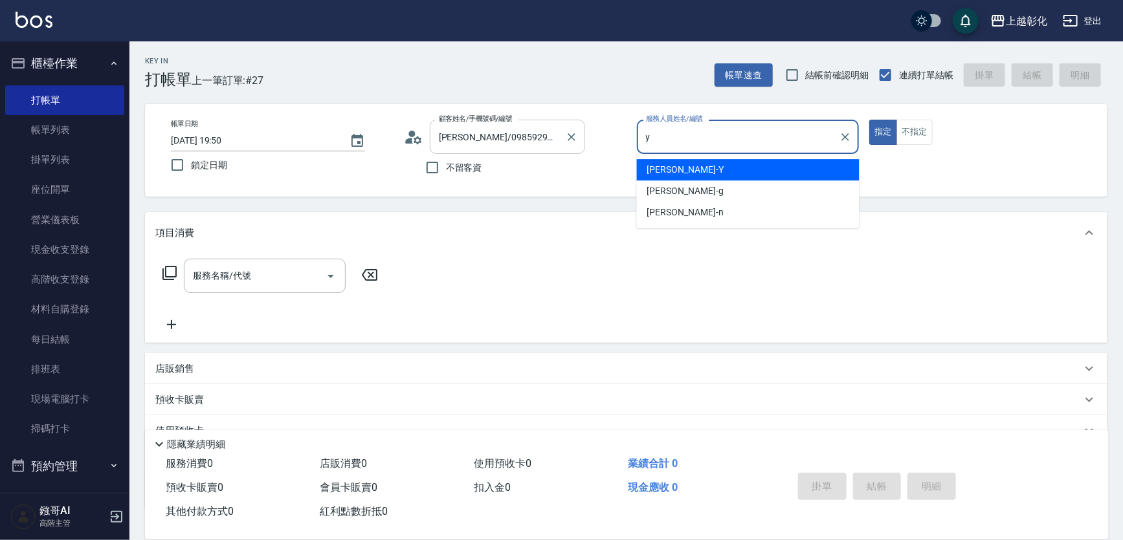
type input "YURI-Y"
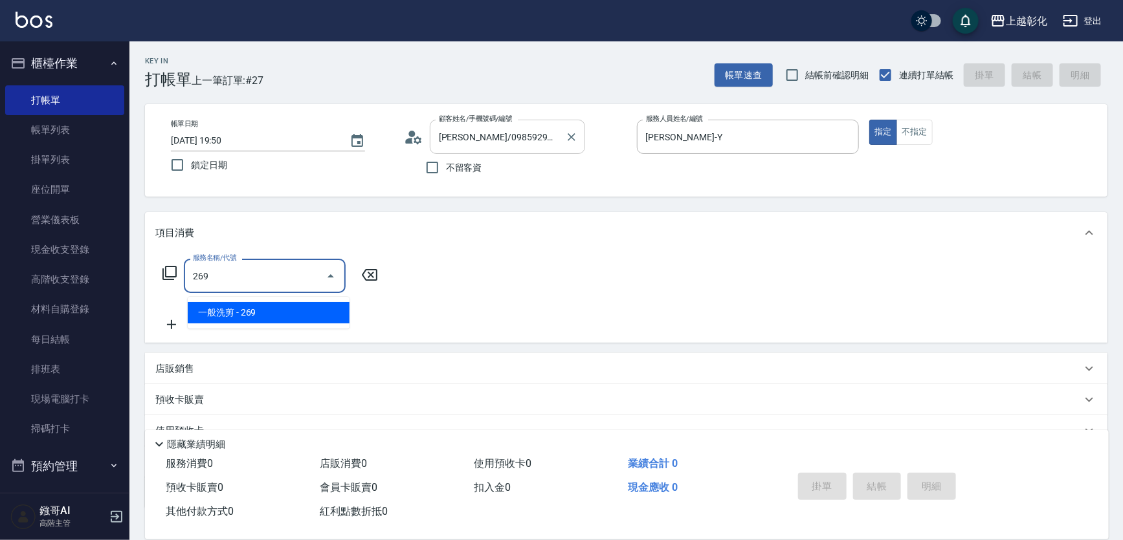
type input "一般洗剪(269)"
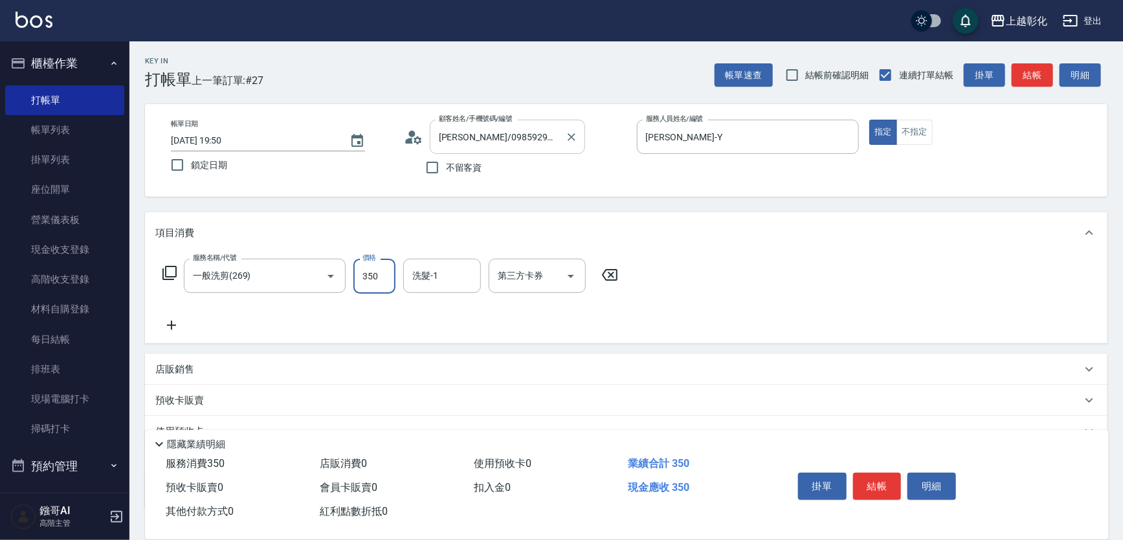
type input "350"
type input "141"
click at [424, 267] on div "洗髮-1" at bounding box center [442, 276] width 78 height 34
type input "4"
click at [424, 267] on div "洗髮-1" at bounding box center [442, 276] width 78 height 34
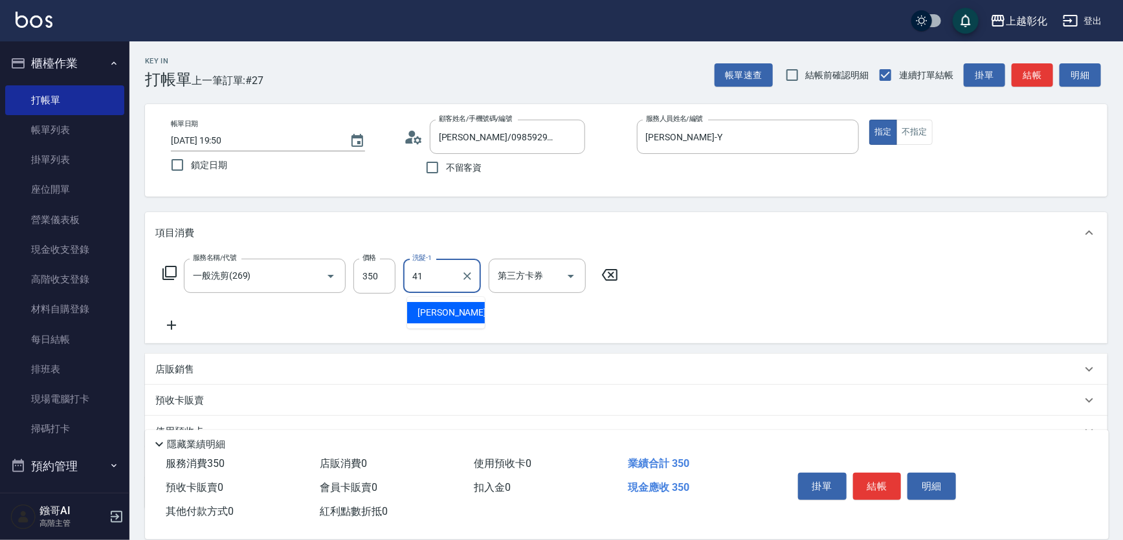
type input "謝宥萱-41"
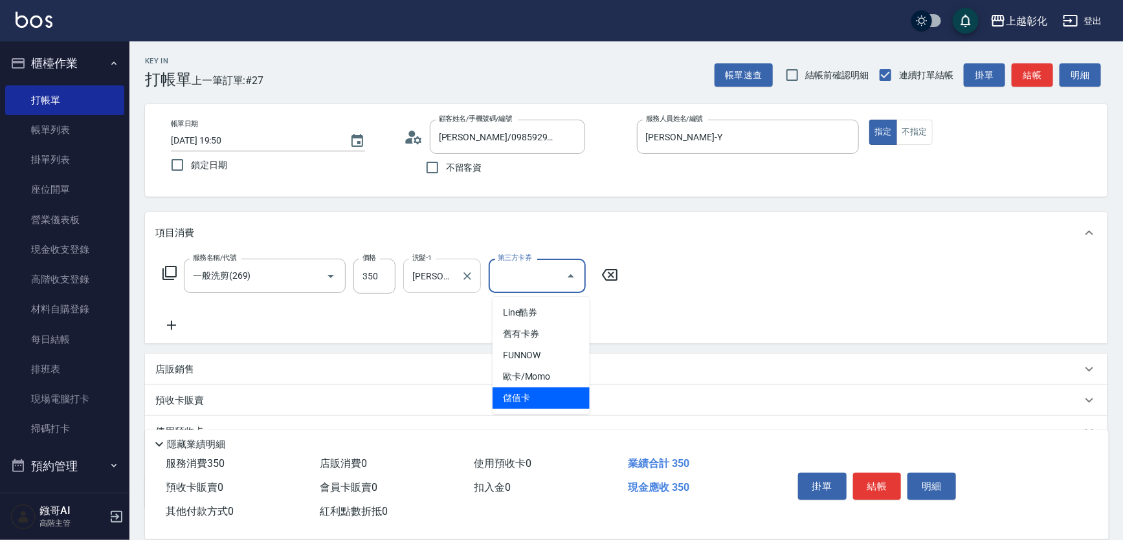
type input "儲值卡"
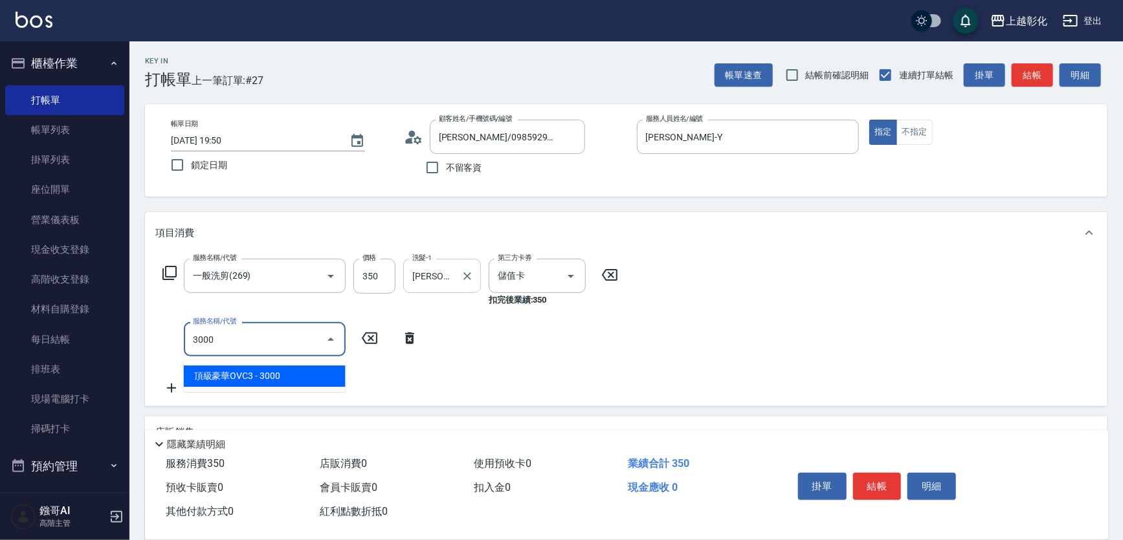
type input "頂級豪華OVC3(3000)"
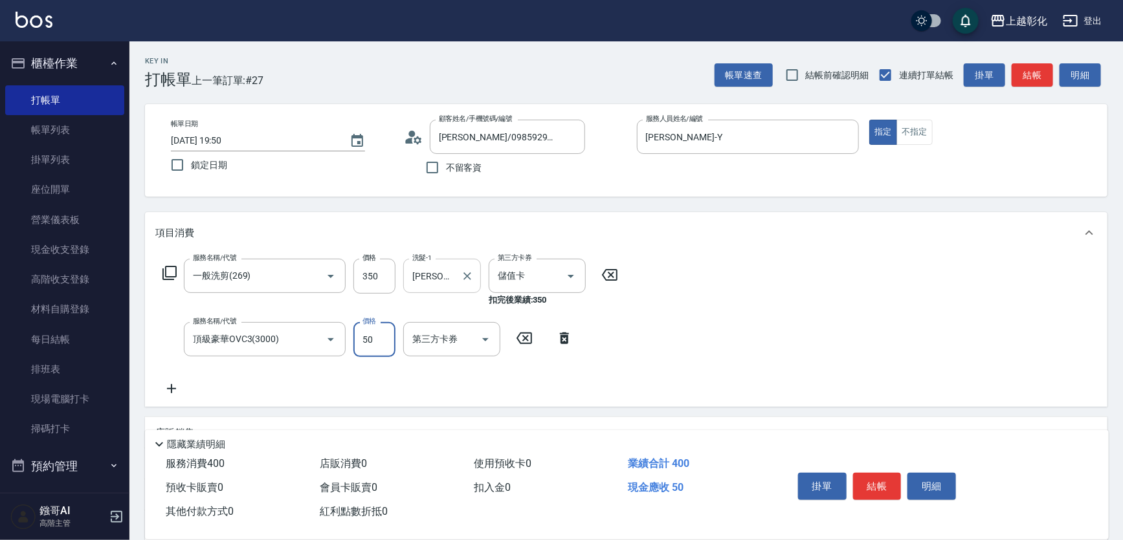
type input "500"
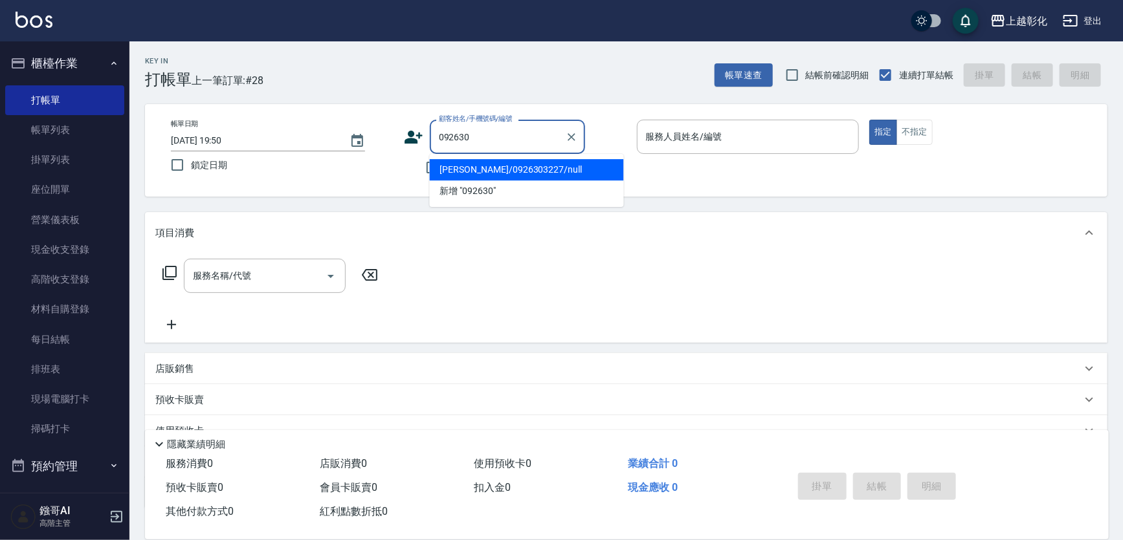
type input "張羚珊/0926303227/null"
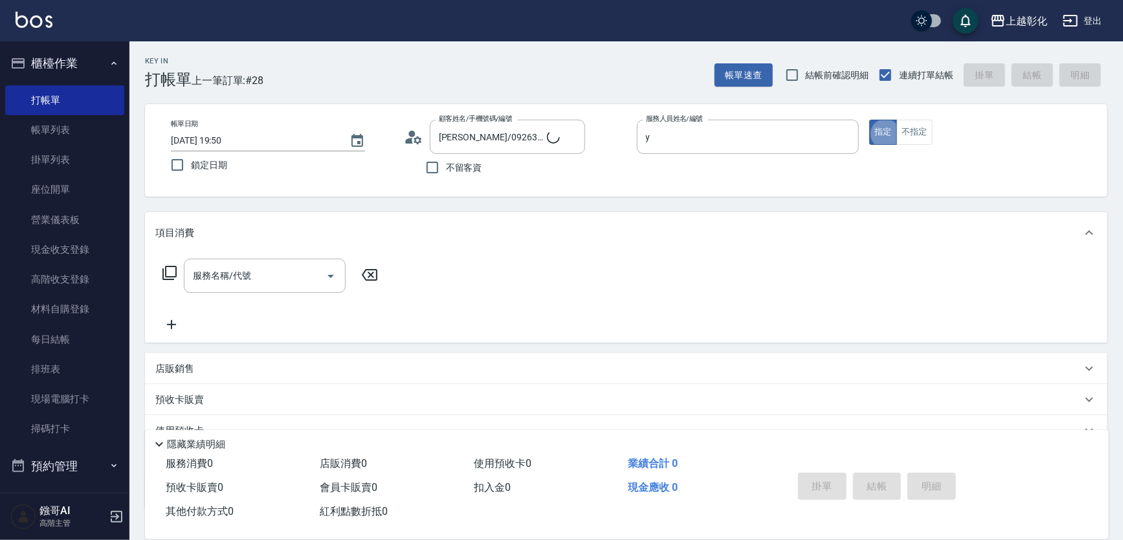
type input "YURI-Y"
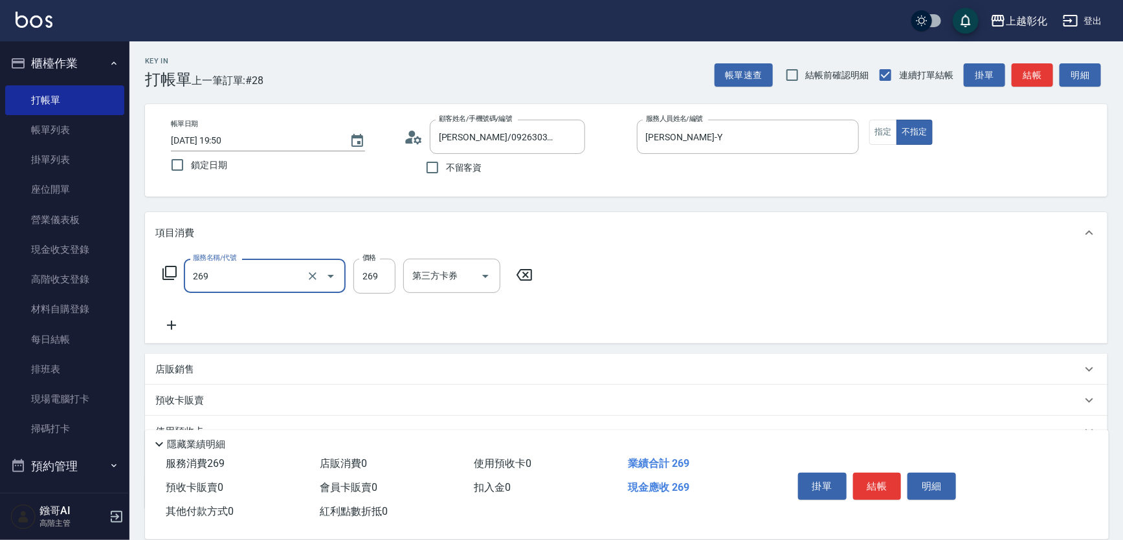
type input "一般洗剪(269)"
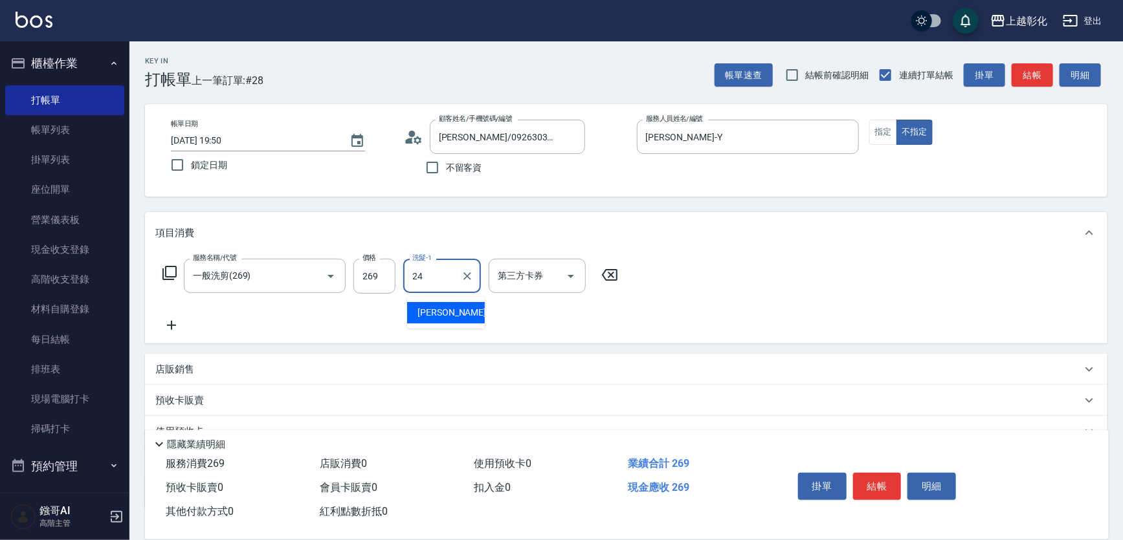
type input "林梓希-24"
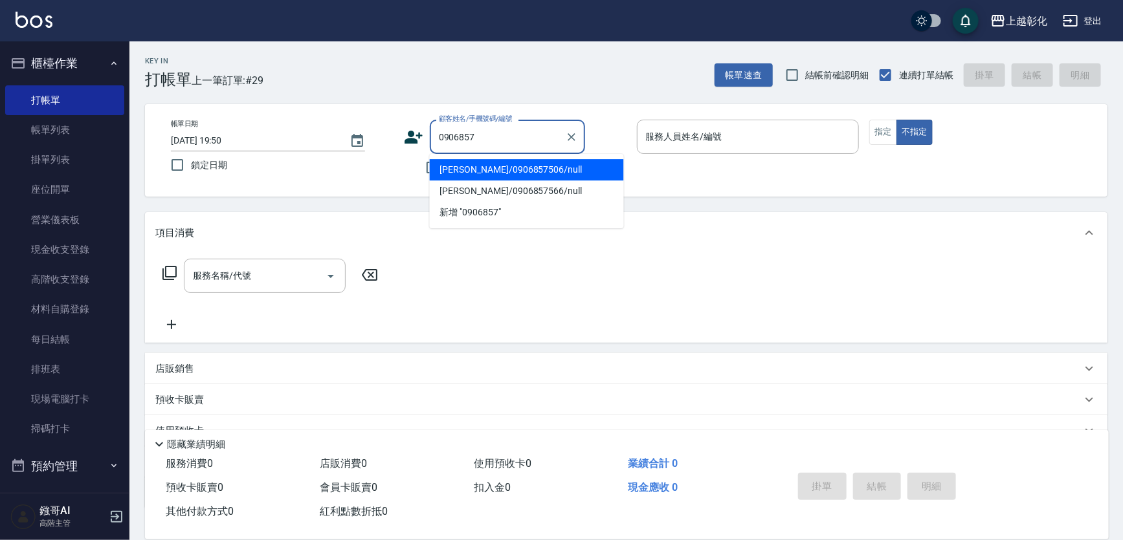
type input "蔡苑汝/0906857506/null"
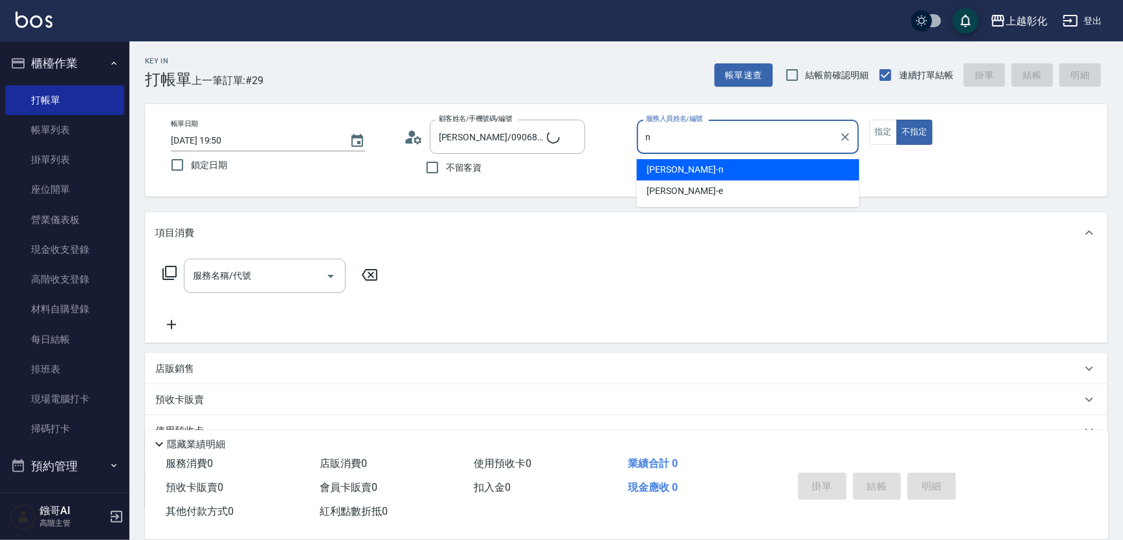
type input "yung yung-n"
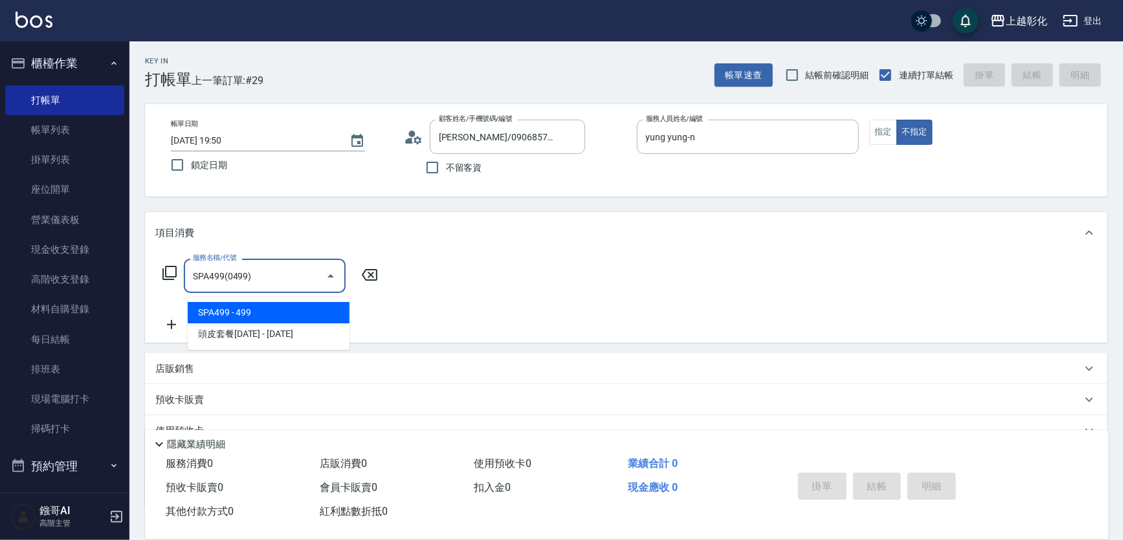
type input "SPA499(0499)"
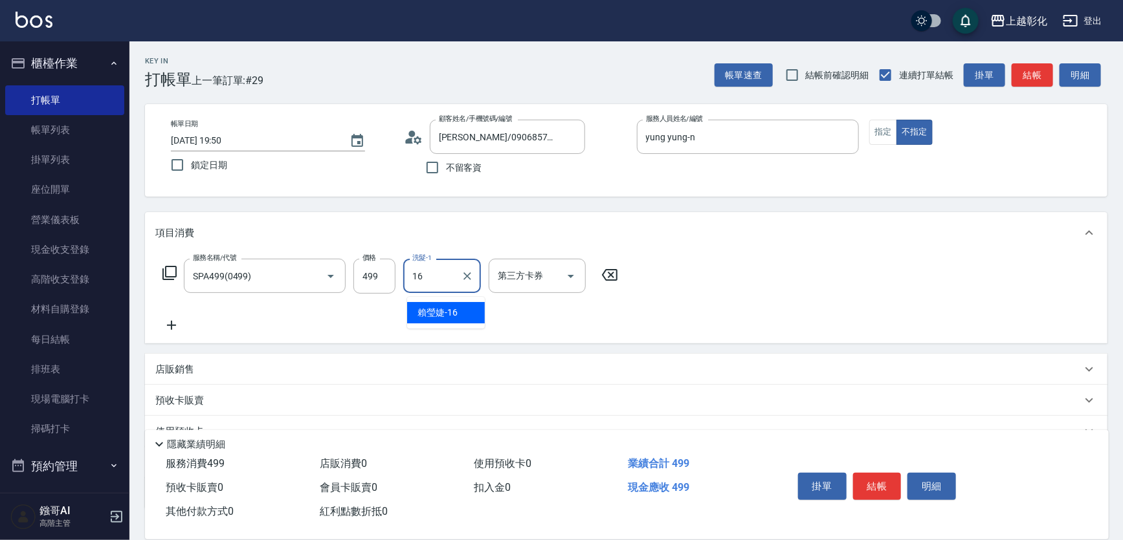
type input "賴瑩婕-16"
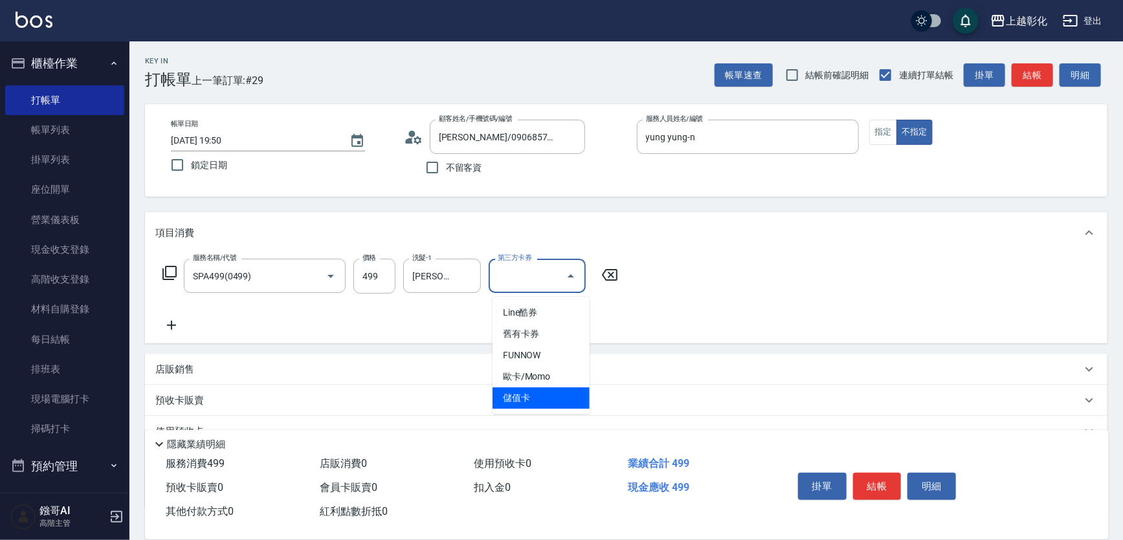
type input "儲值卡"
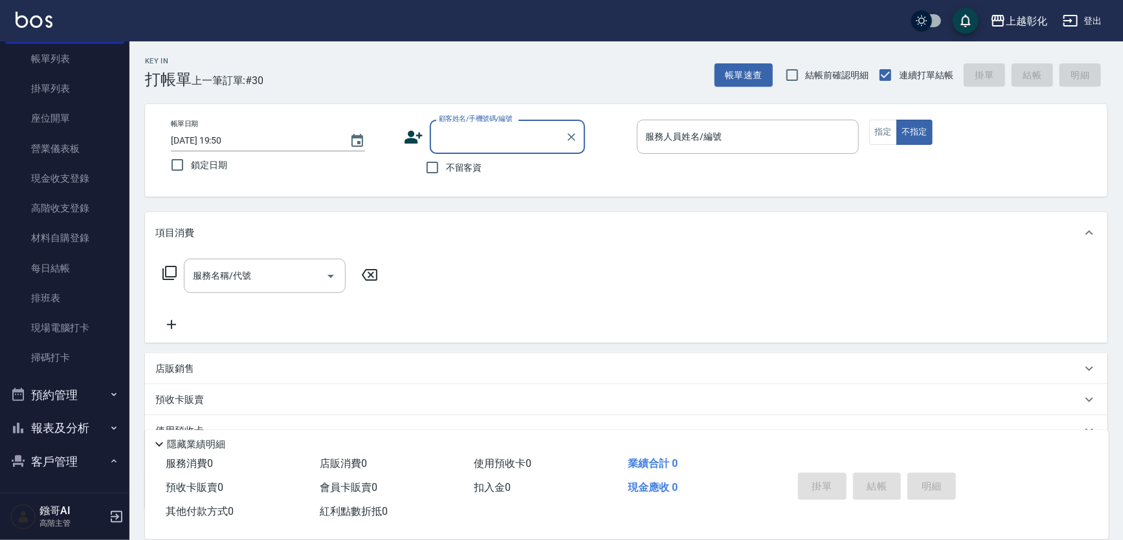
scroll to position [235, 0]
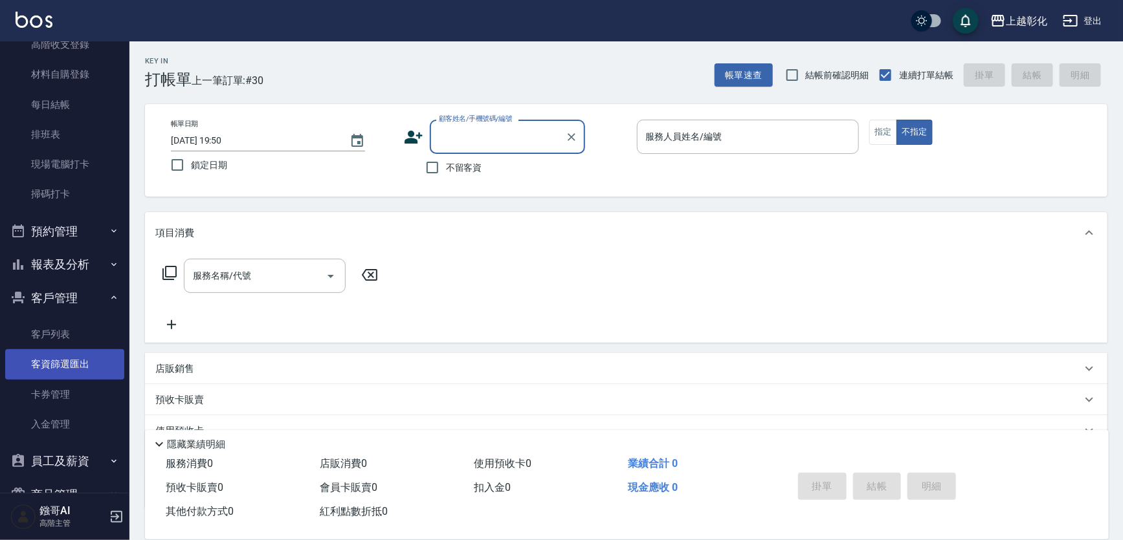
drag, startPoint x: 61, startPoint y: 340, endPoint x: 50, endPoint y: 352, distance: 16.5
click at [62, 339] on link "客戶列表" at bounding box center [64, 335] width 119 height 30
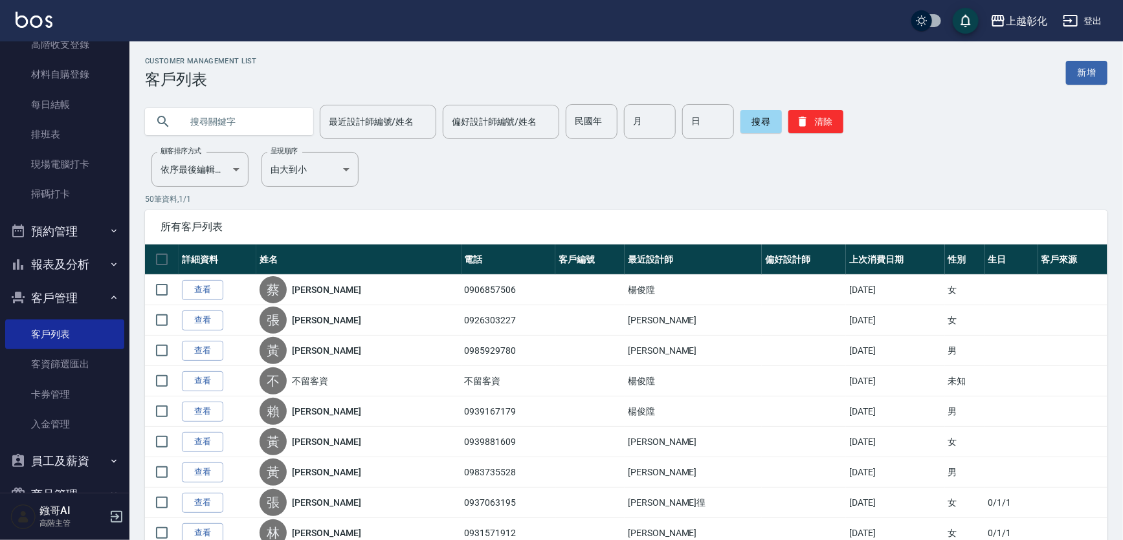
click at [228, 129] on input "text" at bounding box center [242, 121] width 122 height 35
type input "0912985792"
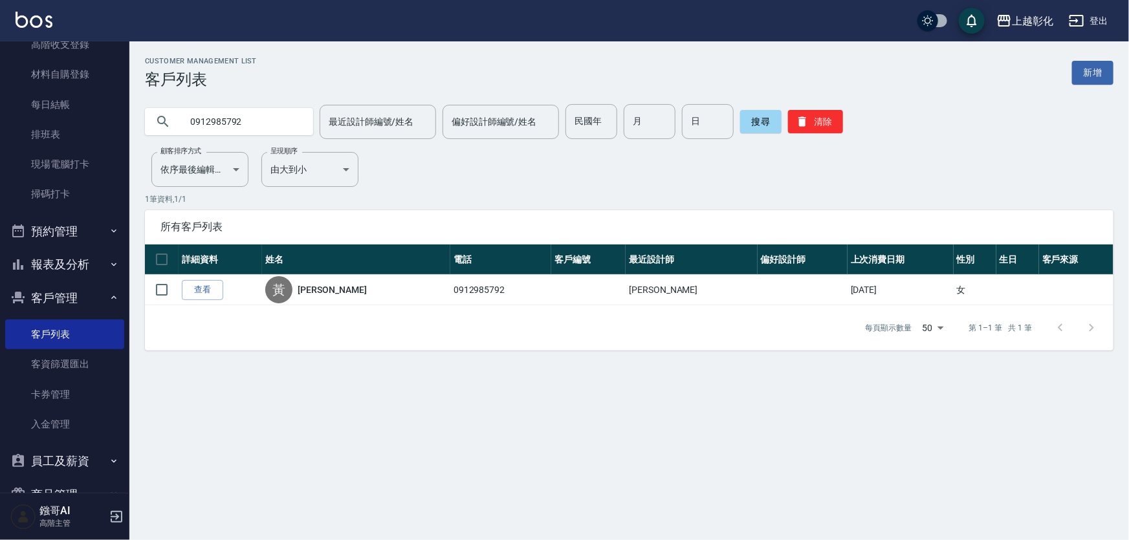
click at [216, 297] on link "查看" at bounding box center [202, 290] width 41 height 20
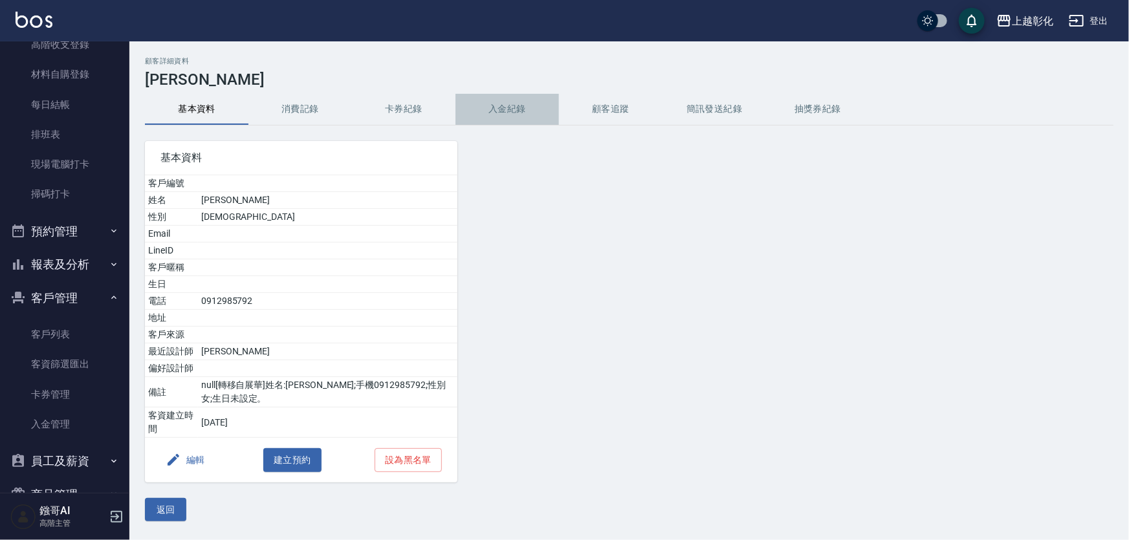
click at [511, 111] on button "入金紀錄" at bounding box center [508, 109] width 104 height 31
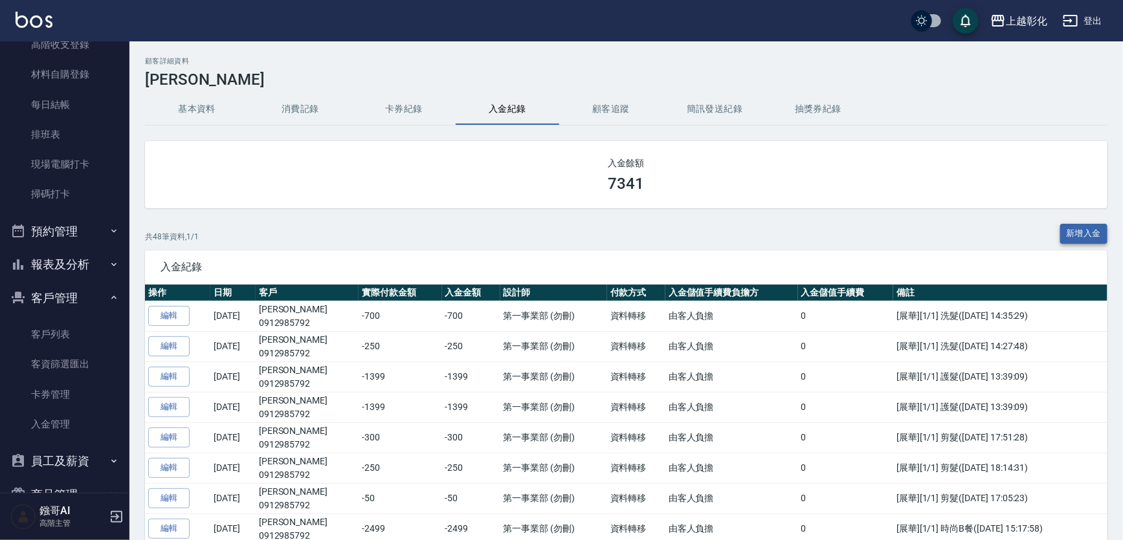
click at [1063, 239] on button "新增入金" at bounding box center [1084, 234] width 48 height 20
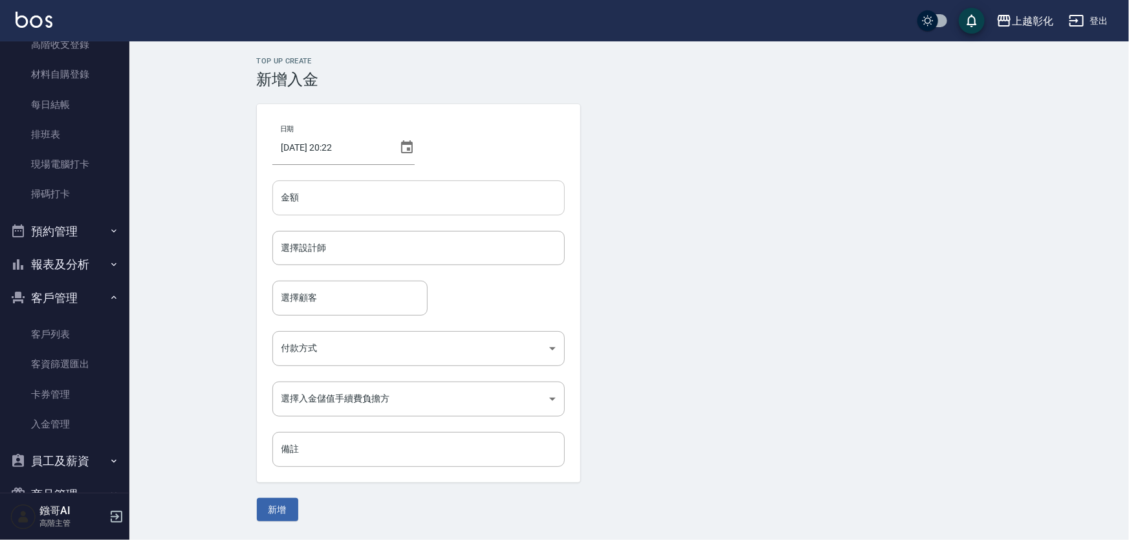
click at [348, 198] on input "金額" at bounding box center [418, 198] width 293 height 35
type input "-749"
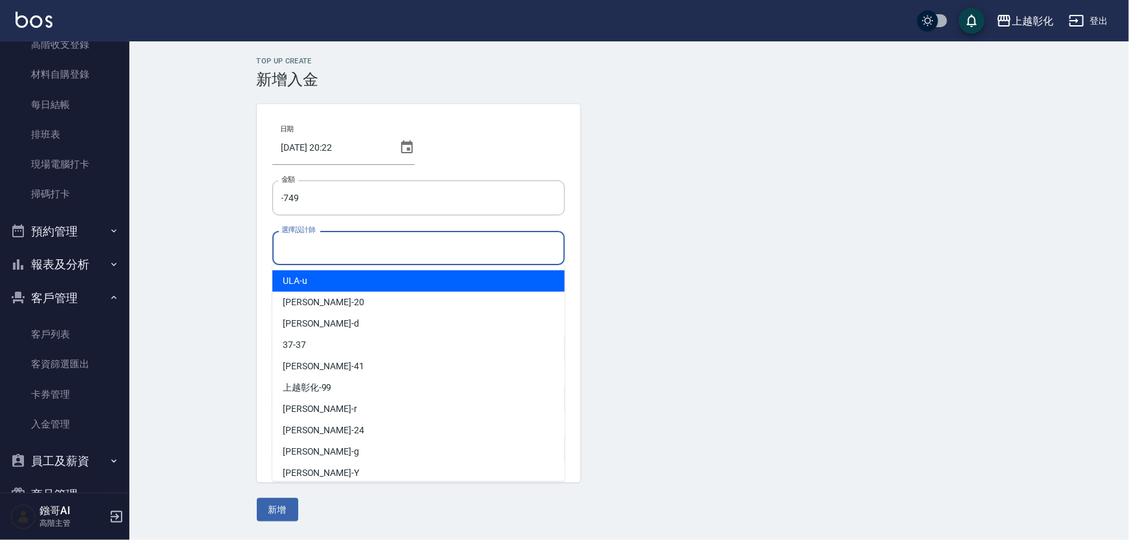
click at [334, 254] on input "選擇設計師" at bounding box center [418, 248] width 281 height 23
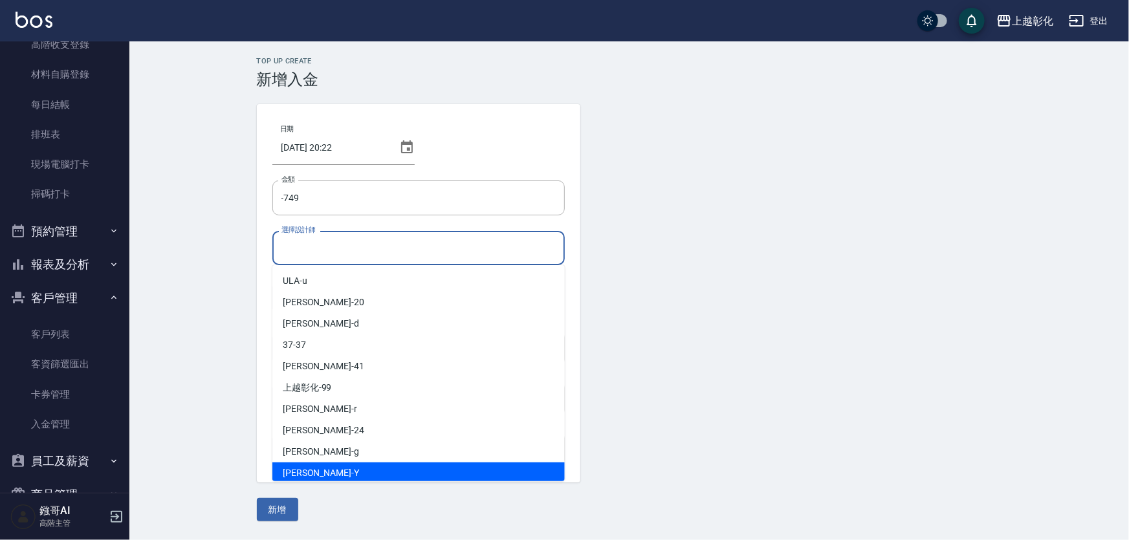
click at [306, 478] on span "YURI -Y" at bounding box center [321, 474] width 76 height 14
type input "YURI-Y"
click at [306, 478] on div "日期 2025/08/16 20:22 金額 -749 金額 選擇設計師 YURI-Y 選擇設計師 選擇顧客 選擇顧客 付款方式 ​ 付款方式 選擇入金儲值手…" at bounding box center [419, 293] width 324 height 379
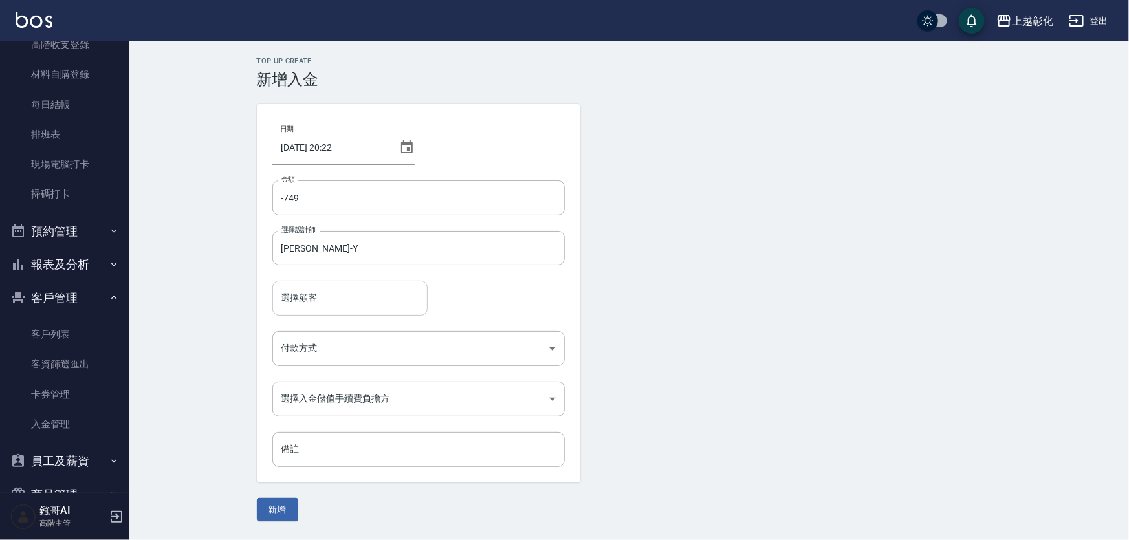
click at [291, 292] on div "選擇顧客 選擇顧客" at bounding box center [349, 298] width 155 height 34
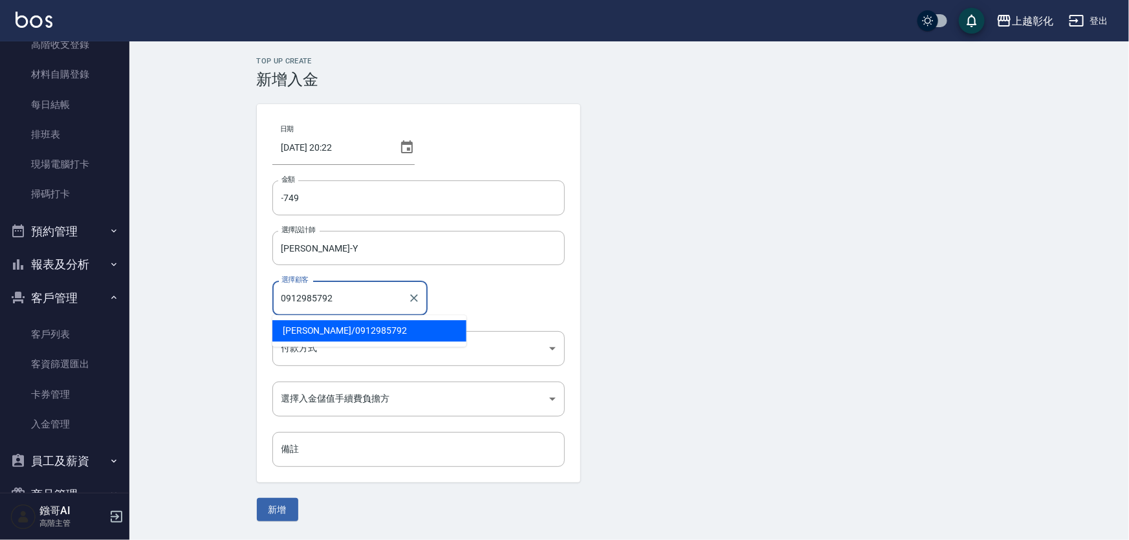
click at [307, 332] on span "黃琪芳 / 0912985792" at bounding box center [369, 330] width 194 height 21
type input "黃琪芳/0912985792"
click at [333, 349] on body "上越彰化 登出 櫃檯作業 打帳單 帳單列表 掛單列表 座位開單 營業儀表板 現金收支登錄 高階收支登錄 材料自購登錄 每日結帳 排班表 現場電腦打卡 掃碼打卡…" at bounding box center [564, 270] width 1129 height 540
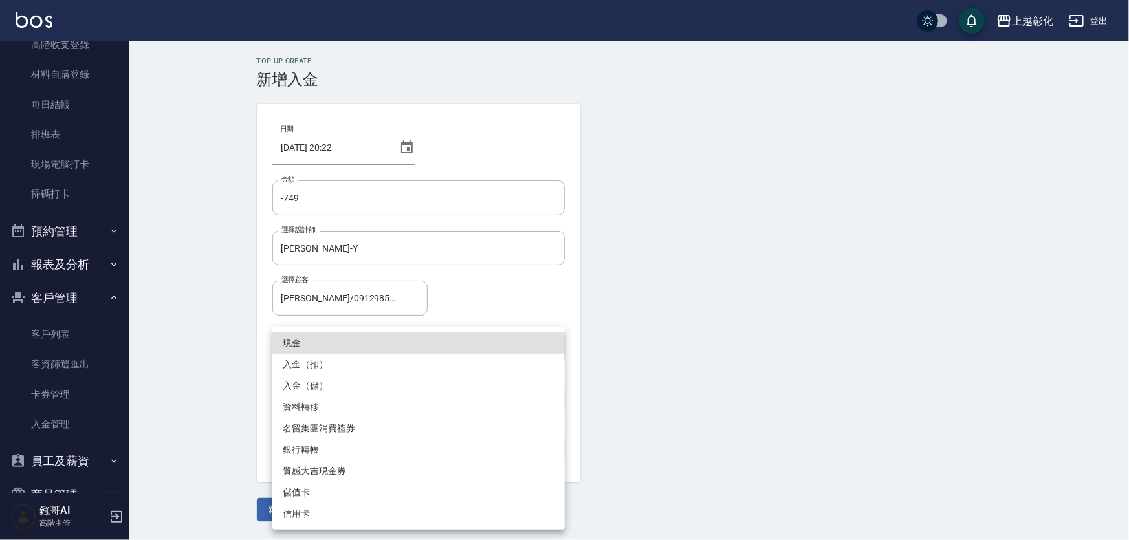
click at [304, 369] on li "入金（扣）" at bounding box center [418, 364] width 293 height 21
type input "入金（扣）"
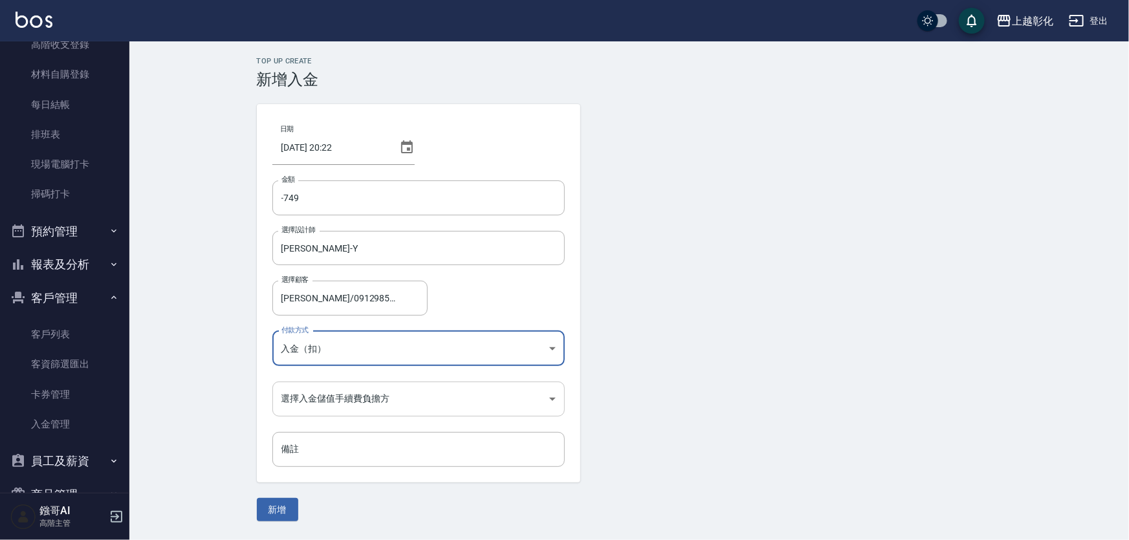
click at [340, 397] on body "上越彰化 登出 櫃檯作業 打帳單 帳單列表 掛單列表 座位開單 營業儀表板 現金收支登錄 高階收支登錄 材料自購登錄 每日結帳 排班表 現場電腦打卡 掃碼打卡…" at bounding box center [564, 270] width 1129 height 540
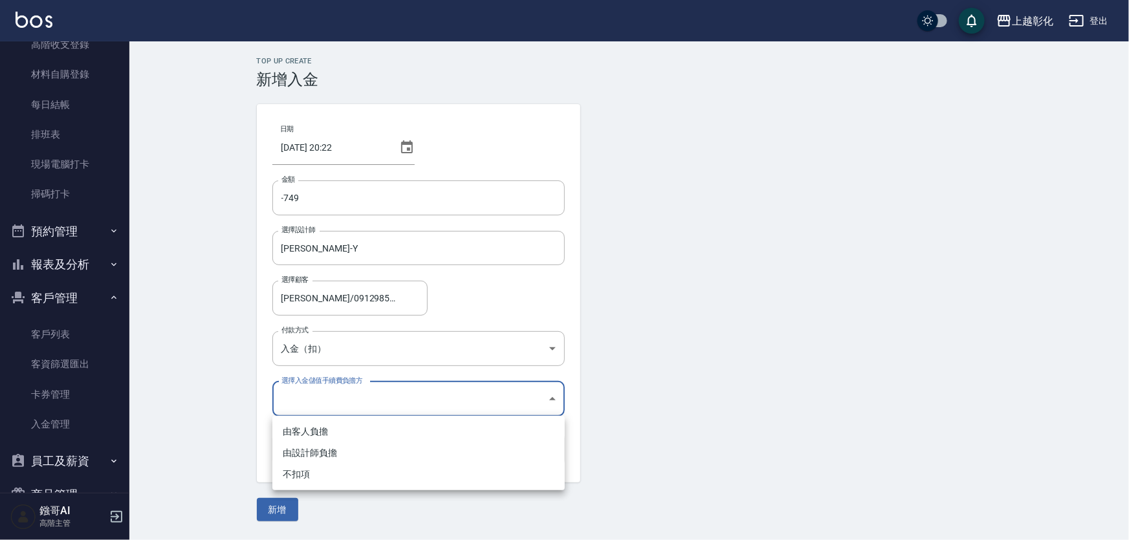
click at [311, 474] on li "不扣項" at bounding box center [418, 474] width 293 height 21
type input "WITHOUTHANDLINGFEE"
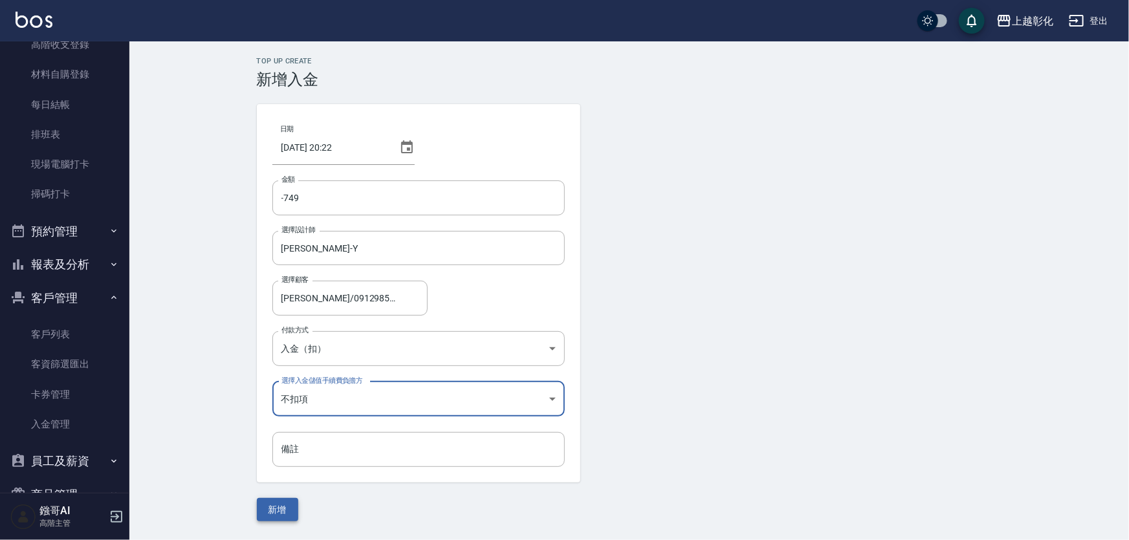
click at [275, 511] on button "新增" at bounding box center [277, 510] width 41 height 24
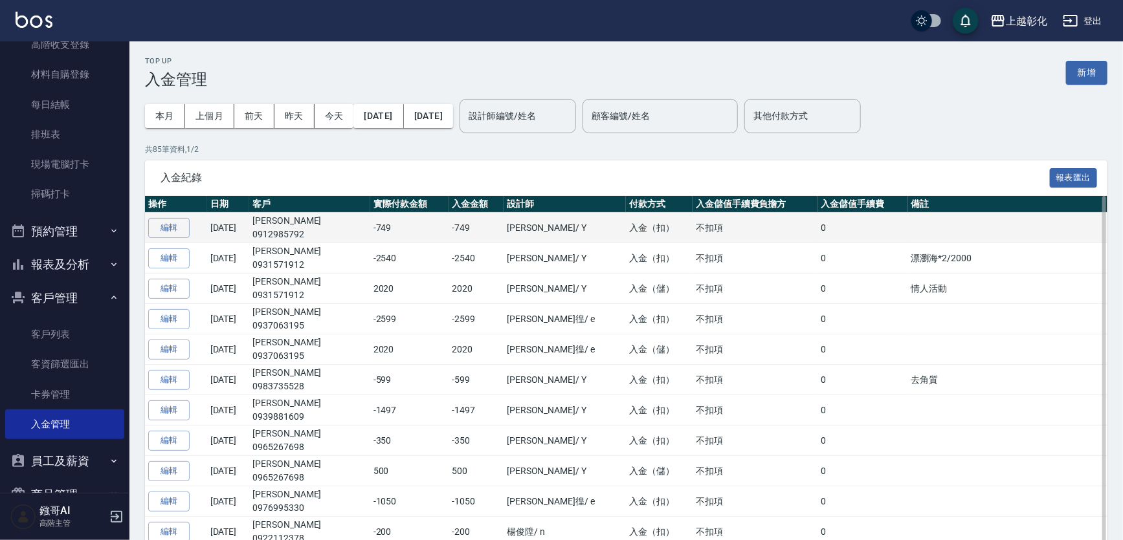
click at [318, 226] on td "黃琪芳 0912985792" at bounding box center [309, 228] width 121 height 30
click at [325, 232] on p "0912985792" at bounding box center [309, 235] width 115 height 14
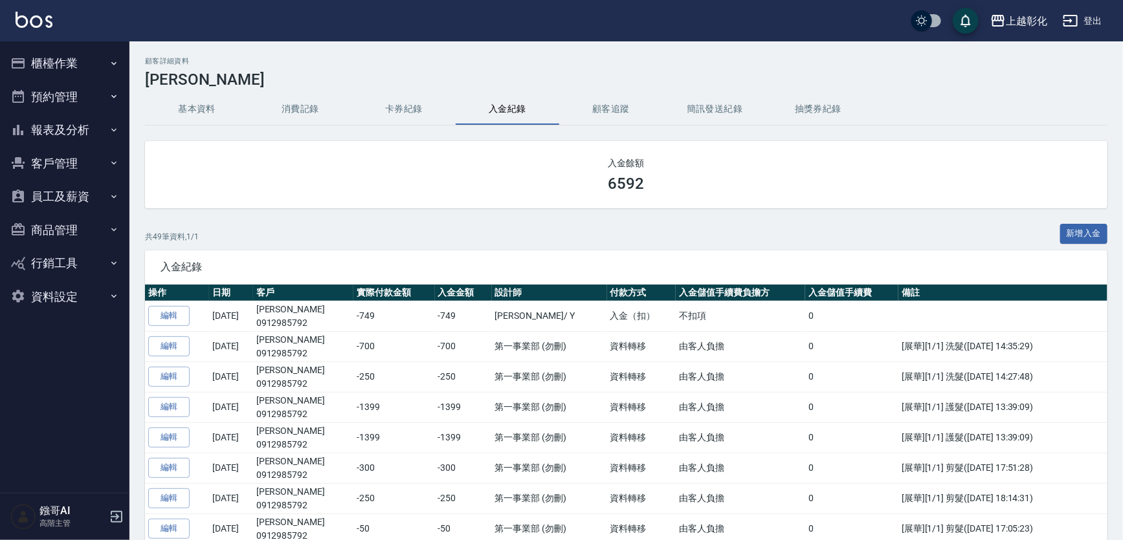
click at [74, 64] on button "櫃檯作業" at bounding box center [64, 64] width 119 height 34
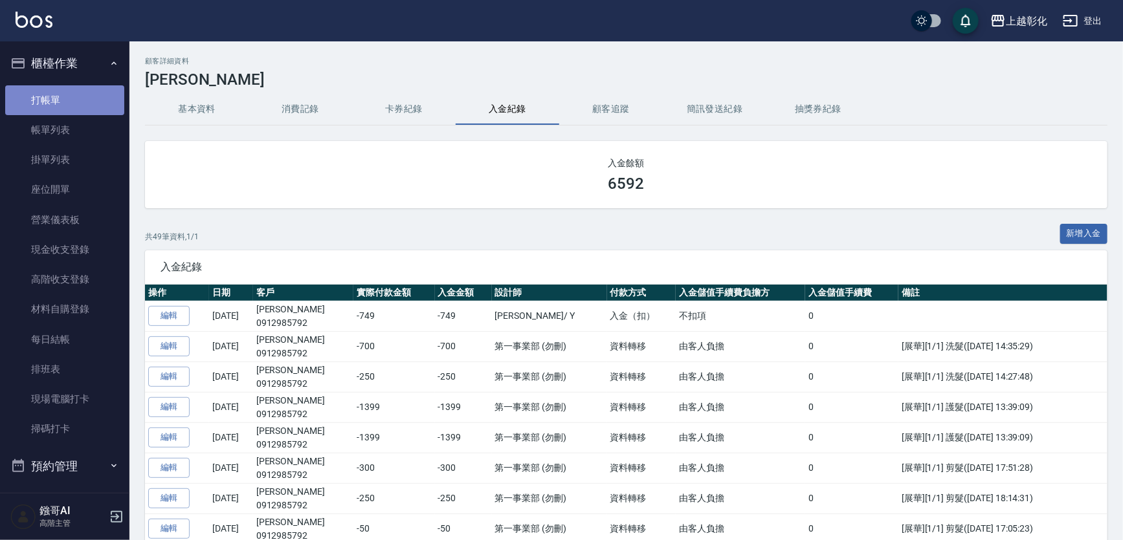
click at [68, 103] on link "打帳單" at bounding box center [64, 100] width 119 height 30
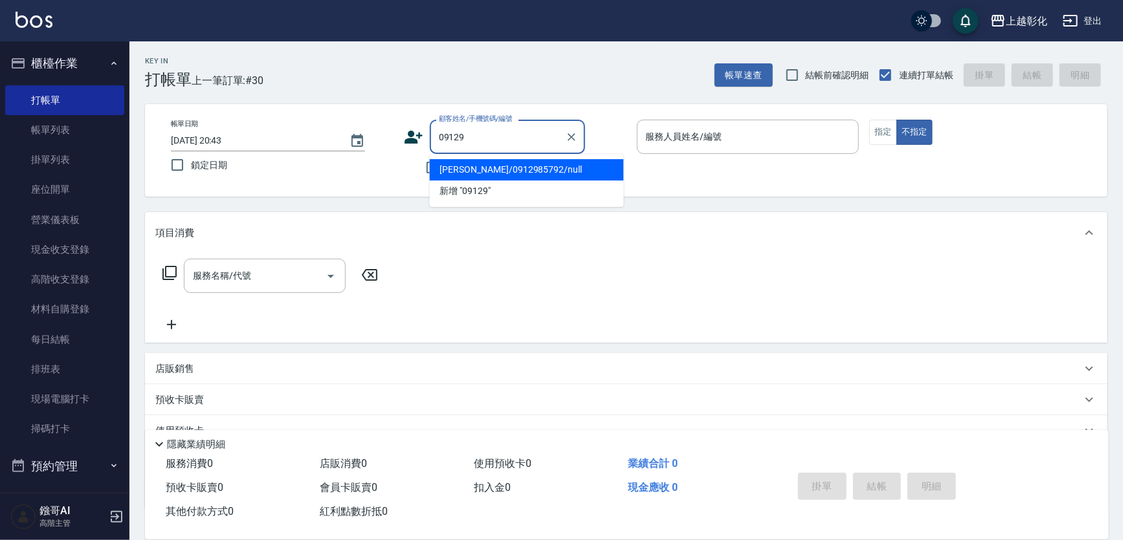
type input "[PERSON_NAME]/0912985792/null"
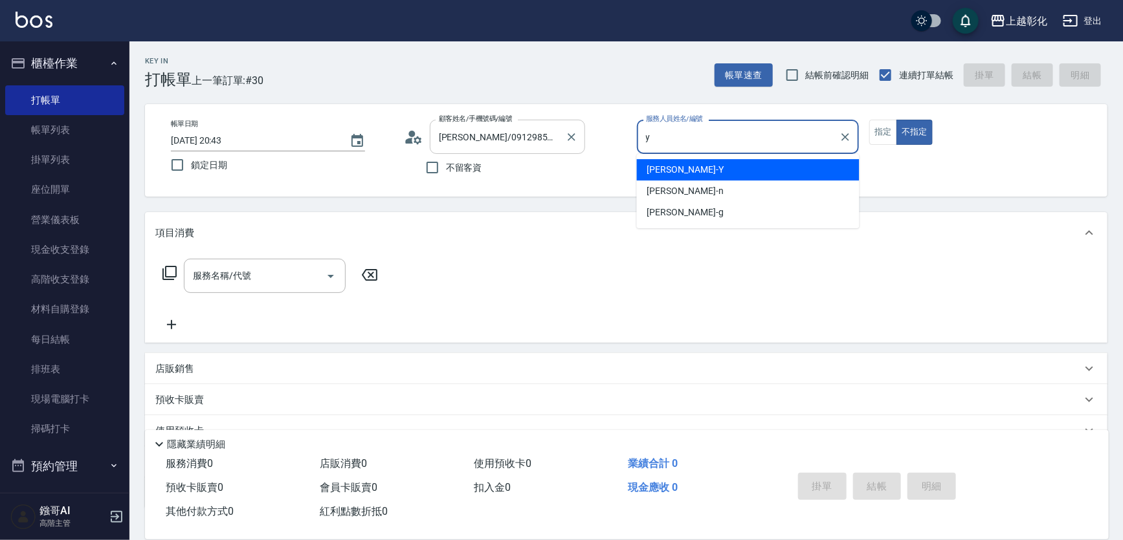
type input "[PERSON_NAME]-Y"
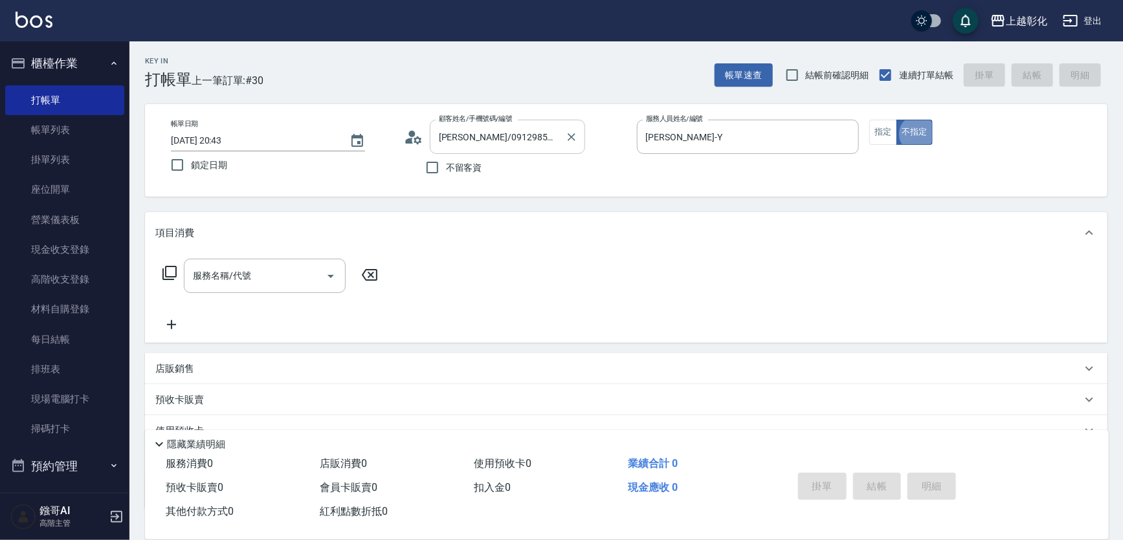
type button "false"
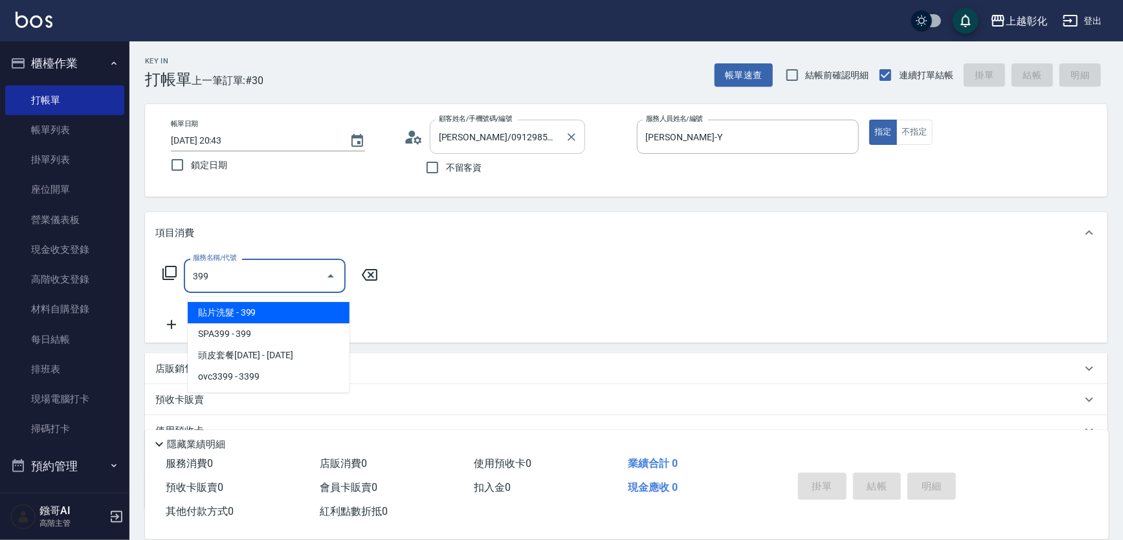
type input "貼片洗髮(399)"
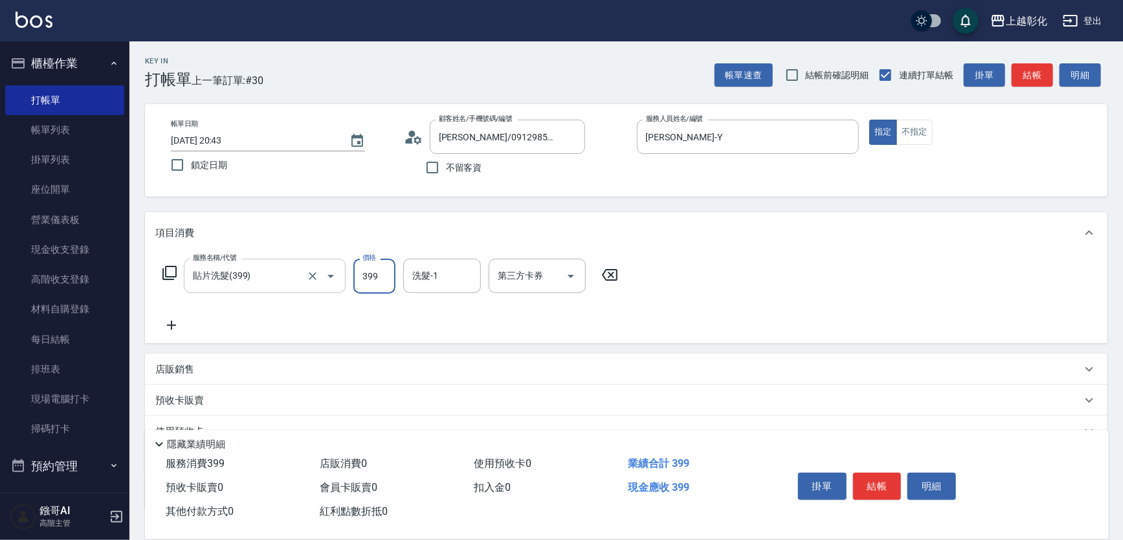
click at [228, 274] on input "貼片洗髮(399)" at bounding box center [247, 276] width 114 height 23
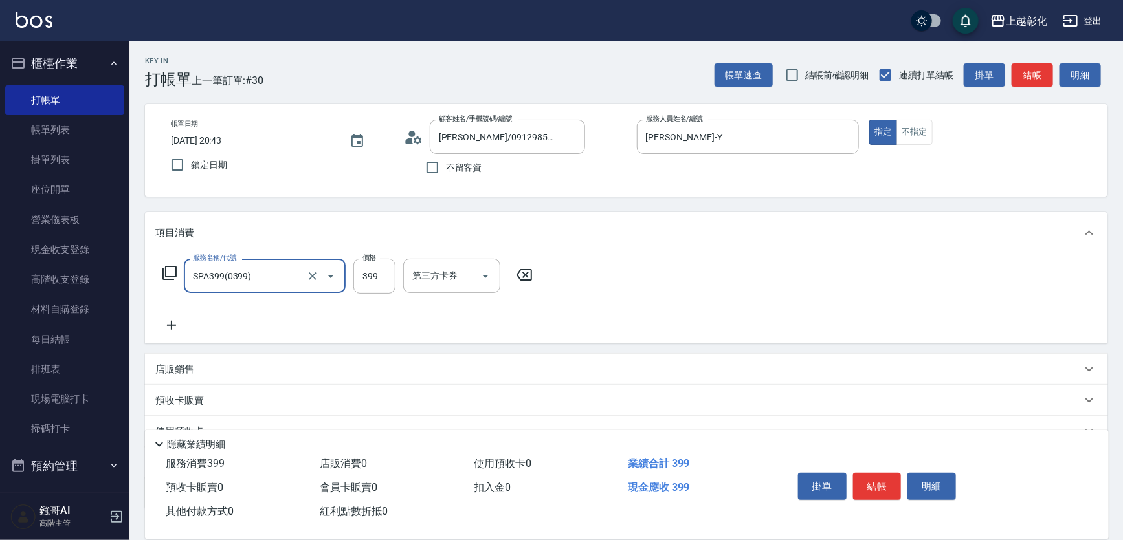
type input "SPA399(0399)"
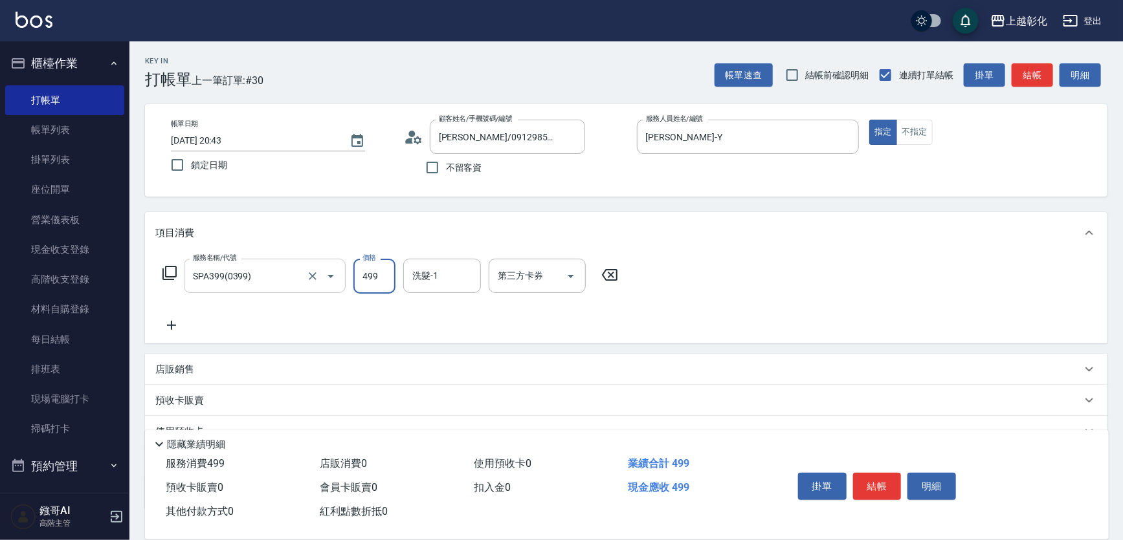
type input "499"
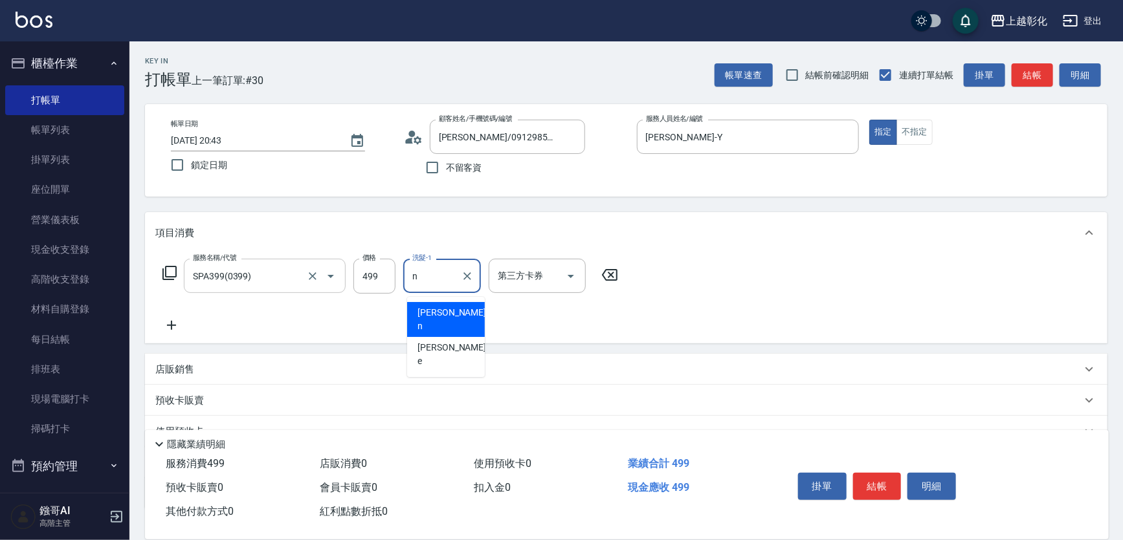
type input "yung yung-n"
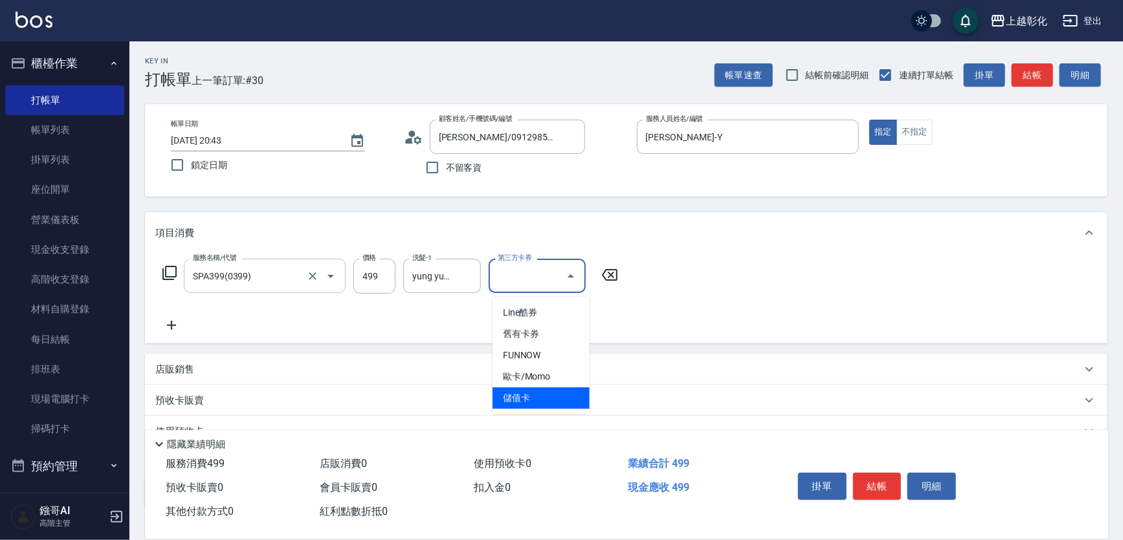
type input "儲值卡"
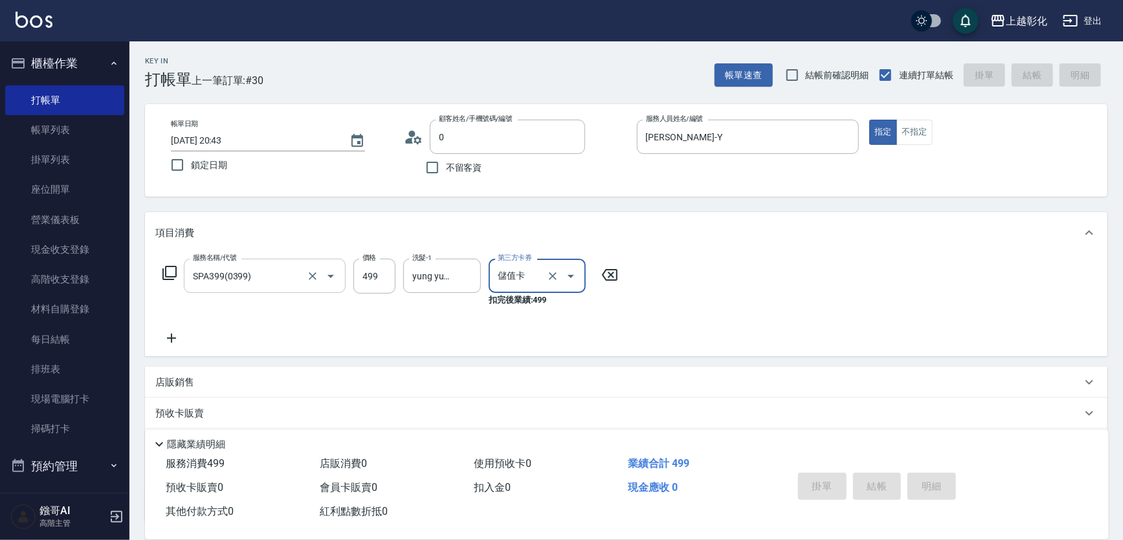
type input "09"
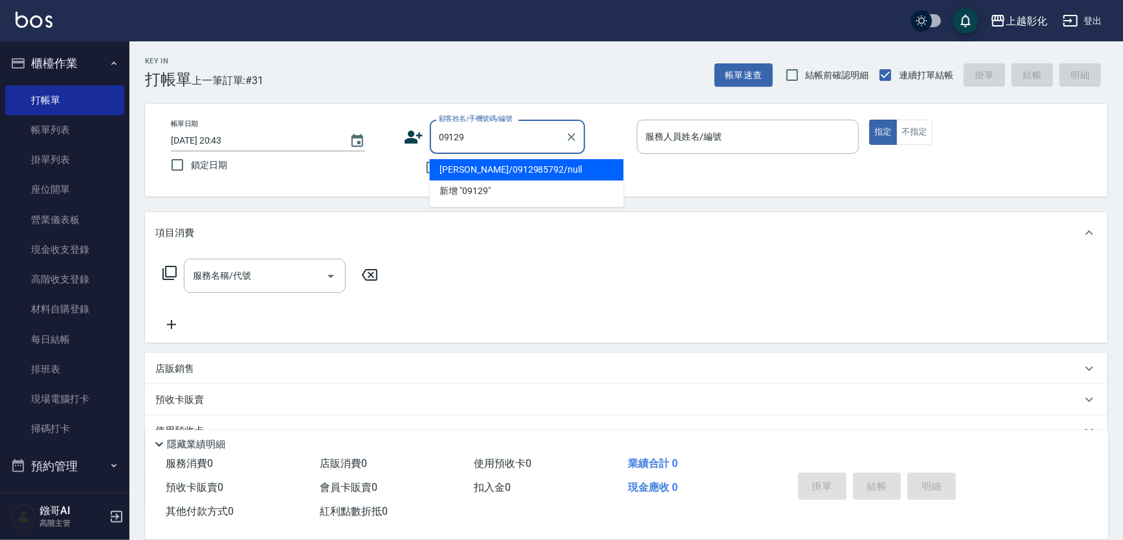
type input "黃琪芳/0912985792/null"
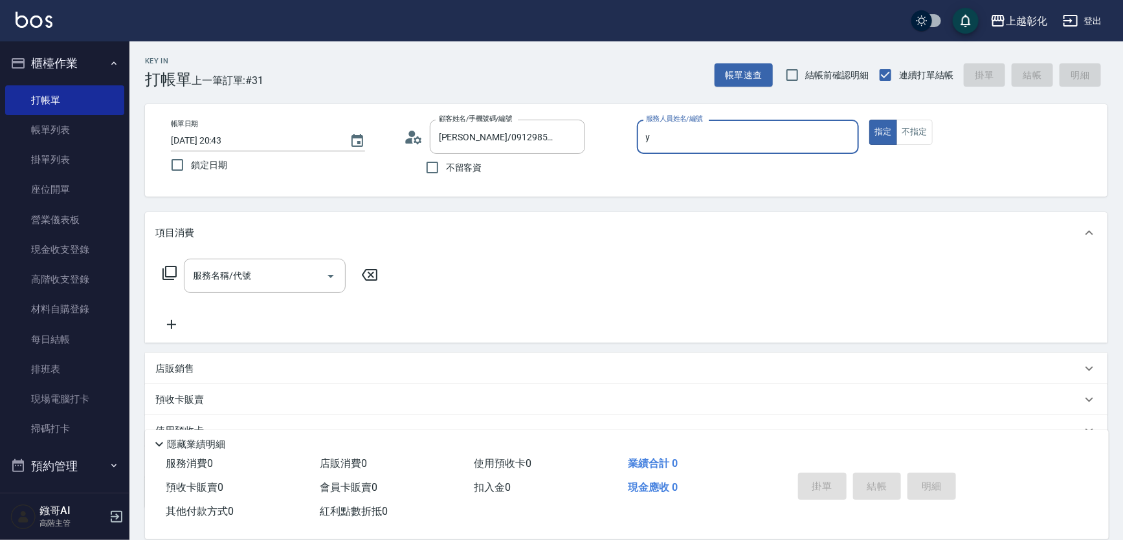
type input "YURI-Y"
type button "true"
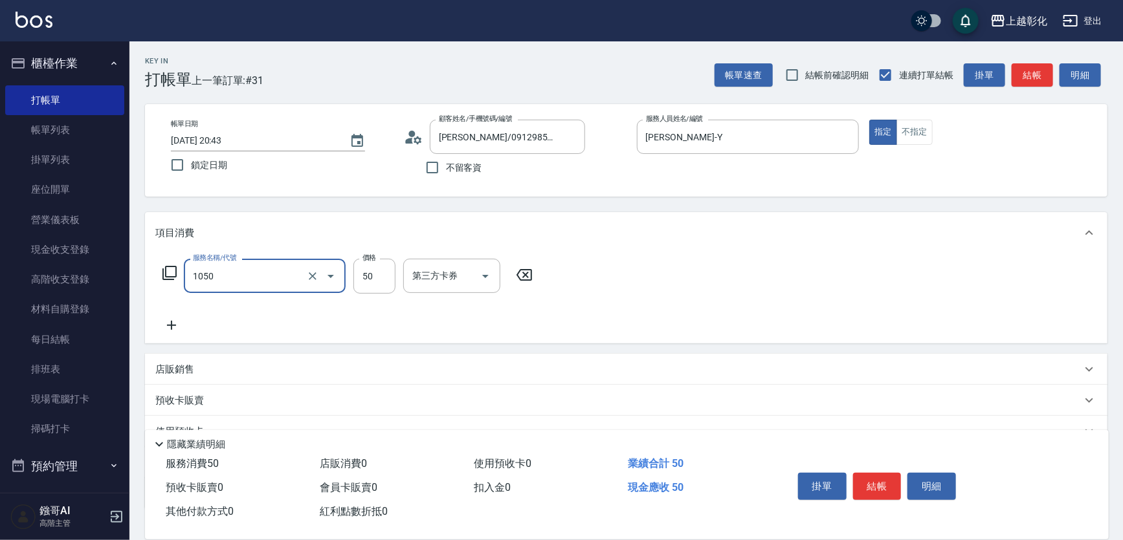
type input "精油(1050)"
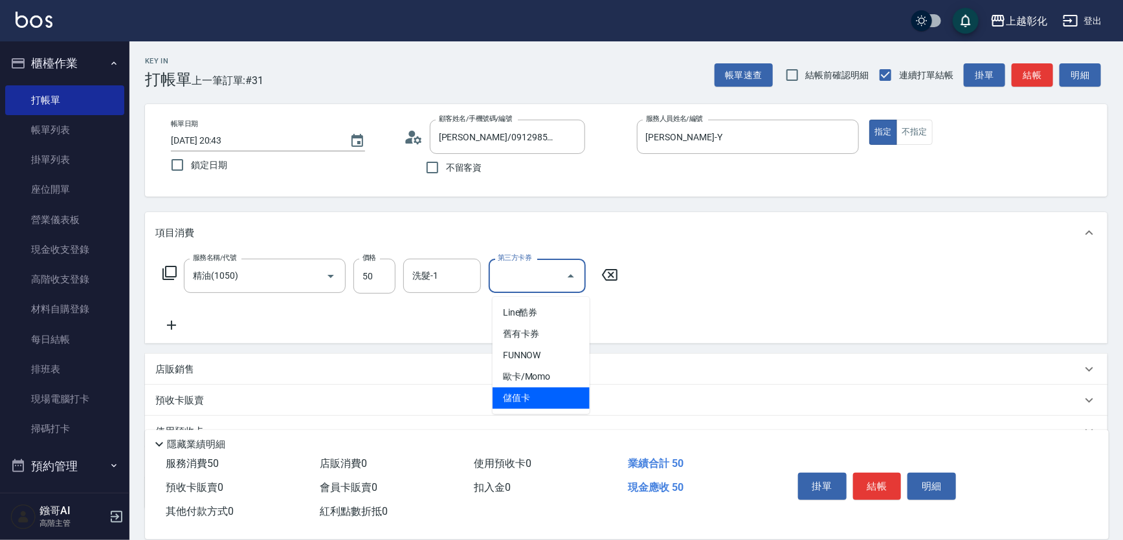
type input "儲值卡"
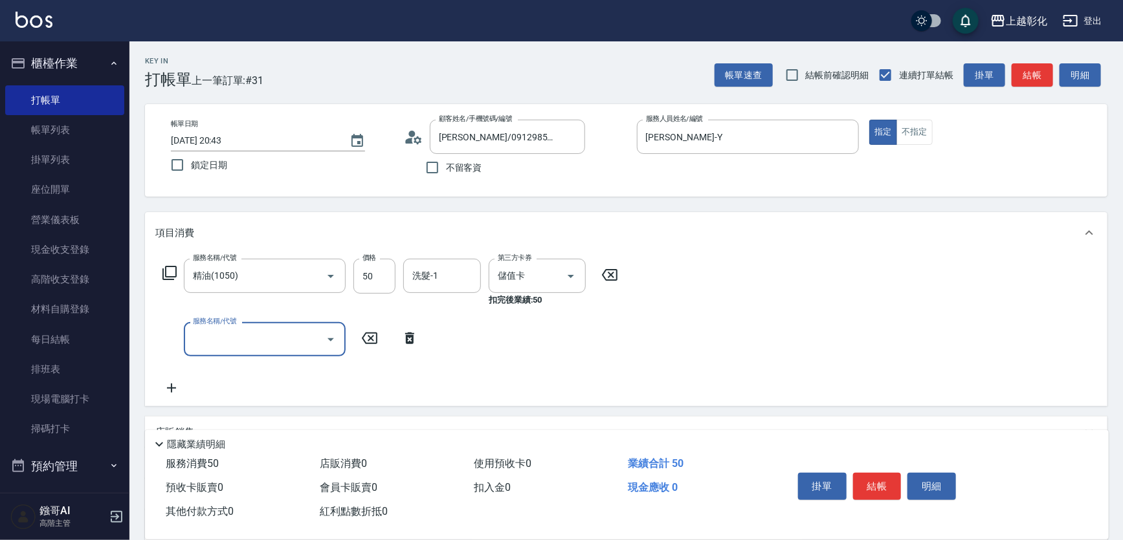
type input "2"
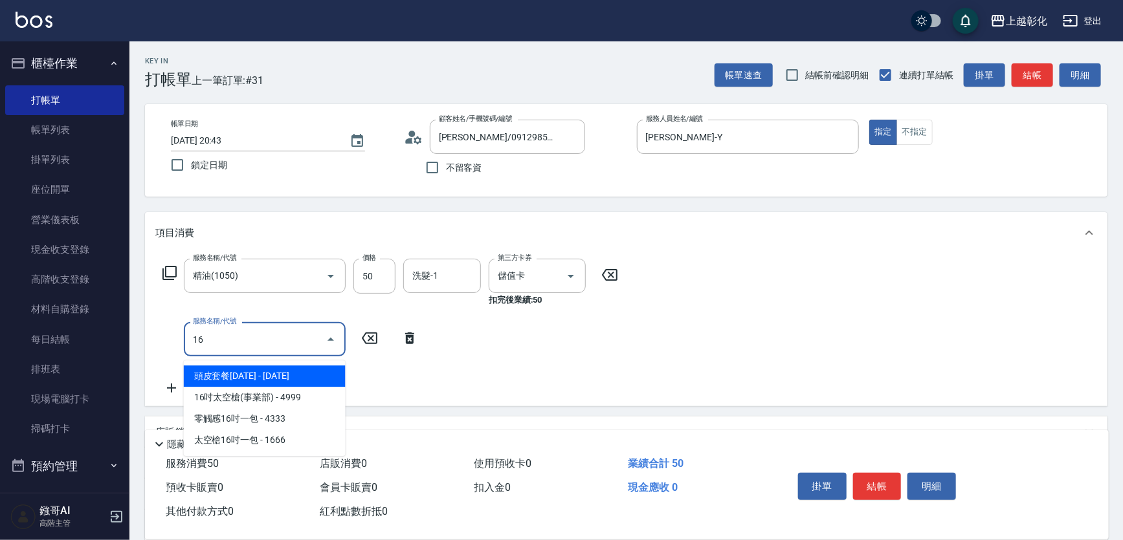
type input "1"
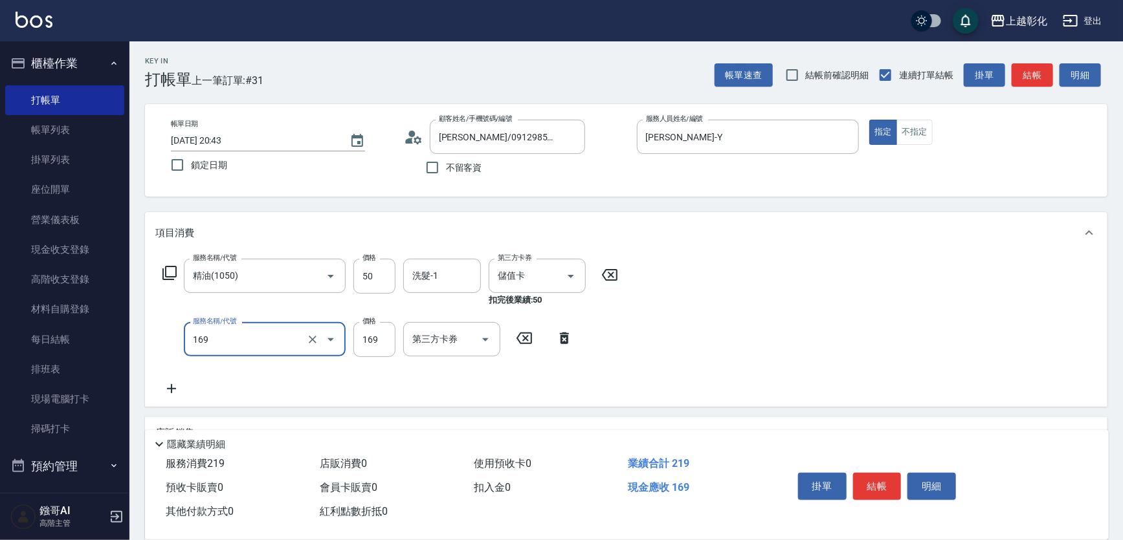
type input "剪髮(169)"
type input "200"
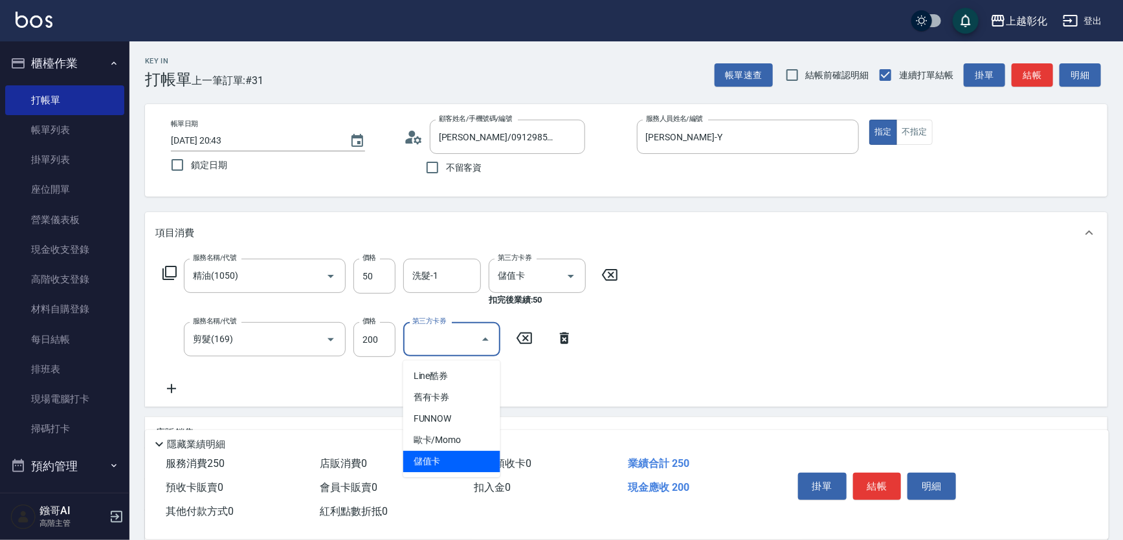
type input "儲值卡"
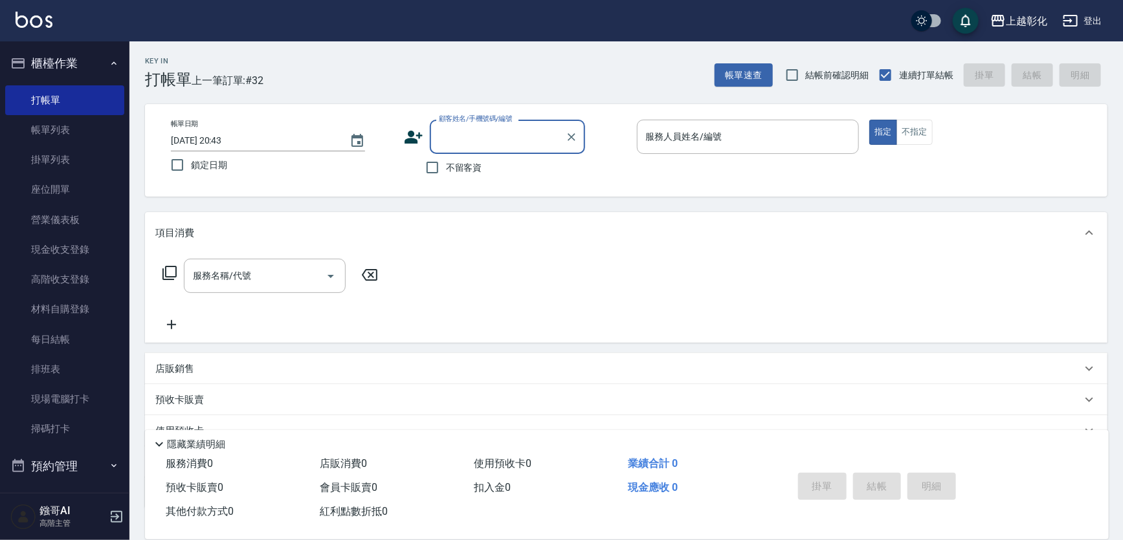
click at [473, 172] on span "不留客資" at bounding box center [464, 168] width 36 height 14
click at [446, 172] on input "不留客資" at bounding box center [432, 167] width 27 height 27
checkbox input "true"
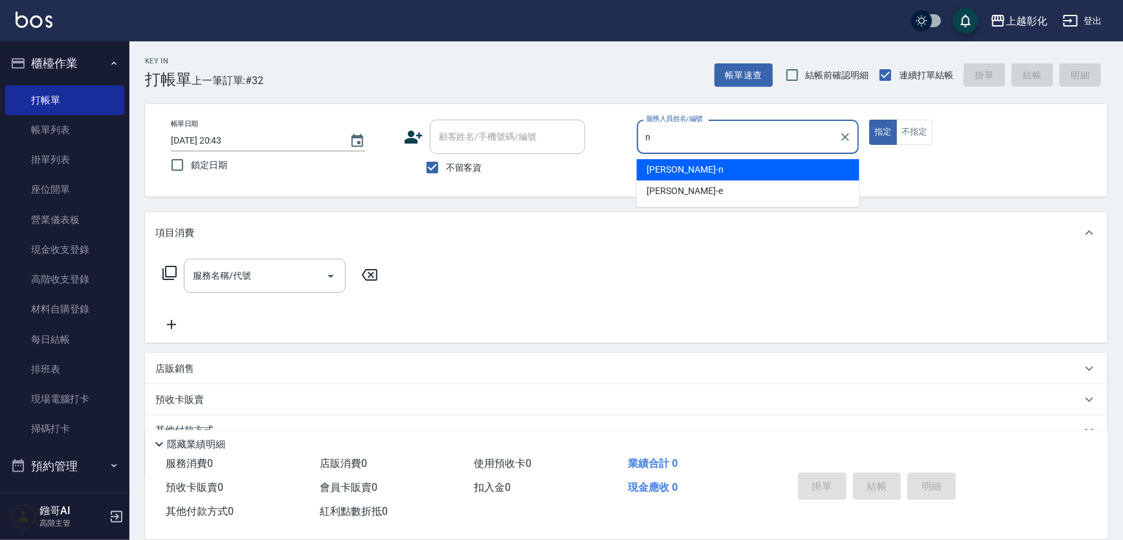
type input "yung yung-n"
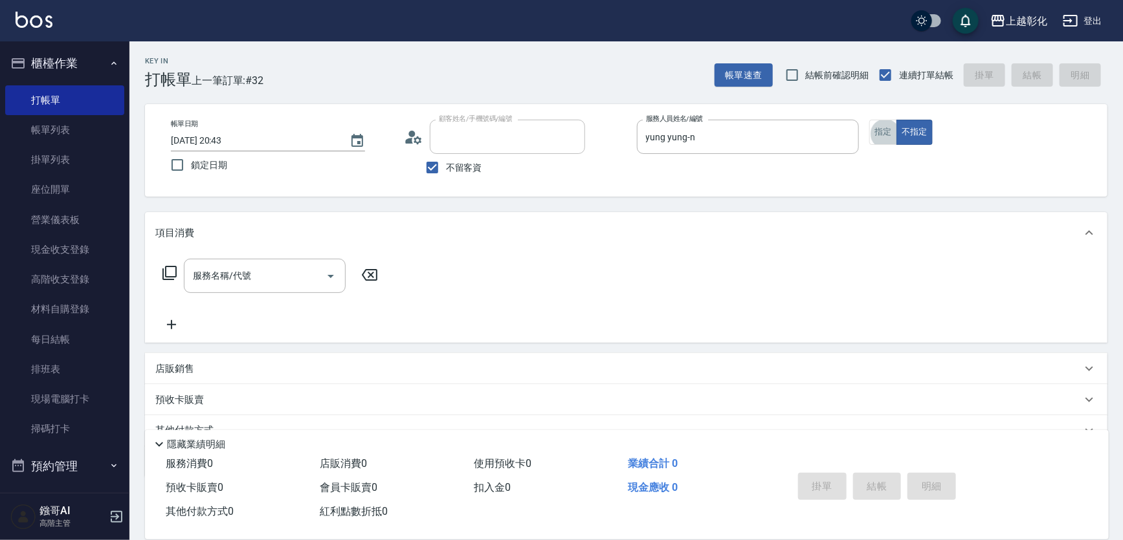
type input "曹元銘/0922112378/"
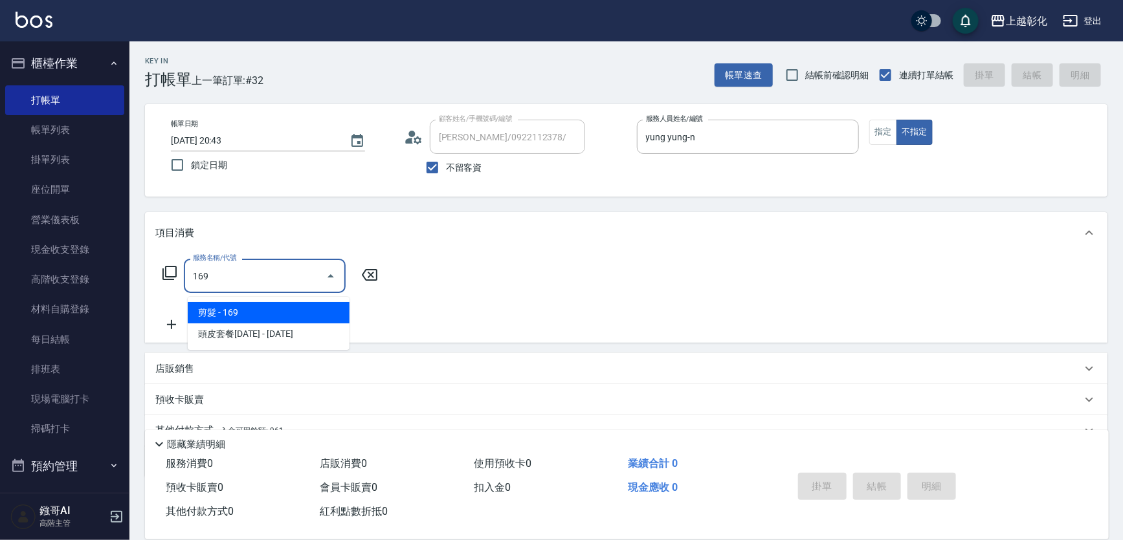
type input "剪髮(169)"
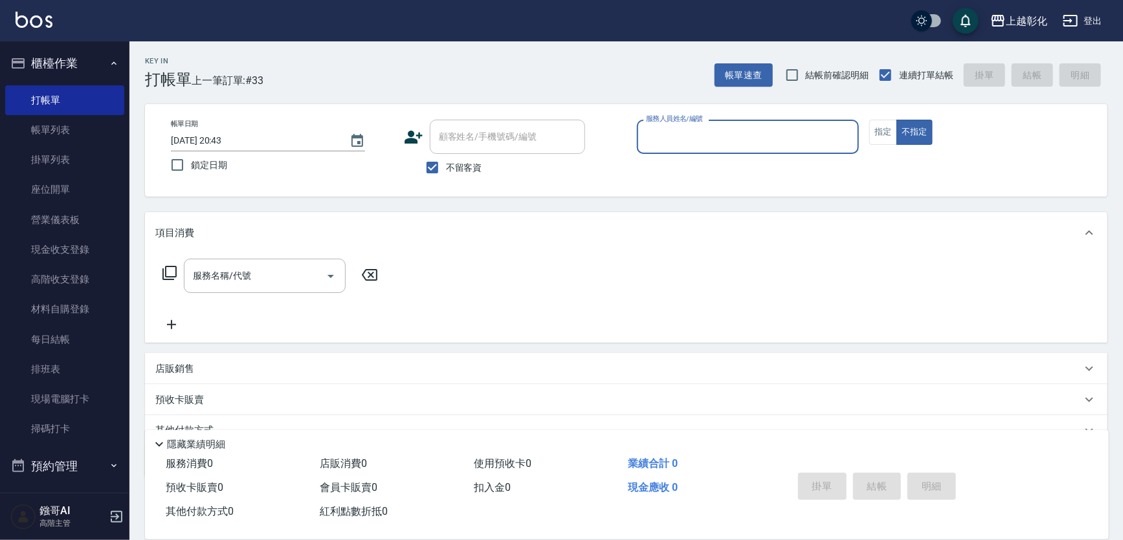
click at [473, 172] on span "不留客資" at bounding box center [464, 168] width 36 height 14
click at [446, 172] on input "不留客資" at bounding box center [432, 167] width 27 height 27
checkbox input "false"
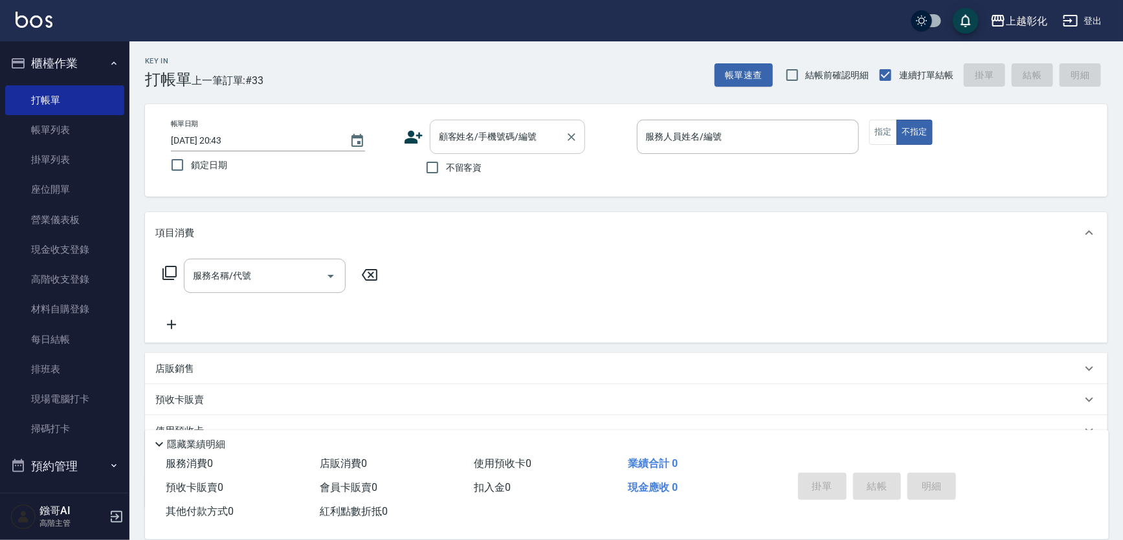
click at [484, 133] on div "顧客姓名/手機號碼/編號 顧客姓名/手機號碼/編號" at bounding box center [507, 137] width 155 height 34
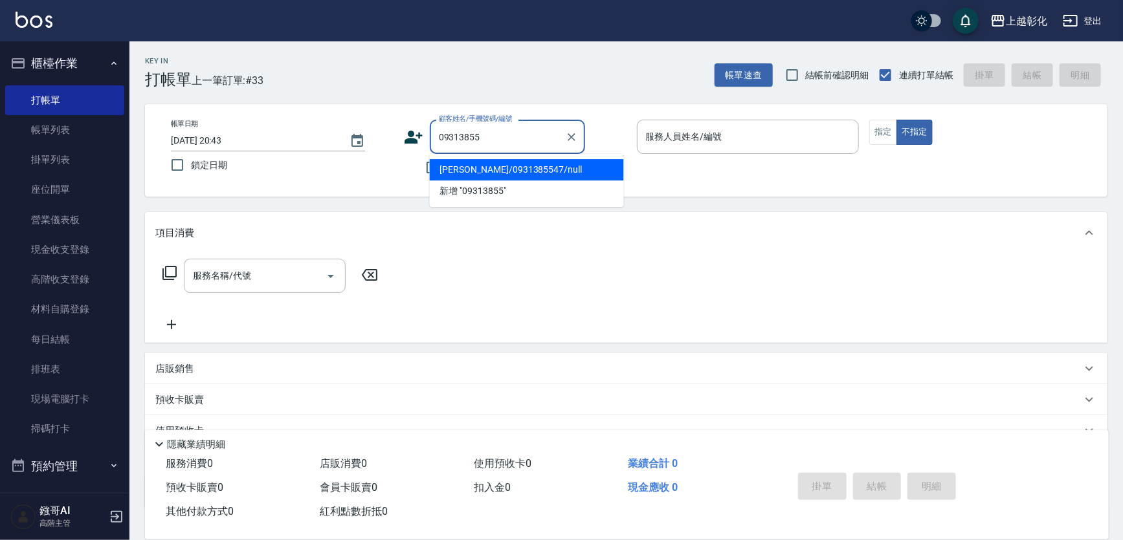
type input "邱小姐/0931385547/null"
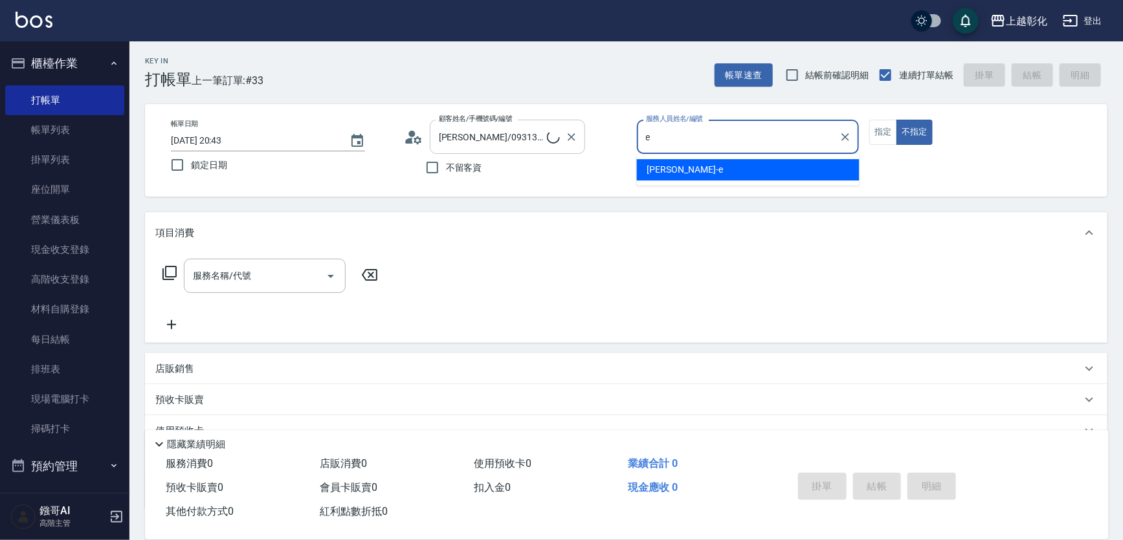
type input "allen-e"
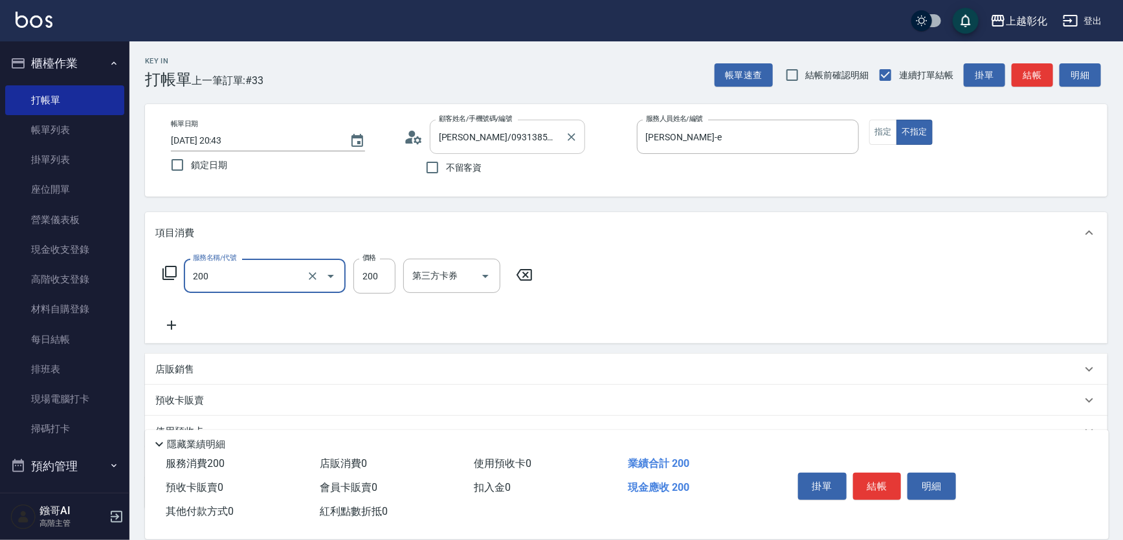
type input "New洗專案(200)"
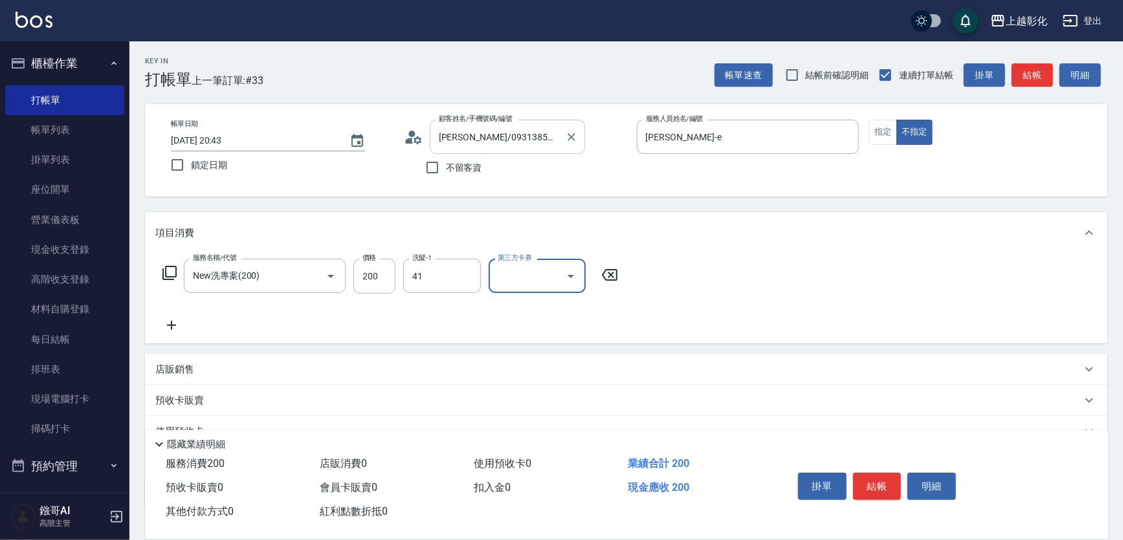
type input "謝宥萱-41"
type input "儲值卡"
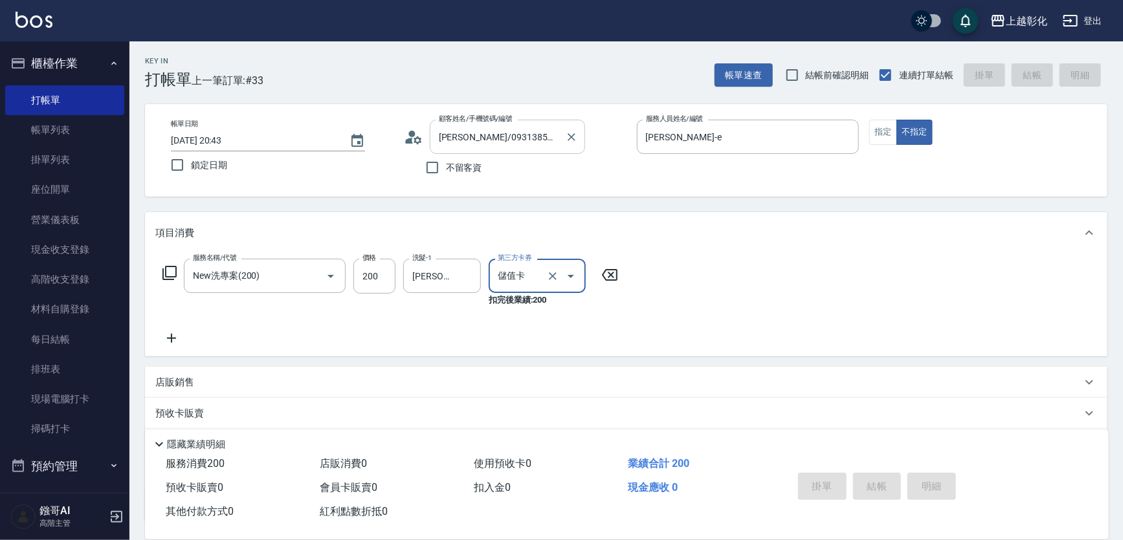
type input "2025/08/16 20:44"
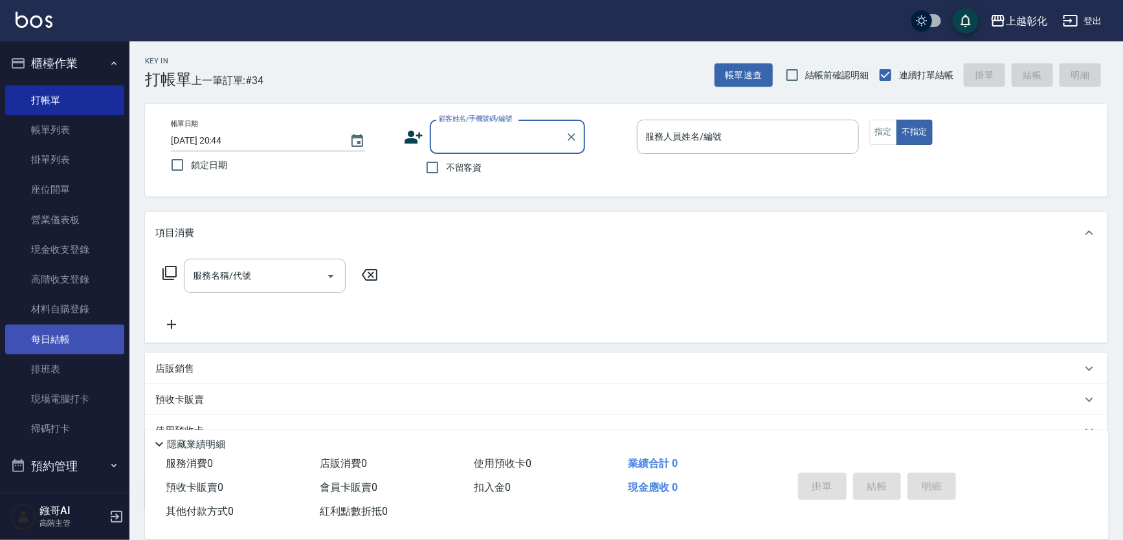
click at [63, 353] on link "每日結帳" at bounding box center [64, 340] width 119 height 30
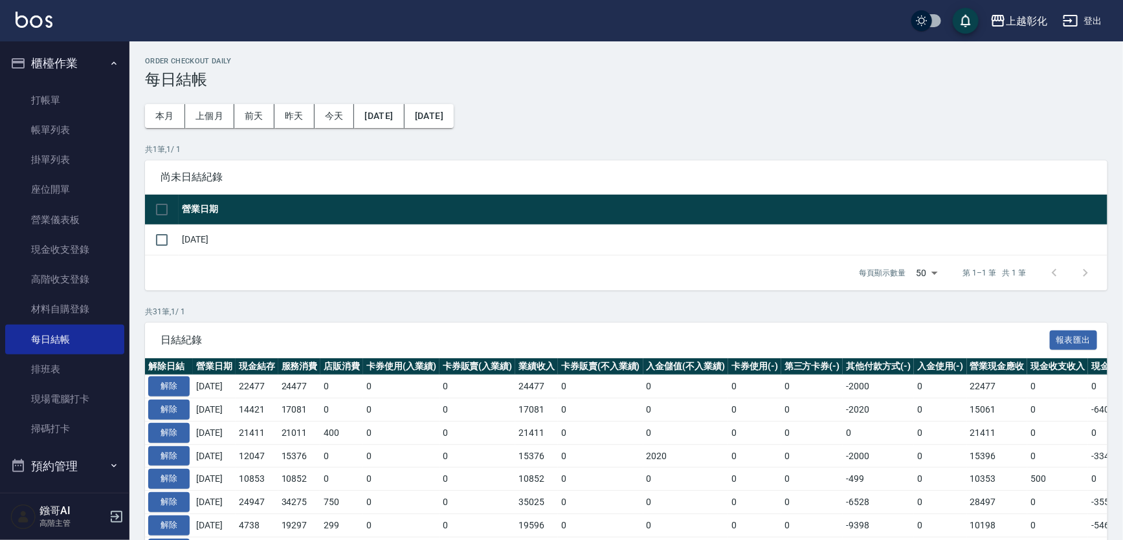
click at [147, 239] on td at bounding box center [162, 240] width 34 height 30
click at [184, 255] on td "[DATE]" at bounding box center [643, 240] width 929 height 30
click at [175, 254] on input "checkbox" at bounding box center [161, 240] width 27 height 27
checkbox input "true"
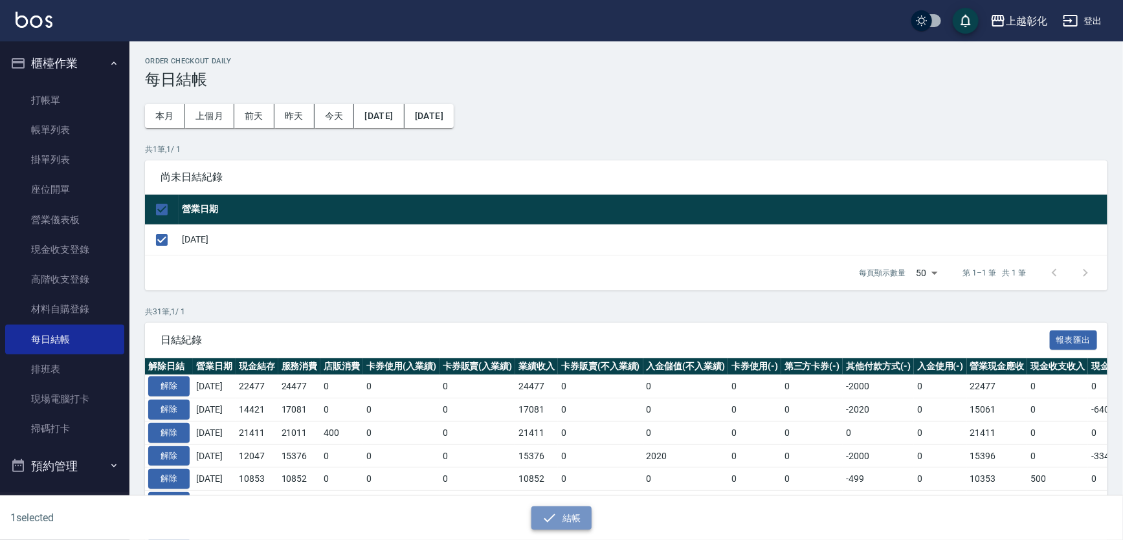
click at [568, 515] on button "結帳" at bounding box center [561, 519] width 60 height 24
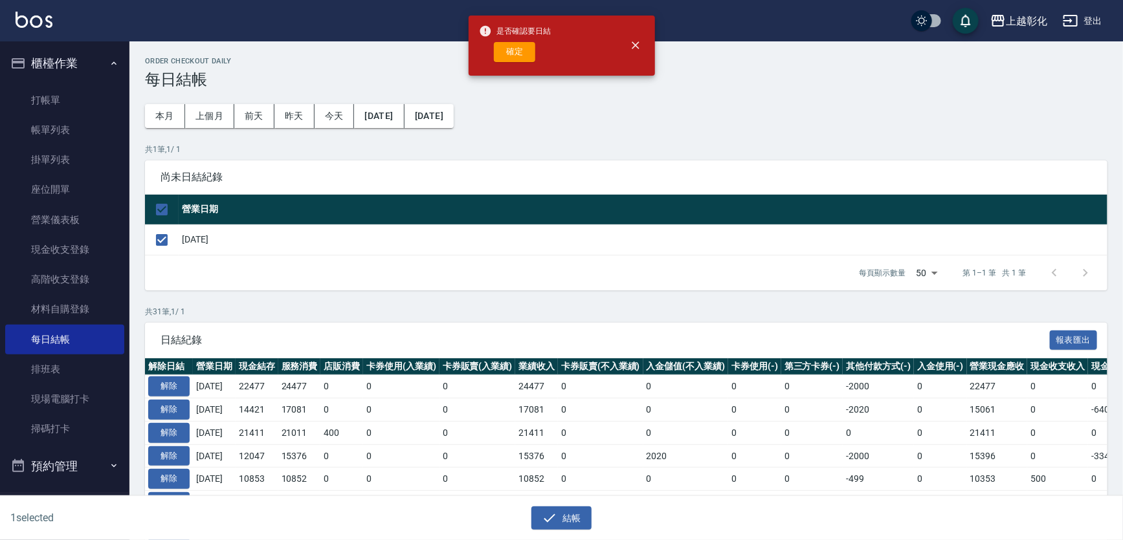
click at [515, 33] on span "是否確認要日結" at bounding box center [515, 31] width 72 height 13
click at [513, 55] on button "確定" at bounding box center [514, 52] width 41 height 20
checkbox input "false"
